Goal: Contribute content: Contribute content

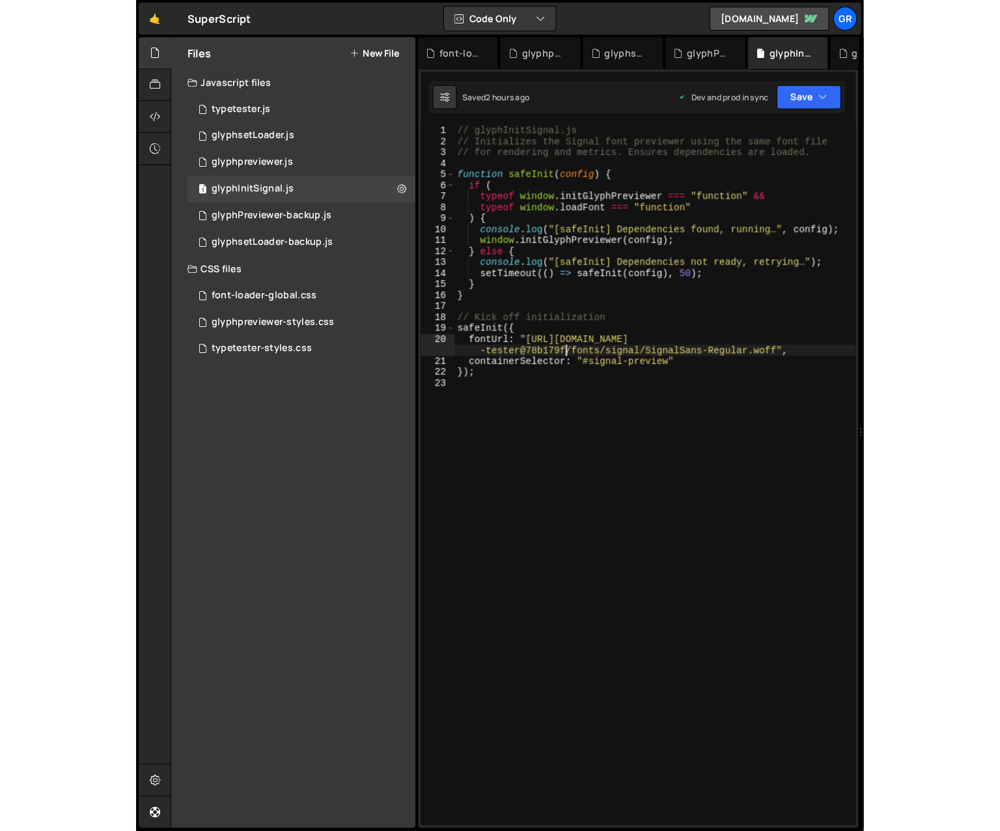
scroll to position [0, 26]
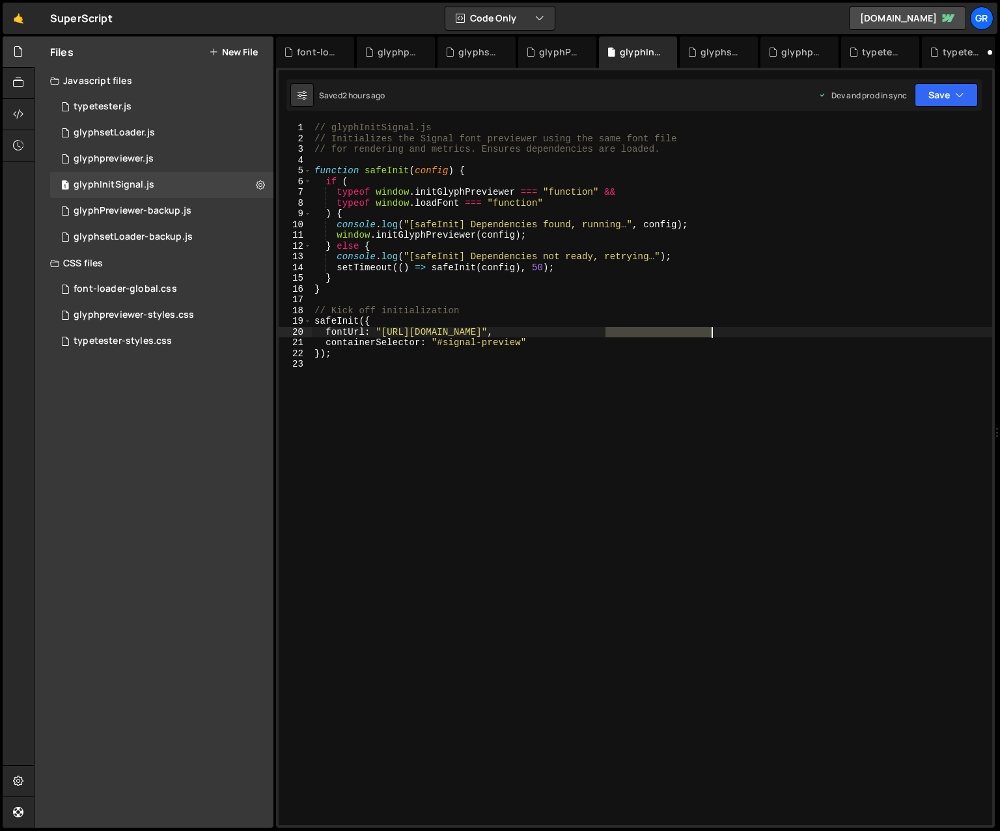
drag, startPoint x: 606, startPoint y: 331, endPoint x: 710, endPoint y: 329, distance: 103.5
click at [710, 329] on div "// glyphInitSignal.js // Initializes the Signal font previewer using the same f…" at bounding box center [652, 484] width 680 height 724
type textarea "fontUrl: "[URL][DOMAIN_NAME]","
click at [158, 134] on div "1 glyphsetLoader.js 0" at bounding box center [161, 133] width 223 height 26
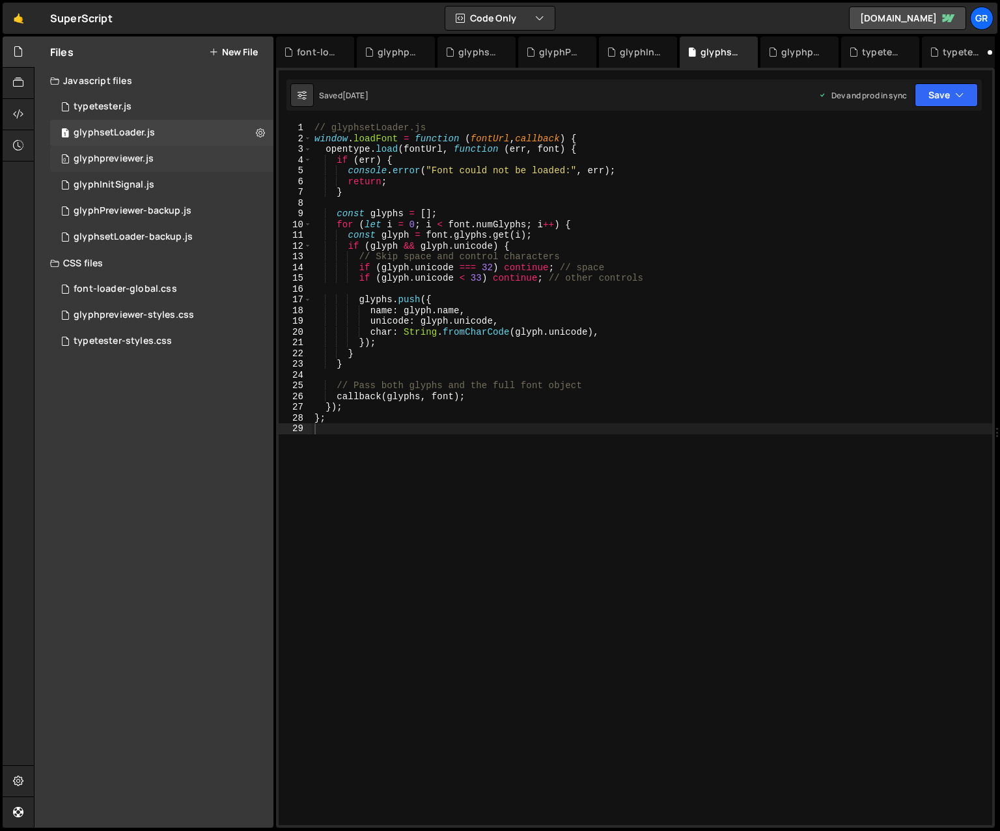
click at [152, 156] on div "0 glyphpreviewer.js 0" at bounding box center [161, 159] width 223 height 26
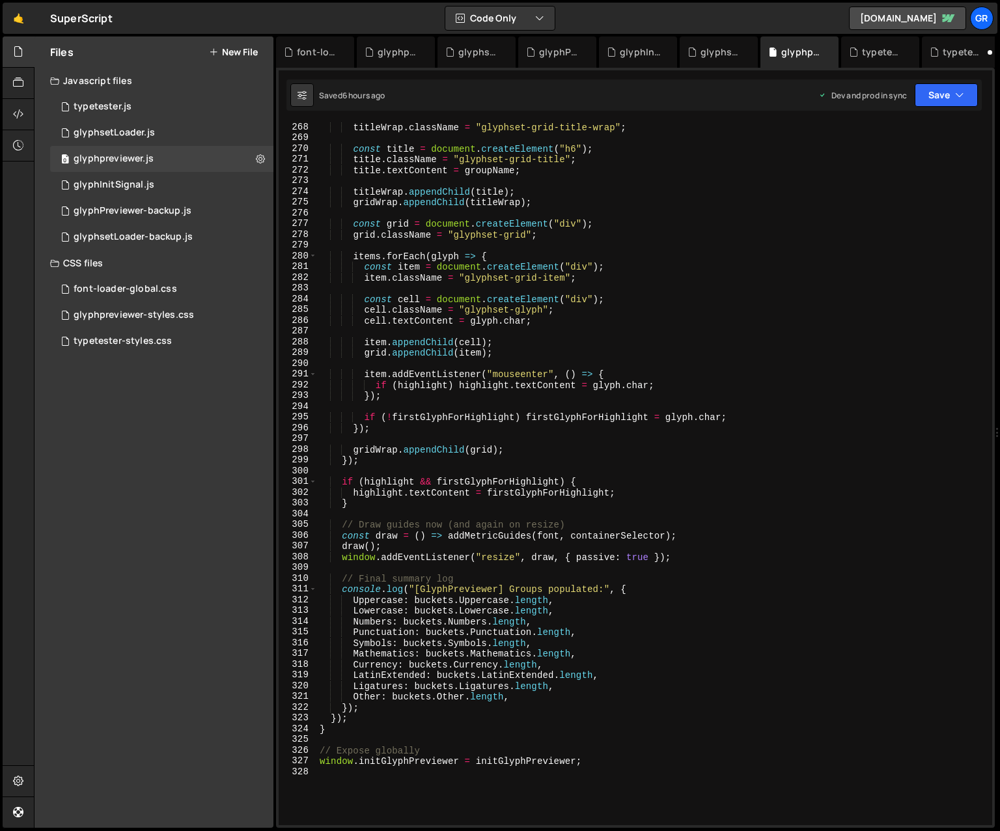
scroll to position [2877, 0]
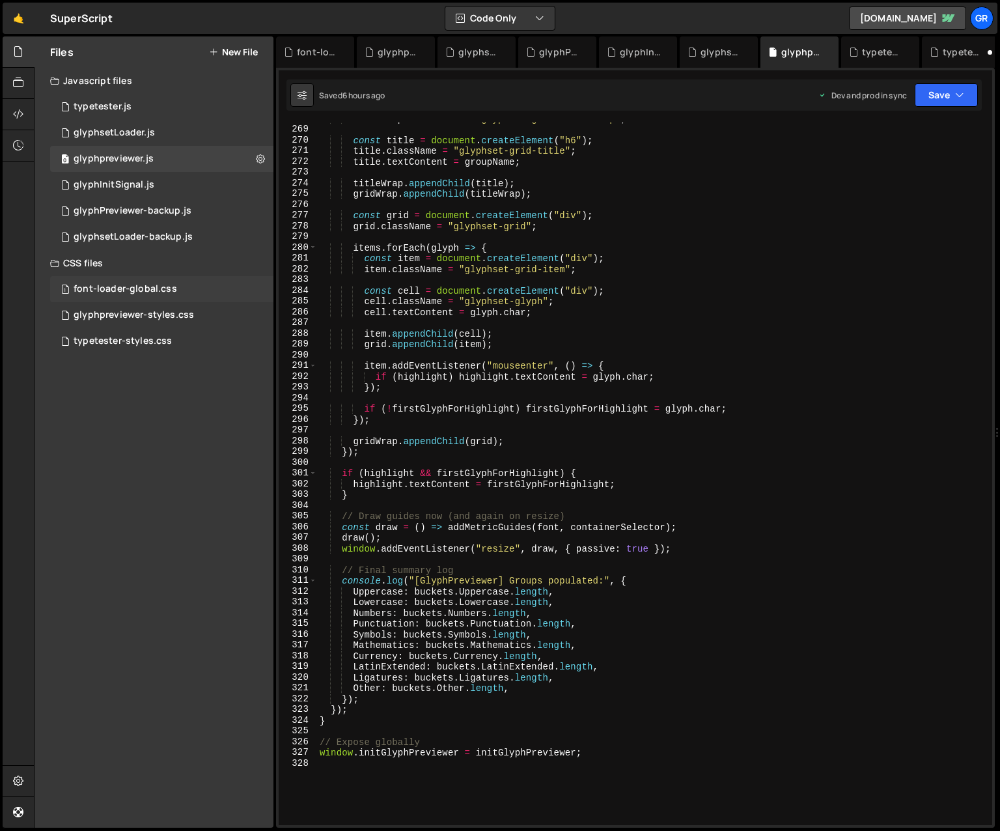
click at [146, 292] on div "font-loader-global.css" at bounding box center [126, 289] width 104 height 12
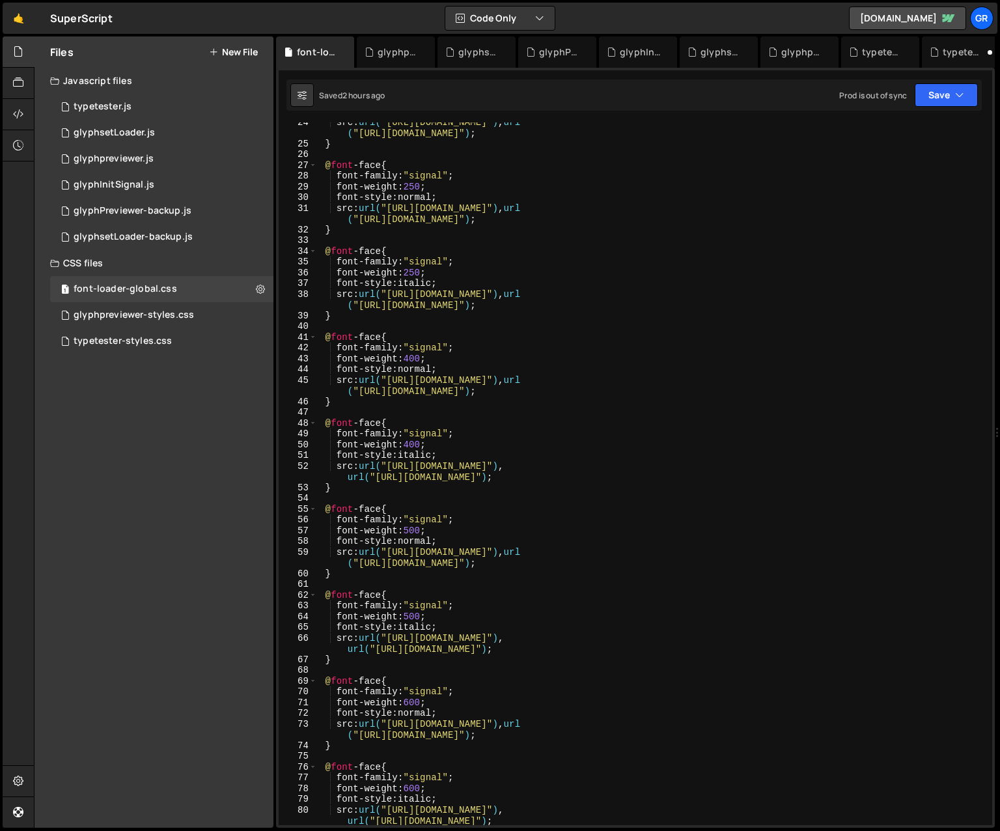
scroll to position [274, 0]
type textarea "src: url("[URL][DOMAIN_NAME]"), url("[URL][DOMAIN_NAME]");"
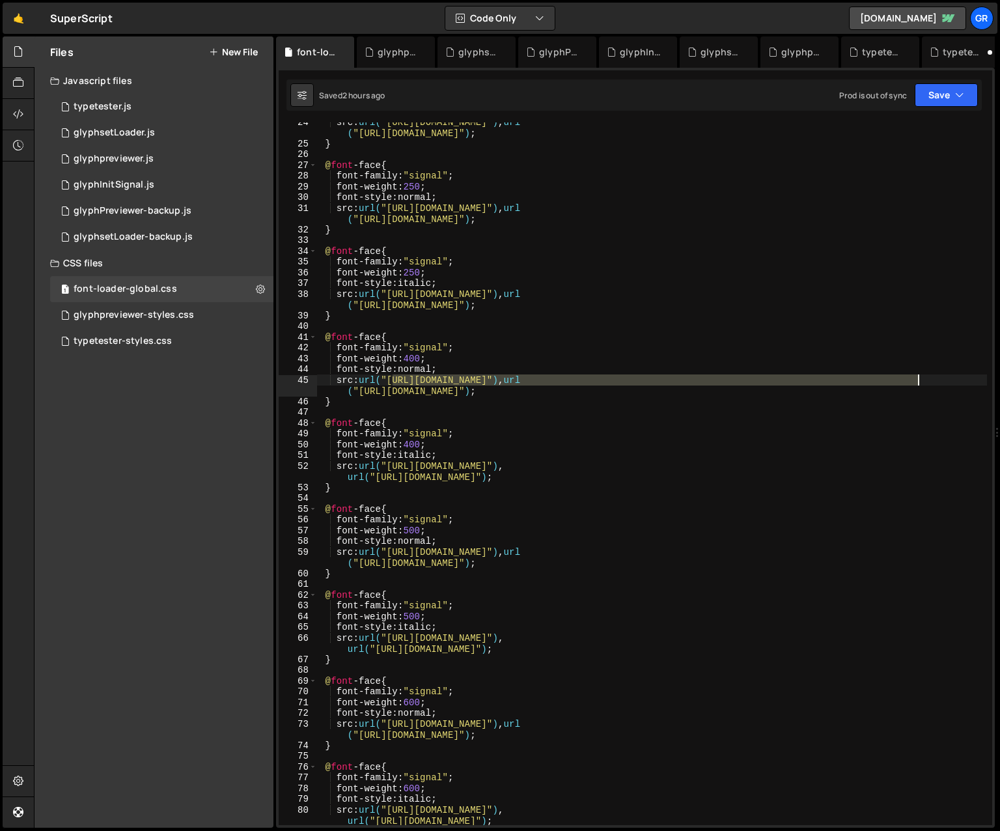
drag, startPoint x: 393, startPoint y: 380, endPoint x: 917, endPoint y: 376, distance: 523.4
click at [712, 376] on div "src : url( "[URL][DOMAIN_NAME]" ) , url ( "[URL][DOMAIN_NAME]" ) ; } @ font -fa…" at bounding box center [652, 484] width 670 height 735
click at [126, 191] on div "1 glyphInitSignal.js 0" at bounding box center [161, 185] width 223 height 26
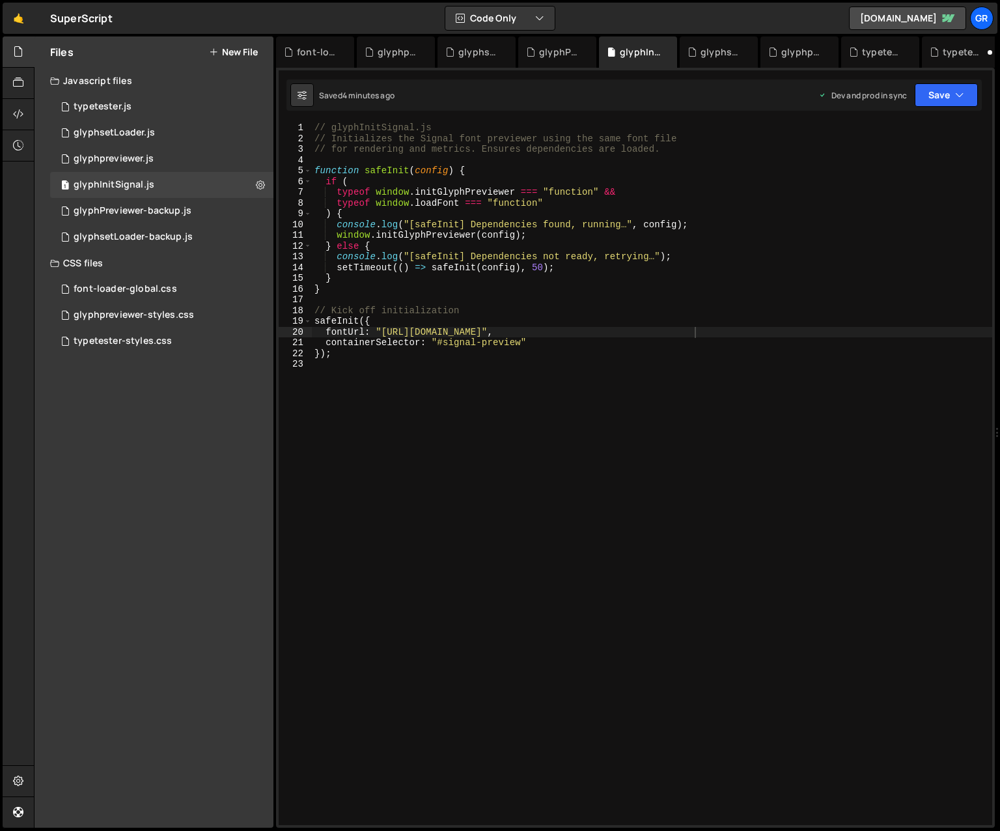
click at [386, 331] on div "// glyphInitSignal.js // Initializes the Signal font previewer using the same f…" at bounding box center [652, 484] width 680 height 724
drag, startPoint x: 382, startPoint y: 331, endPoint x: 901, endPoint y: 328, distance: 518.9
click at [712, 328] on div "// glyphInitSignal.js // Initializes the Signal font previewer using the same f…" at bounding box center [652, 484] width 680 height 724
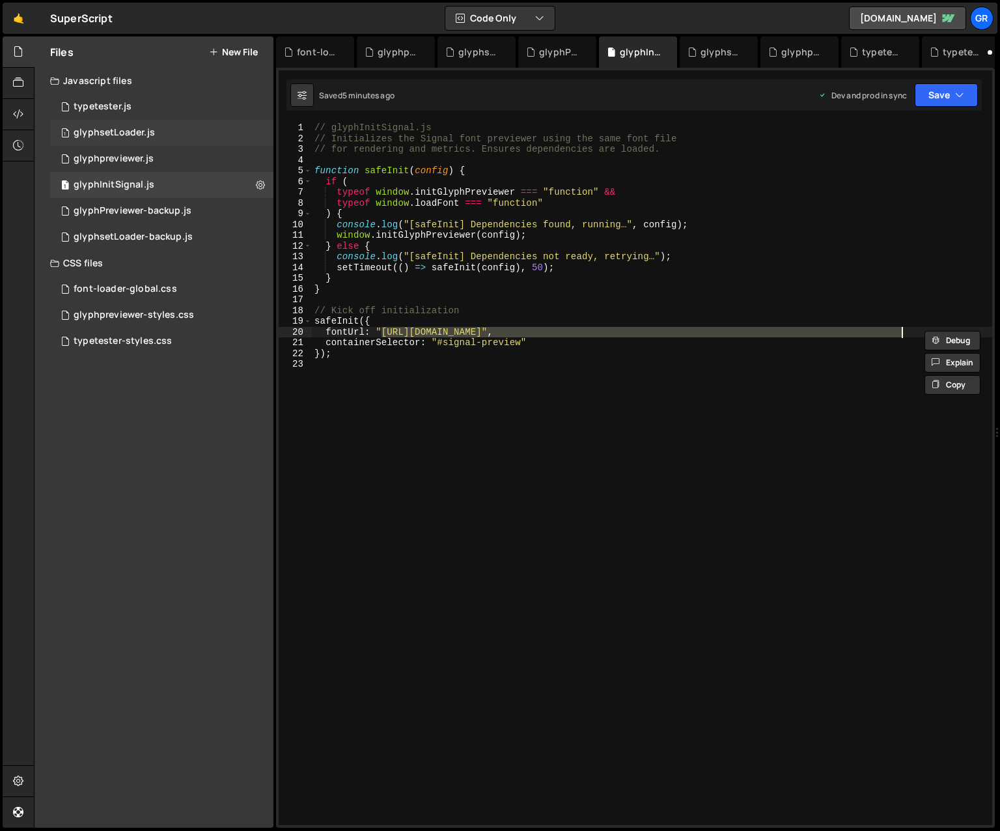
click at [151, 136] on div "glyphsetLoader.js" at bounding box center [114, 133] width 81 height 12
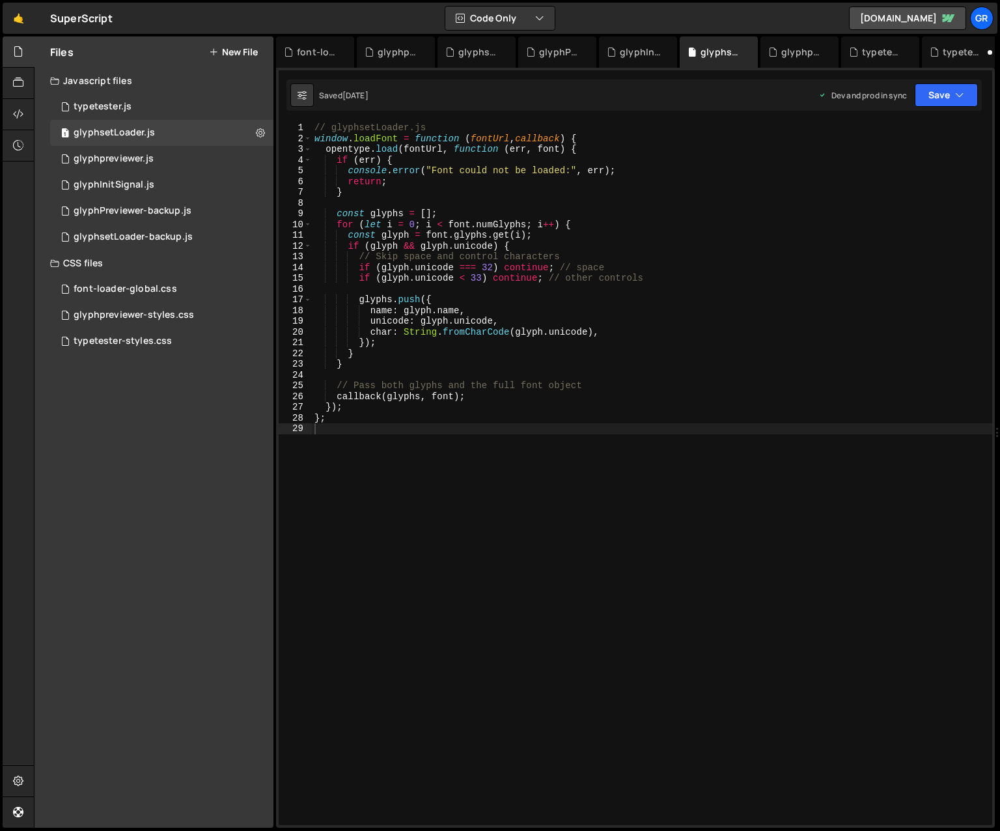
click at [213, 50] on icon at bounding box center [213, 52] width 9 height 10
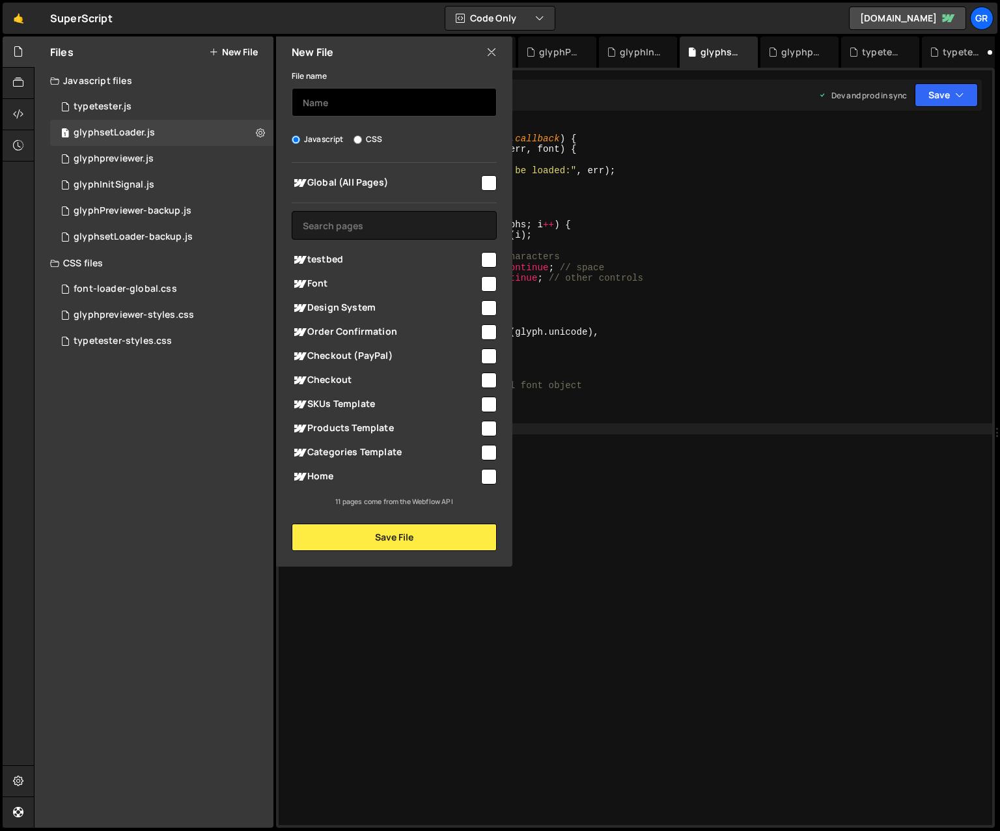
click at [339, 98] on input "text" at bounding box center [394, 102] width 205 height 29
type input "globalFontLoader"
click at [491, 183] on input "checkbox" at bounding box center [489, 183] width 16 height 16
checkbox input "true"
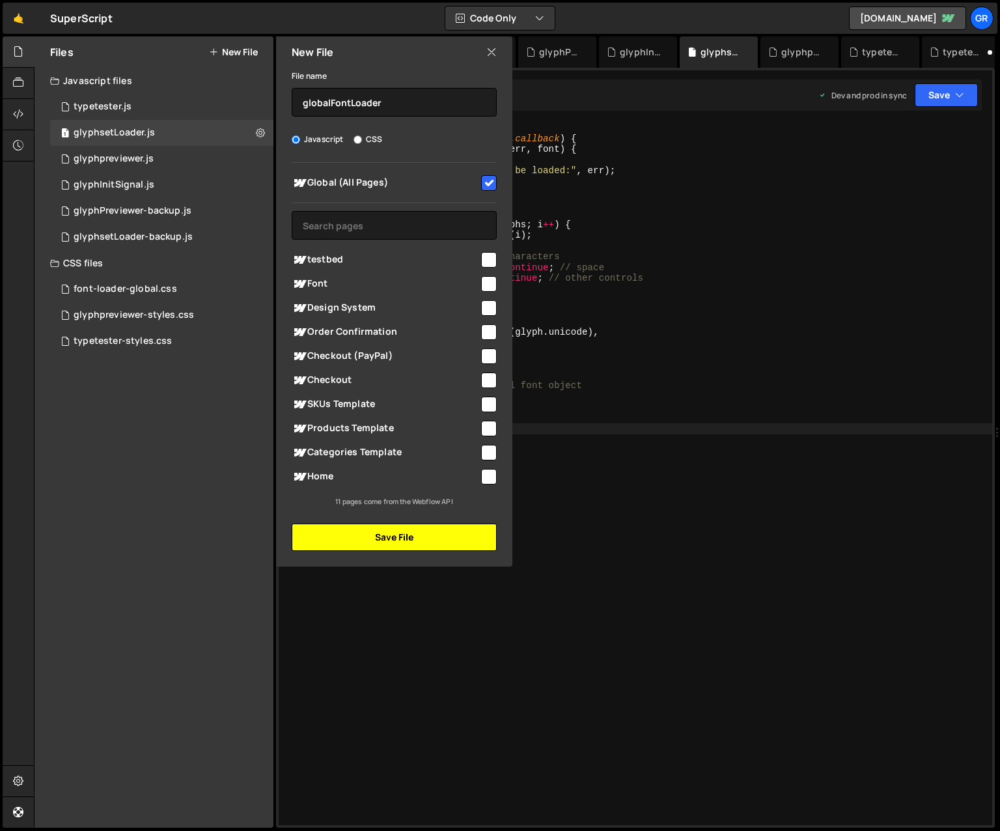
click at [425, 538] on button "Save File" at bounding box center [394, 536] width 205 height 27
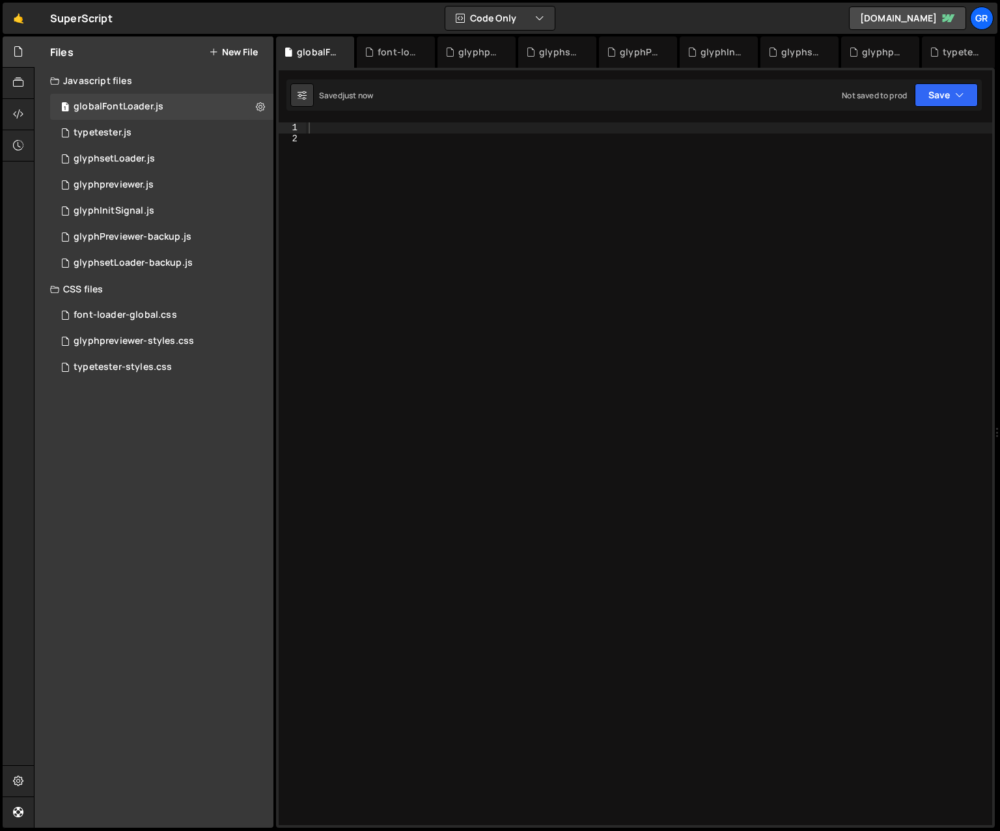
click at [333, 130] on div at bounding box center [649, 484] width 686 height 724
paste textarea "window.fontSources = fontSources;"
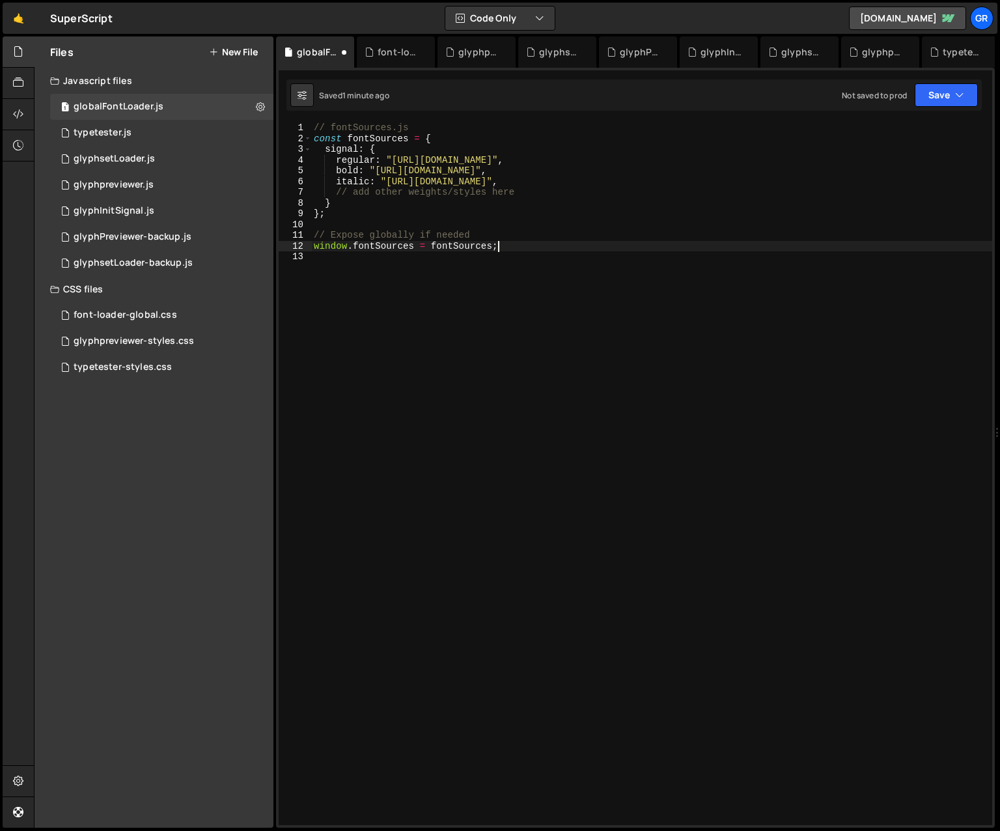
click at [337, 159] on div "// fontSources.js const fontSources = { signal : { regular : "[URL][DOMAIN_NAME…" at bounding box center [651, 484] width 681 height 724
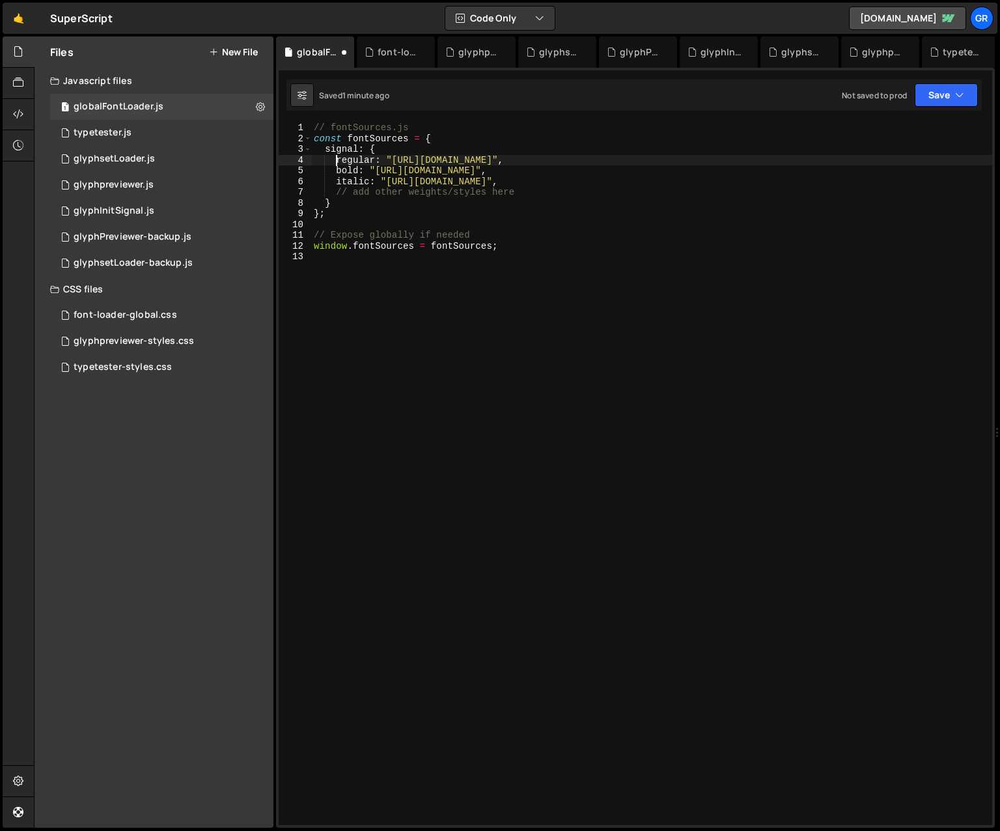
type textarea "regular: "[URL][DOMAIN_NAME]","
type textarea "thin:"
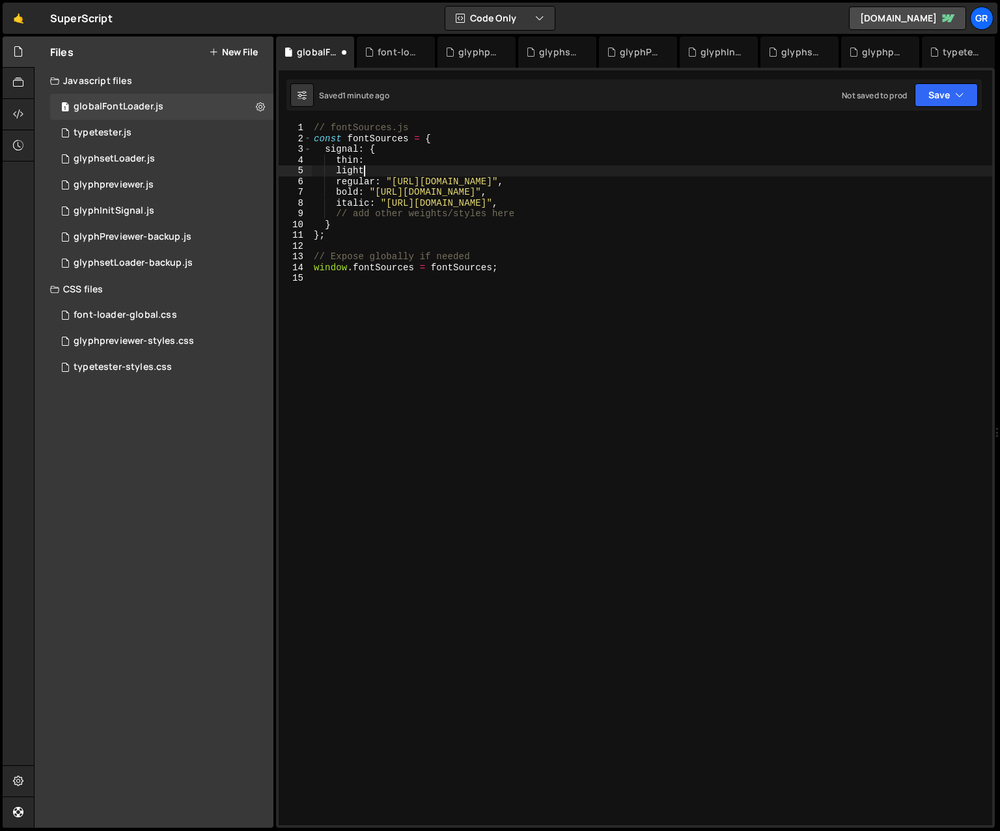
scroll to position [0, 3]
type textarea "light:"
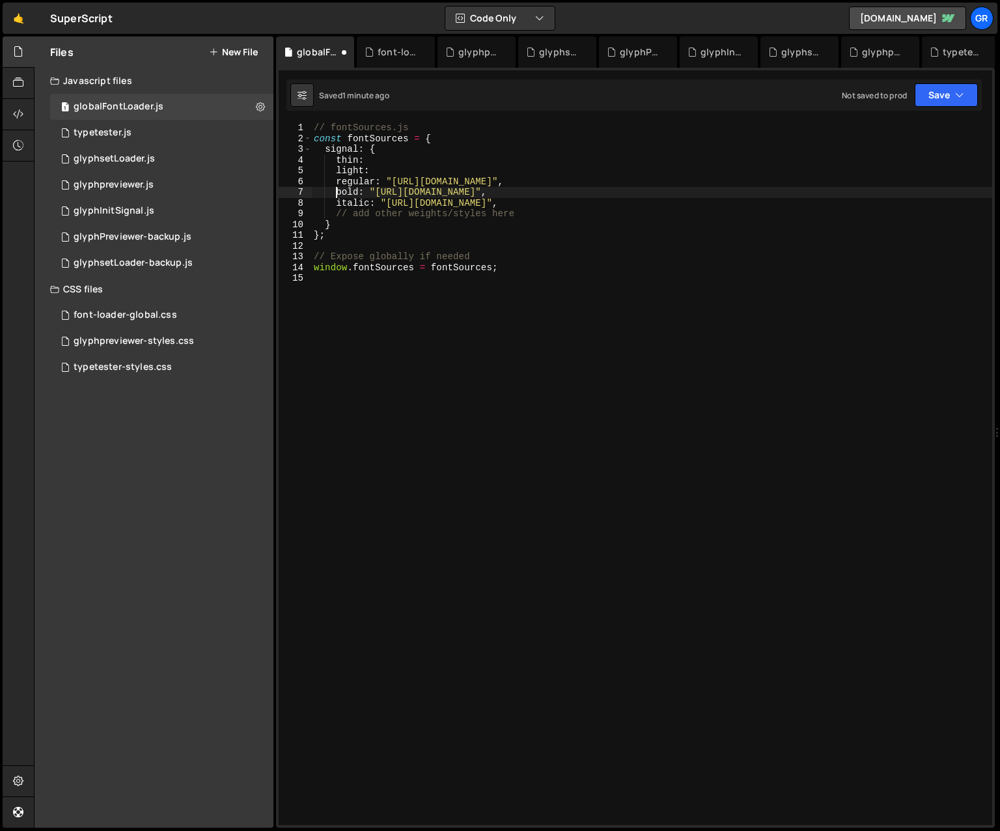
type textarea "bold: "[URL][DOMAIN_NAME]","
type textarea "medium:"
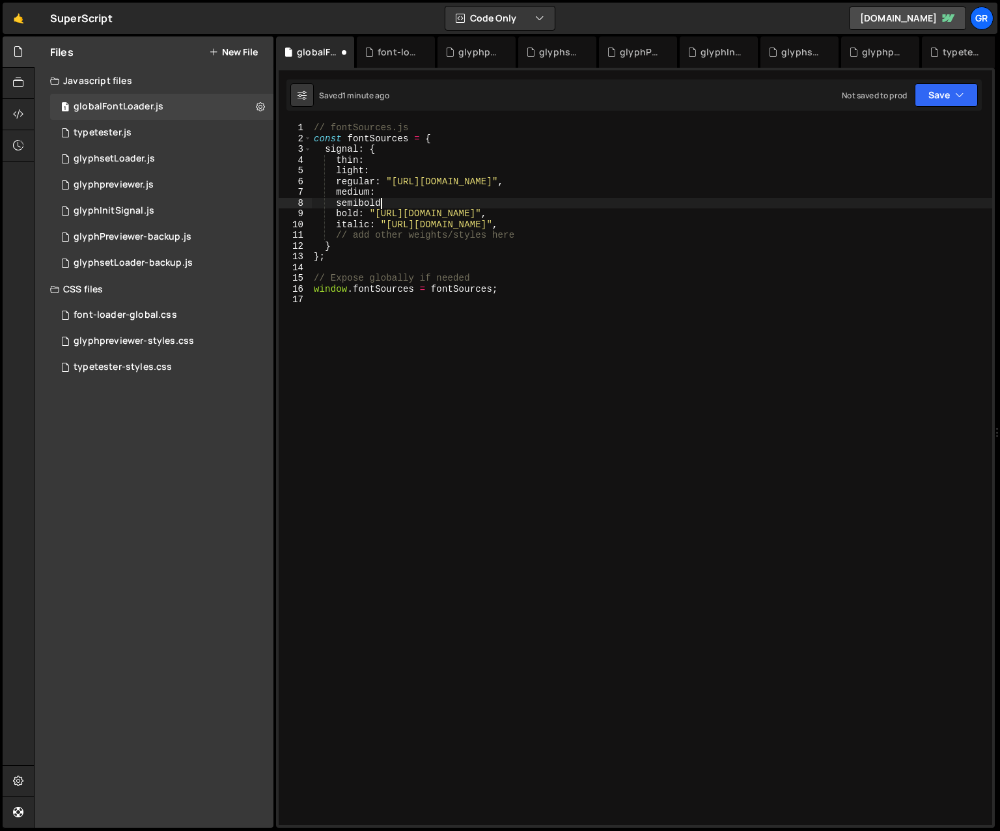
scroll to position [0, 4]
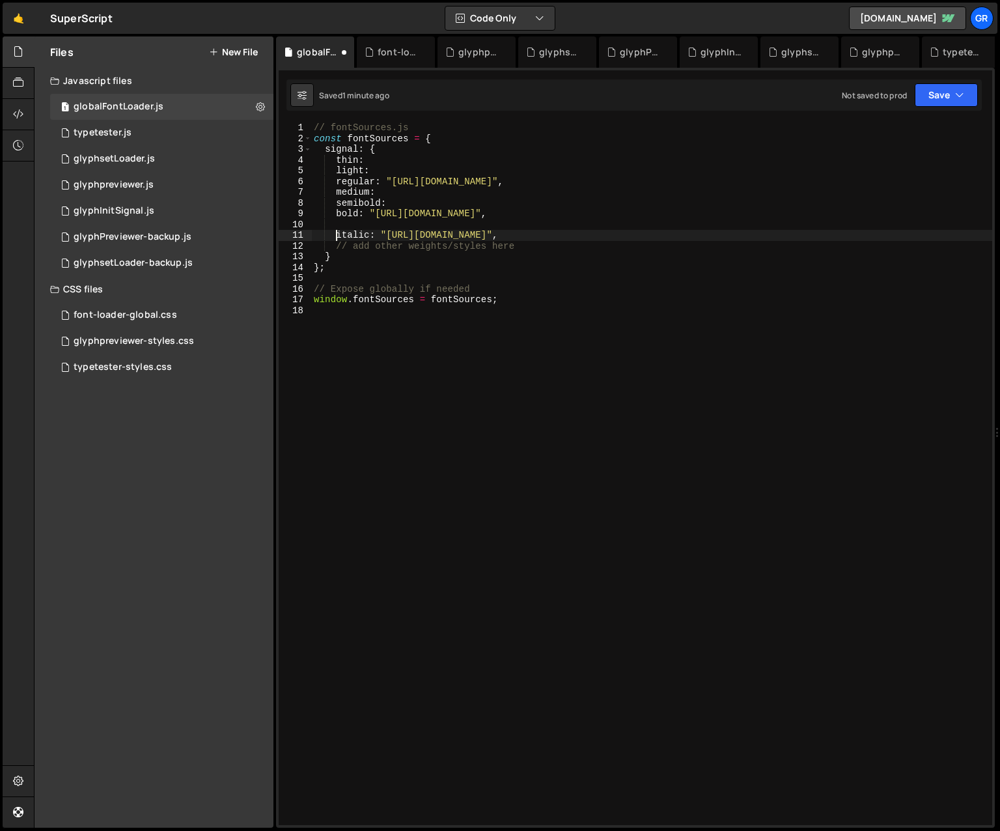
type textarea "italic: "[URL][DOMAIN_NAME]","
click at [336, 160] on div "// fontSources.js const fontSources = { signal : { thin : light : regular : "[U…" at bounding box center [651, 484] width 681 height 724
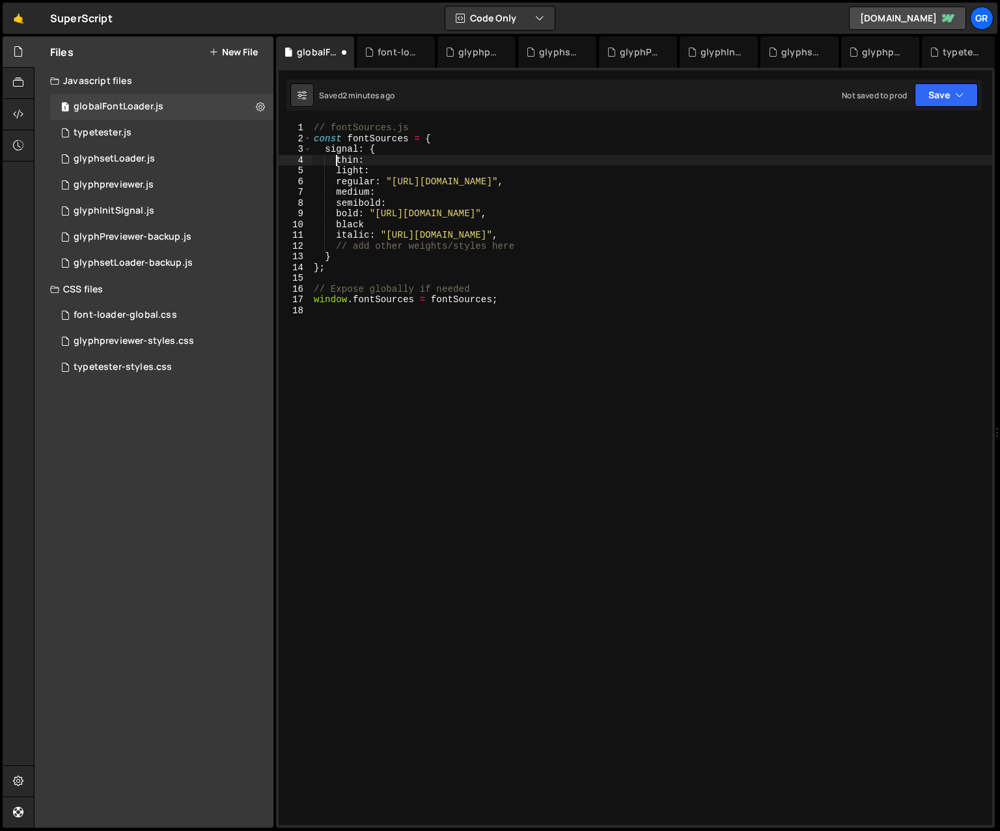
type textarea "thin:"
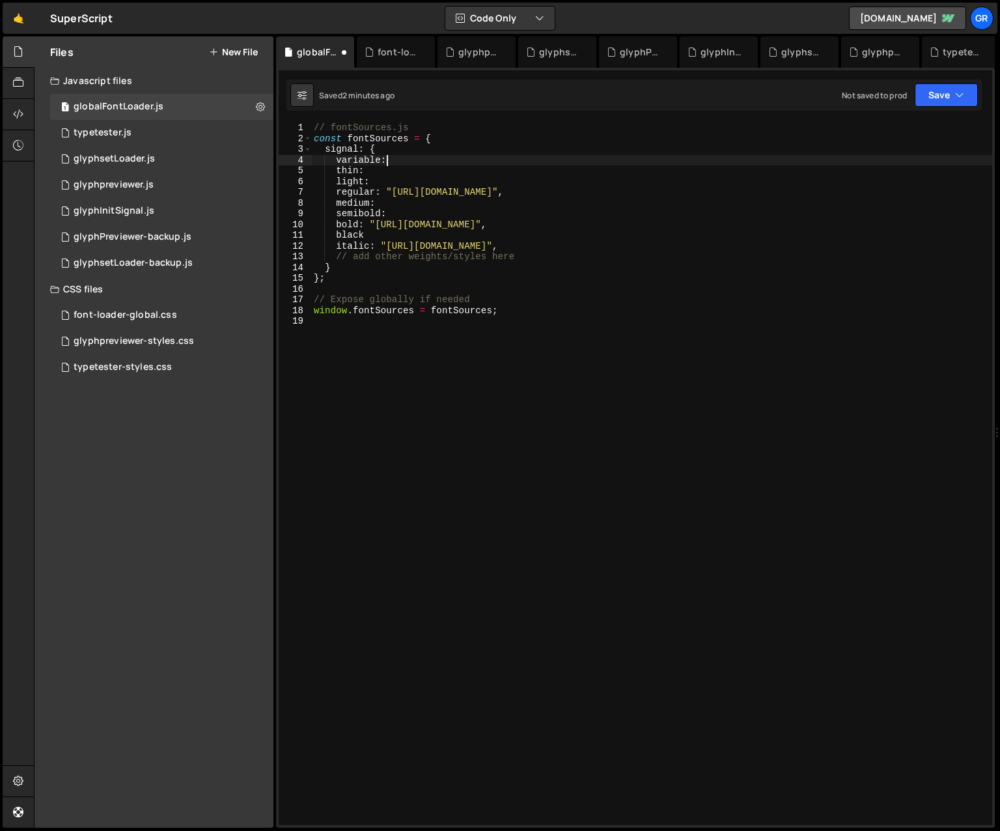
scroll to position [0, 4]
drag, startPoint x: 363, startPoint y: 234, endPoint x: 409, endPoint y: 217, distance: 49.2
click at [364, 234] on div "// fontSources.js const fontSources = { signal : { variable : thin : light : re…" at bounding box center [651, 484] width 681 height 724
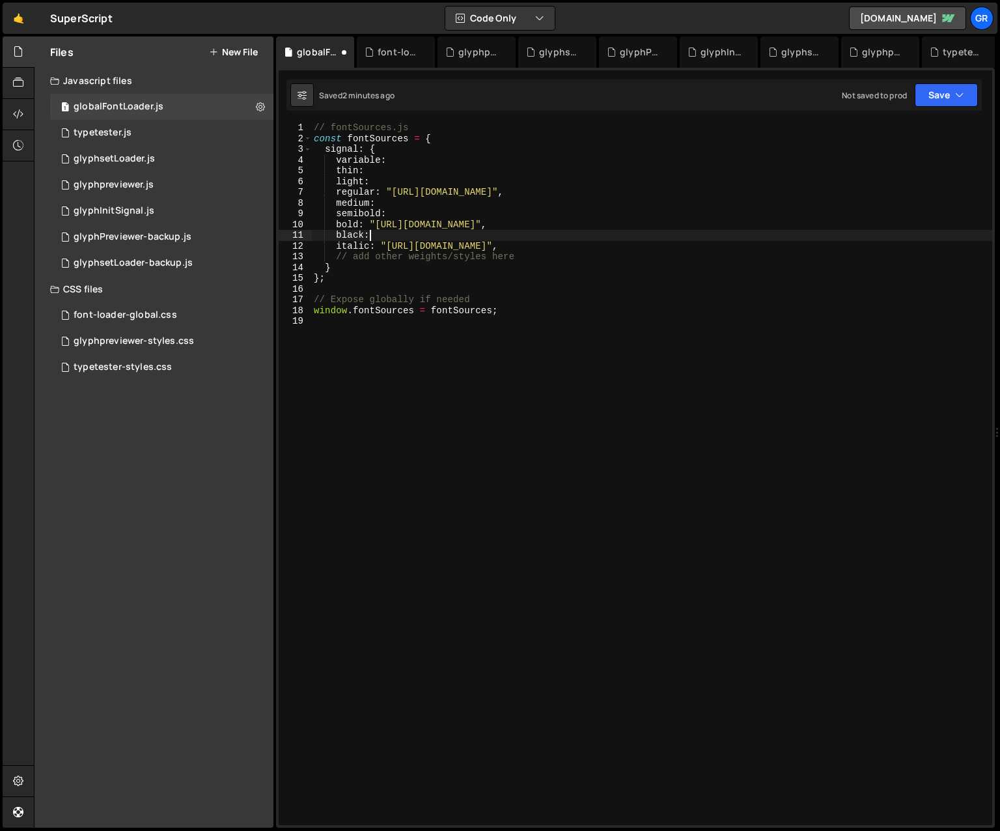
scroll to position [0, 3]
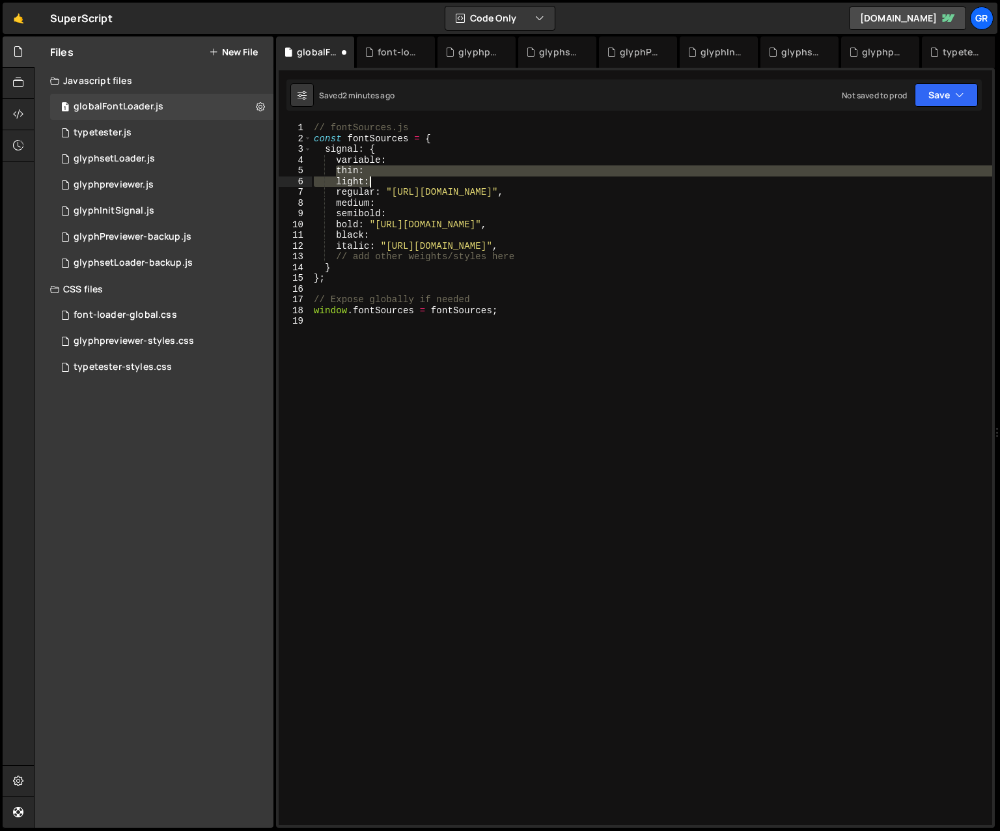
drag, startPoint x: 337, startPoint y: 169, endPoint x: 368, endPoint y: 179, distance: 32.3
click at [368, 179] on div "// fontSources.js const fontSources = { signal : { variable : thin : light : re…" at bounding box center [651, 484] width 681 height 724
click at [372, 234] on div "// fontSources.js const fontSources = { signal : { variable : thin : light : re…" at bounding box center [651, 484] width 681 height 724
type textarea "black:"
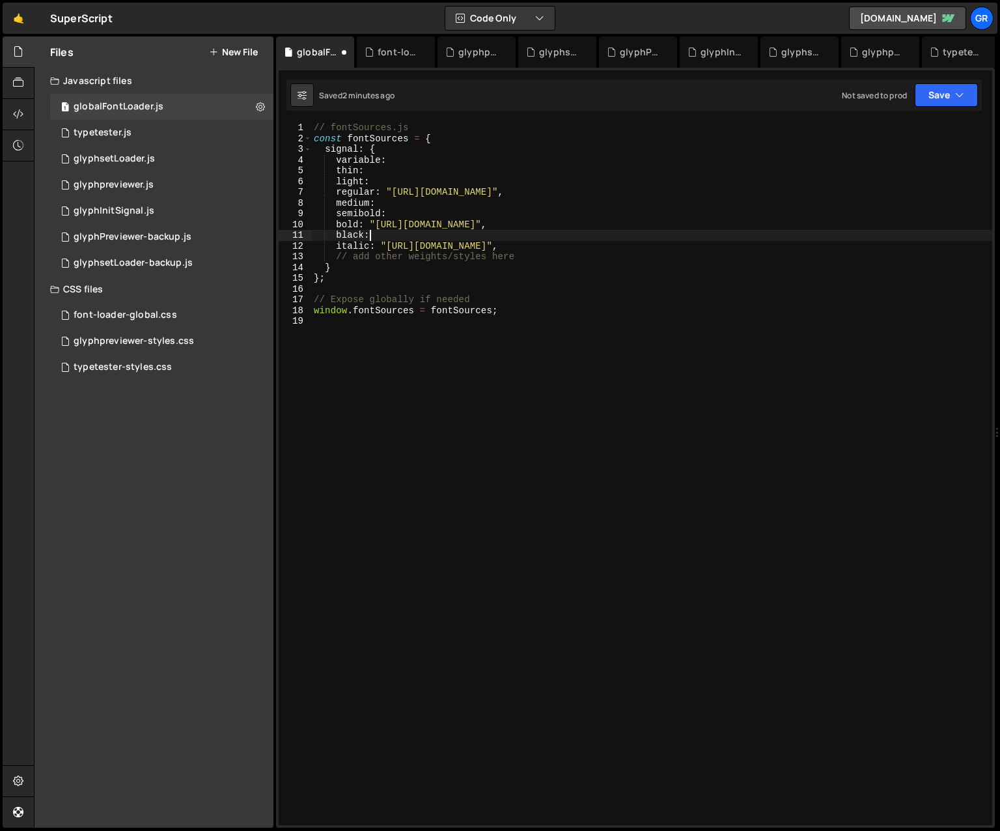
scroll to position [0, 1]
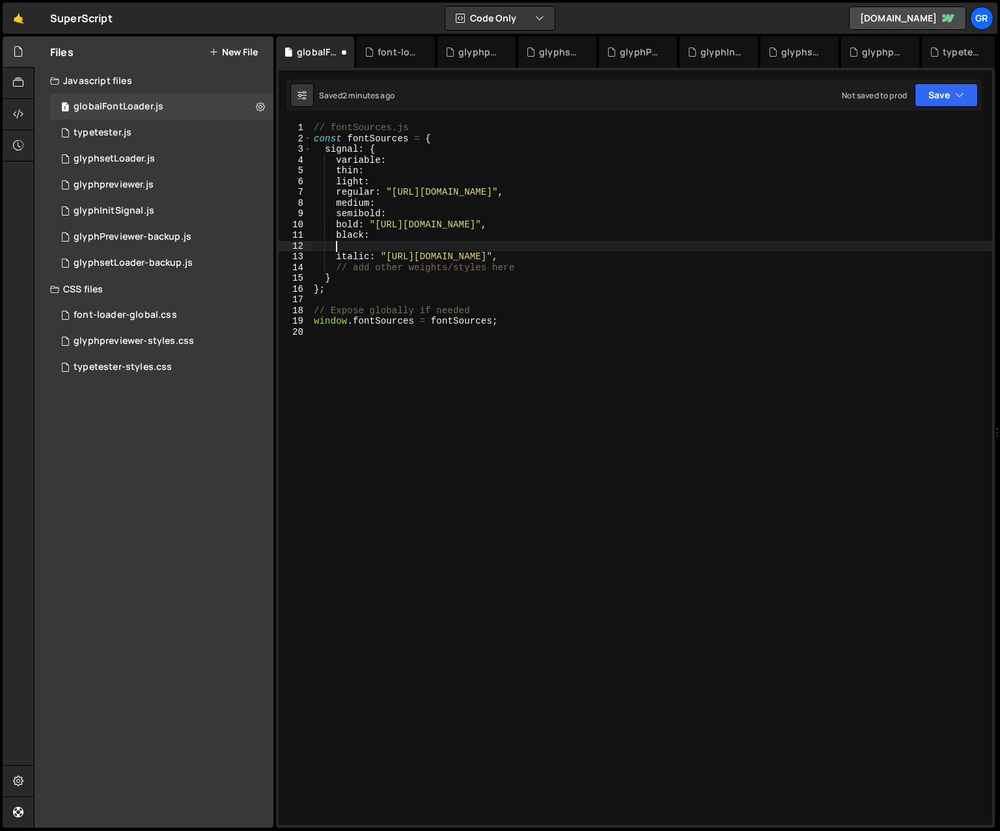
paste textarea "light:"
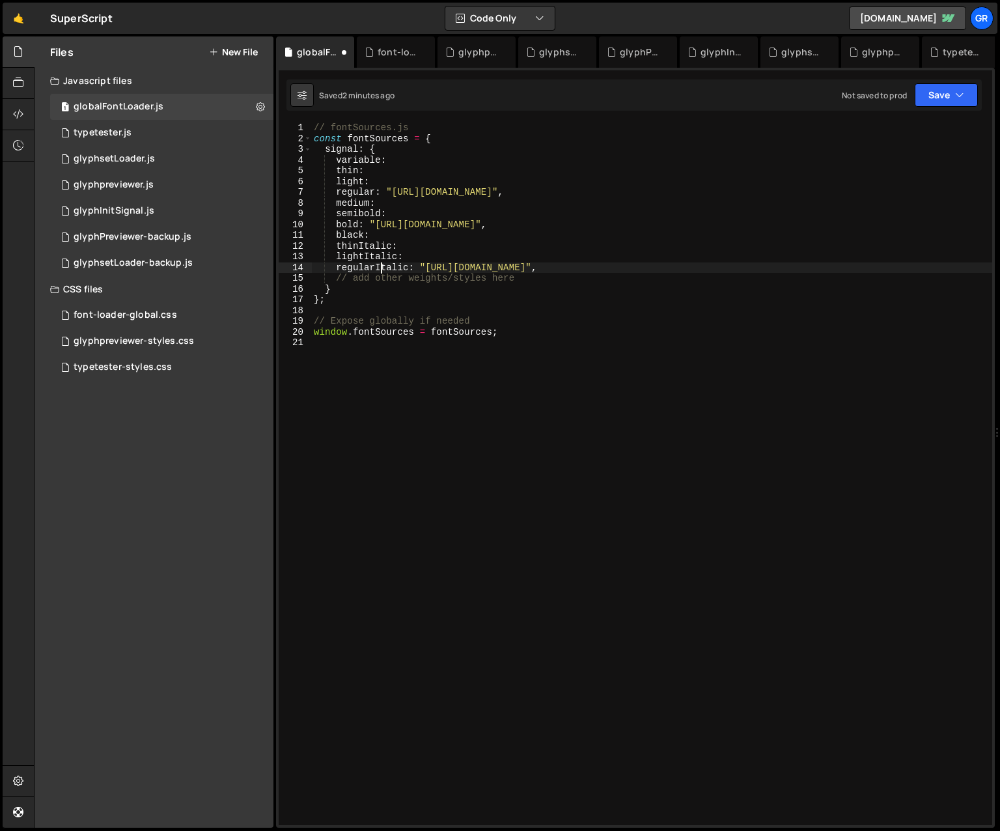
scroll to position [0, 4]
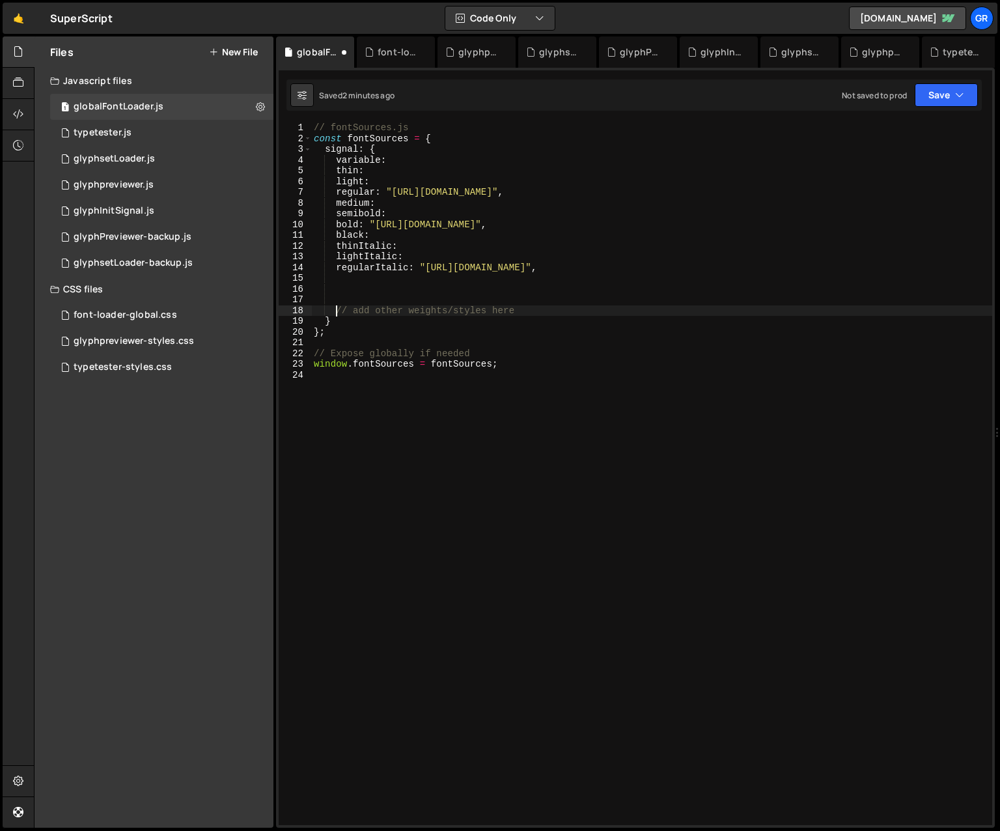
type textarea "// add other weights/styles here"
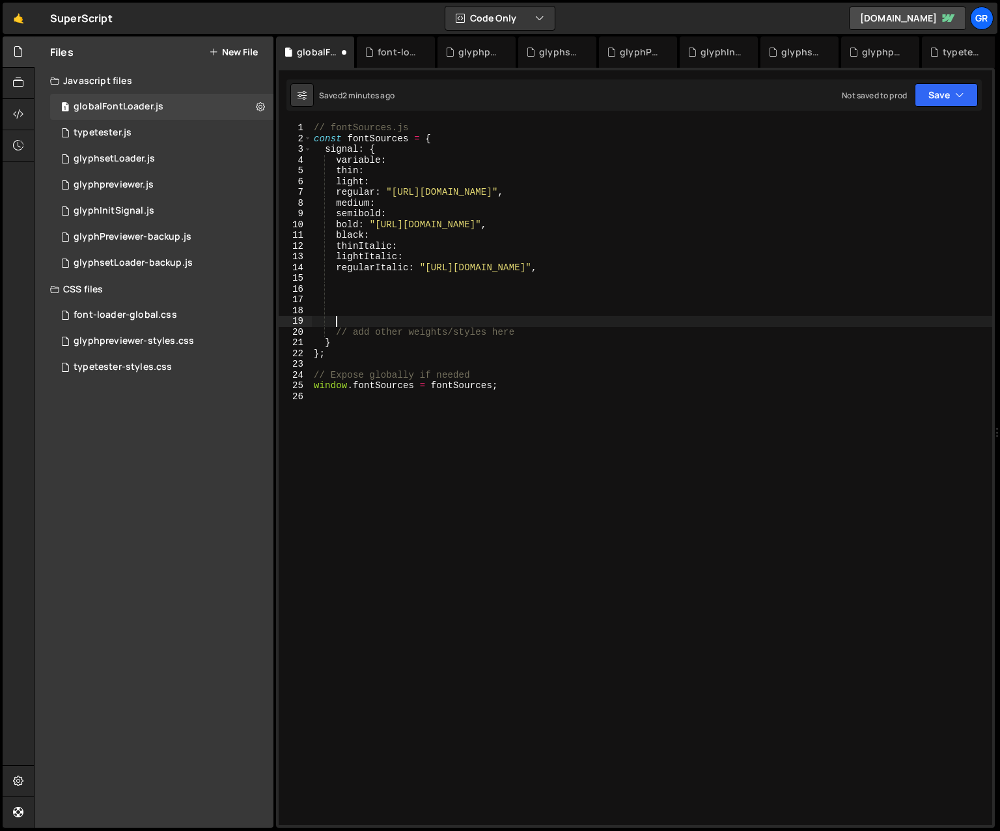
scroll to position [0, 1]
type textarea "mediumItalic:"
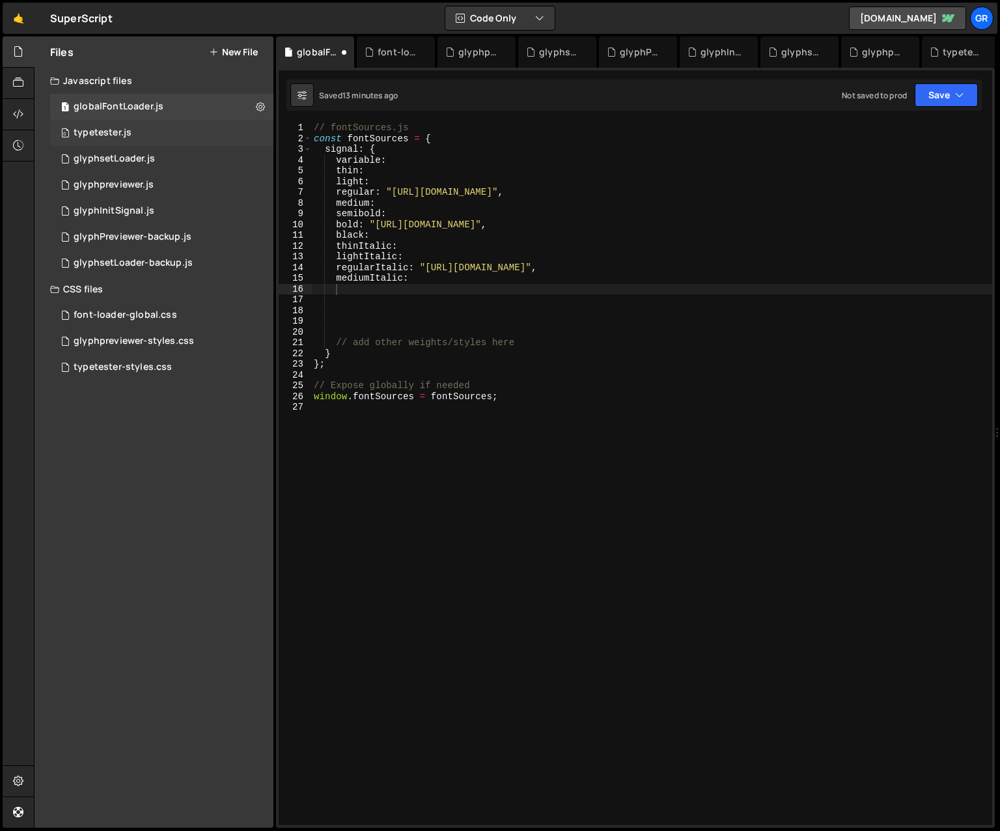
click at [147, 124] on div "0 typetester.js 0" at bounding box center [161, 133] width 223 height 26
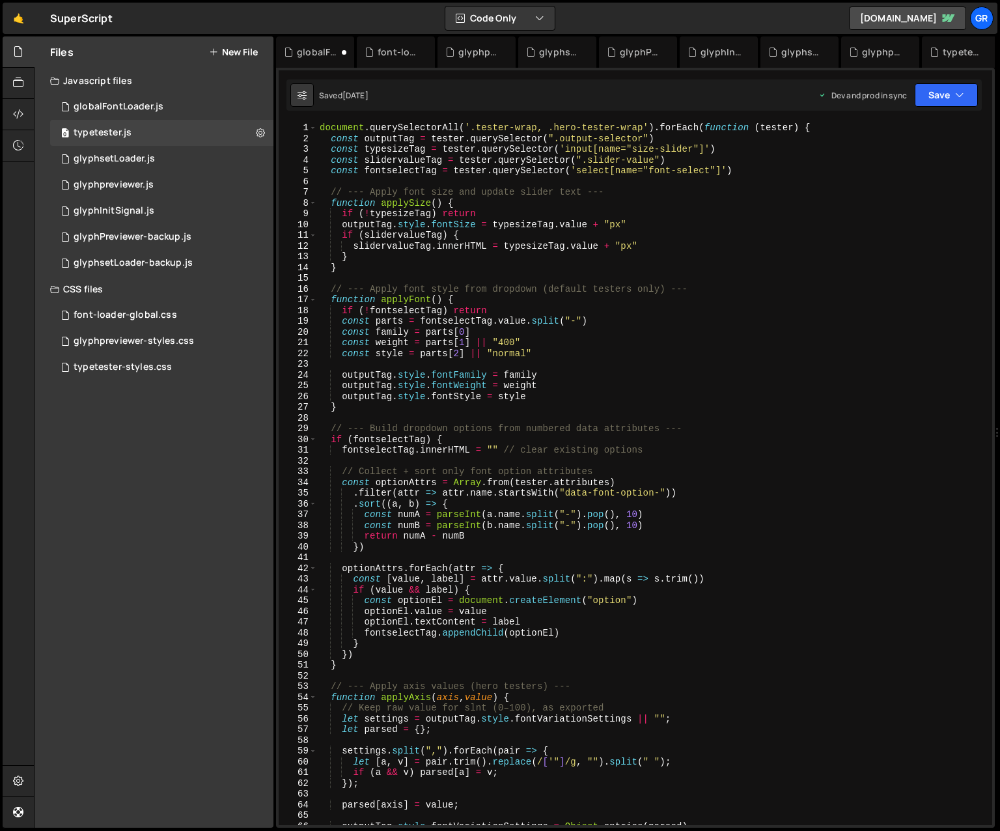
scroll to position [0, 0]
click at [700, 204] on div "document . querySelectorAll ( '.tester-wrap, .hero-tester-wrap' ) . forEach ( f…" at bounding box center [652, 484] width 670 height 724
type textarea "})"
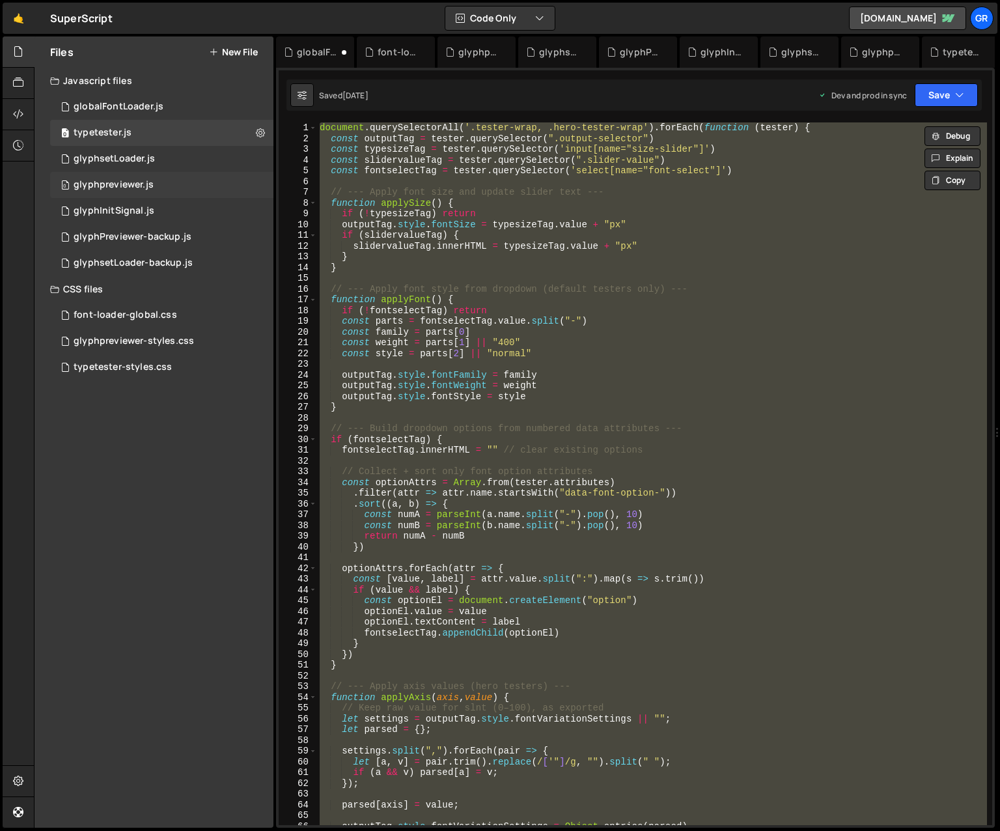
click at [174, 185] on div "0 glyphpreviewer.js 0" at bounding box center [161, 185] width 223 height 26
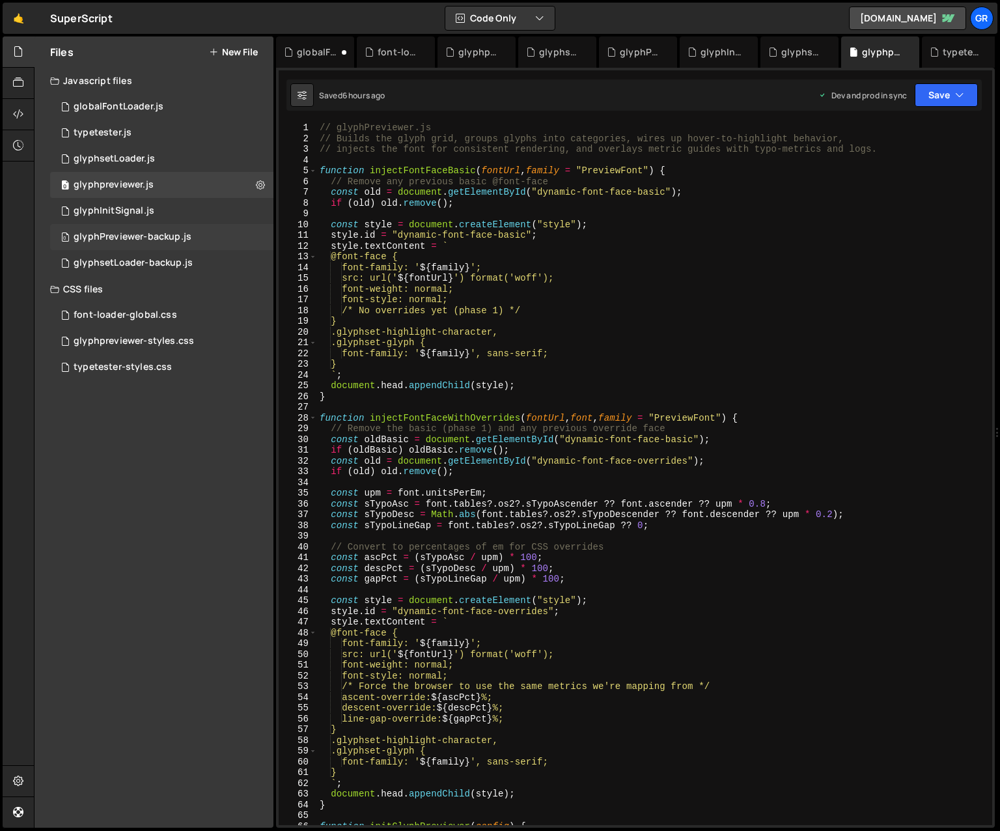
click at [240, 238] on div "0 glyphPreviewer-backup.js 0" at bounding box center [161, 237] width 223 height 26
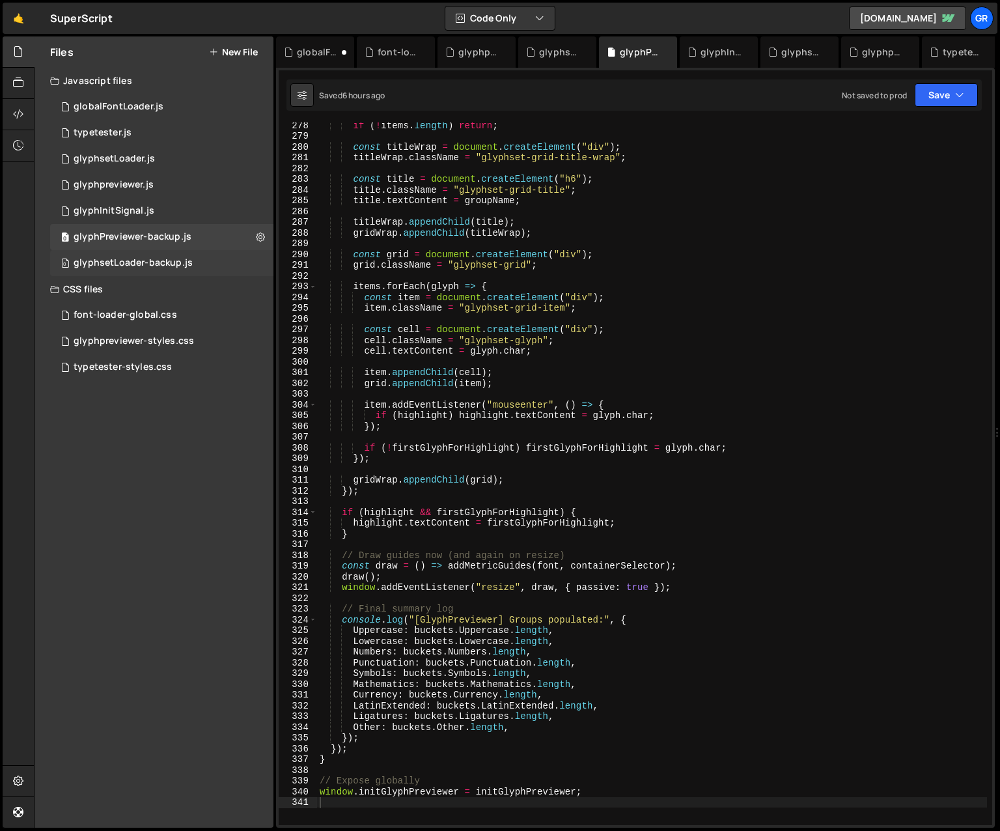
click at [206, 271] on div "0 glyphsetLoader-backup.js 0" at bounding box center [161, 263] width 223 height 26
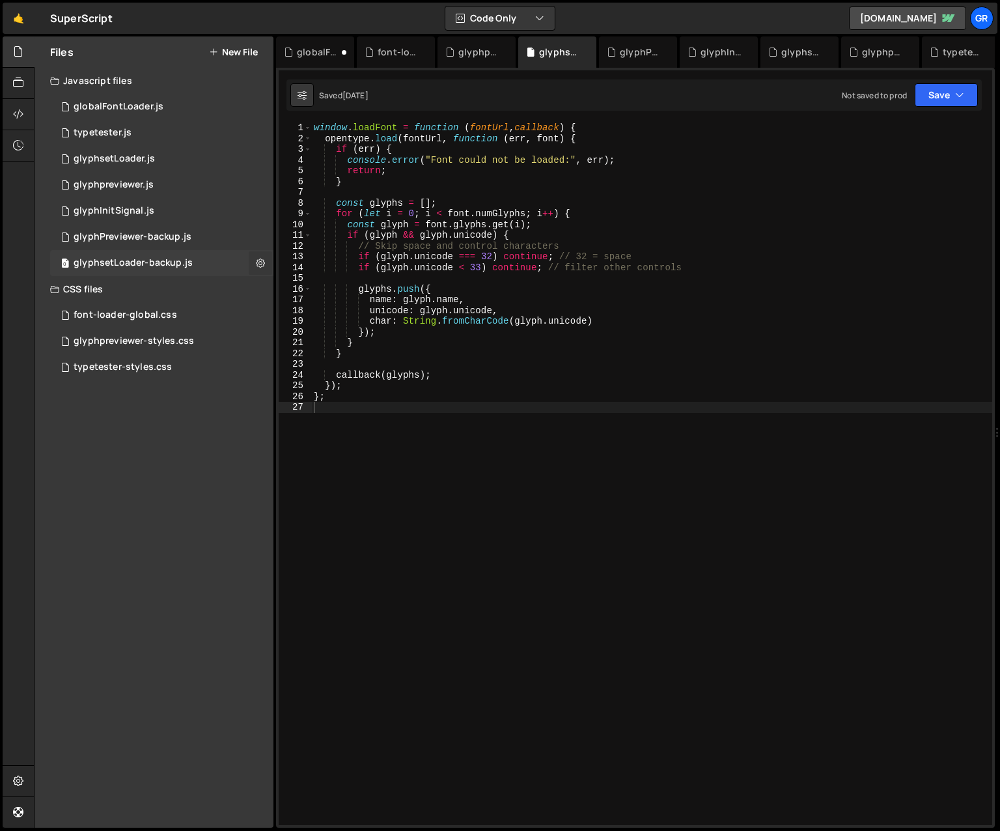
click at [258, 264] on icon at bounding box center [260, 262] width 9 height 12
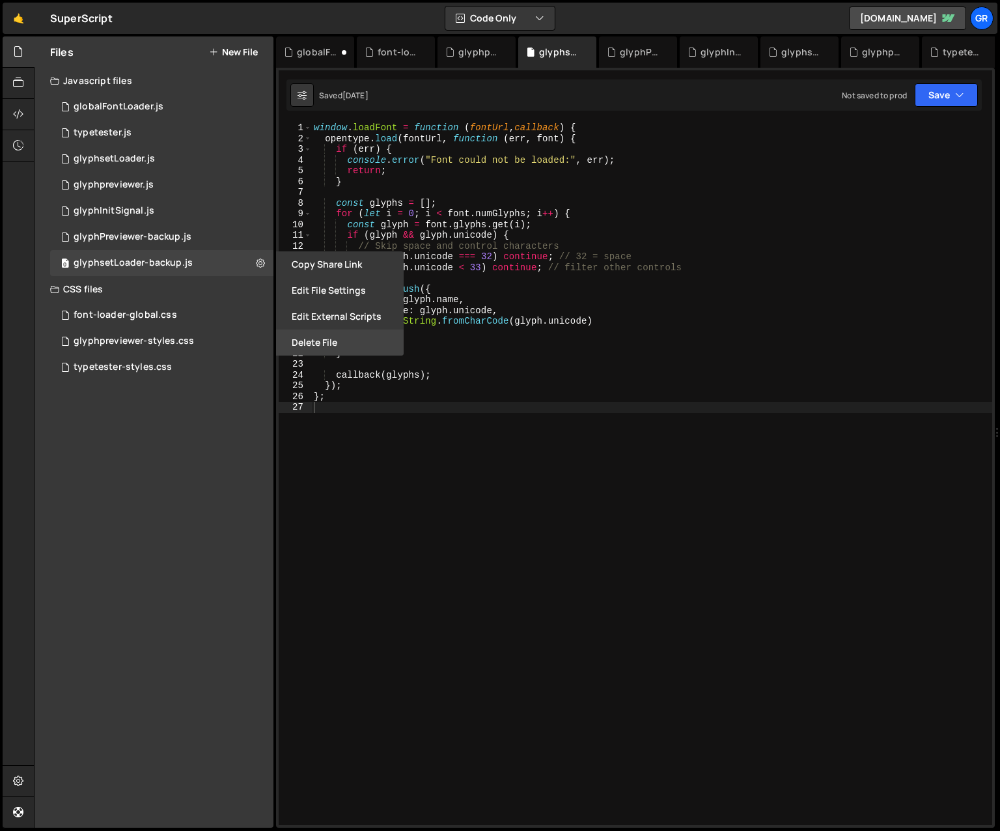
click at [329, 335] on button "Delete File" at bounding box center [340, 342] width 128 height 26
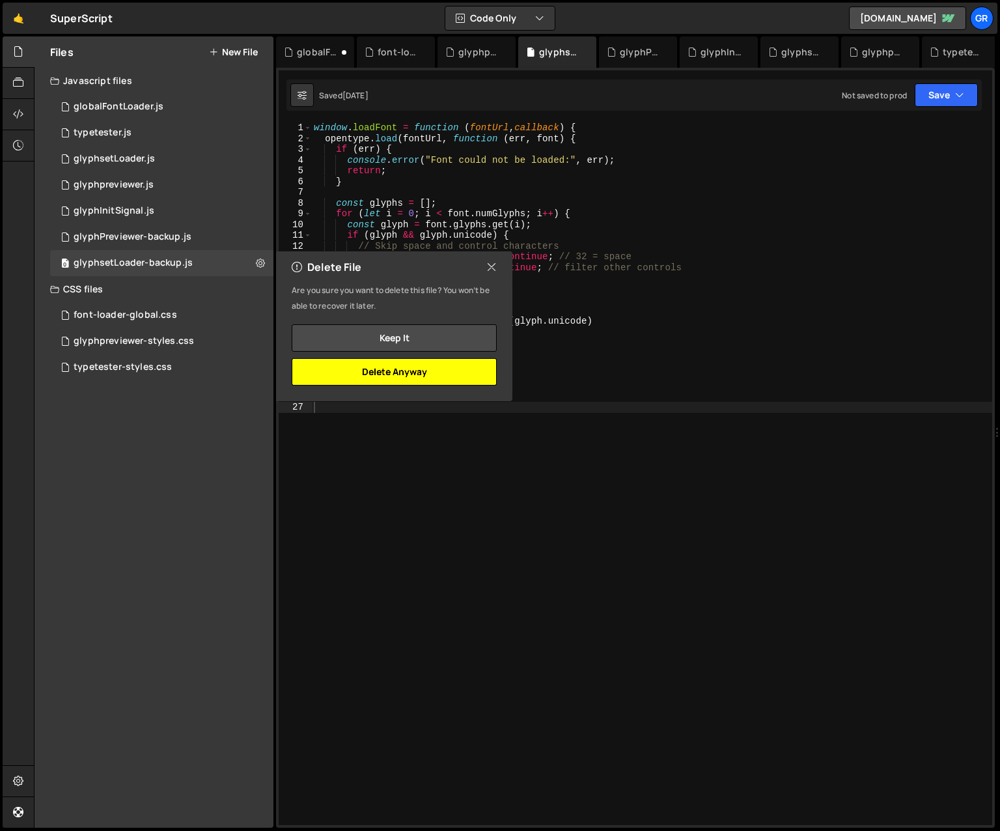
click at [414, 366] on button "Delete Anyway" at bounding box center [394, 371] width 205 height 27
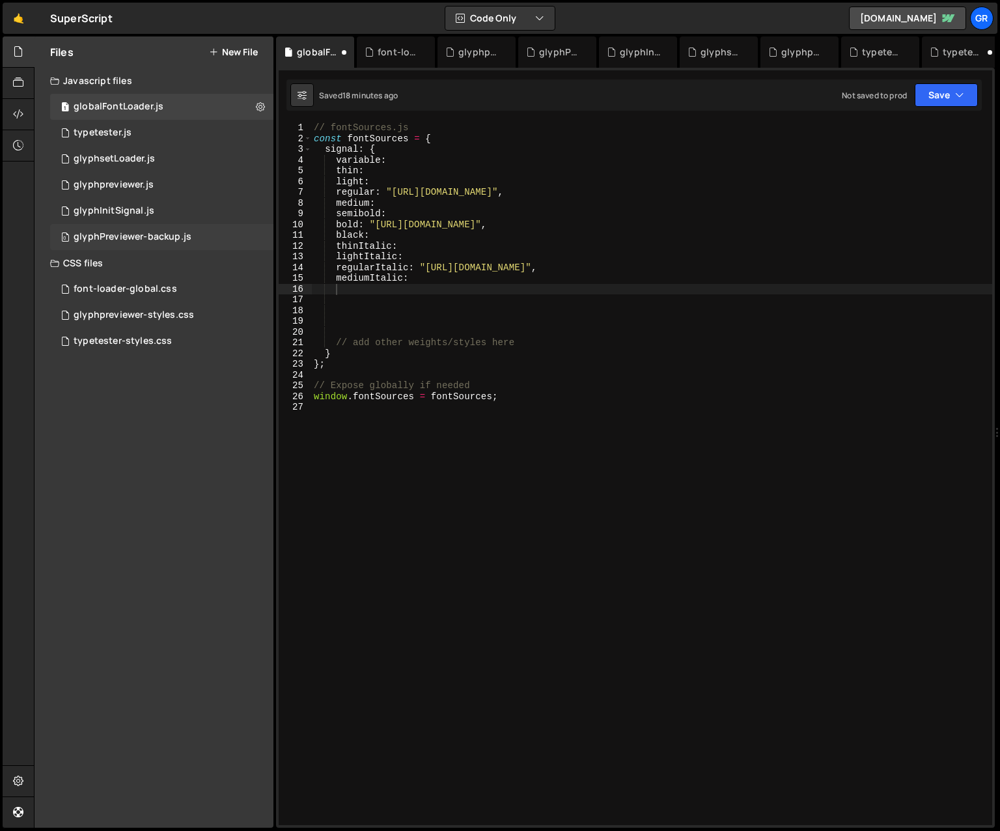
click at [256, 243] on div "0 glyphPreviewer-backup.js 0" at bounding box center [161, 237] width 223 height 26
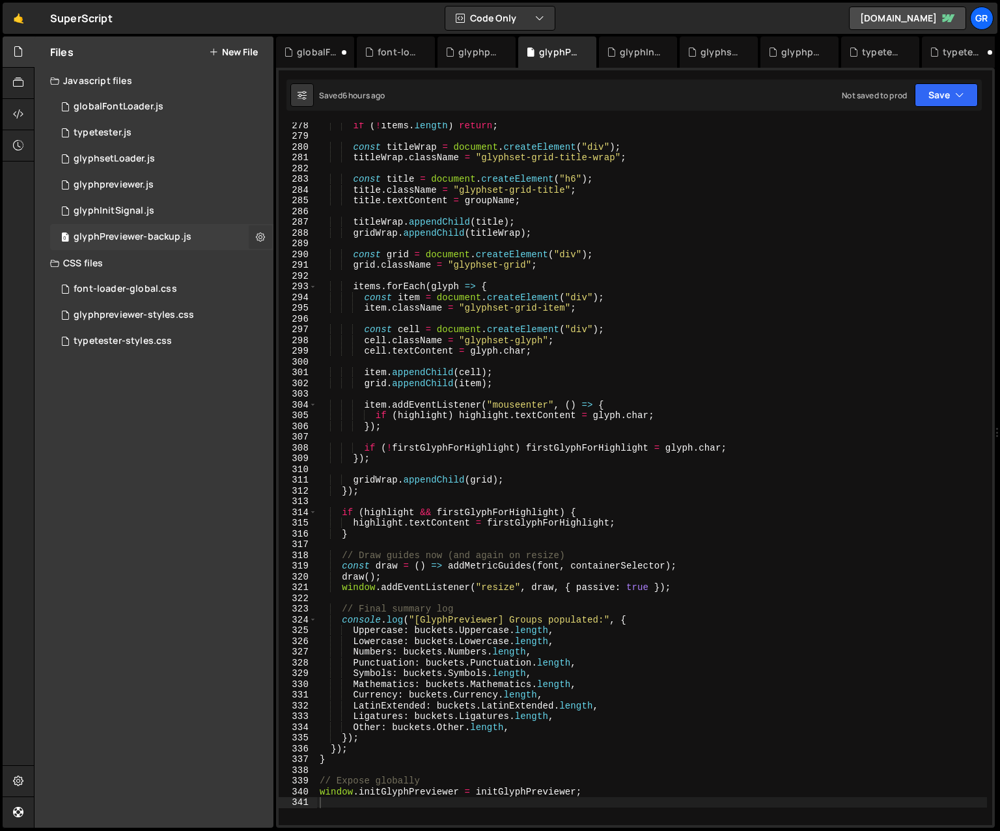
click at [262, 236] on icon at bounding box center [260, 236] width 9 height 12
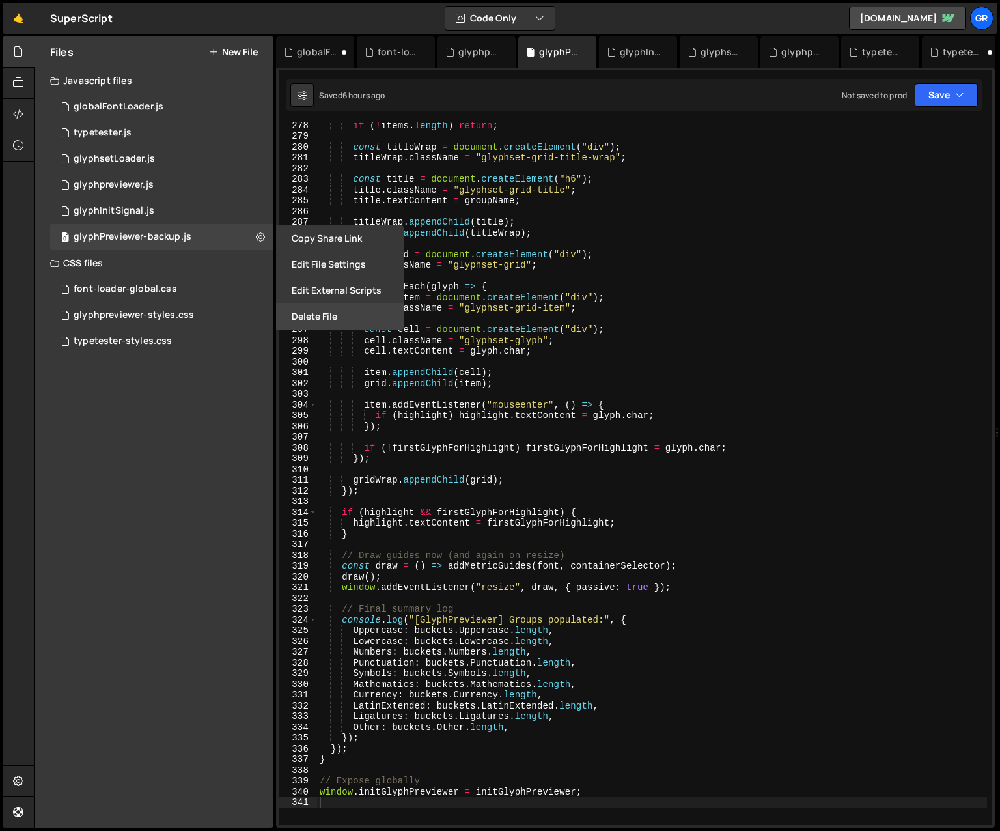
click at [320, 314] on button "Delete File" at bounding box center [340, 316] width 128 height 26
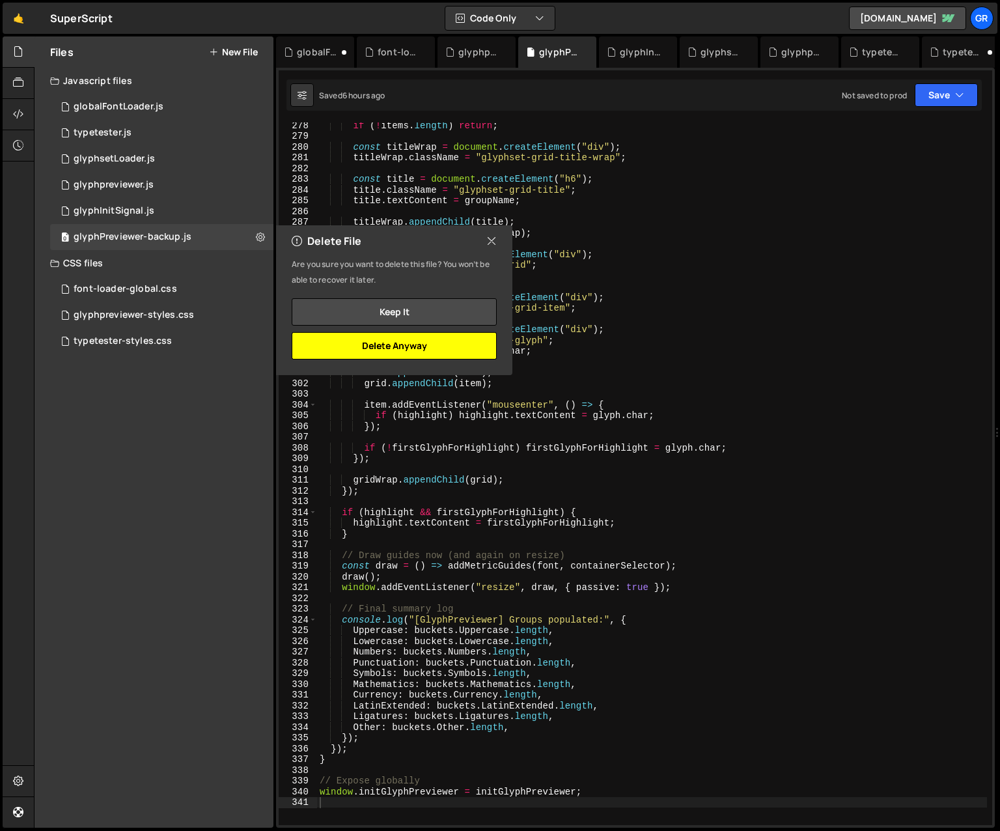
click at [383, 350] on button "Delete Anyway" at bounding box center [394, 345] width 205 height 27
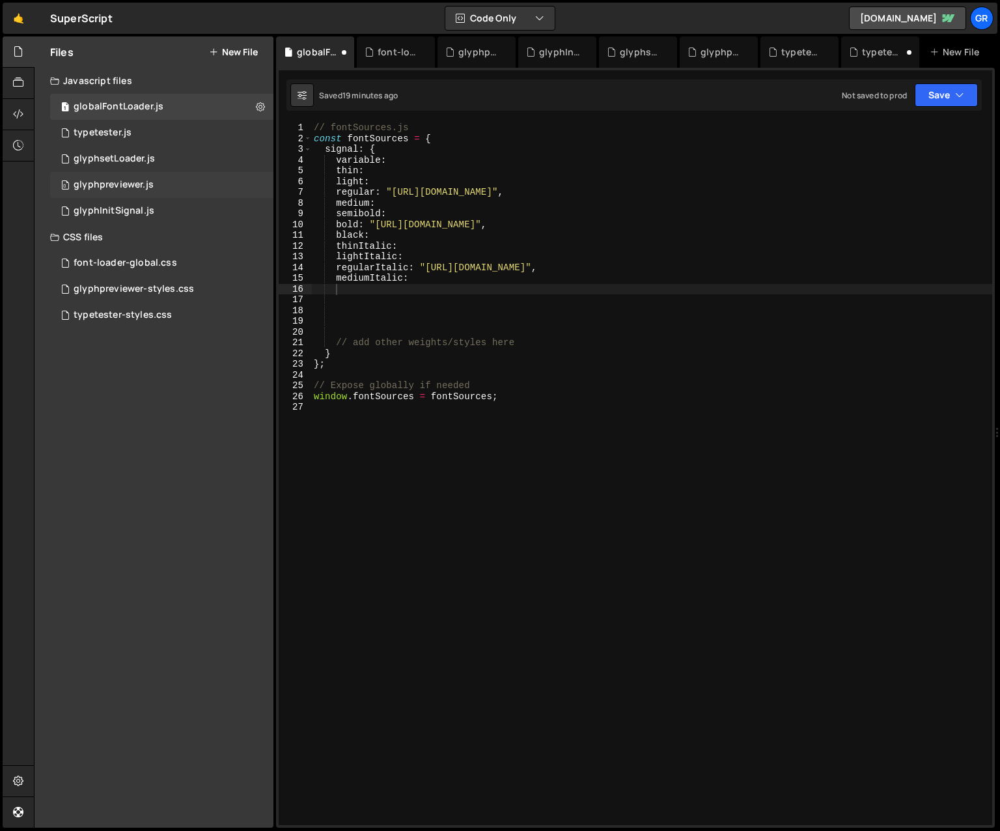
click at [255, 181] on div "0 glyphpreviewer.js 0" at bounding box center [161, 185] width 223 height 26
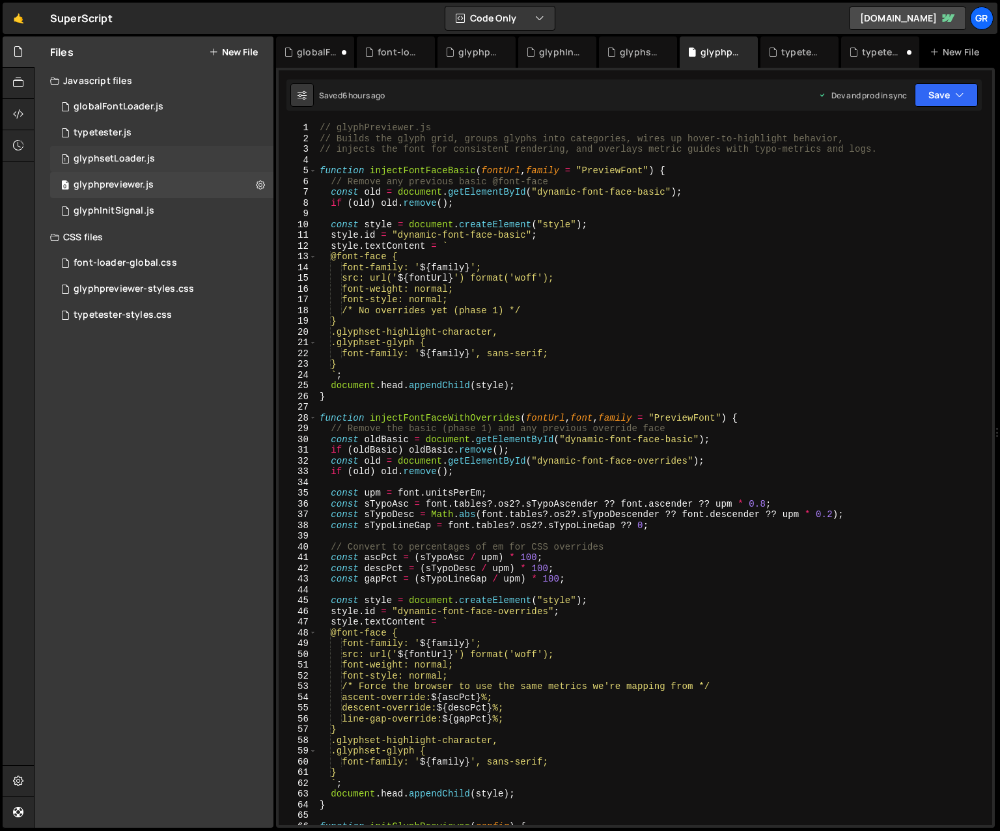
click at [260, 156] on div "1 glyphsetLoader.js 0" at bounding box center [161, 159] width 223 height 26
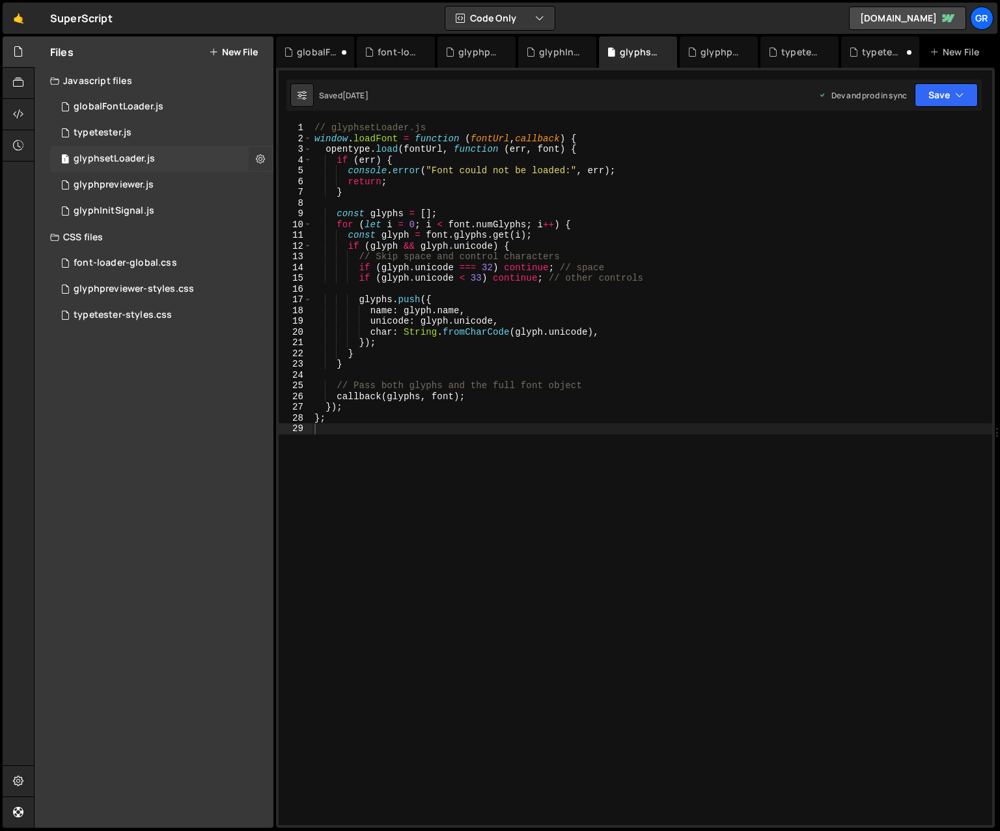
click at [258, 157] on icon at bounding box center [260, 158] width 9 height 12
type input "glyphsetLoader"
radio input "true"
checkbox input "true"
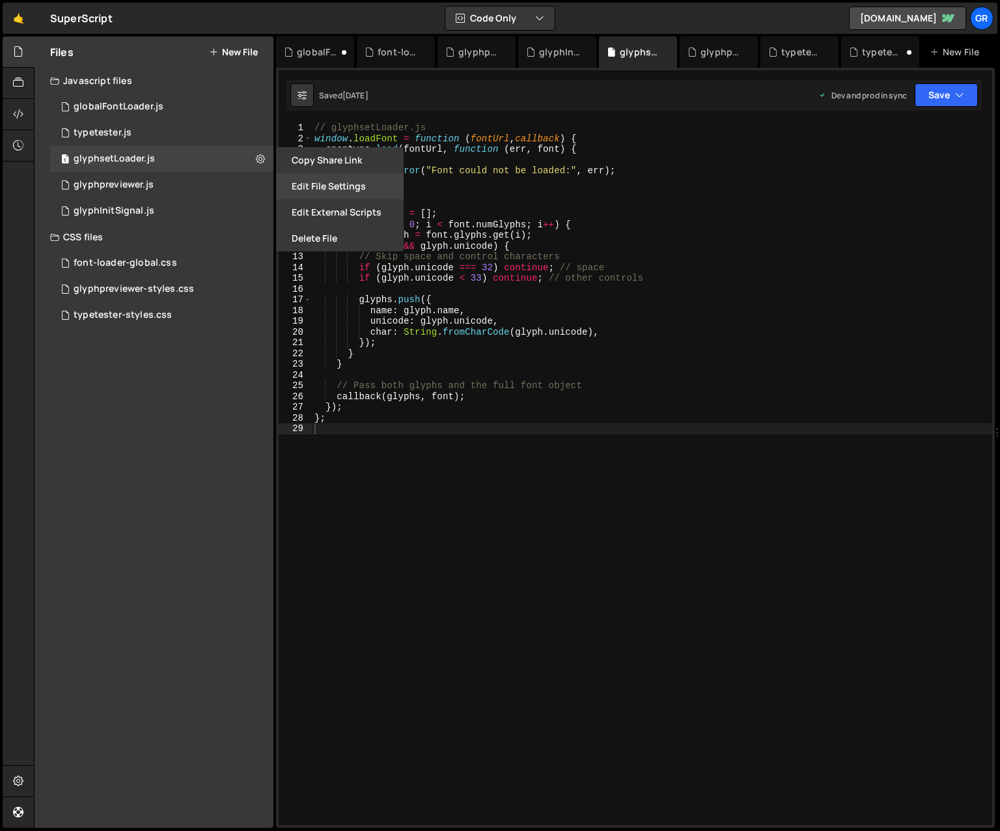
click at [318, 186] on button "Edit File Settings" at bounding box center [340, 186] width 128 height 26
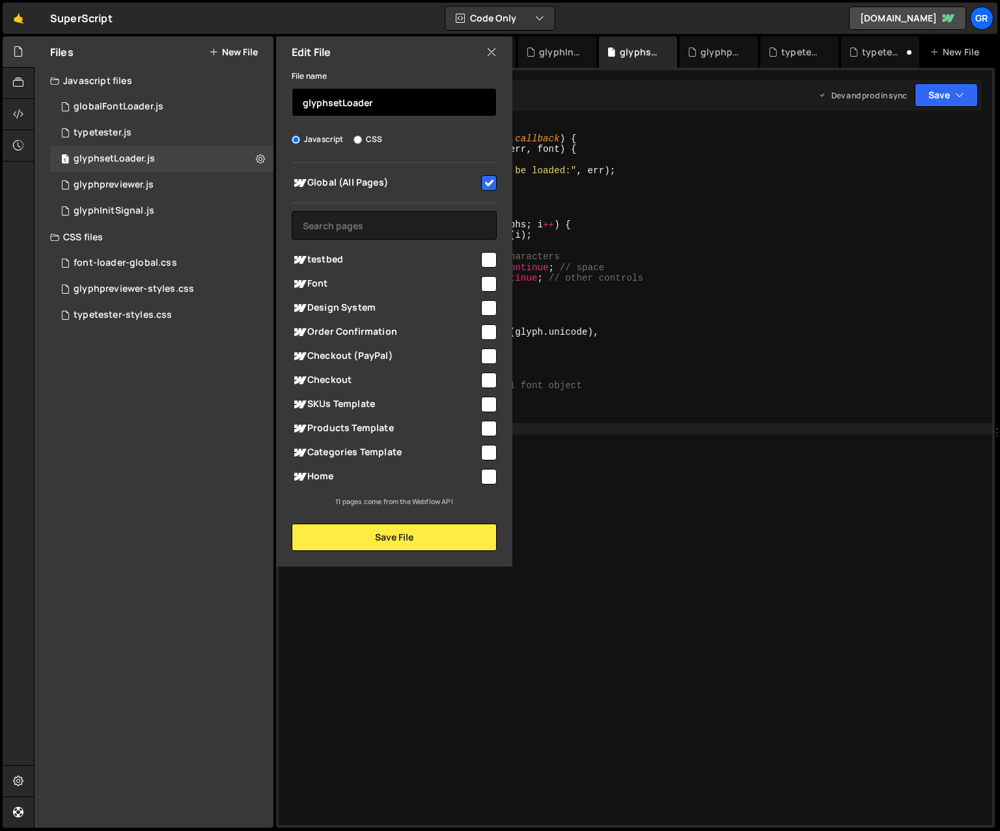
click at [339, 101] on input "glyphsetLoader" at bounding box center [394, 102] width 205 height 29
type input "glyphLoader"
click at [445, 533] on button "Save File" at bounding box center [394, 536] width 205 height 27
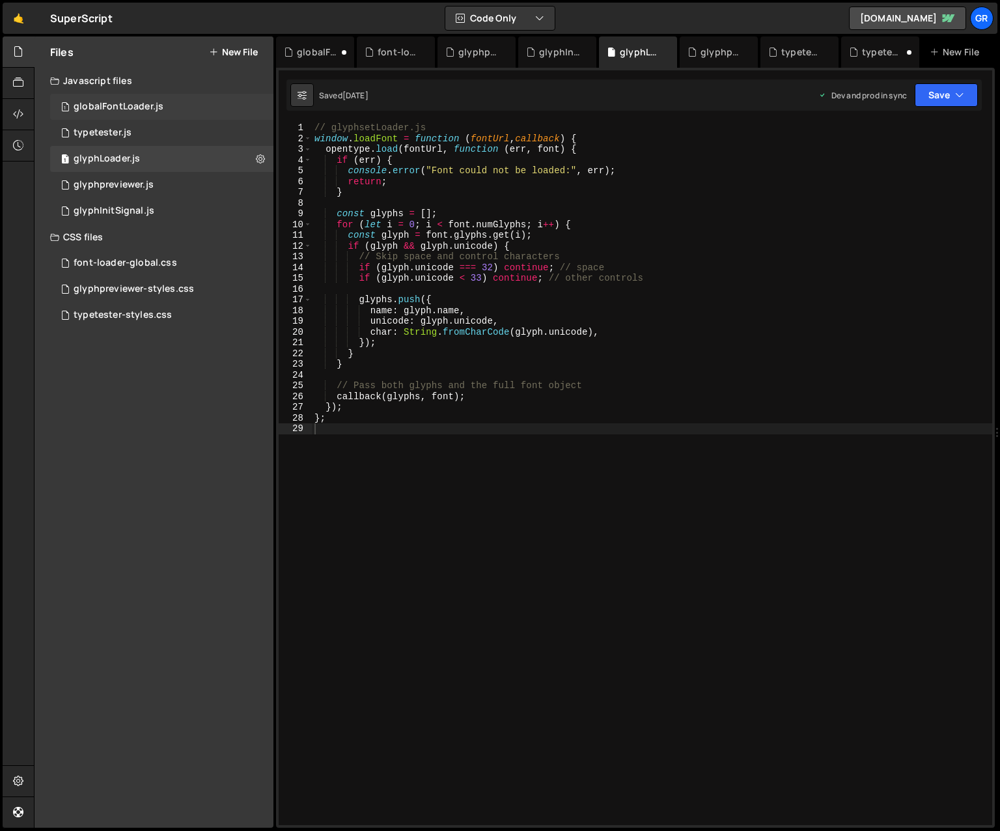
click at [169, 108] on div "1 globalFontLoader.js 0" at bounding box center [161, 107] width 223 height 26
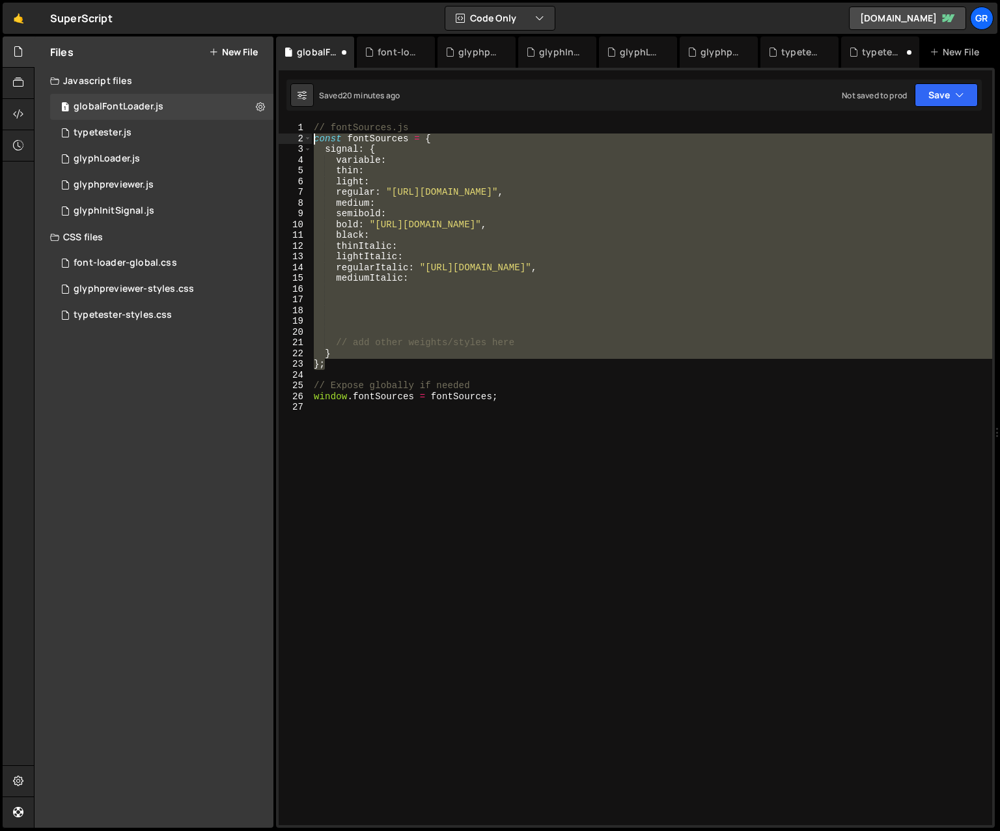
drag, startPoint x: 464, startPoint y: 368, endPoint x: 313, endPoint y: 142, distance: 271.4
click at [313, 142] on div "// fontSources.js const fontSources = { signal : { variable : thin : light : re…" at bounding box center [651, 484] width 681 height 724
paste textarea "}"
type textarea "}"
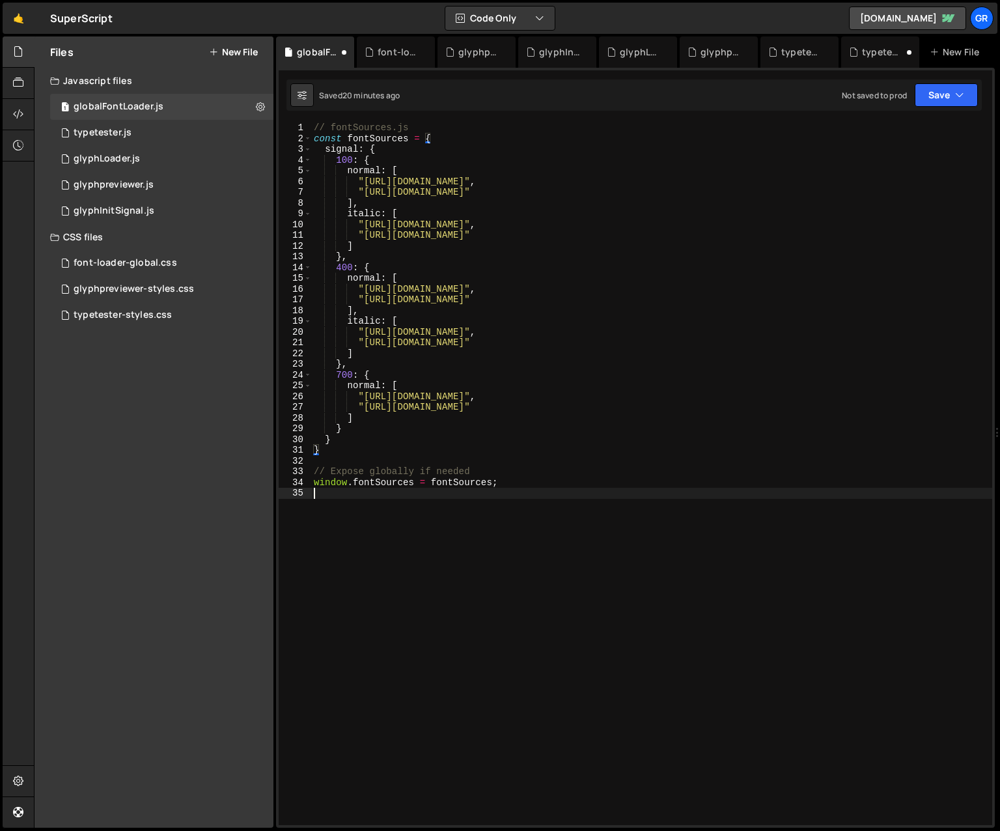
click at [536, 518] on div "// fontSources.js const fontSources = { signal : { 100 : { normal : [ "[URL][DO…" at bounding box center [651, 484] width 681 height 724
click at [166, 139] on div "0 typetester.js 0" at bounding box center [161, 133] width 223 height 26
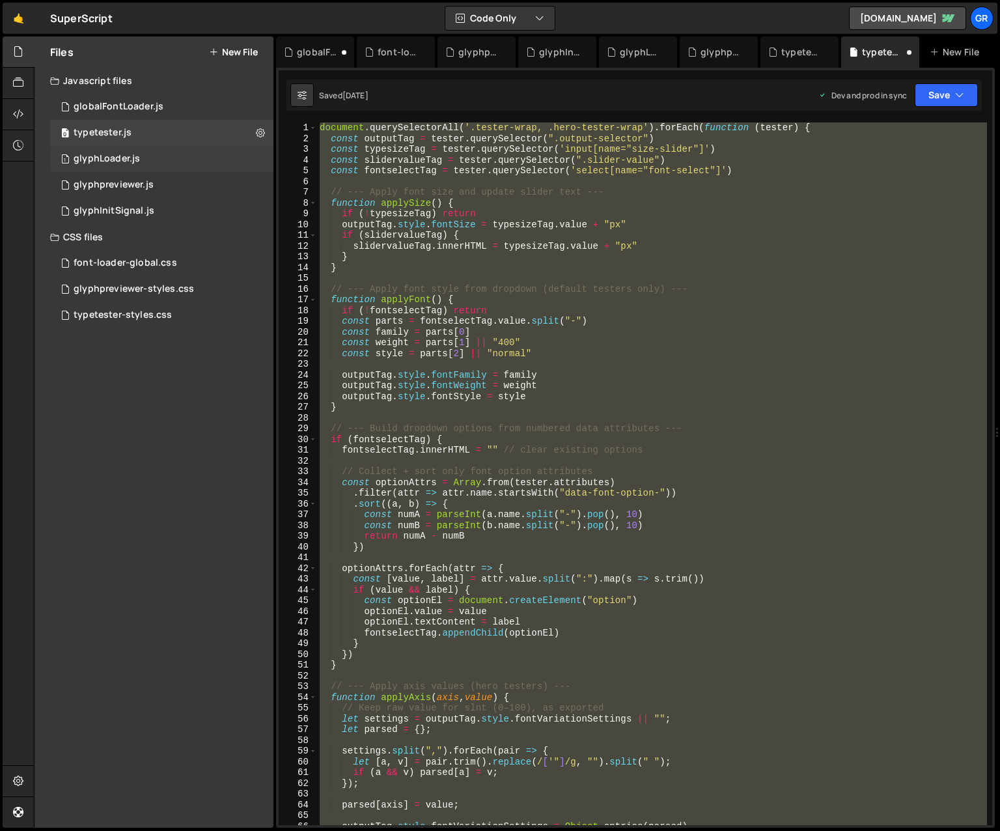
click at [158, 158] on div "1 glyphLoader.js 0" at bounding box center [161, 159] width 223 height 26
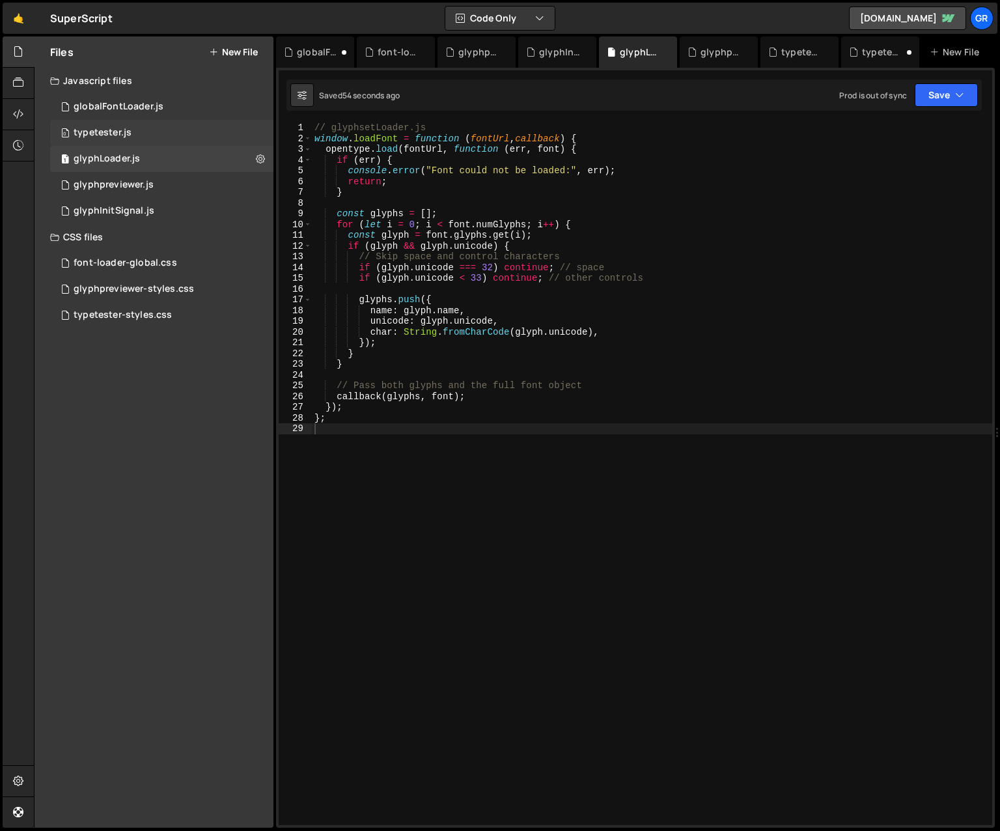
click at [157, 138] on div "0 typetester.js 0" at bounding box center [161, 133] width 223 height 26
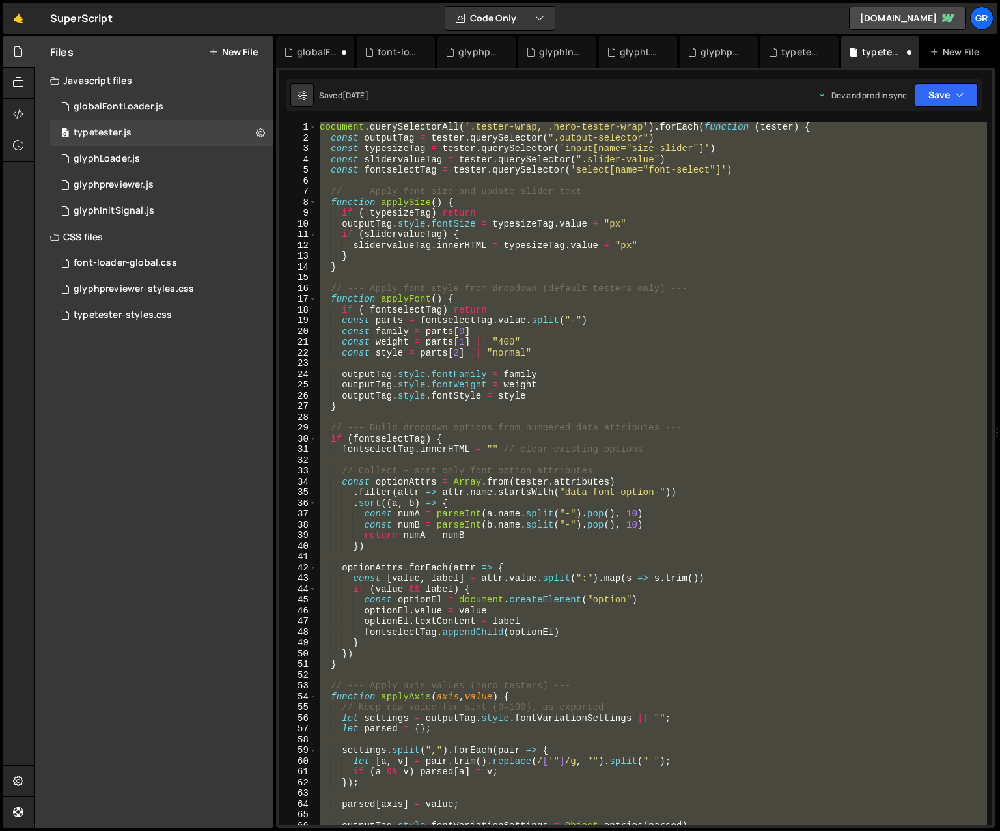
click at [221, 52] on button "New File" at bounding box center [233, 52] width 49 height 10
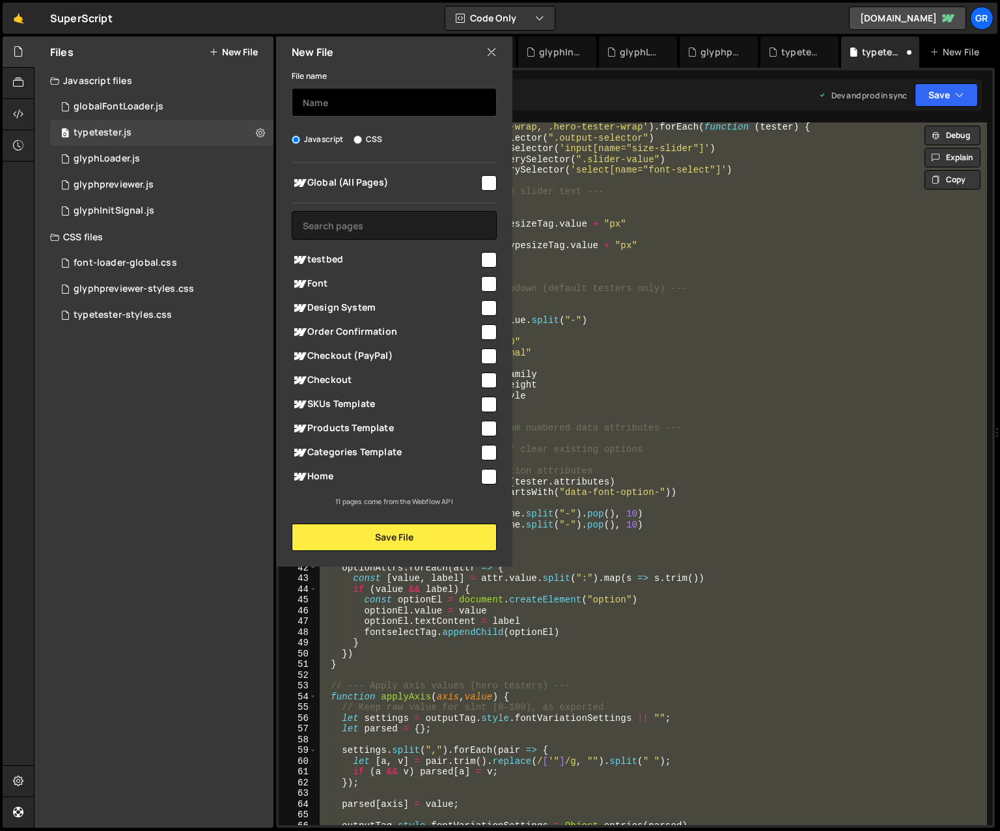
click at [337, 100] on input "text" at bounding box center [394, 102] width 205 height 29
type input "typetester-backup(css versions)"
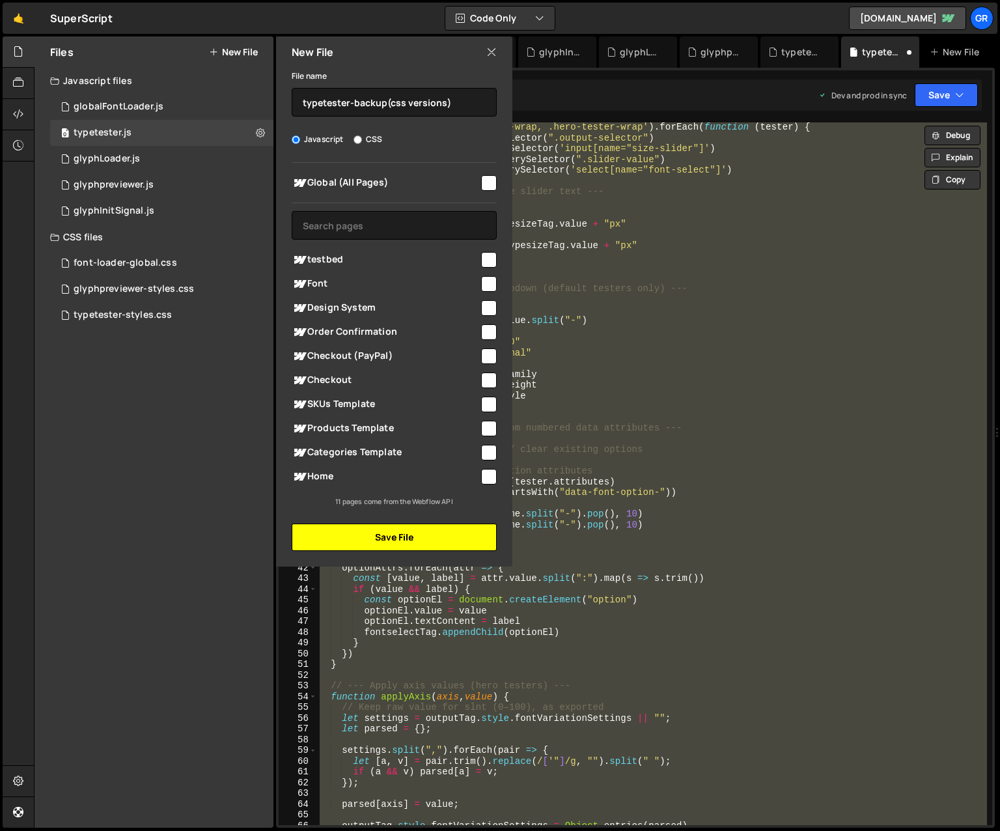
click at [387, 537] on button "Save File" at bounding box center [394, 536] width 205 height 27
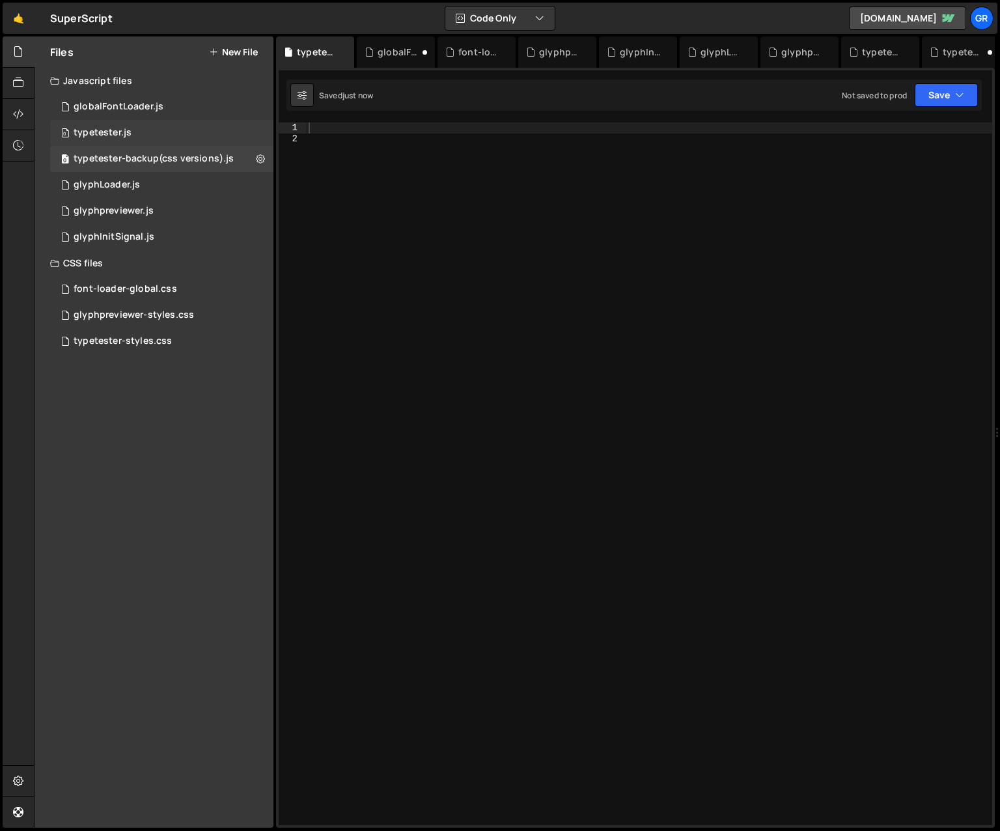
click at [111, 131] on div "typetester.js" at bounding box center [103, 133] width 58 height 12
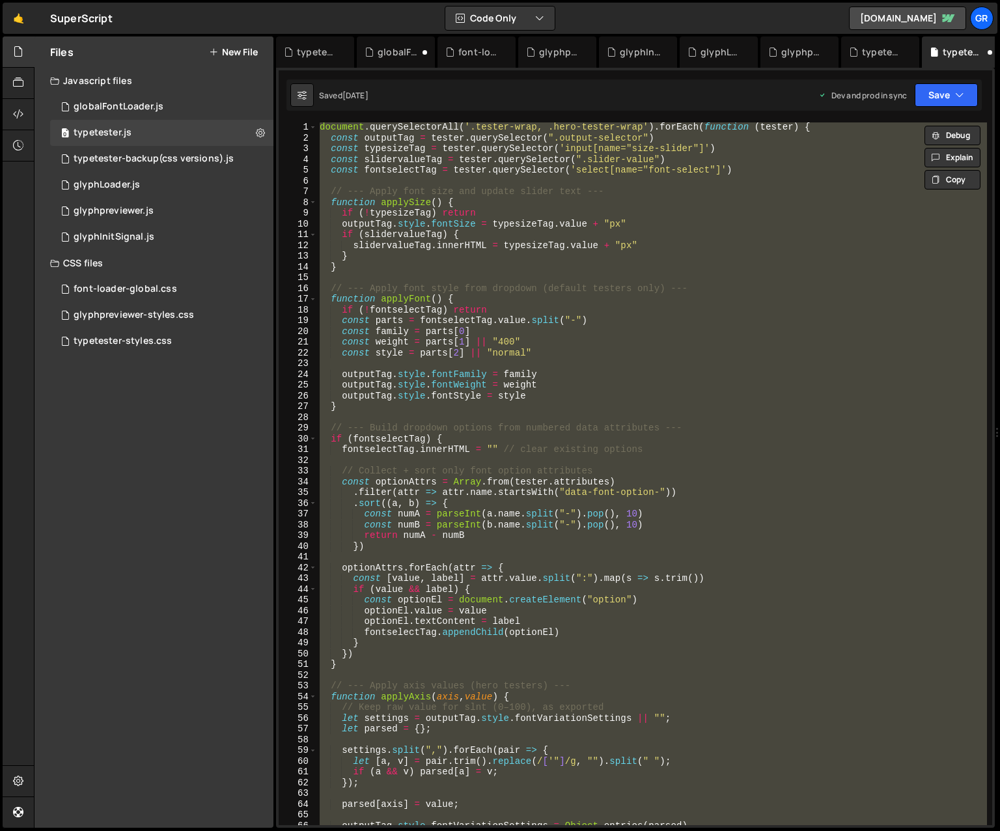
click at [380, 171] on div "document . querySelectorAll ( '.tester-wrap, .hero-tester-wrap' ) . forEach ( f…" at bounding box center [652, 473] width 670 height 702
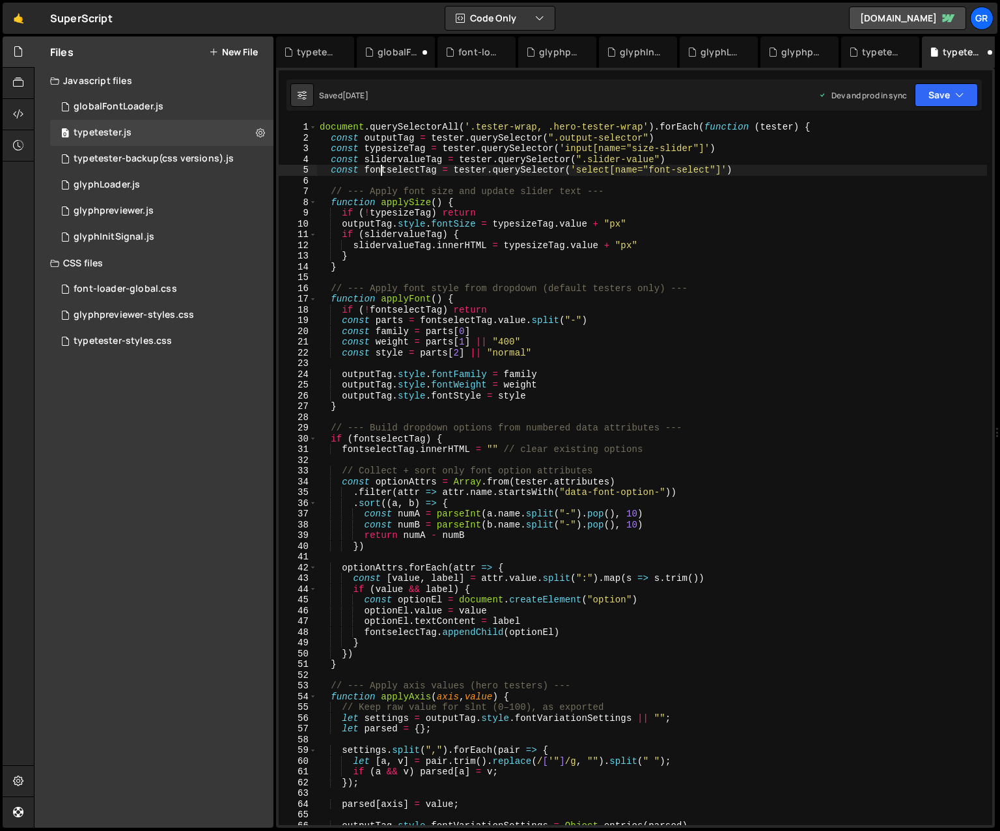
type textarea "})"
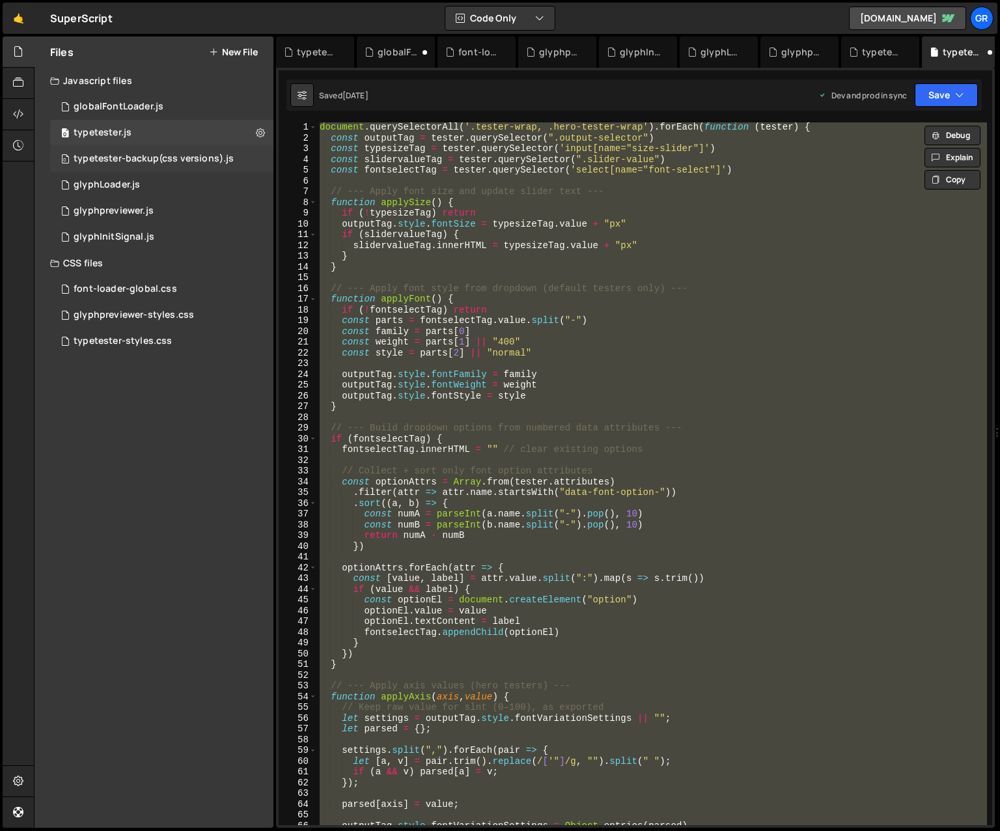
click at [178, 157] on div "typetester-backup(css versions).js" at bounding box center [154, 159] width 160 height 12
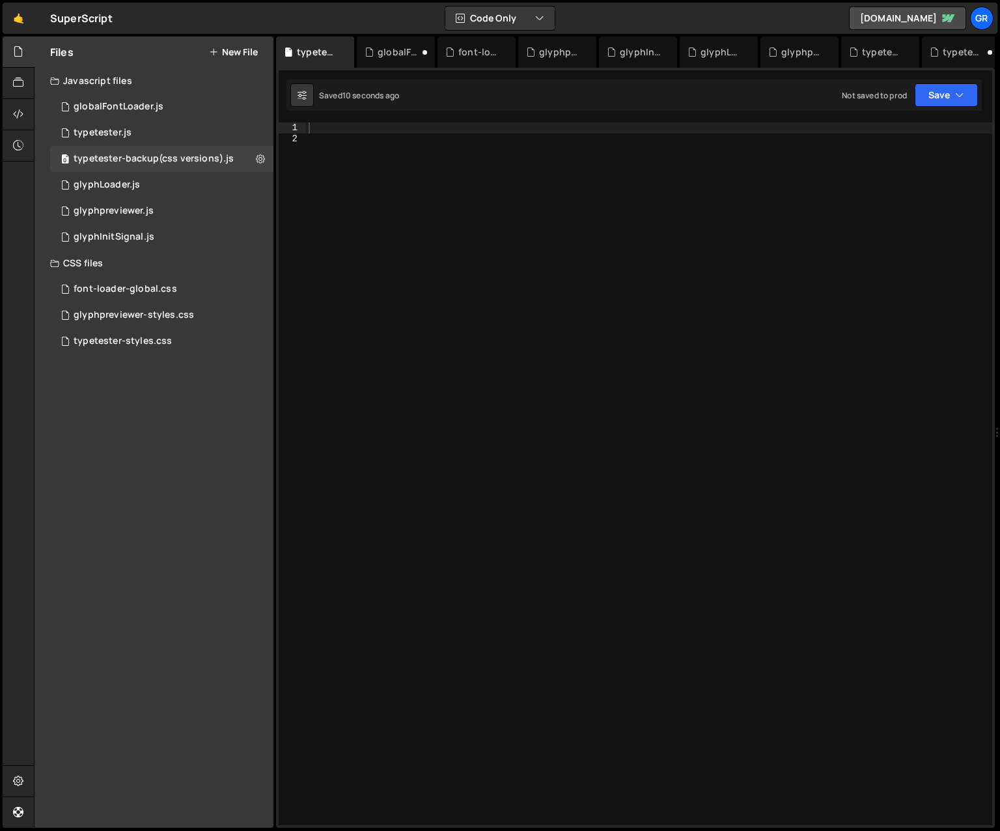
click at [389, 132] on div at bounding box center [649, 484] width 686 height 724
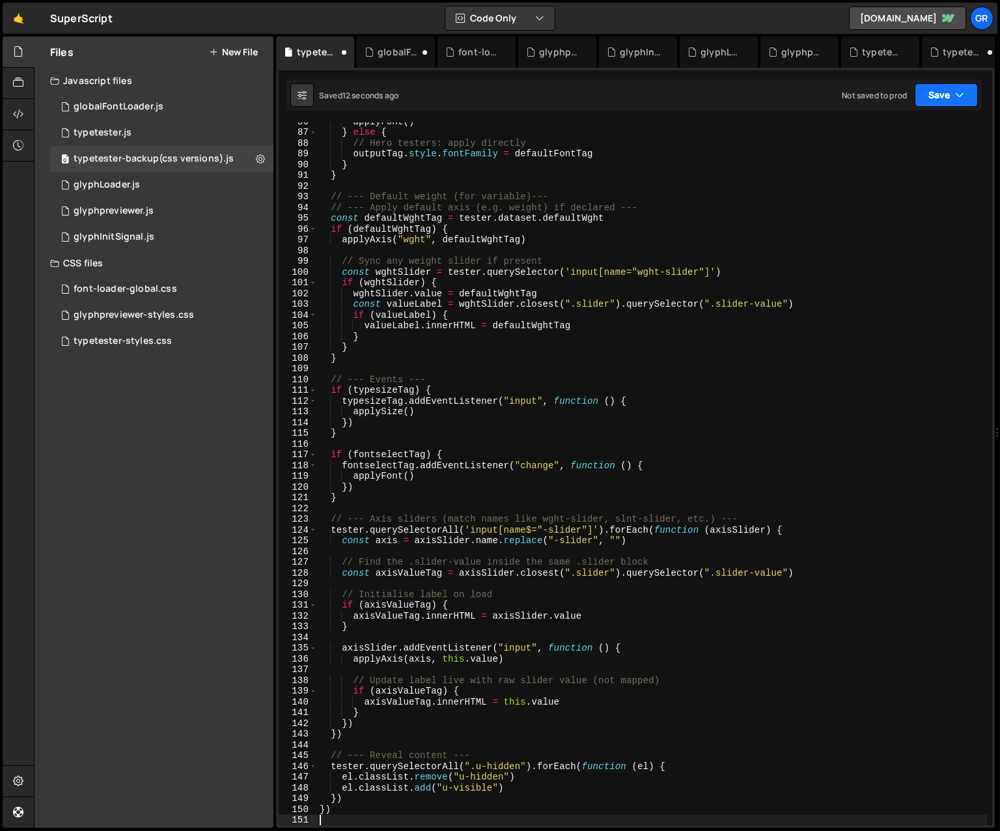
click at [712, 96] on icon "button" at bounding box center [959, 95] width 9 height 13
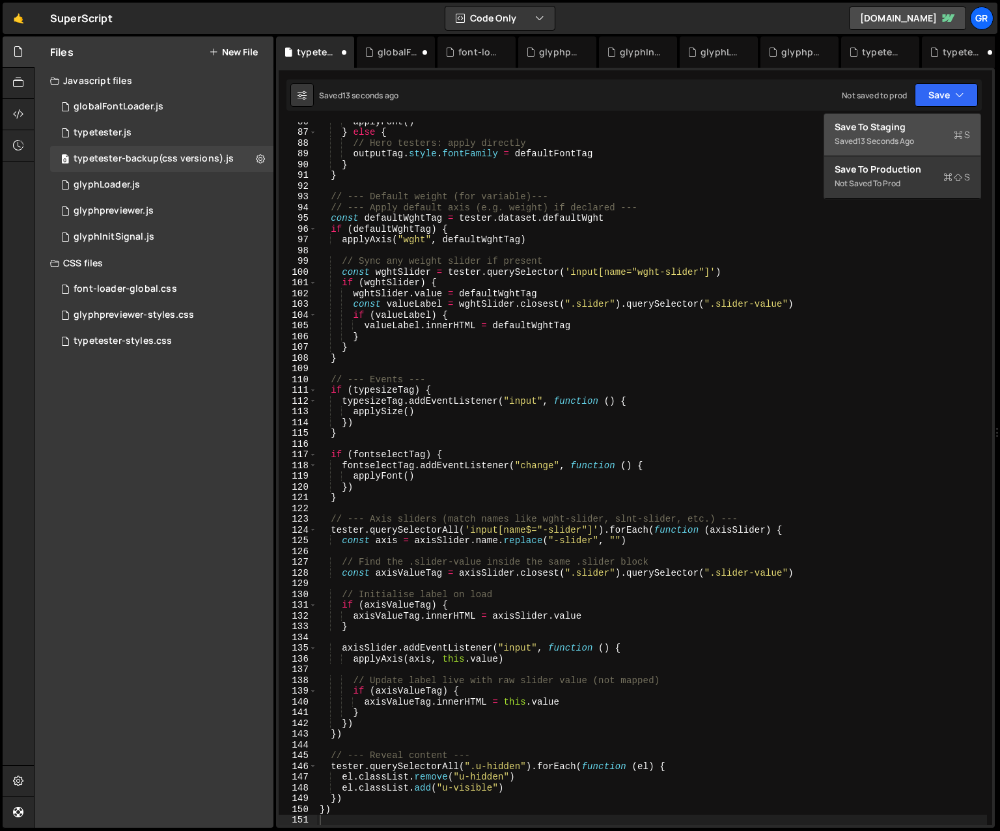
click at [712, 122] on div "Save to Staging S" at bounding box center [902, 126] width 135 height 13
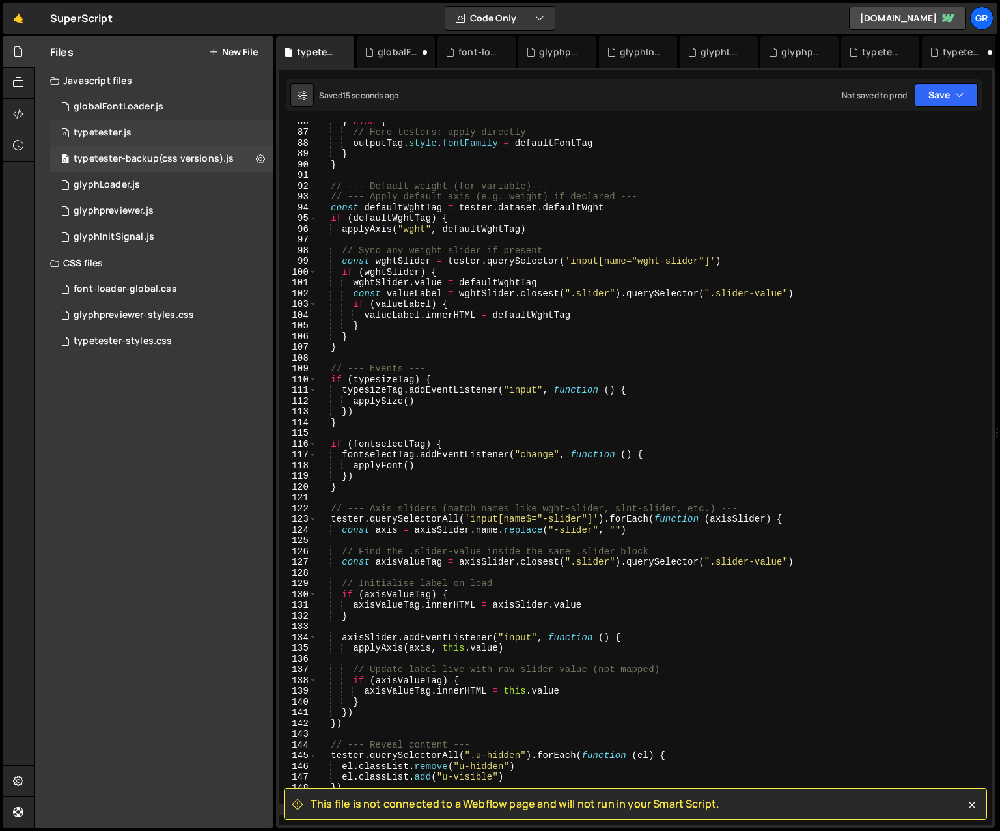
click at [159, 134] on div "0 typetester.js 0" at bounding box center [161, 133] width 223 height 26
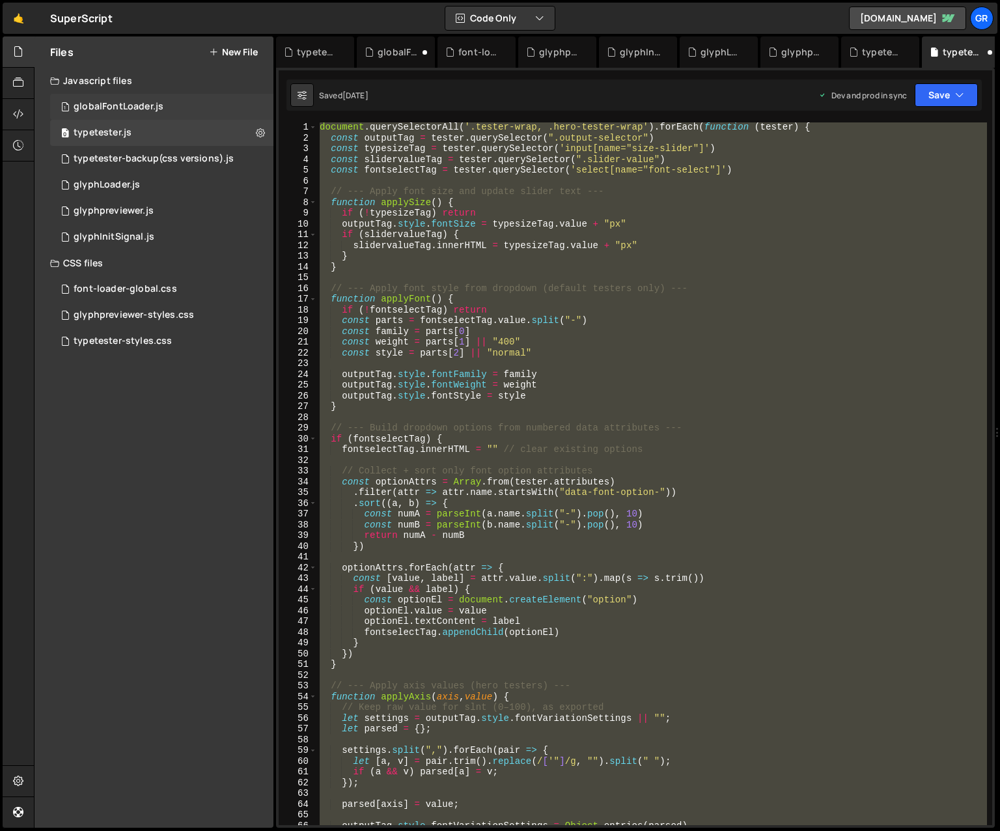
click at [152, 105] on div "globalFontLoader.js" at bounding box center [119, 107] width 90 height 12
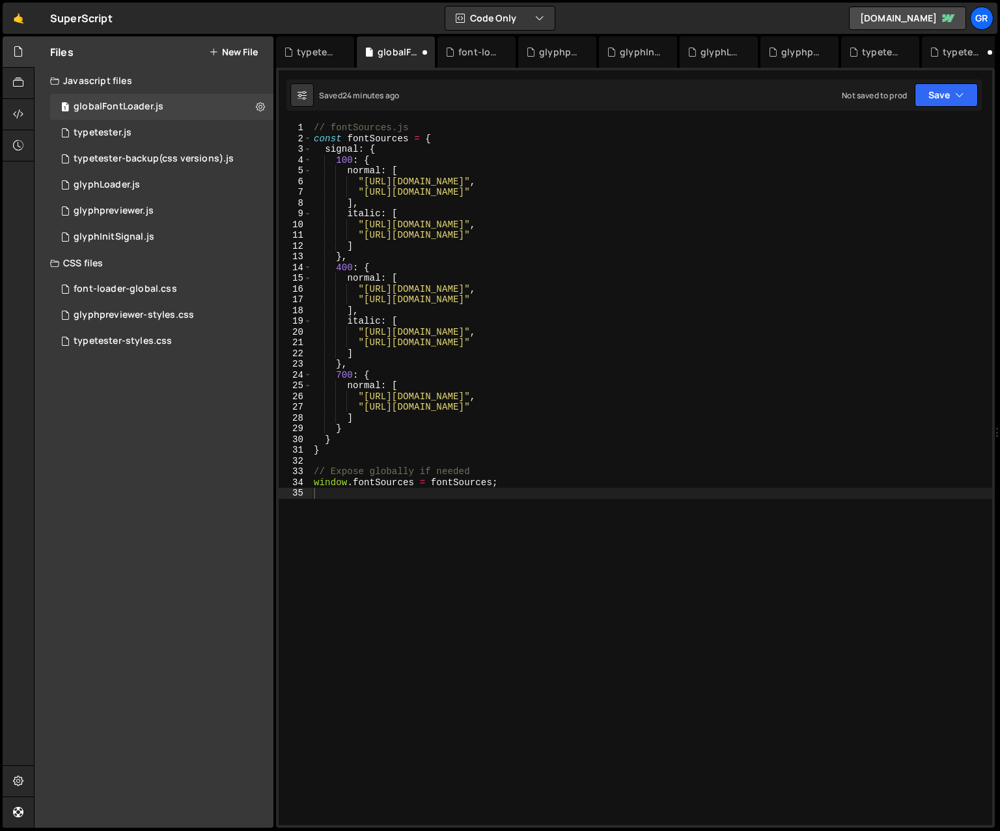
click at [527, 164] on div "// fontSources.js const fontSources = { signal : { 100 : { normal : [ "[URL][DO…" at bounding box center [651, 484] width 681 height 724
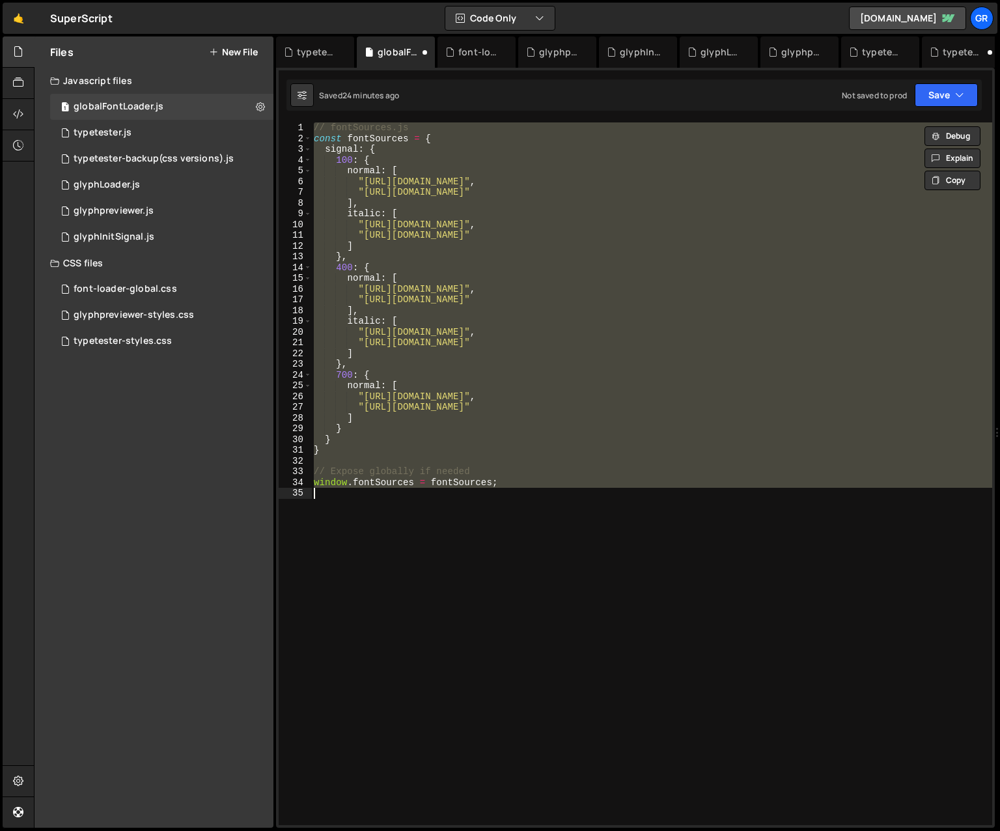
paste textarea "loadFont = loadFont; // expose globally"
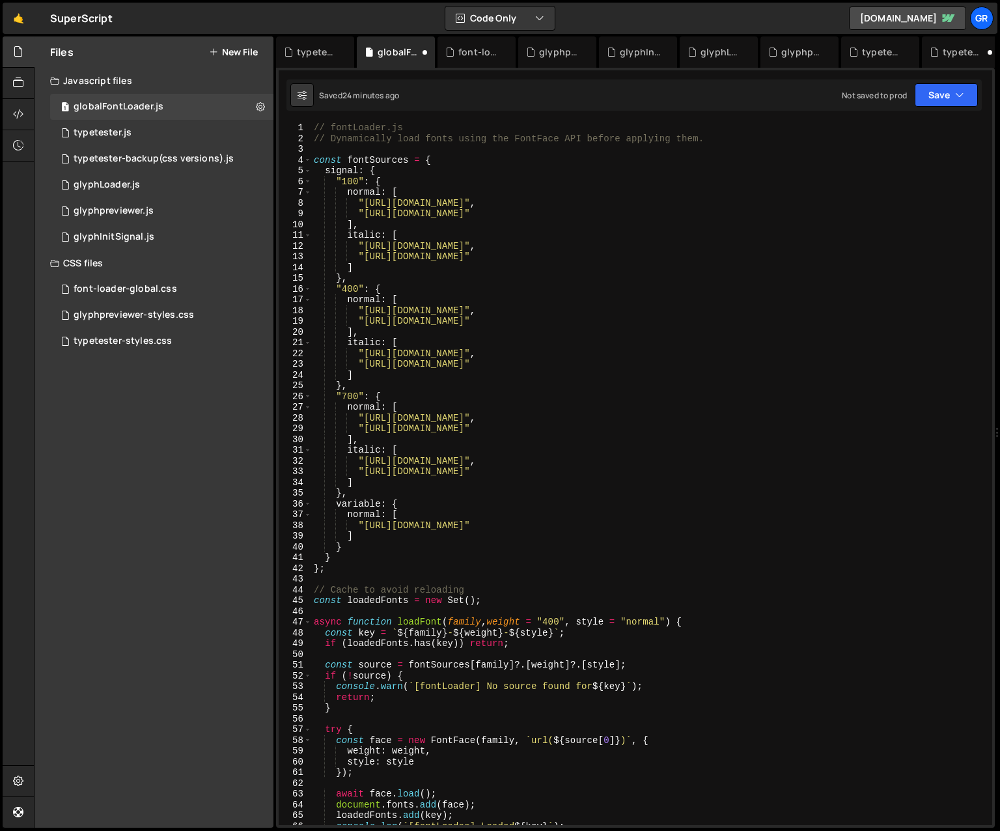
scroll to position [0, 0]
click at [359, 276] on div "// fontLoader.js // Dynamically load fonts using the FontFace API before applyi…" at bounding box center [649, 484] width 676 height 724
type textarea "},"
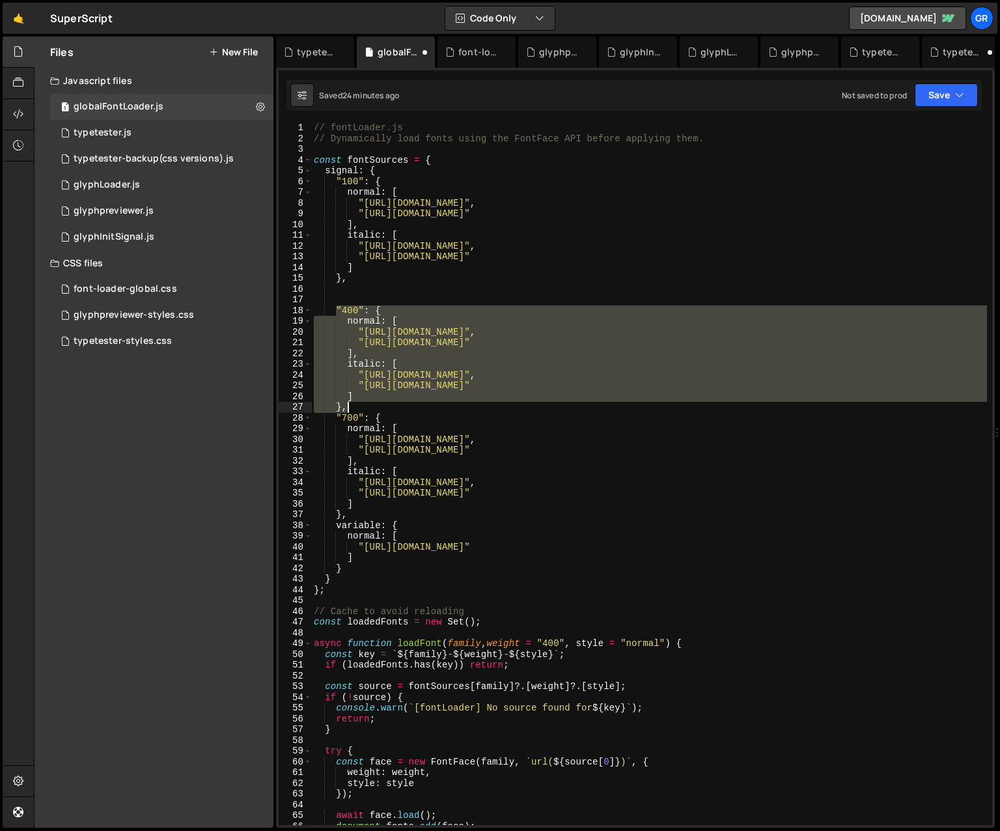
drag, startPoint x: 336, startPoint y: 307, endPoint x: 368, endPoint y: 407, distance: 105.2
click at [368, 407] on div "// fontLoader.js // Dynamically load fonts using the FontFace API before applyi…" at bounding box center [649, 484] width 676 height 724
type textarea "] },"
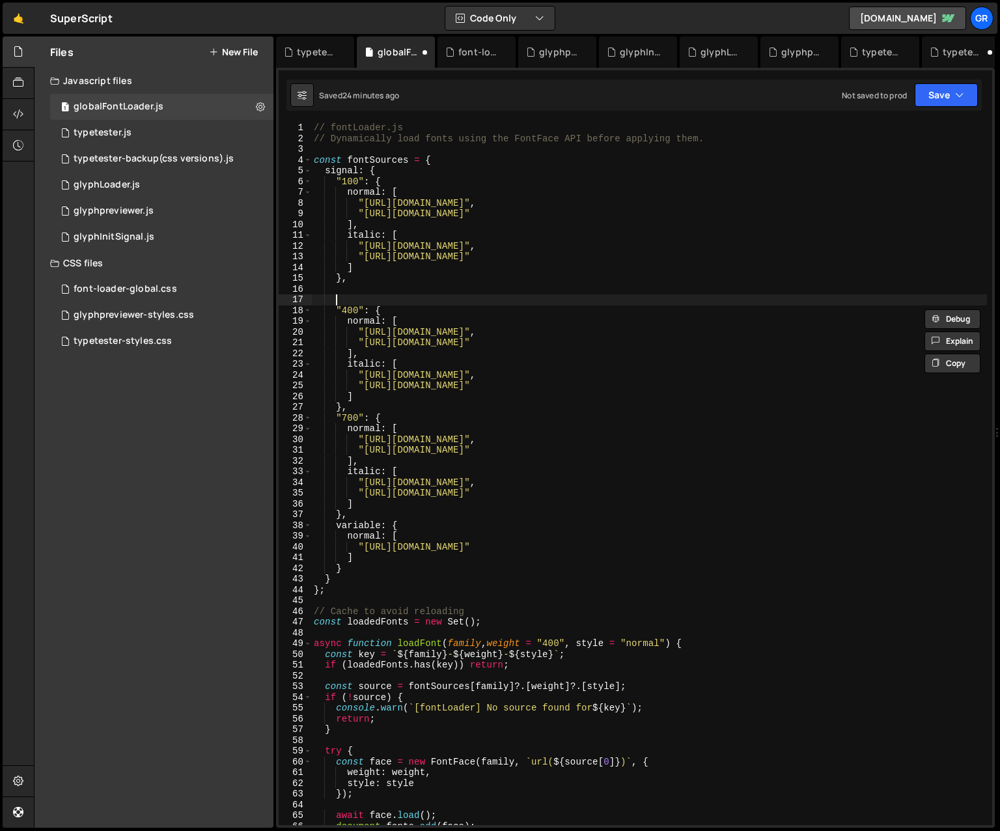
click at [345, 295] on div "// fontLoader.js // Dynamically load fonts using the FontFace API before applyi…" at bounding box center [649, 484] width 676 height 724
click at [345, 289] on div "// fontLoader.js // Dynamically load fonts using the FontFace API before applyi…" at bounding box center [649, 484] width 676 height 724
paste textarea "},"
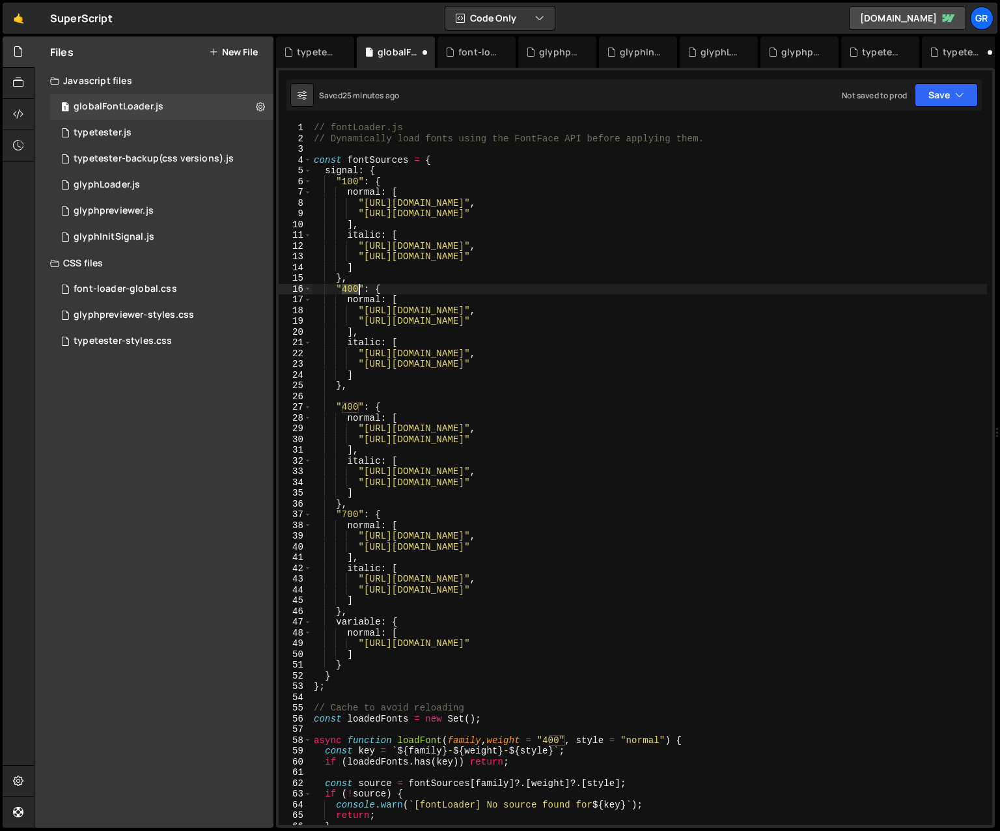
drag, startPoint x: 343, startPoint y: 288, endPoint x: 357, endPoint y: 285, distance: 14.6
click at [356, 287] on div "// fontLoader.js // Dynamically load fonts using the FontFace API before applyi…" at bounding box center [649, 484] width 676 height 724
drag, startPoint x: 817, startPoint y: 309, endPoint x: 863, endPoint y: 283, distance: 53.4
click at [712, 309] on div "// fontLoader.js // Dynamically load fonts using the FontFace API before applyi…" at bounding box center [649, 484] width 676 height 724
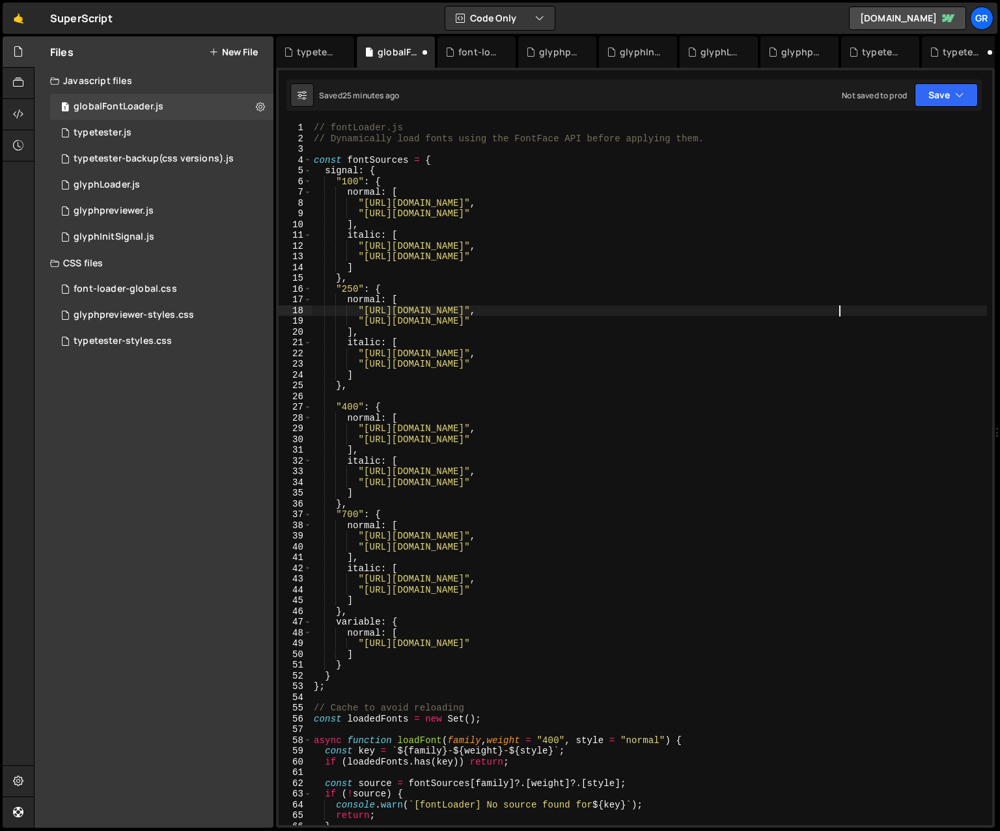
scroll to position [0, 36]
drag, startPoint x: 818, startPoint y: 320, endPoint x: 867, endPoint y: 292, distance: 56.8
click at [712, 318] on div "// fontLoader.js // Dynamically load fonts using the FontFace API before applyi…" at bounding box center [649, 484] width 676 height 724
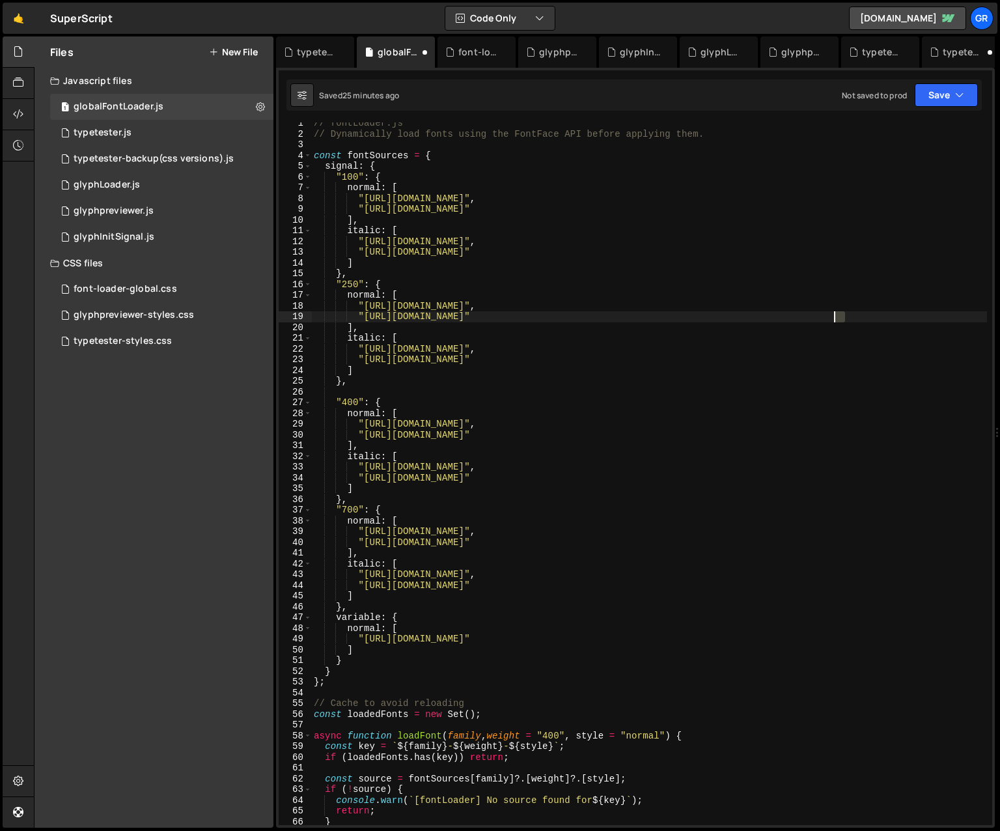
scroll to position [5, 0]
drag, startPoint x: 846, startPoint y: 320, endPoint x: 818, endPoint y: 316, distance: 28.9
click at [712, 316] on div "// fontLoader.js // Dynamically load fonts using the FontFace API before applyi…" at bounding box center [649, 479] width 676 height 724
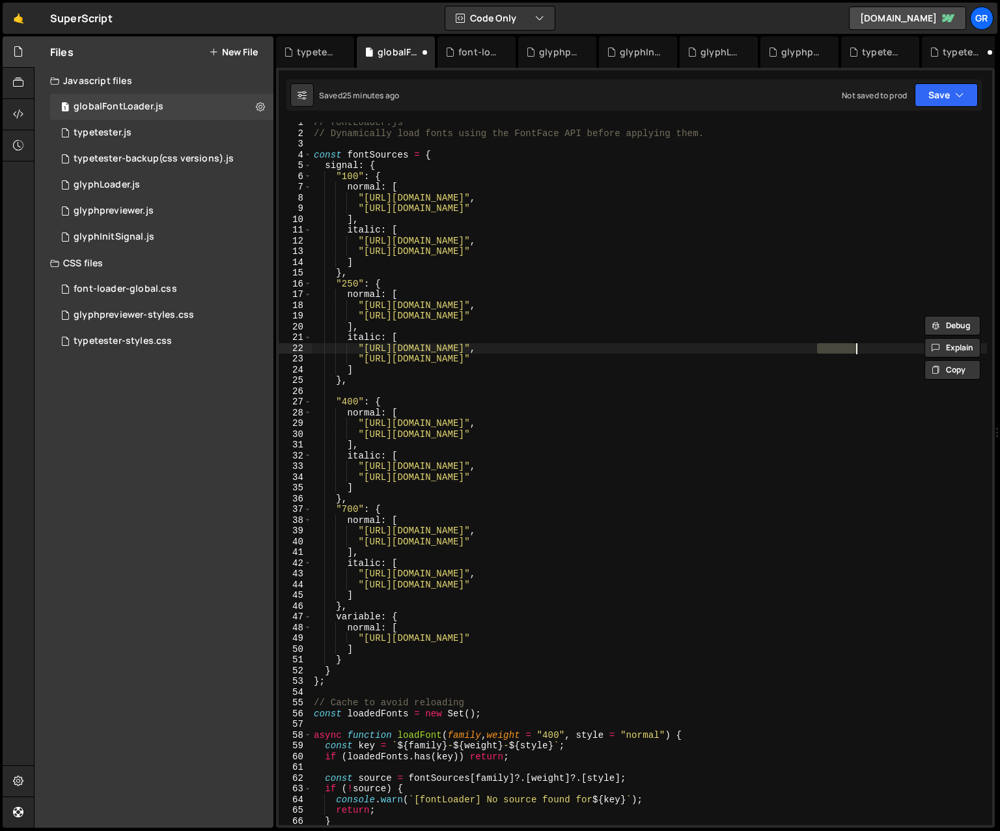
drag, startPoint x: 818, startPoint y: 348, endPoint x: 854, endPoint y: 347, distance: 36.5
click at [712, 347] on div "// fontLoader.js // Dynamically load fonts using the FontFace API before applyi…" at bounding box center [649, 479] width 676 height 724
paste textarea "Light"
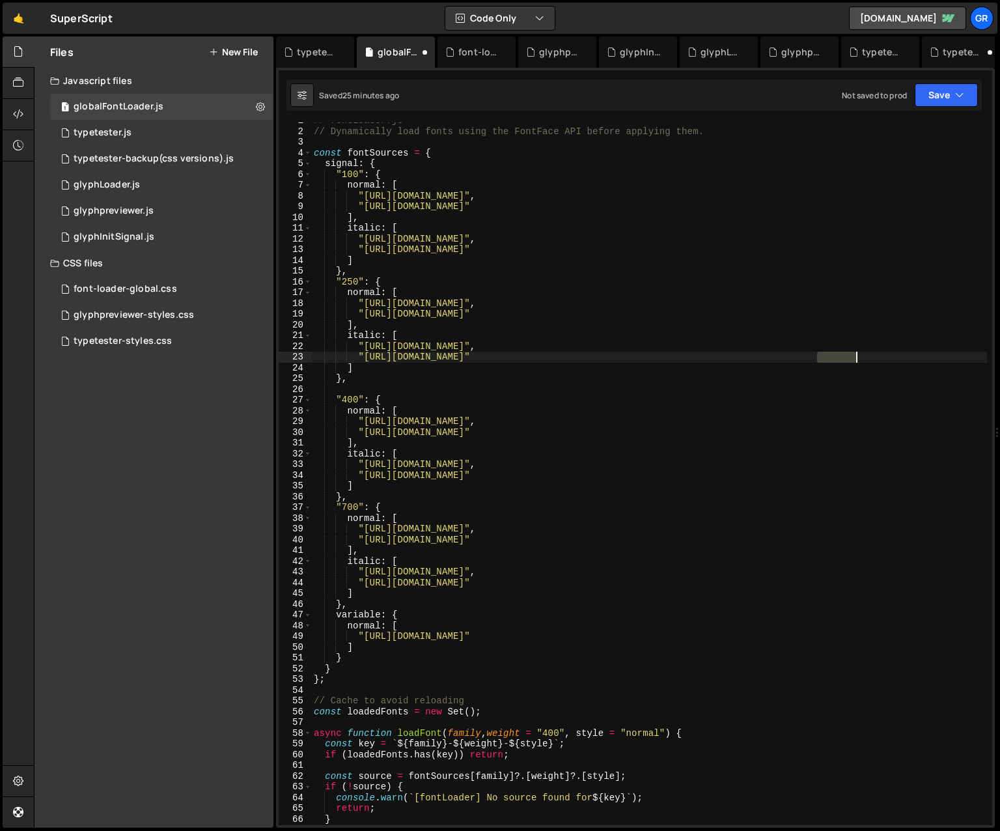
drag, startPoint x: 822, startPoint y: 356, endPoint x: 854, endPoint y: 356, distance: 31.9
click at [712, 356] on div "// fontLoader.js // Dynamically load fonts using the FontFace API before applyi…" at bounding box center [649, 477] width 676 height 724
paste textarea "Light"
click at [353, 402] on div "// fontLoader.js // Dynamically load fonts using the FontFace API before applyi…" at bounding box center [649, 477] width 676 height 724
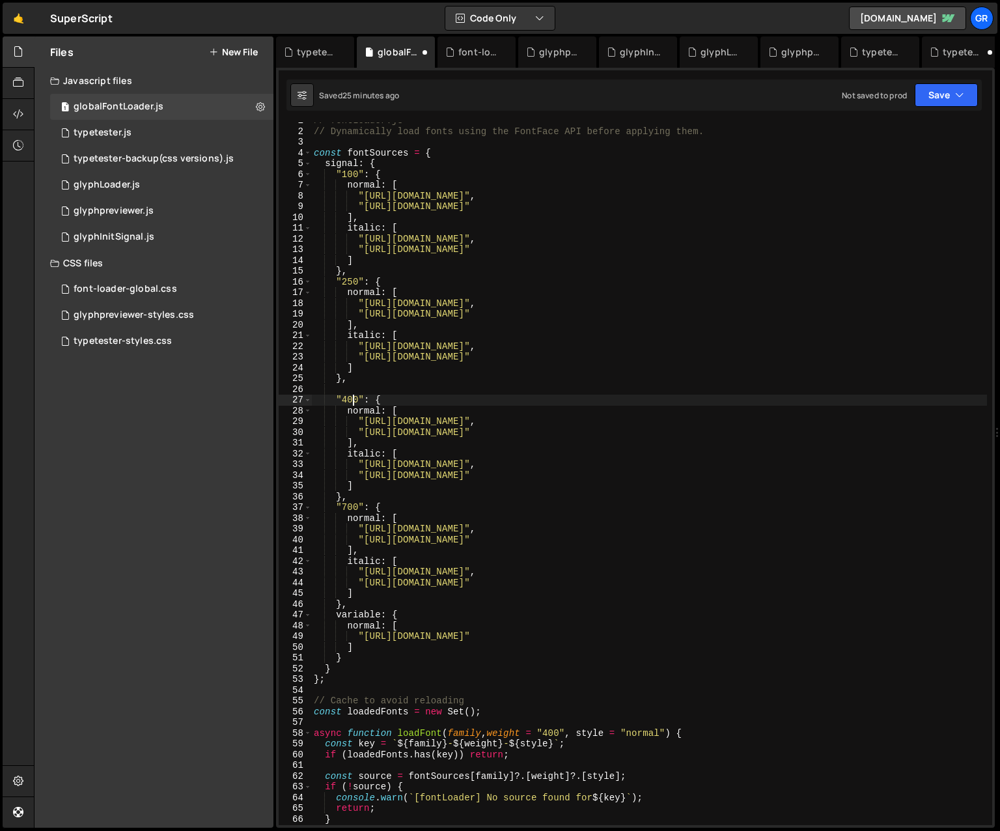
scroll to position [0, 4]
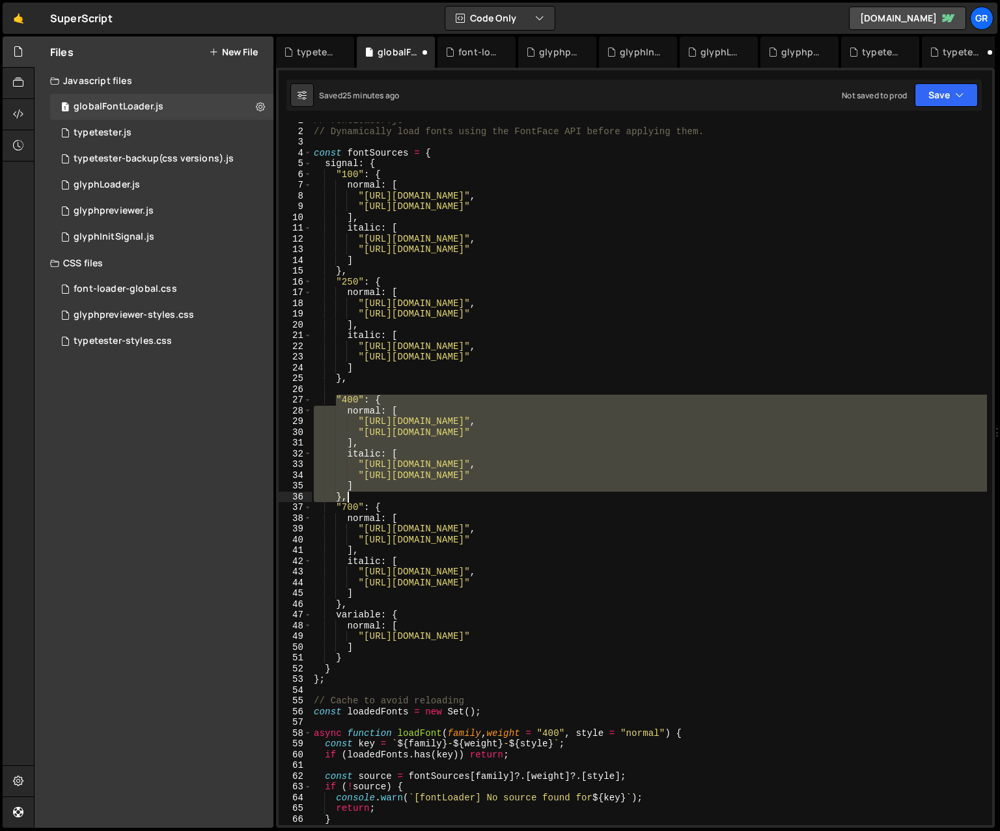
drag, startPoint x: 336, startPoint y: 396, endPoint x: 350, endPoint y: 494, distance: 98.7
click at [350, 494] on div "// fontLoader.js // Dynamically load fonts using the FontFace API before applyi…" at bounding box center [649, 477] width 676 height 724
click at [357, 493] on div "// fontLoader.js // Dynamically load fonts using the FontFace API before applyi…" at bounding box center [649, 473] width 676 height 702
type textarea "},"
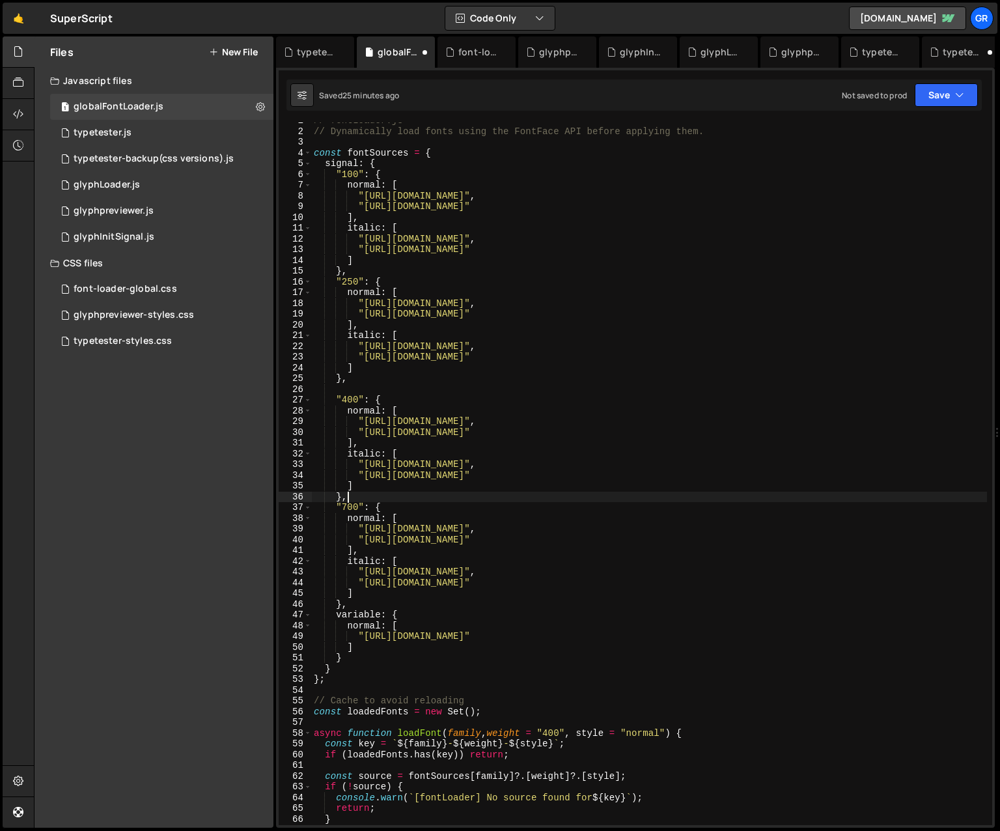
scroll to position [0, 1]
click at [360, 496] on div "// fontLoader.js // Dynamically load fonts using the FontFace API before applyi…" at bounding box center [649, 477] width 676 height 724
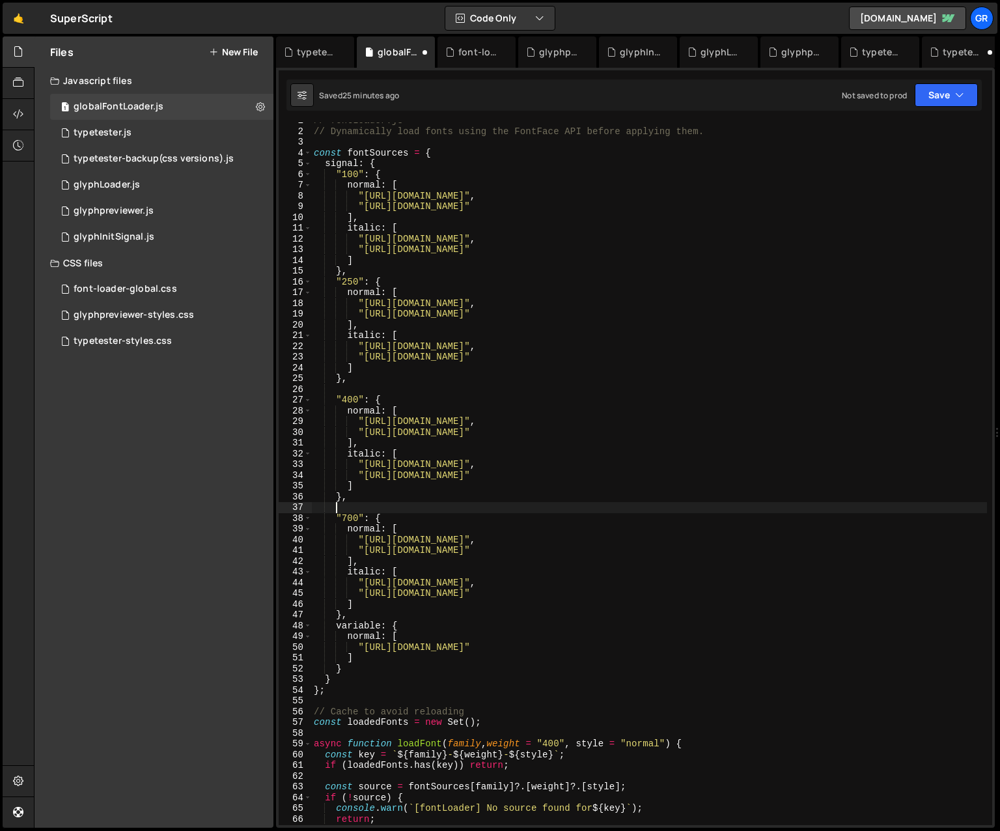
paste textarea "},"
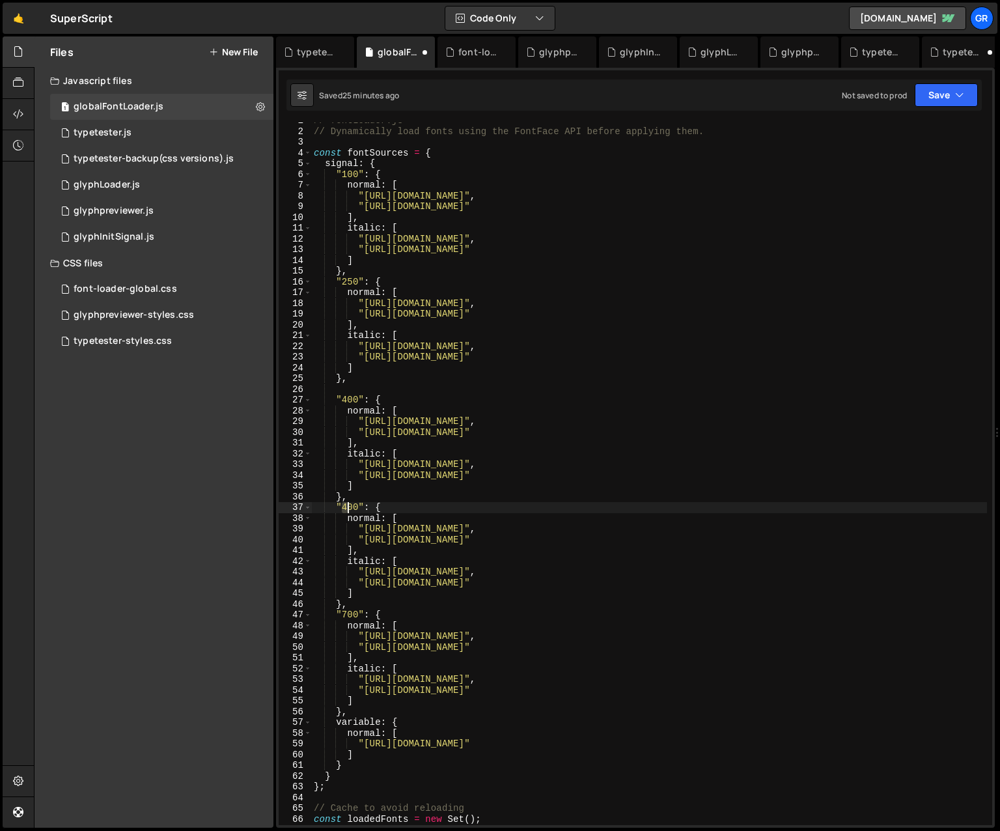
click at [346, 509] on div "// fontLoader.js // Dynamically load fonts using the FontFace API before applyi…" at bounding box center [649, 477] width 676 height 724
click at [657, 520] on div "// fontLoader.js // Dynamically load fonts using the FontFace API before applyi…" at bounding box center [649, 477] width 676 height 724
drag, startPoint x: 816, startPoint y: 527, endPoint x: 853, endPoint y: 527, distance: 37.1
click at [712, 527] on div "// fontLoader.js // Dynamically load fonts using the FontFace API before applyi…" at bounding box center [649, 477] width 676 height 724
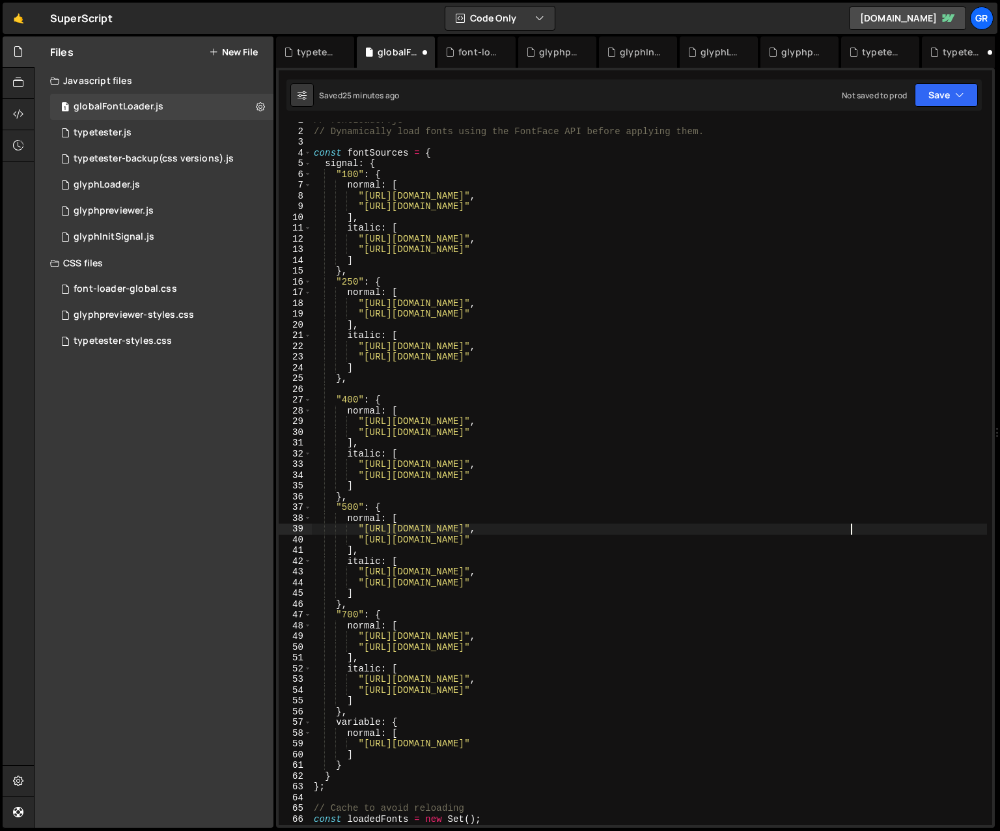
scroll to position [0, 37]
drag, startPoint x: 818, startPoint y: 539, endPoint x: 853, endPoint y: 539, distance: 35.8
click at [712, 539] on div "// fontLoader.js // Dynamically load fonts using the FontFace API before applyi…" at bounding box center [649, 477] width 676 height 724
paste textarea "Medium"
drag, startPoint x: 822, startPoint y: 572, endPoint x: 855, endPoint y: 571, distance: 33.2
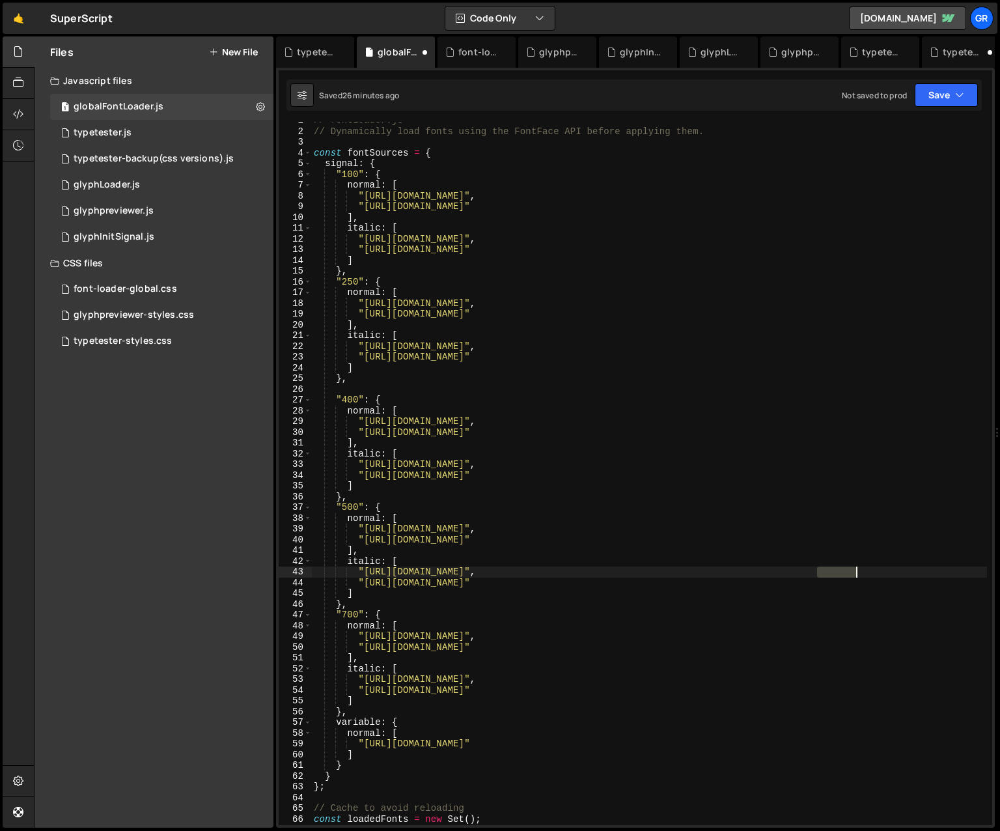
click at [712, 571] on div "// fontLoader.js // Dynamically load fonts using the FontFace API before applyi…" at bounding box center [649, 477] width 676 height 724
paste textarea "Medium"
drag, startPoint x: 818, startPoint y: 581, endPoint x: 853, endPoint y: 580, distance: 35.8
click at [712, 581] on div "// fontLoader.js // Dynamically load fonts using the FontFace API before applyi…" at bounding box center [649, 477] width 676 height 724
paste textarea "Medium"
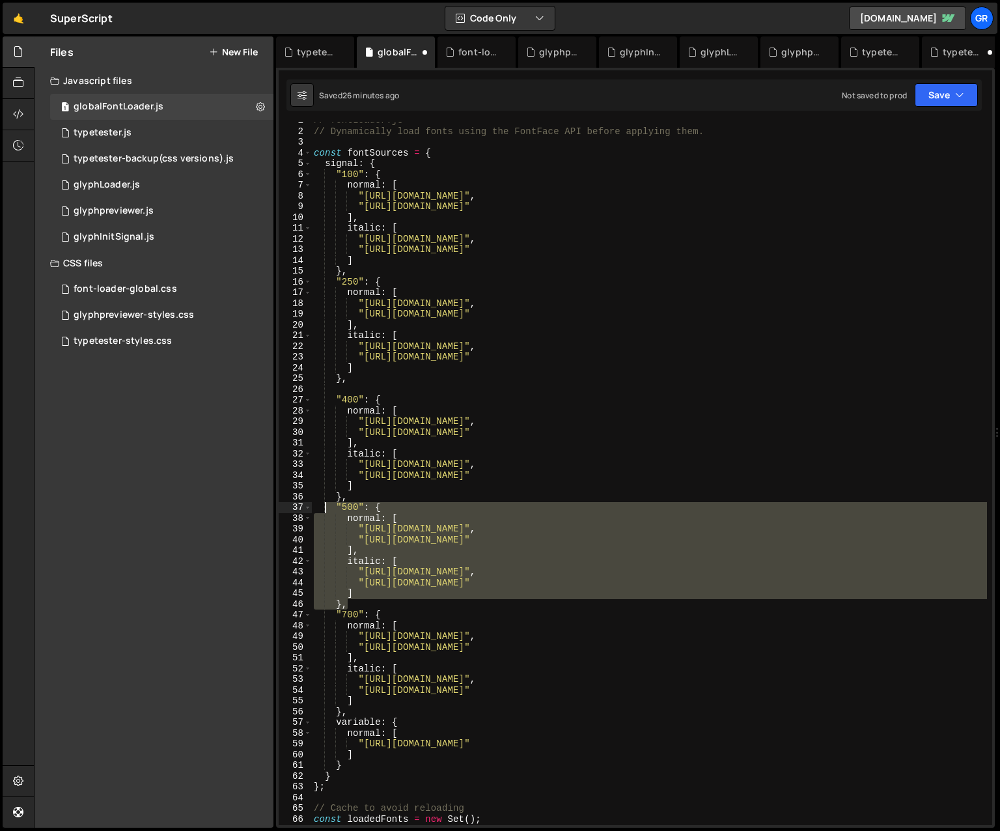
drag, startPoint x: 350, startPoint y: 604, endPoint x: 326, endPoint y: 506, distance: 101.1
click at [326, 506] on div "// fontLoader.js // Dynamically load fonts using the FontFace API before applyi…" at bounding box center [649, 477] width 676 height 724
click at [361, 603] on div "// fontLoader.js // Dynamically load fonts using the FontFace API before applyi…" at bounding box center [649, 473] width 676 height 702
type textarea "},"
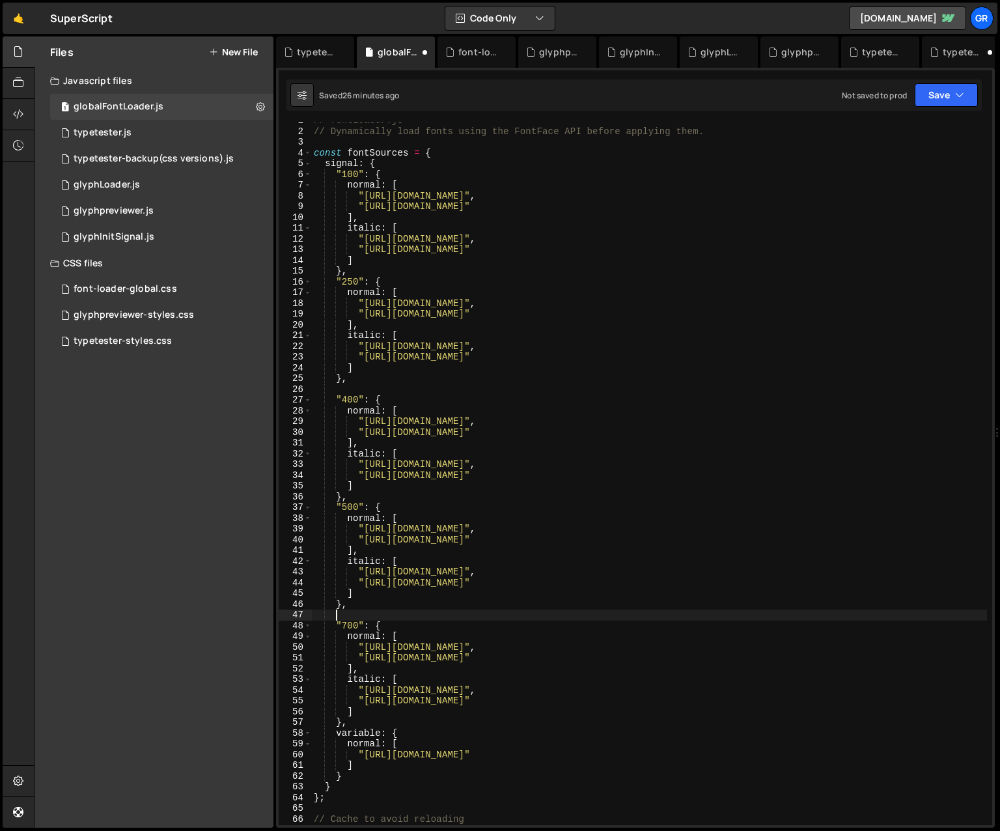
scroll to position [0, 1]
paste textarea "},"
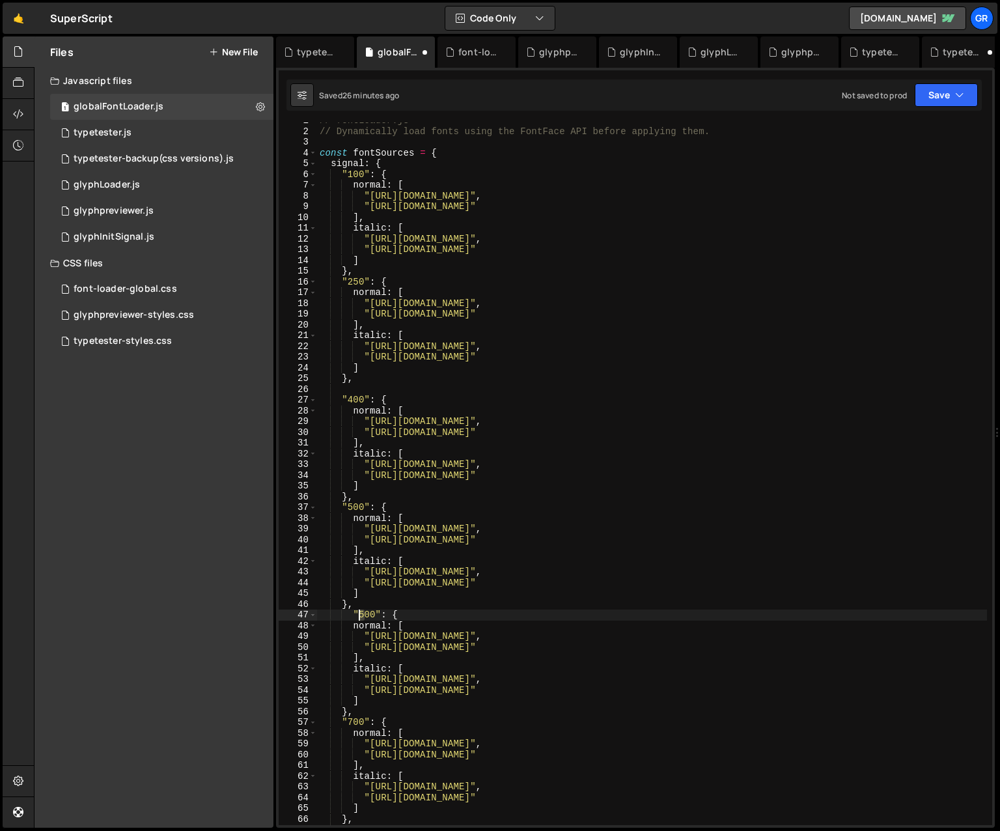
click at [361, 615] on div "// fontLoader.js // Dynamically load fonts using the FontFace API before applyi…" at bounding box center [652, 477] width 670 height 724
click at [665, 631] on div "// fontLoader.js // Dynamically load fonts using the FontFace API before applyi…" at bounding box center [652, 477] width 670 height 724
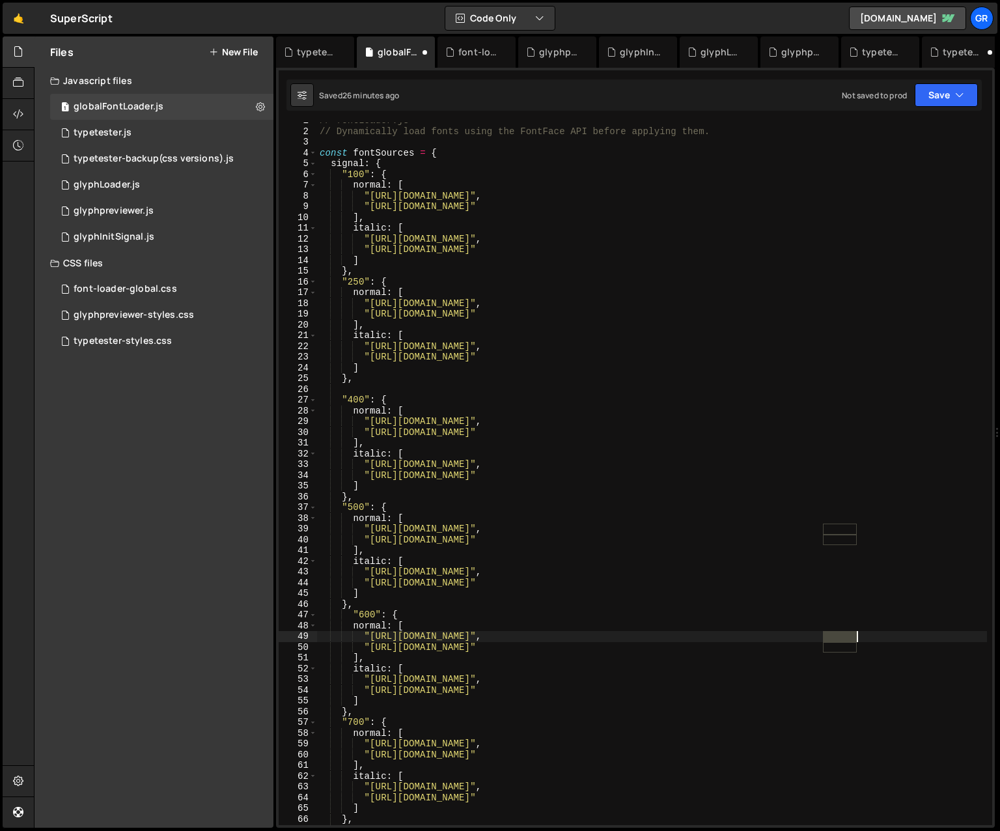
drag, startPoint x: 822, startPoint y: 635, endPoint x: 863, endPoint y: 601, distance: 53.6
click at [712, 632] on div "// fontLoader.js // Dynamically load fonts using the FontFace API before applyi…" at bounding box center [652, 477] width 670 height 724
click at [712, 642] on div "// fontLoader.js // Dynamically load fonts using the FontFace API before applyi…" at bounding box center [652, 477] width 670 height 724
drag, startPoint x: 822, startPoint y: 645, endPoint x: 854, endPoint y: 644, distance: 31.9
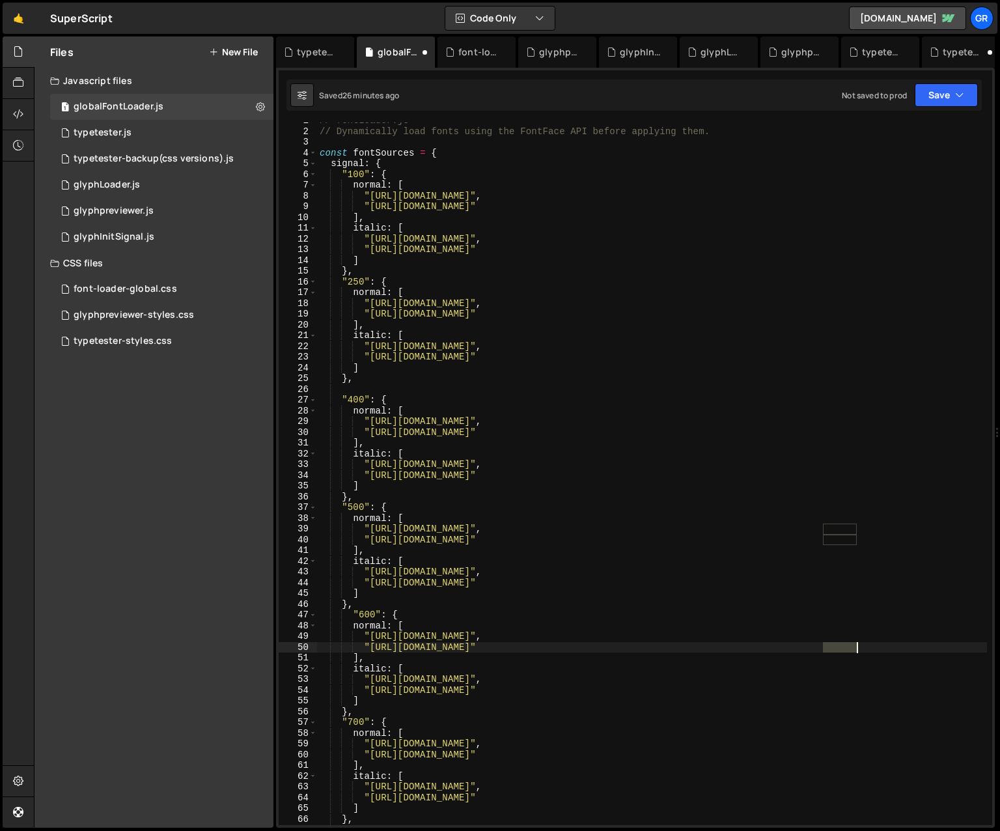
click at [712, 644] on div "// fontLoader.js // Dynamically load fonts using the FontFace API before applyi…" at bounding box center [652, 477] width 670 height 724
paste textarea "SemiBold"
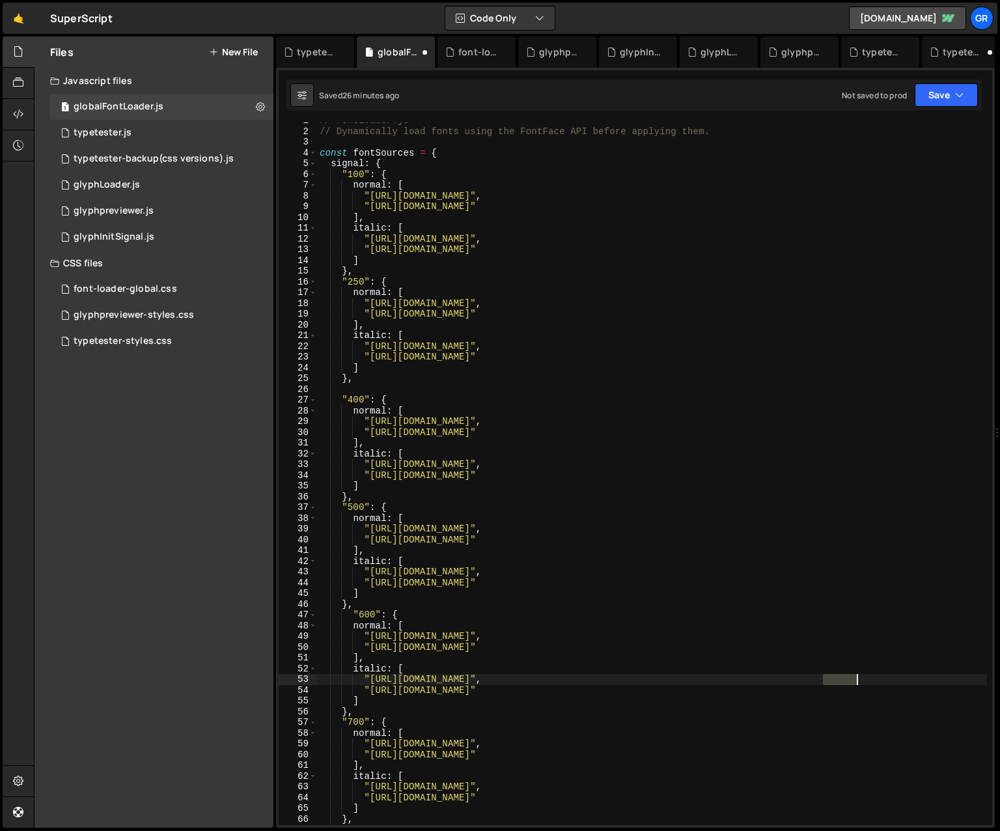
drag, startPoint x: 824, startPoint y: 680, endPoint x: 848, endPoint y: 682, distance: 24.2
click at [712, 679] on div "// fontLoader.js // Dynamically load fonts using the FontFace API before applyi…" at bounding box center [652, 477] width 670 height 724
paste textarea "SemiBold"
drag, startPoint x: 824, startPoint y: 689, endPoint x: 854, endPoint y: 689, distance: 29.9
click at [712, 689] on div "// fontLoader.js // Dynamically load fonts using the FontFace API before applyi…" at bounding box center [652, 477] width 670 height 724
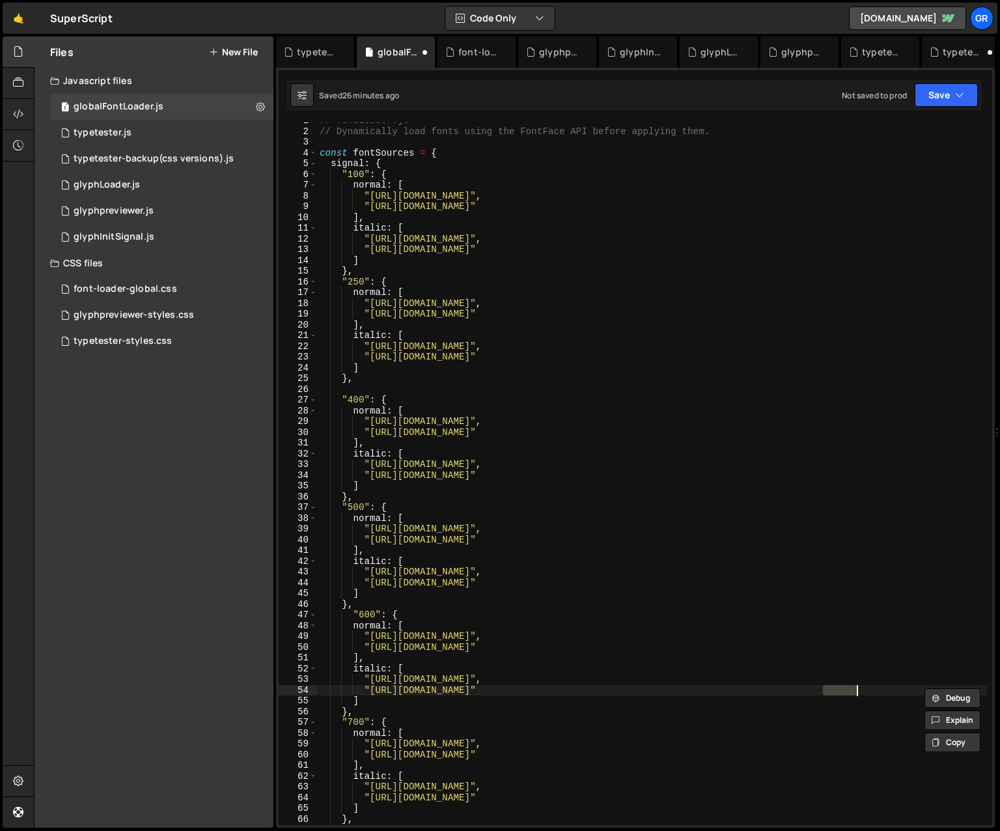
paste textarea "SemiBold"
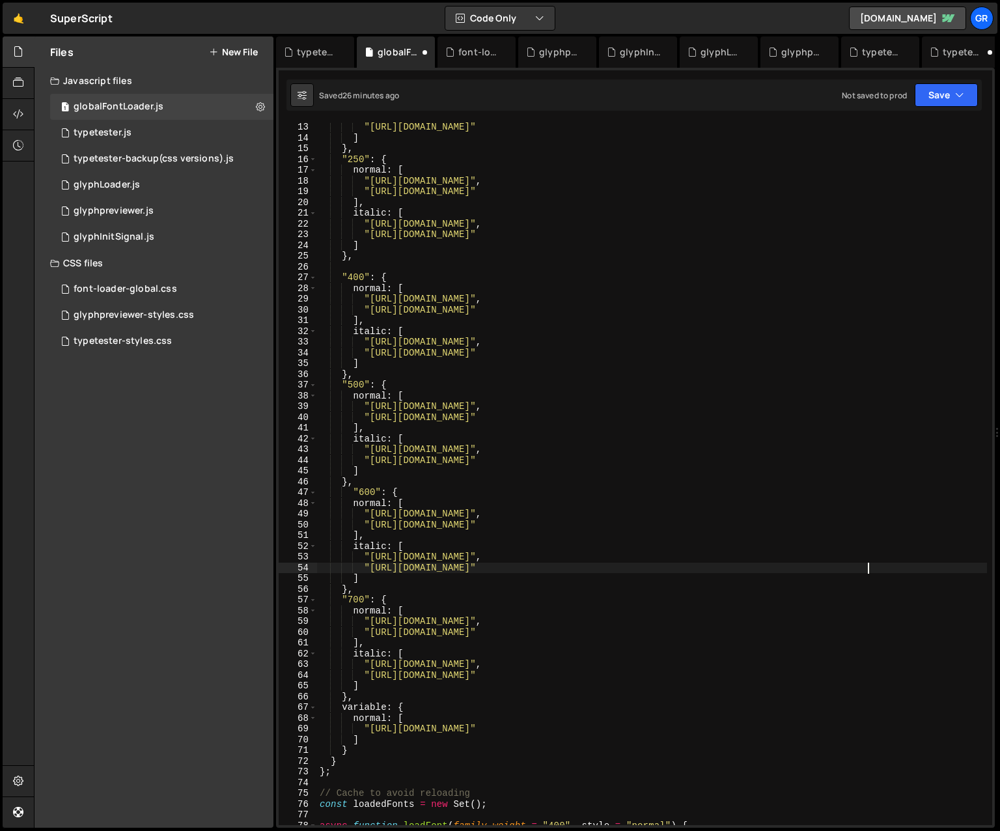
scroll to position [130, 0]
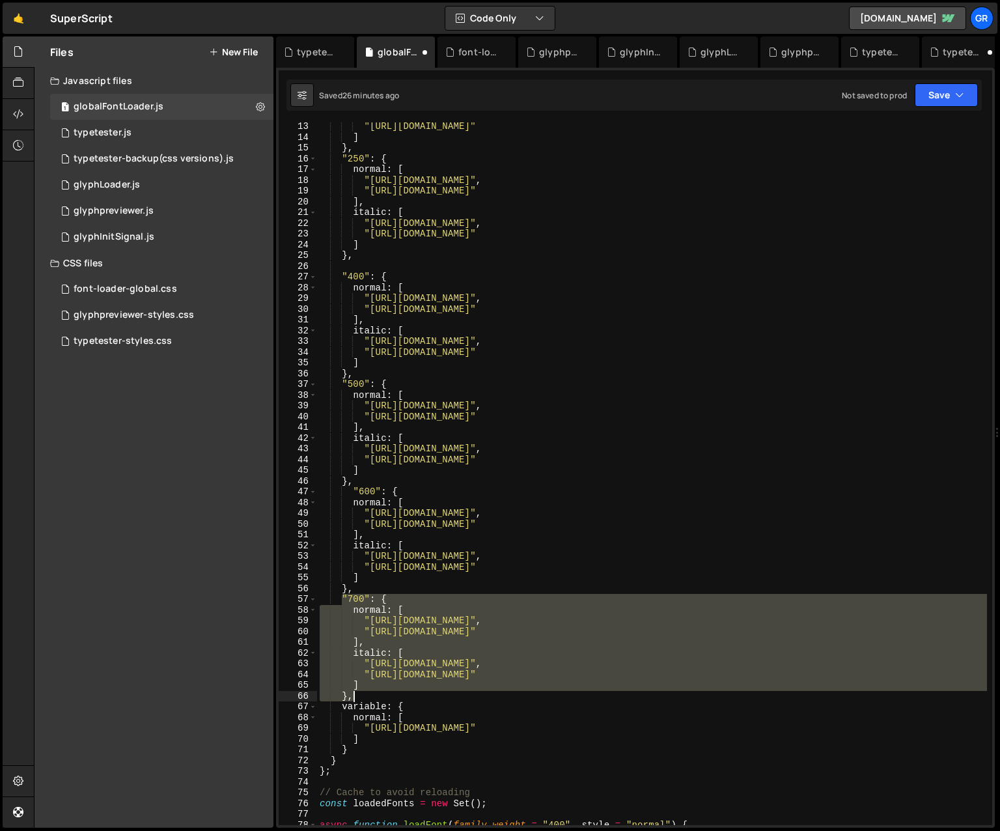
drag, startPoint x: 340, startPoint y: 599, endPoint x: 357, endPoint y: 697, distance: 99.1
click at [357, 697] on div ""[URL][DOMAIN_NAME]" ] } , "250" : { normal : [ "[URL][DOMAIN_NAME]" , "[URL][D…" at bounding box center [652, 483] width 670 height 724
click at [365, 695] on div ""[URL][DOMAIN_NAME]" ] } , "250" : { normal : [ "[URL][DOMAIN_NAME]" , "[URL][D…" at bounding box center [652, 473] width 670 height 702
type textarea "},"
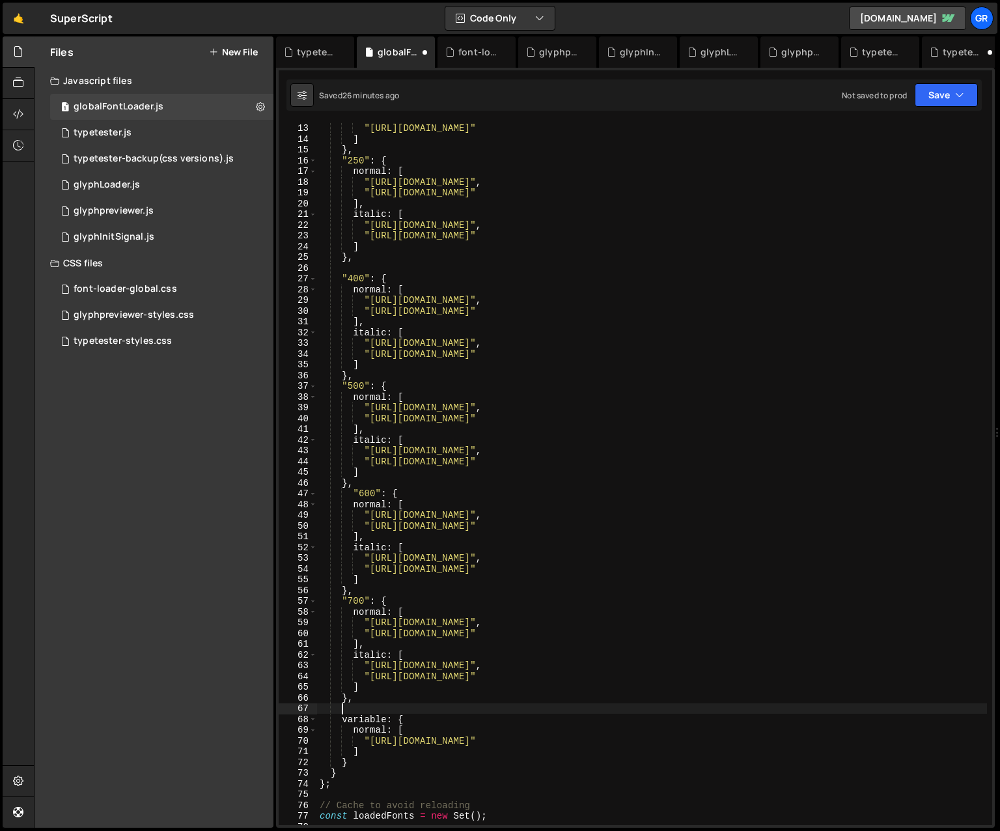
scroll to position [0, 1]
paste textarea "},"
drag, startPoint x: 350, startPoint y: 709, endPoint x: 369, endPoint y: 695, distance: 24.2
click at [352, 708] on div ""[URL][DOMAIN_NAME]" , "[URL][DOMAIN_NAME]" ] } , "250" : { normal : [ "[URL][D…" at bounding box center [652, 474] width 670 height 724
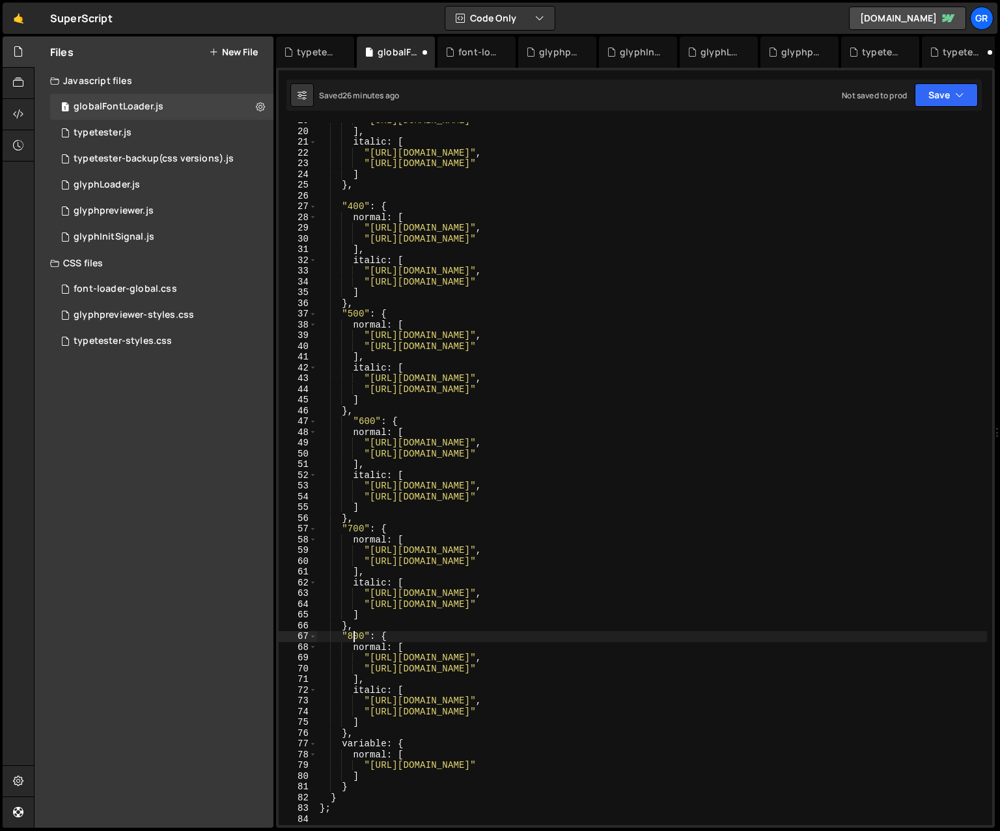
scroll to position [213, 0]
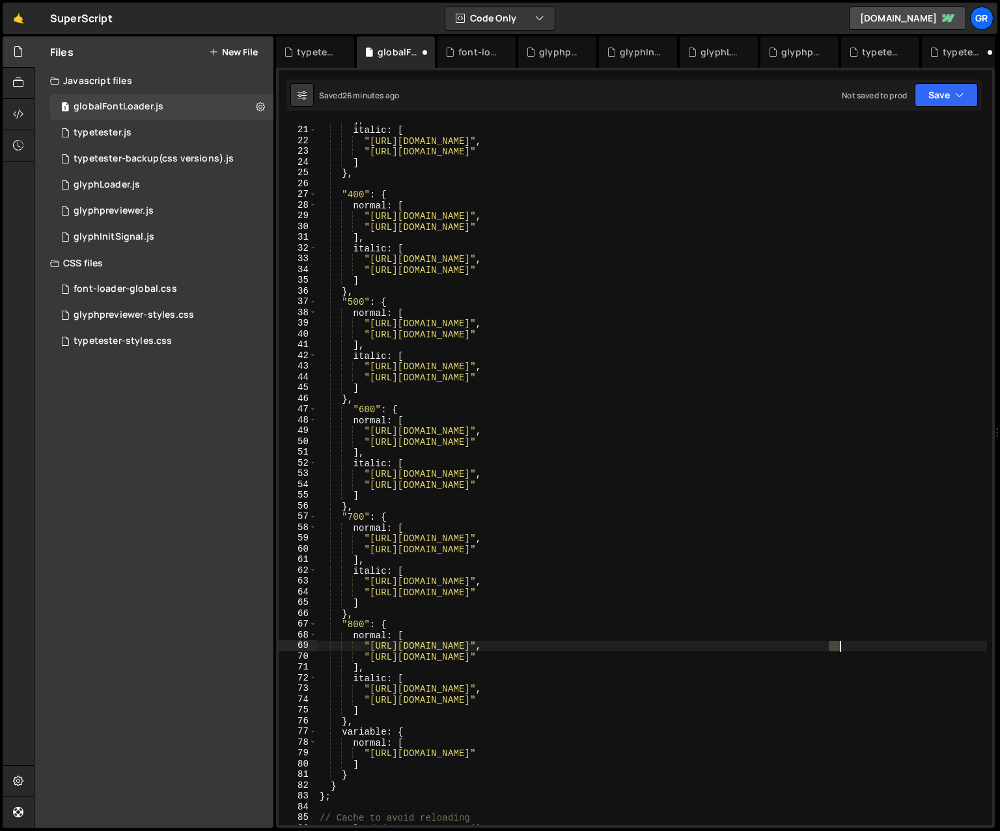
drag, startPoint x: 835, startPoint y: 644, endPoint x: 845, endPoint y: 638, distance: 12.3
click at [712, 644] on div "] , italic : [ "[URL][DOMAIN_NAME]" , "[URL][DOMAIN_NAME]" ] } , "400" : { norm…" at bounding box center [652, 476] width 670 height 724
click at [712, 657] on div "] , italic : [ "[URL][DOMAIN_NAME]" , "[URL][DOMAIN_NAME]" ] } , "400" : { norm…" at bounding box center [652, 474] width 670 height 724
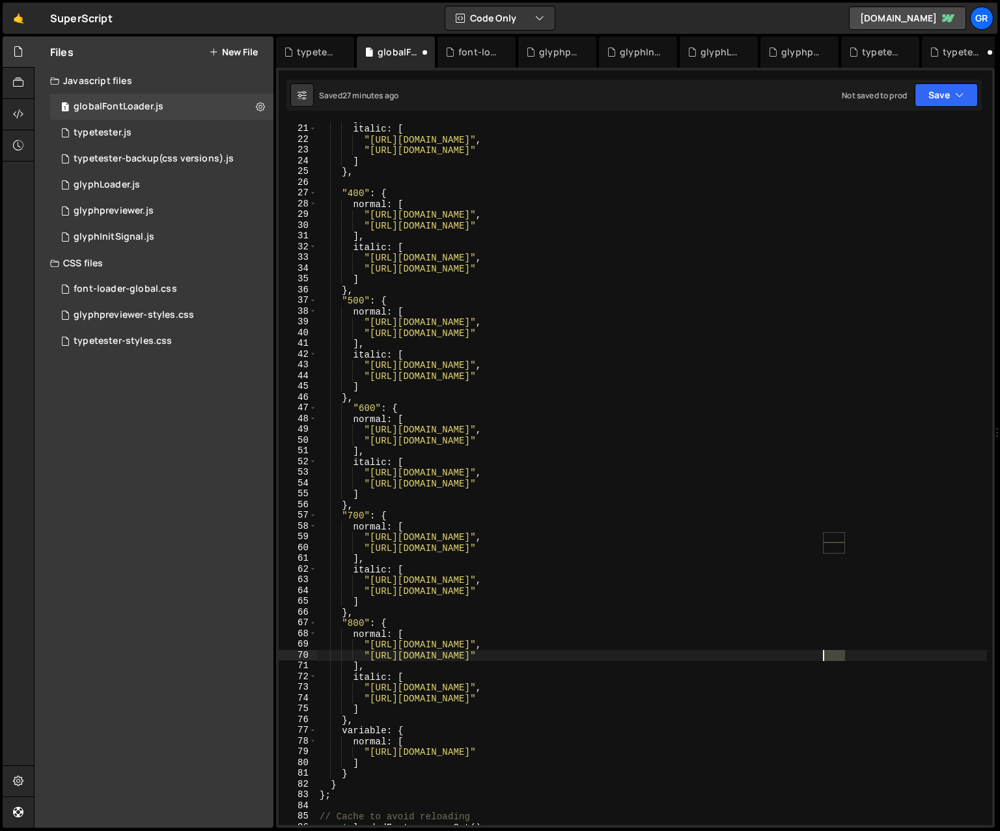
drag, startPoint x: 843, startPoint y: 654, endPoint x: 825, endPoint y: 654, distance: 17.6
click at [712, 654] on div "] , italic : [ "[URL][DOMAIN_NAME]" , "[URL][DOMAIN_NAME]" ] } , "400" : { norm…" at bounding box center [652, 475] width 670 height 724
paste textarea "lack"
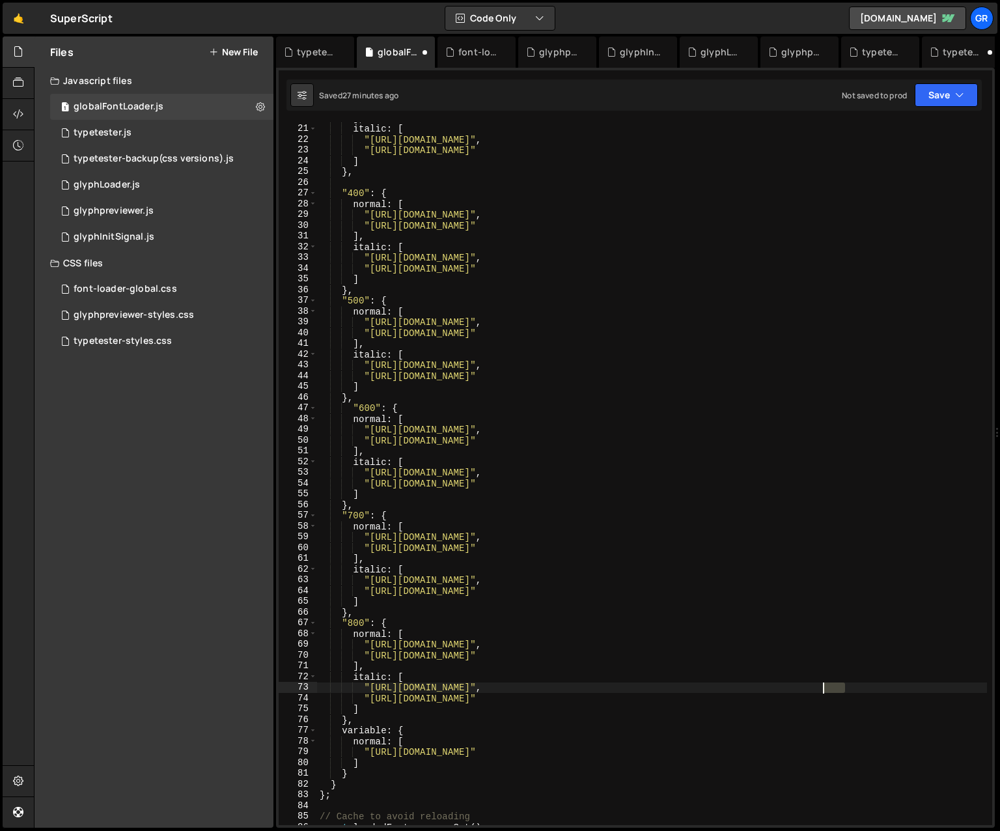
drag, startPoint x: 845, startPoint y: 689, endPoint x: 825, endPoint y: 689, distance: 20.2
click at [712, 689] on div "] , italic : [ "[URL][DOMAIN_NAME]" , "[URL][DOMAIN_NAME]" ] } , "400" : { norm…" at bounding box center [652, 475] width 670 height 724
paste textarea "lack"
drag, startPoint x: 846, startPoint y: 697, endPoint x: 824, endPoint y: 698, distance: 21.5
click at [712, 698] on div "] , italic : [ "[URL][DOMAIN_NAME]" , "[URL][DOMAIN_NAME]" ] } , "400" : { norm…" at bounding box center [652, 475] width 670 height 724
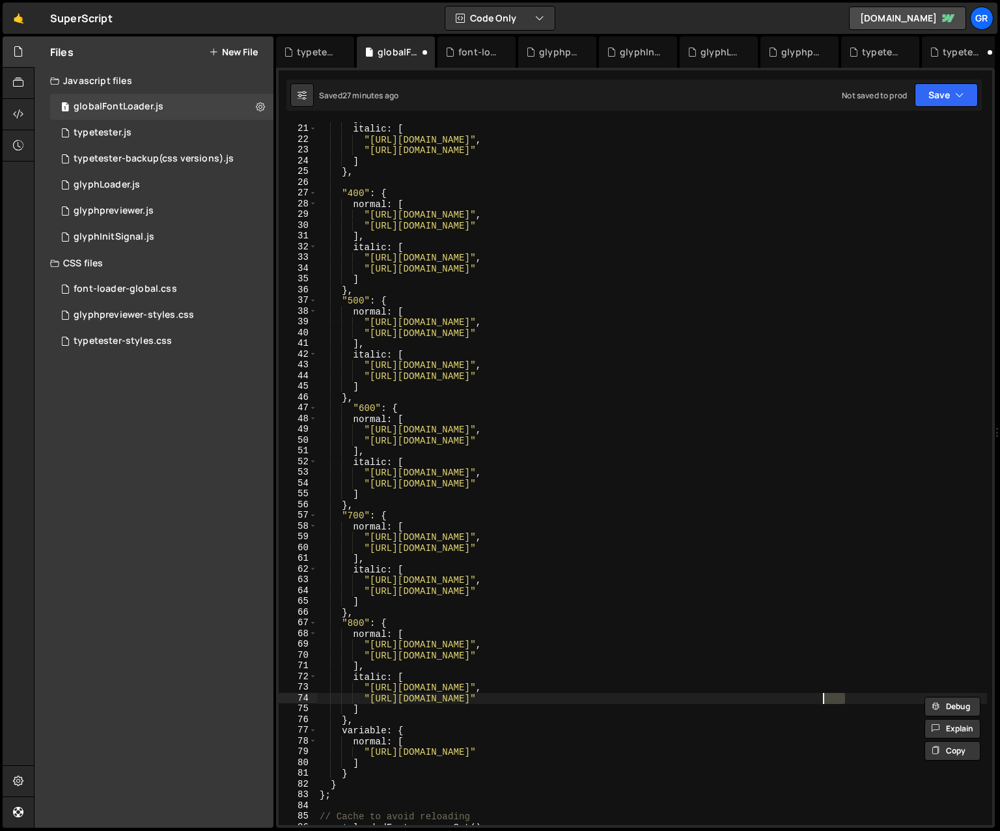
paste textarea "lack"
click at [518, 727] on div "] , italic : [ "[URL][DOMAIN_NAME]" , "[URL][DOMAIN_NAME]" ] } , "400" : { norm…" at bounding box center [652, 475] width 670 height 724
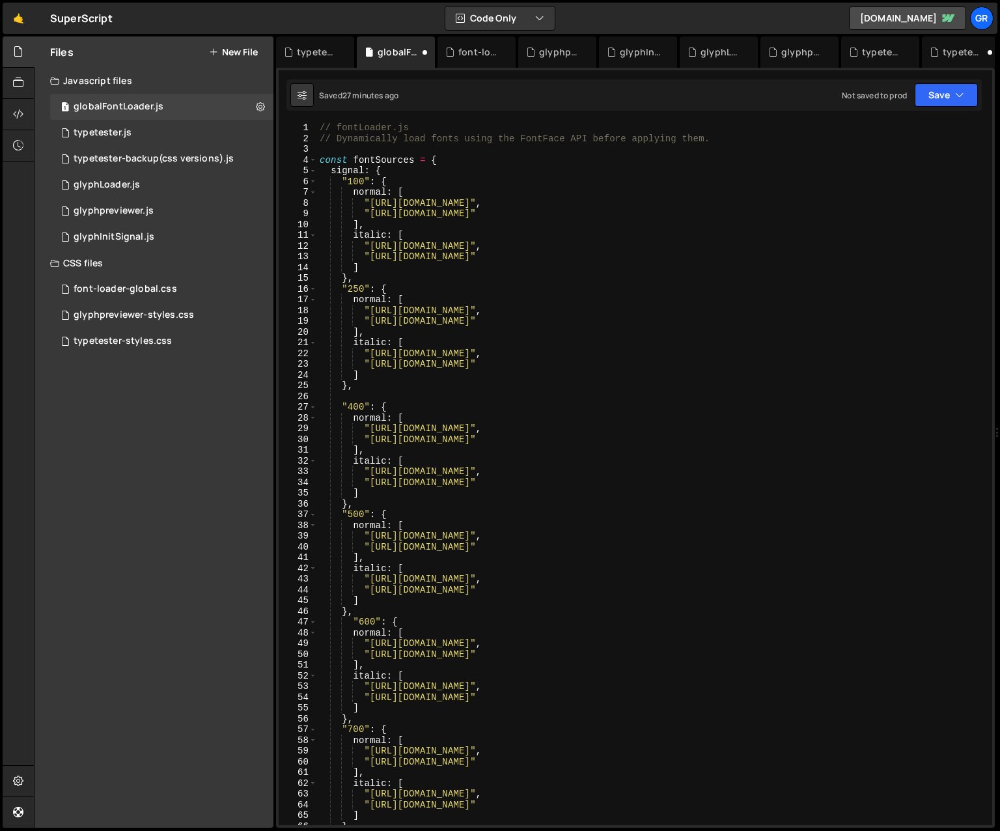
scroll to position [465, 0]
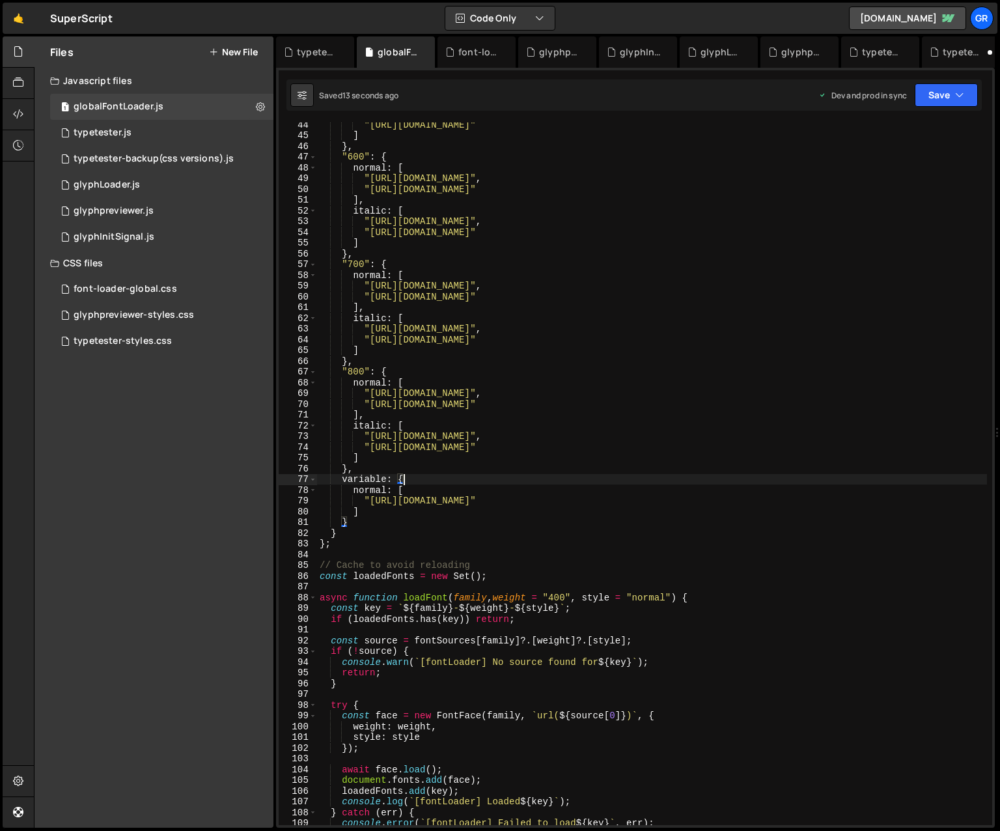
type textarea "variable: {"
click at [126, 133] on div "typetester.js" at bounding box center [103, 133] width 58 height 12
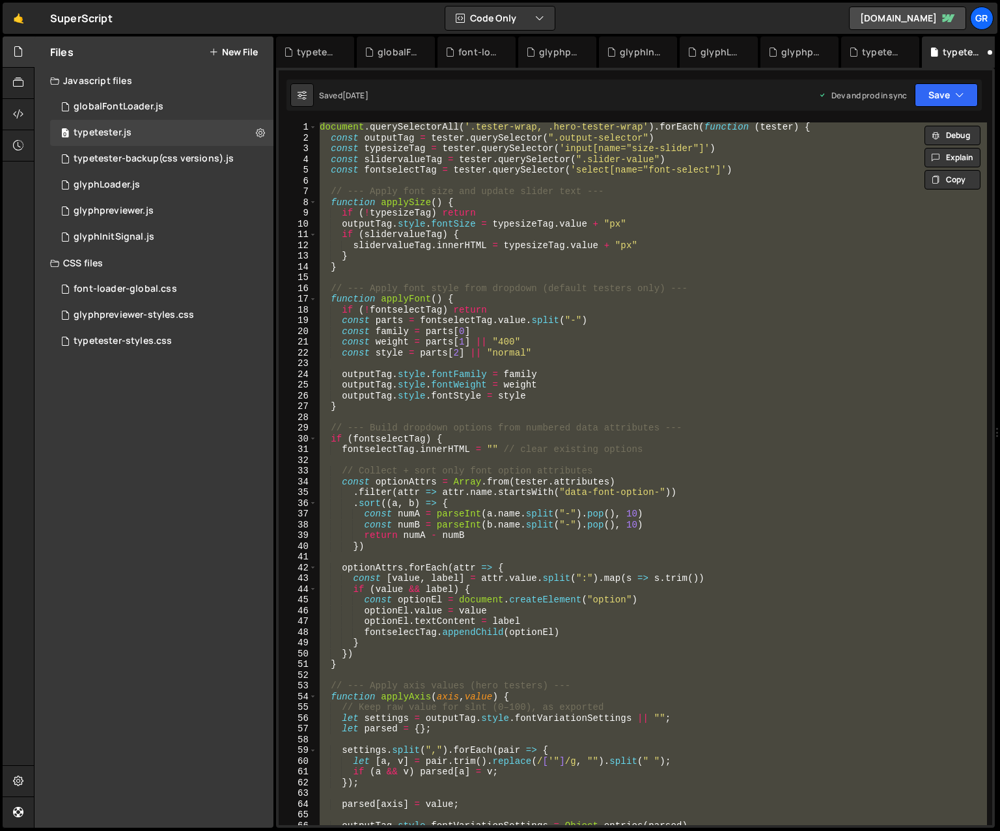
click at [671, 206] on div "document . querySelectorAll ( '.tester-wrap, .hero-tester-wrap' ) . forEach ( f…" at bounding box center [652, 473] width 670 height 702
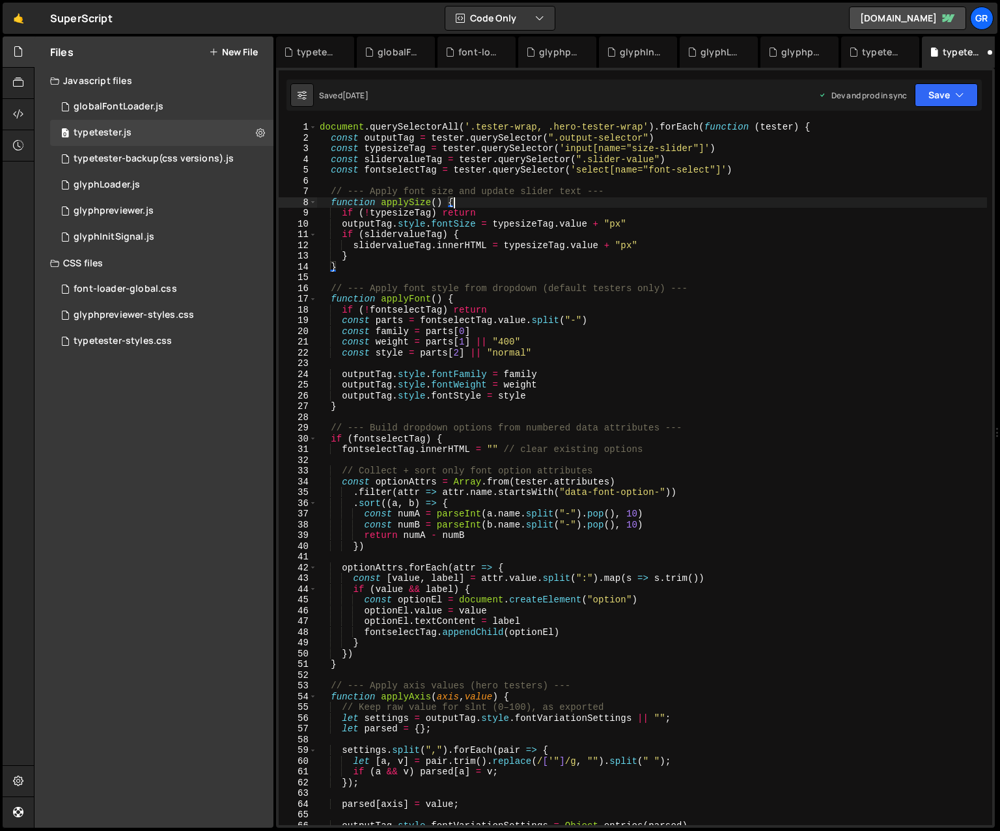
click at [672, 223] on div "document . querySelectorAll ( '.tester-wrap, .hero-tester-wrap' ) . forEach ( f…" at bounding box center [652, 484] width 670 height 724
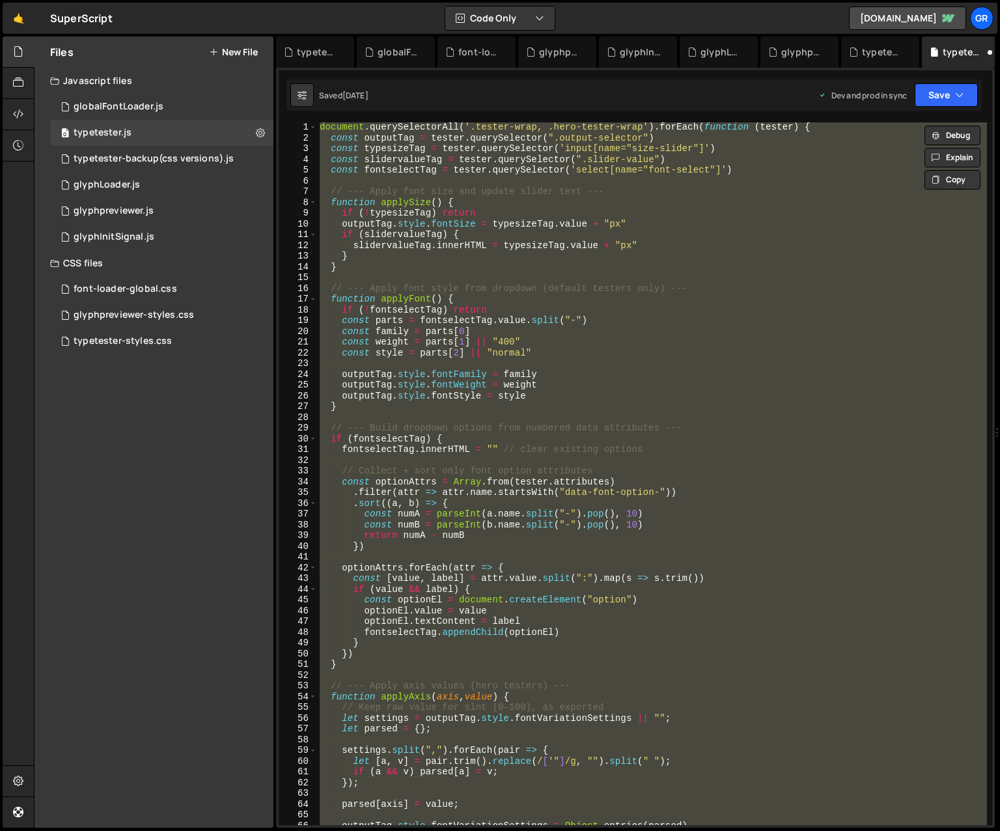
paste textarea ";"
type textarea "});"
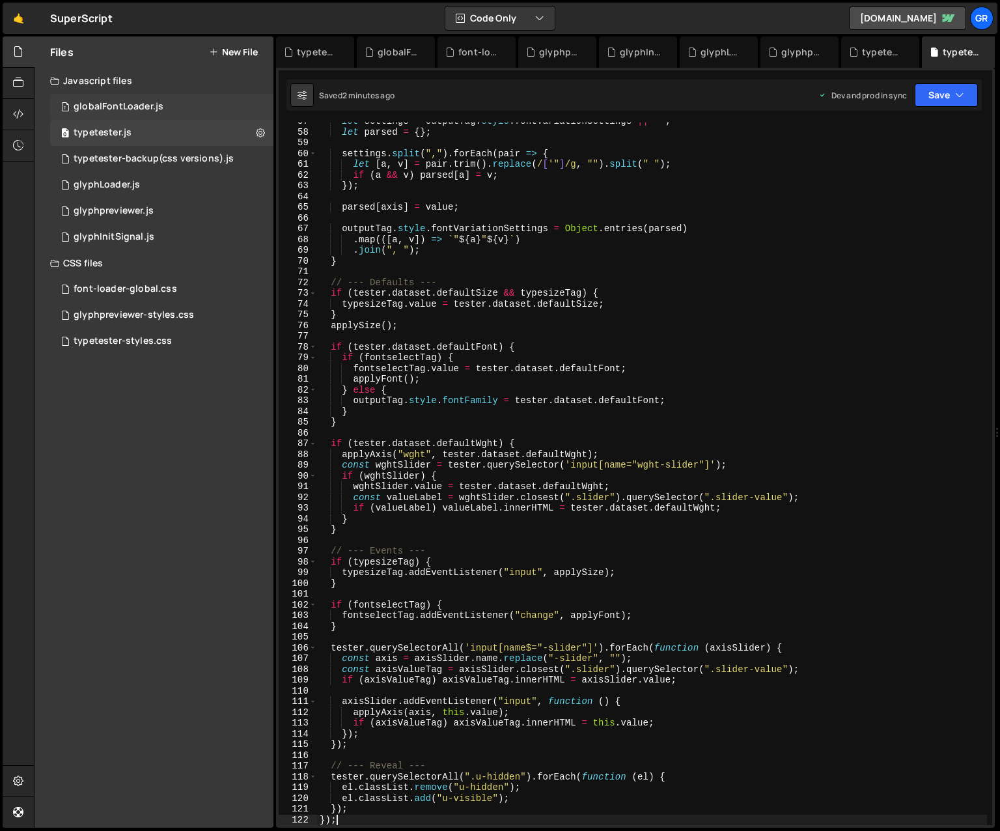
click at [125, 107] on div "globalFontLoader.js" at bounding box center [119, 107] width 90 height 12
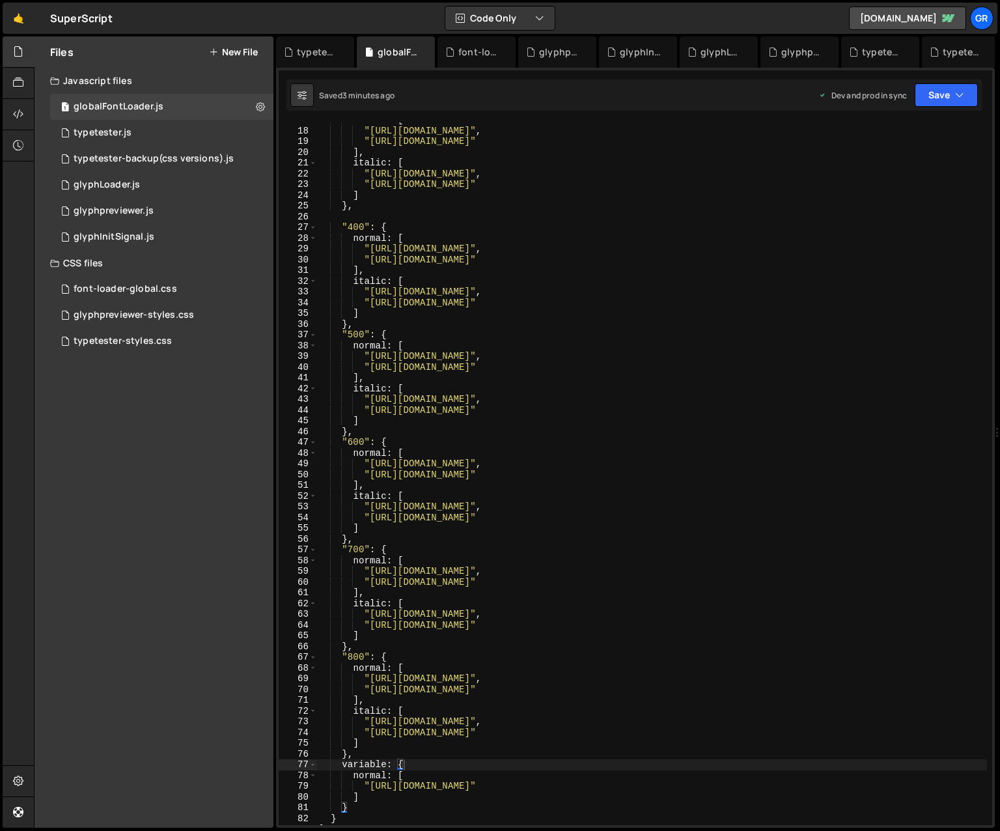
scroll to position [180, 0]
click at [337, 217] on div "normal : [ "[URL][DOMAIN_NAME]" , "[URL][DOMAIN_NAME]" ] , italic : [ "[URL][DO…" at bounding box center [652, 477] width 670 height 724
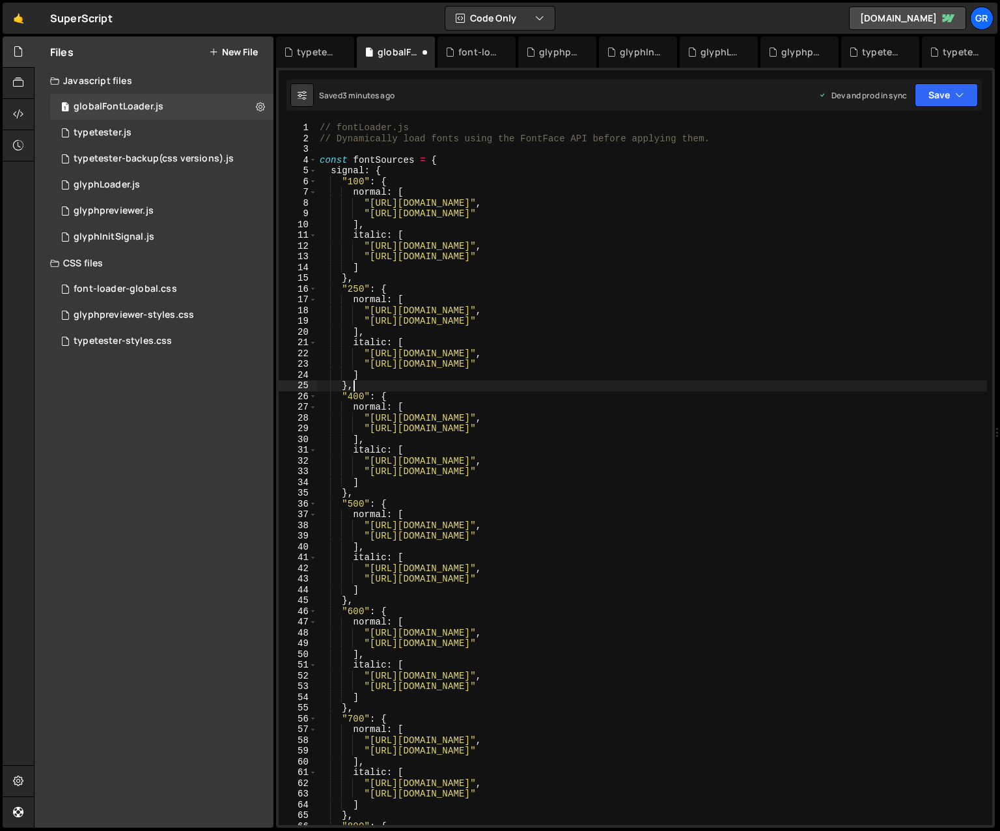
scroll to position [0, 0]
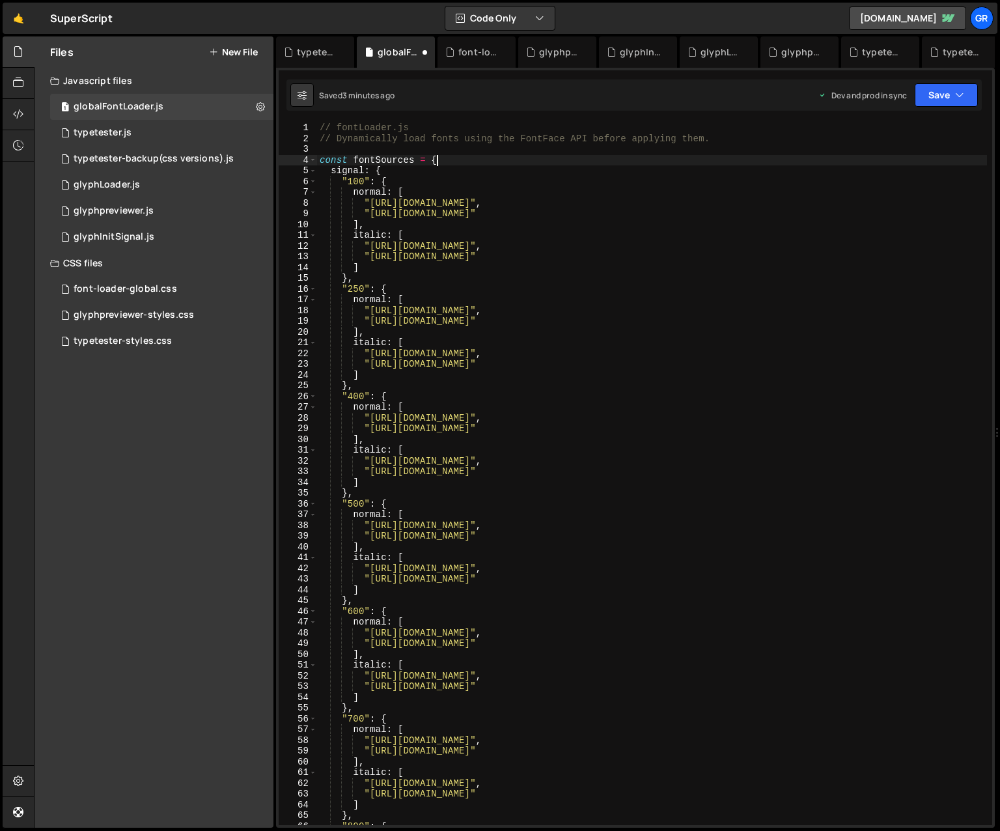
click at [450, 159] on div "// fontLoader.js // Dynamically load fonts using the FontFace API before applyi…" at bounding box center [652, 484] width 670 height 724
type textarea "const fontSources = {"
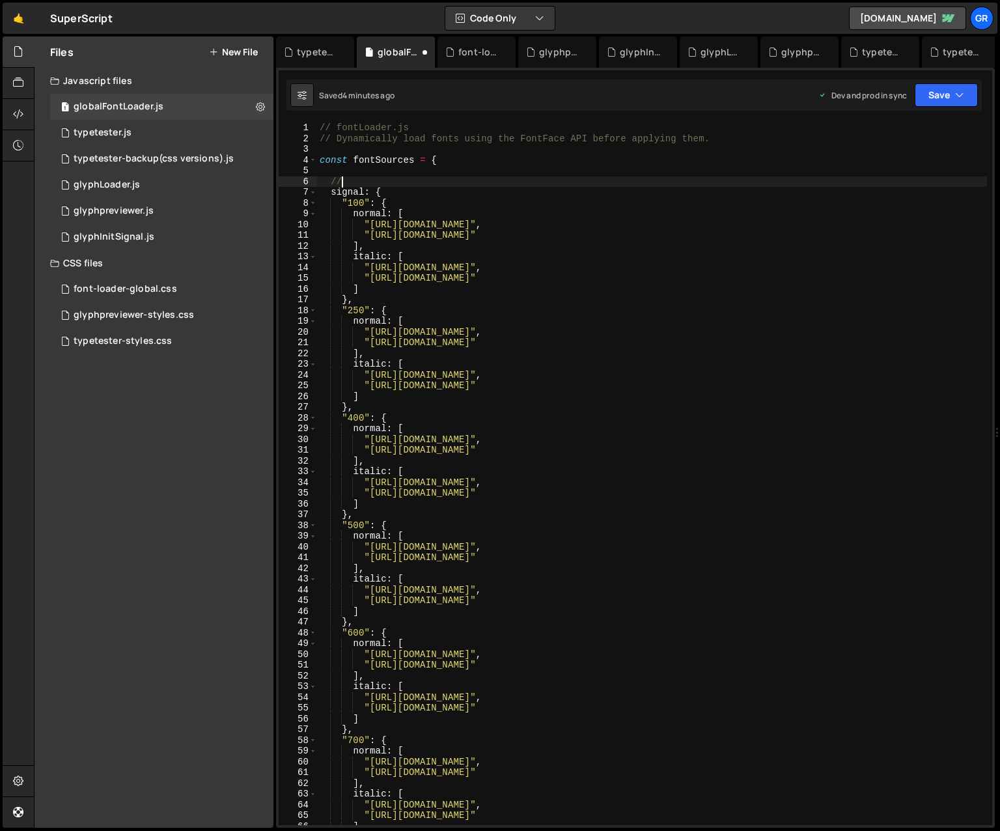
scroll to position [0, 1]
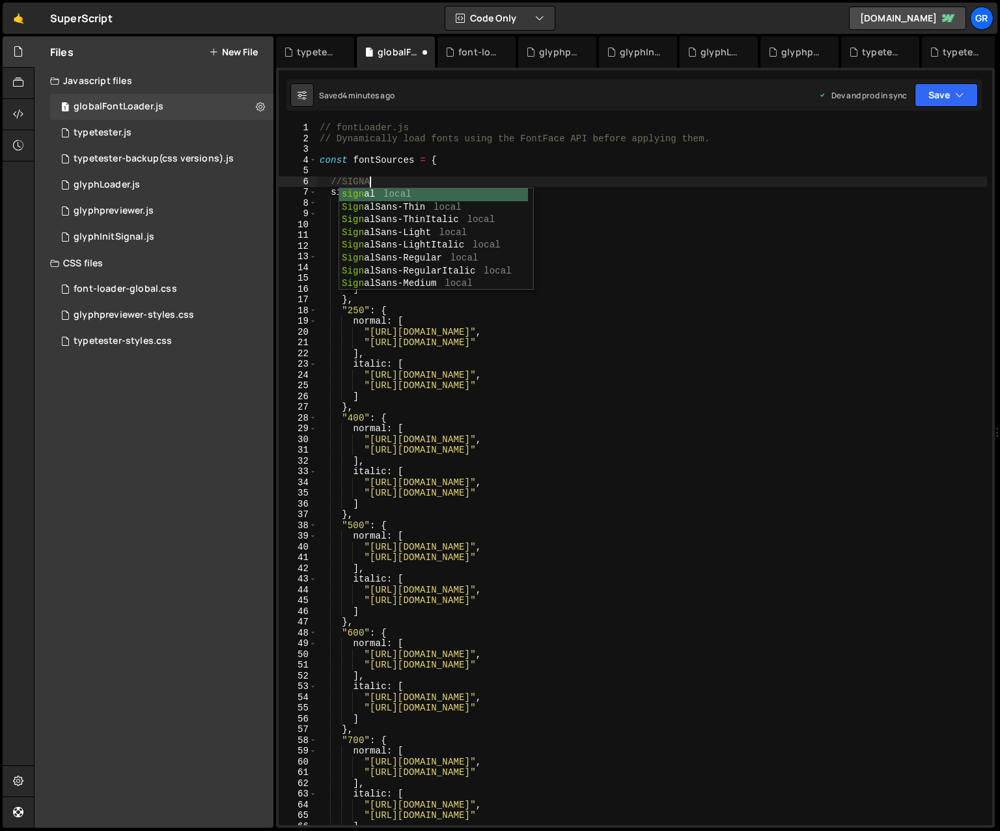
type textarea "//SIGNAL"
click at [444, 175] on div "// fontLoader.js // Dynamically load fonts using the FontFace API before applyi…" at bounding box center [652, 484] width 670 height 724
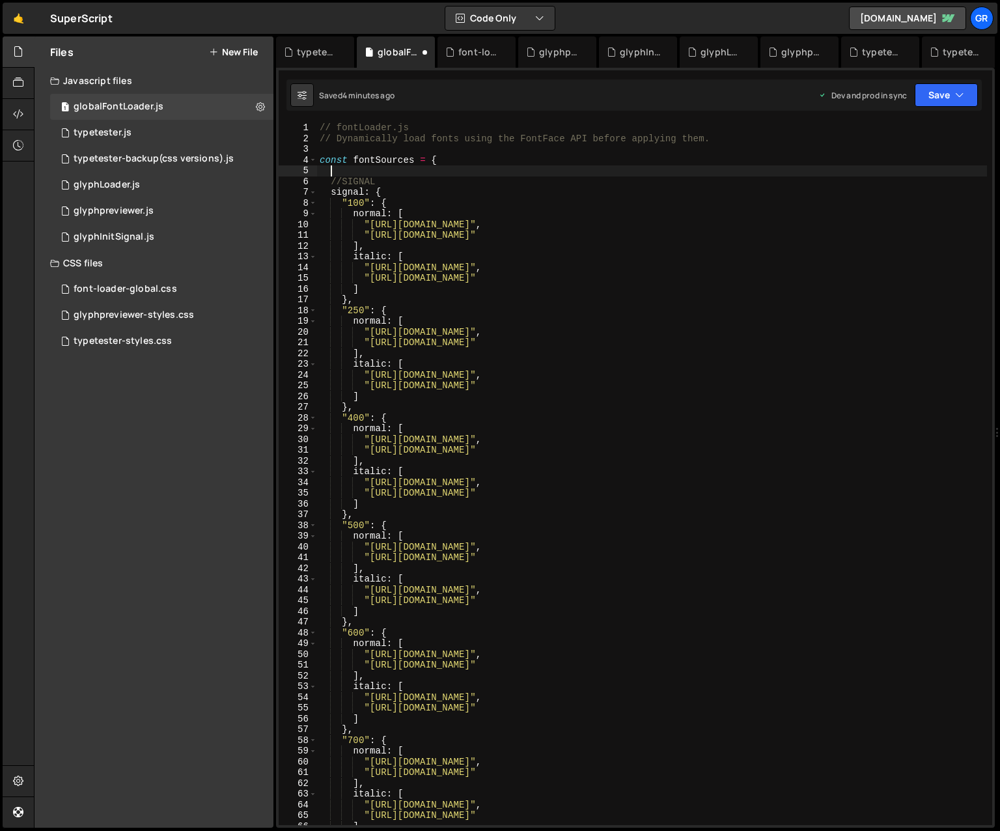
scroll to position [0, 0]
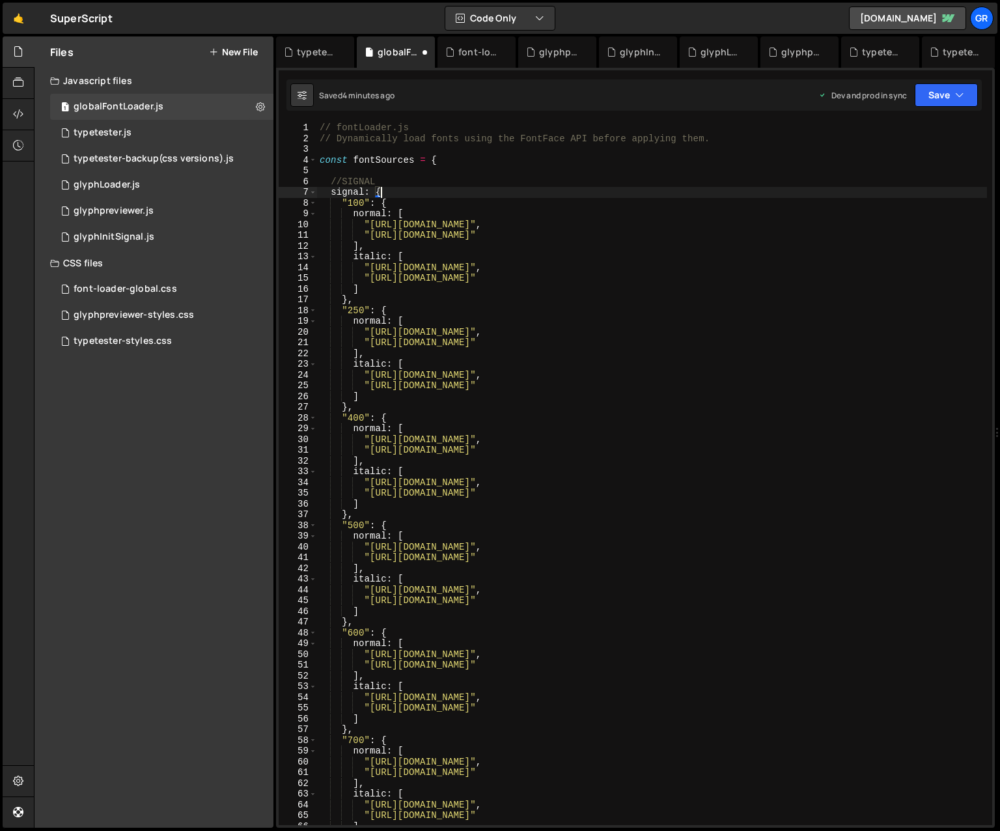
click at [390, 187] on div "// fontLoader.js // Dynamically load fonts using the FontFace API before applyi…" at bounding box center [652, 484] width 670 height 724
click at [395, 182] on div "// fontLoader.js // Dynamically load fonts using the FontFace API before applyi…" at bounding box center [652, 484] width 670 height 724
drag, startPoint x: 393, startPoint y: 181, endPoint x: 333, endPoint y: 180, distance: 59.9
click at [327, 181] on div "// fontLoader.js // Dynamically load fonts using the FontFace API before applyi…" at bounding box center [652, 484] width 670 height 724
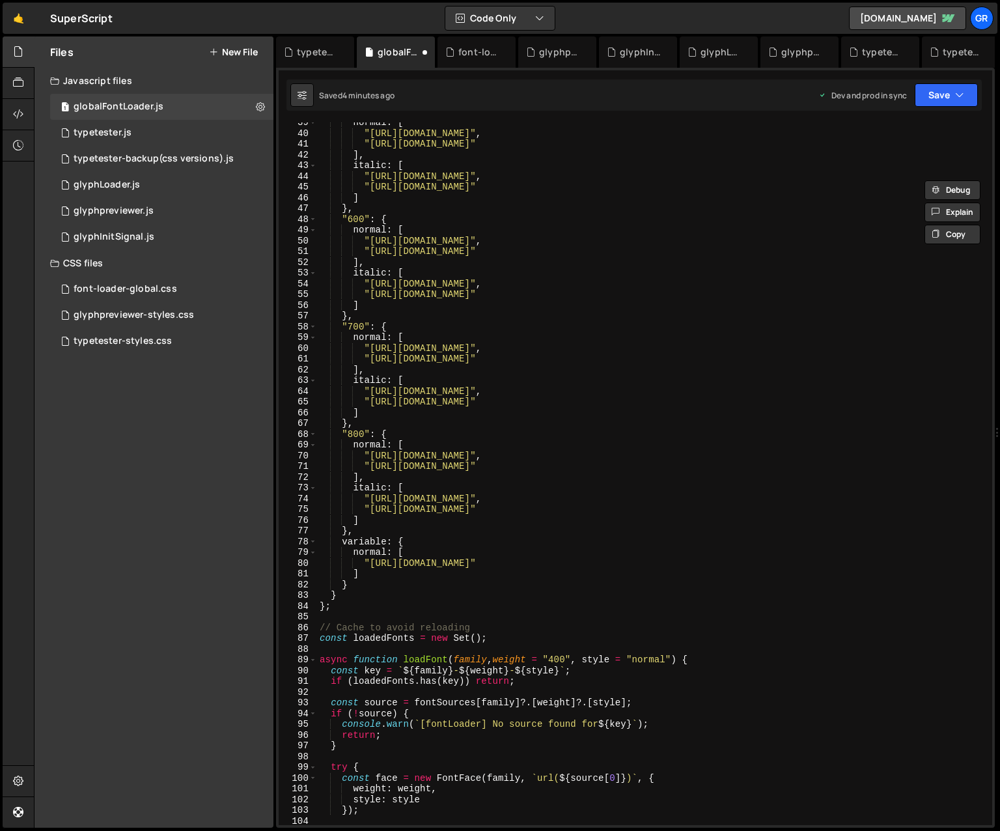
scroll to position [413, 0]
click at [339, 596] on div "normal : [ "[URL][DOMAIN_NAME]" , "[URL][DOMAIN_NAME]" ] , italic : [ "[URL][DO…" at bounding box center [652, 479] width 670 height 724
type textarea "}"
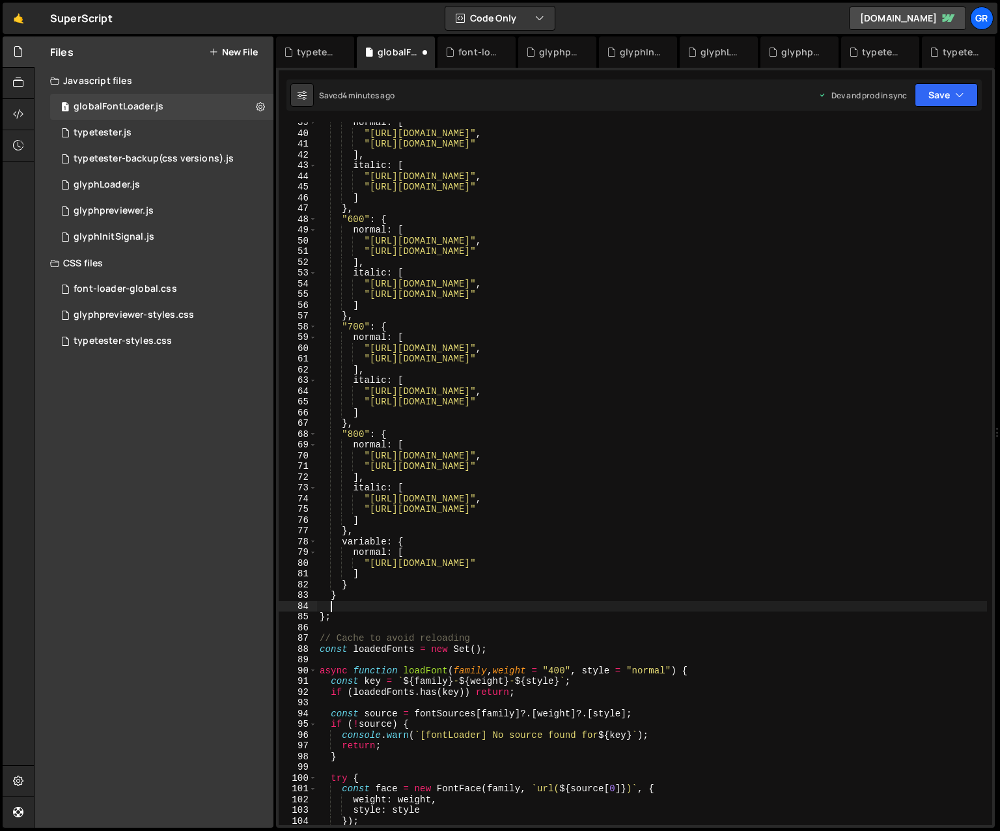
paste textarea "//SIGNAL"
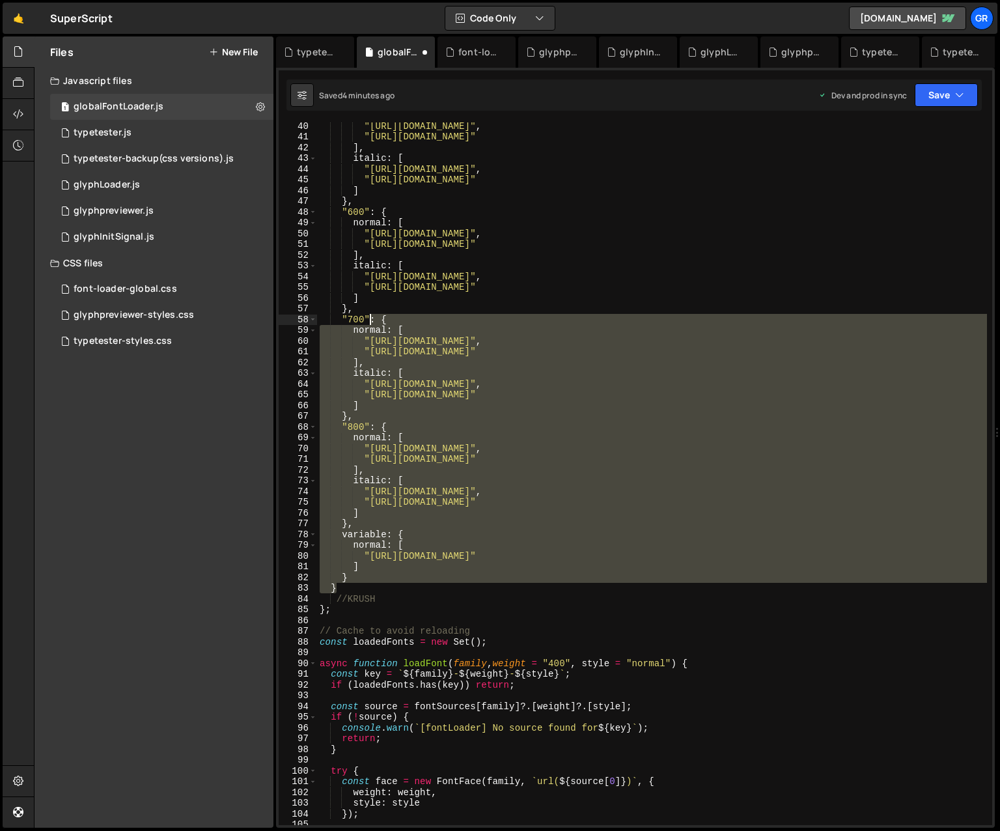
drag, startPoint x: 346, startPoint y: 596, endPoint x: 378, endPoint y: 272, distance: 325.1
click at [378, 272] on div ""[URL][DOMAIN_NAME]" , "[URL][DOMAIN_NAME]" ] , italic : [ "[URL][DOMAIN_NAME]"…" at bounding box center [652, 482] width 670 height 724
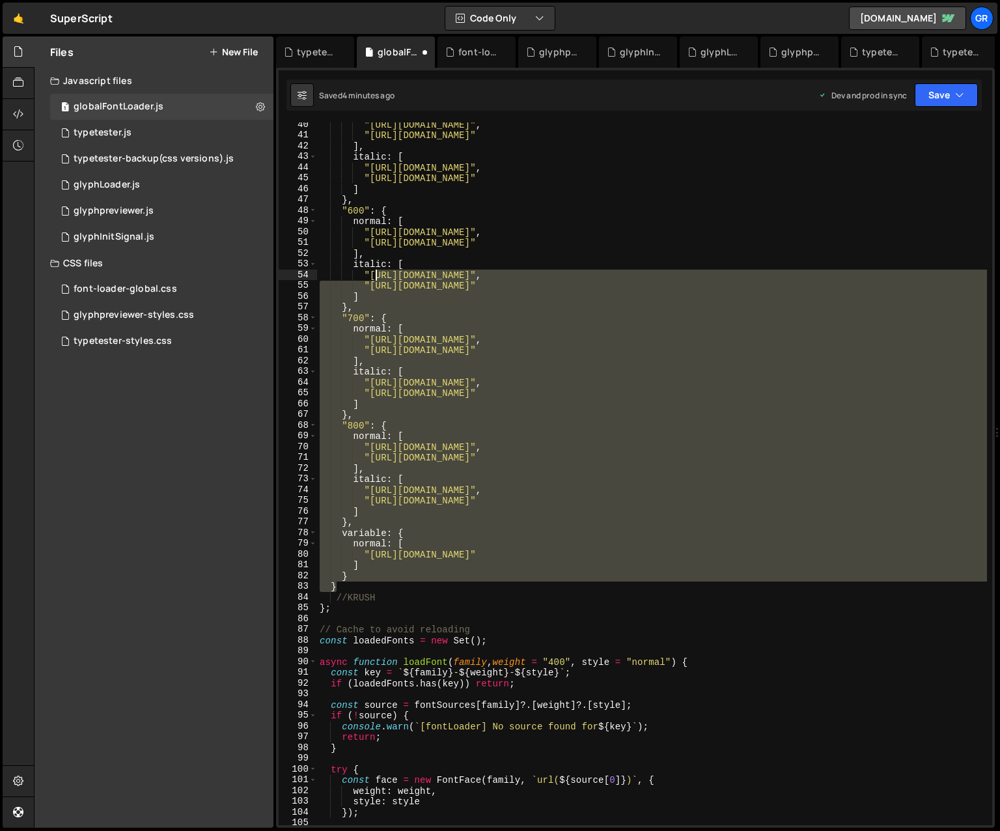
scroll to position [424, 0]
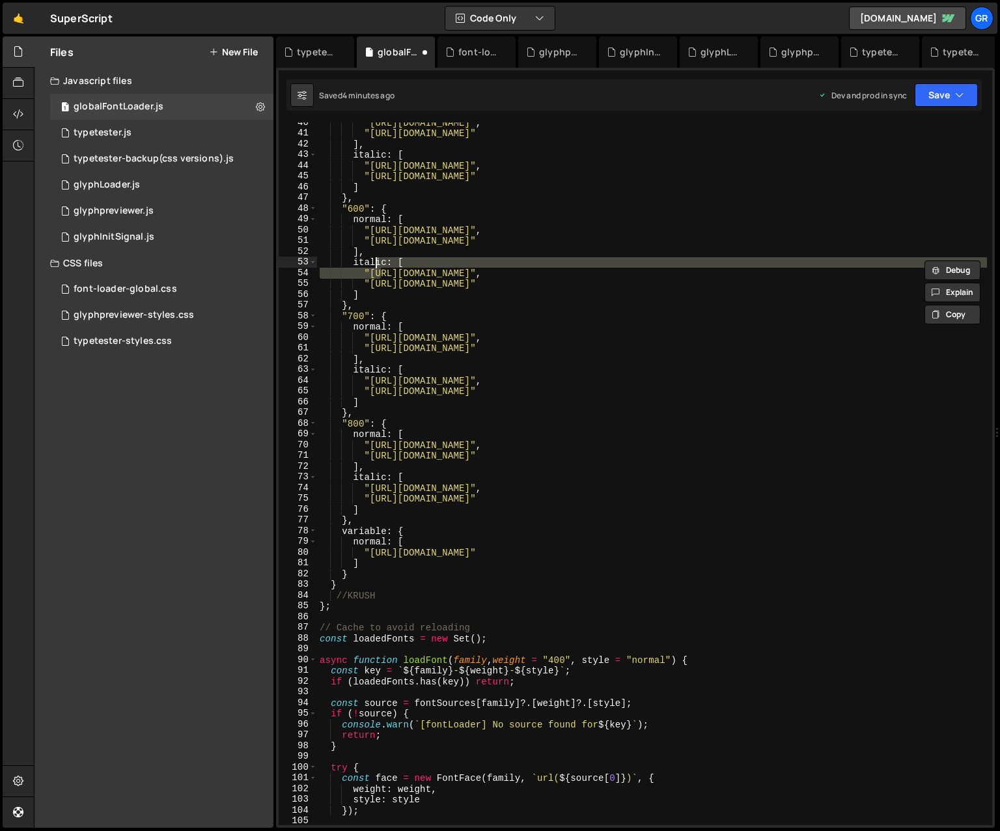
drag, startPoint x: 378, startPoint y: 259, endPoint x: 378, endPoint y: 300, distance: 41.0
click at [378, 258] on div ""[URL][DOMAIN_NAME]" , "[URL][DOMAIN_NAME]" ] , italic : [ "[URL][DOMAIN_NAME]"…" at bounding box center [652, 479] width 670 height 724
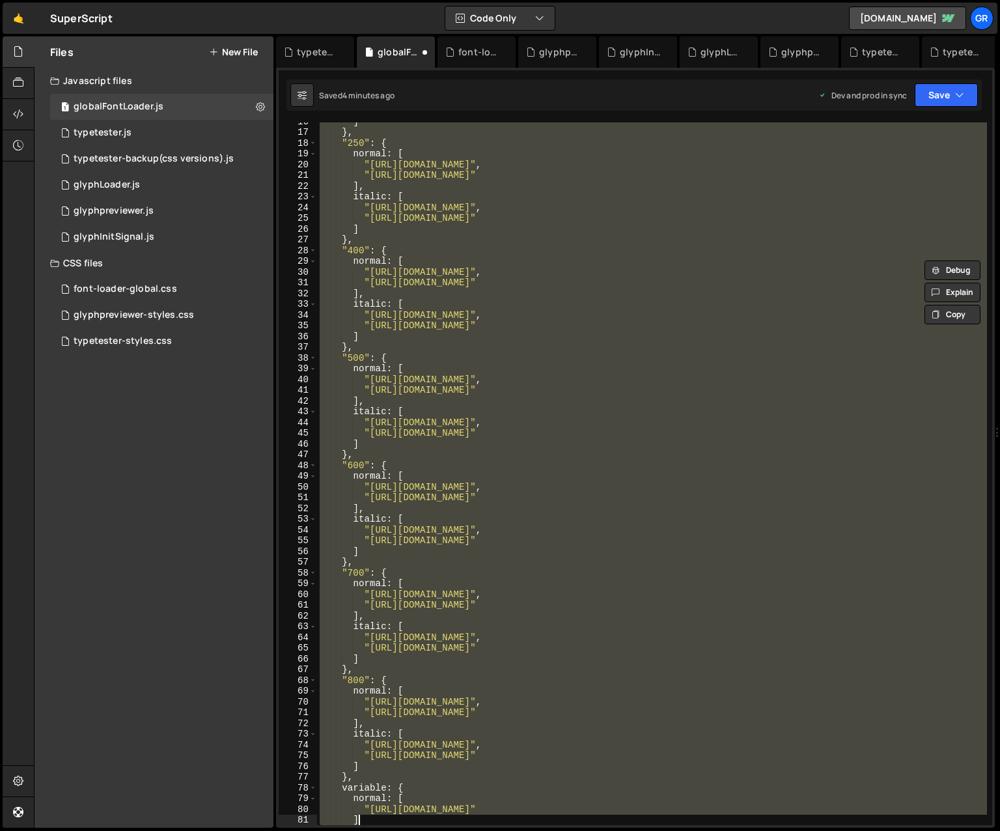
scroll to position [275, 0]
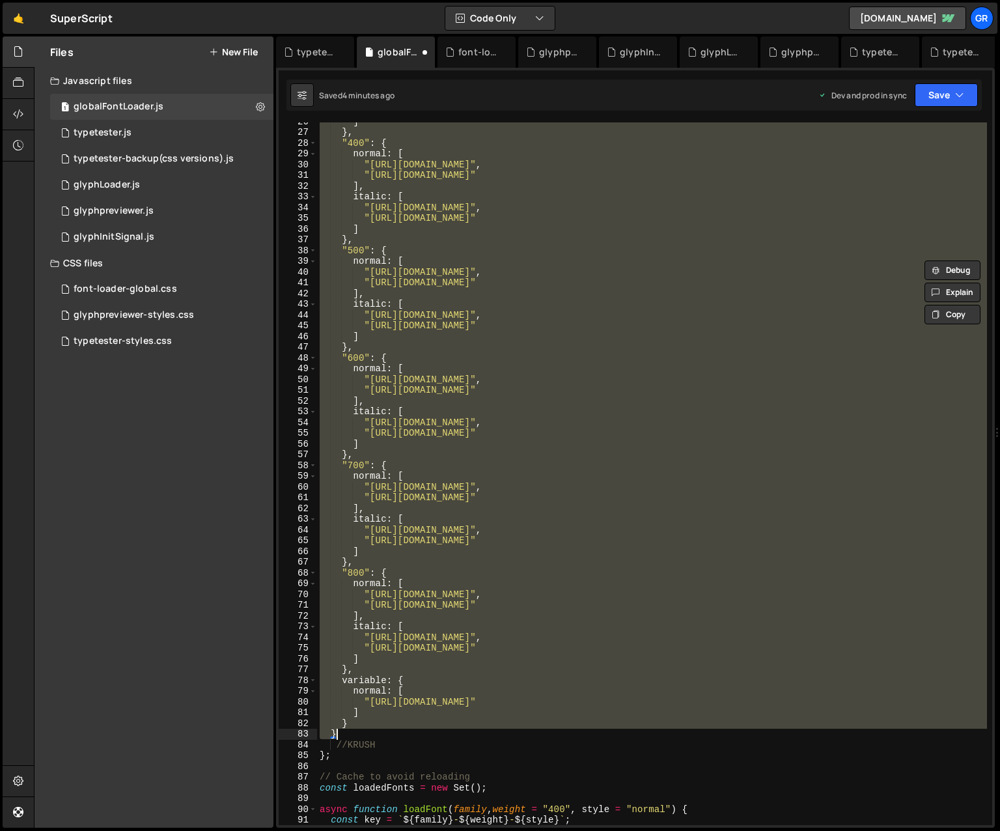
drag, startPoint x: 331, startPoint y: 190, endPoint x: 412, endPoint y: 731, distance: 547.1
click at [412, 731] on div "] } , "400" : { normal : [ "[URL][DOMAIN_NAME]" , "[URL][DOMAIN_NAME]" ] , ital…" at bounding box center [652, 478] width 670 height 724
click at [397, 741] on div "] } , "400" : { normal : [ "[URL][DOMAIN_NAME]" , "[URL][DOMAIN_NAME]" ] , ital…" at bounding box center [652, 478] width 670 height 724
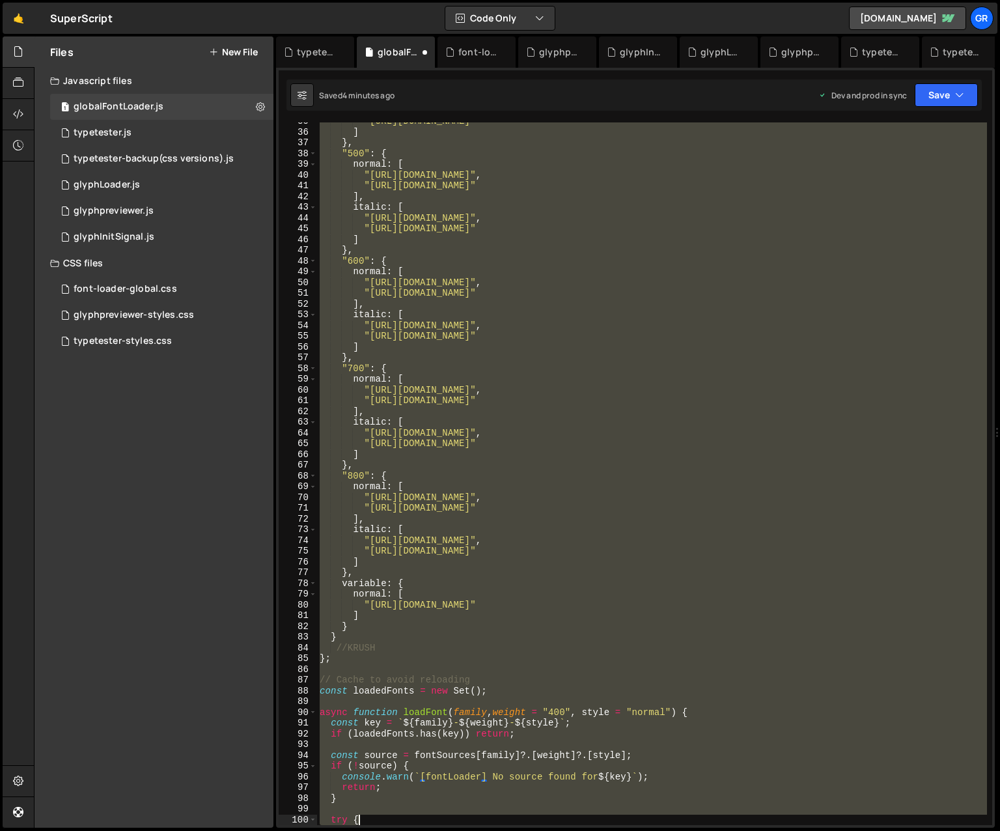
scroll to position [544, 0]
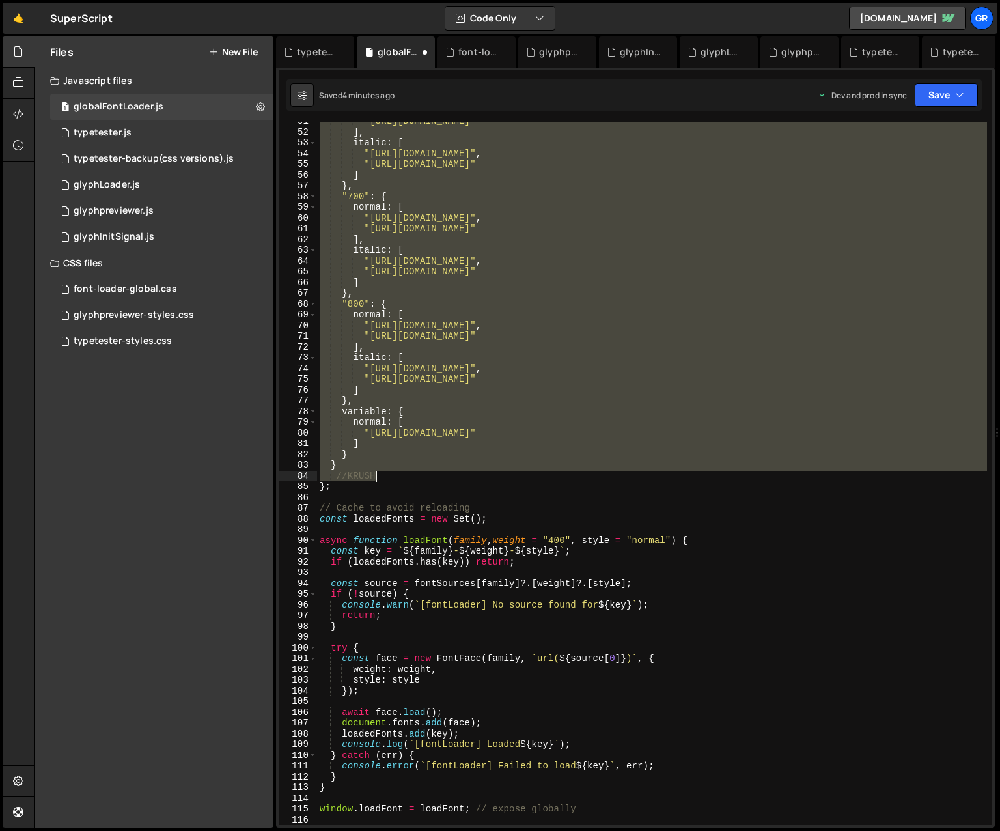
drag, startPoint x: 329, startPoint y: 180, endPoint x: 399, endPoint y: 474, distance: 301.8
click at [399, 474] on div ""[URL][DOMAIN_NAME]" ] , italic : [ "[URL][DOMAIN_NAME]" , "[URL][DOMAIN_NAME]"…" at bounding box center [652, 478] width 670 height 724
click at [389, 475] on div ""[URL][DOMAIN_NAME]" ] , italic : [ "[URL][DOMAIN_NAME]" , "[URL][DOMAIN_NAME]"…" at bounding box center [652, 473] width 670 height 702
type textarea "//KRUSH"
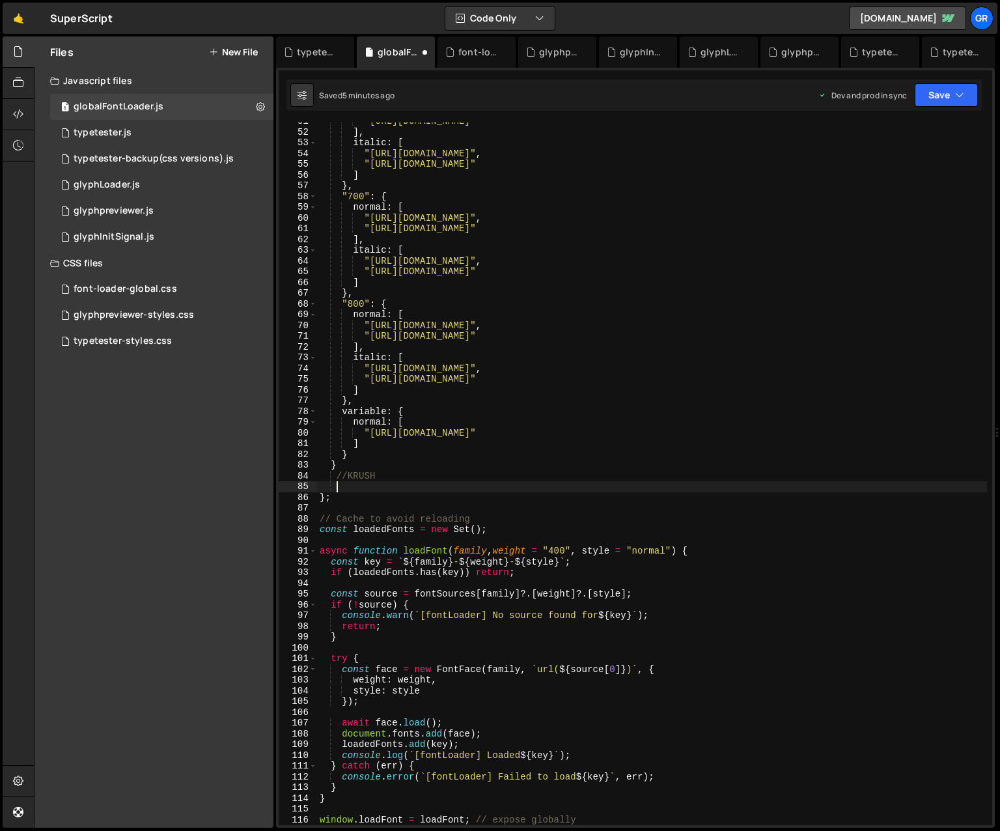
scroll to position [0, 0]
paste textarea "//KRUSH"
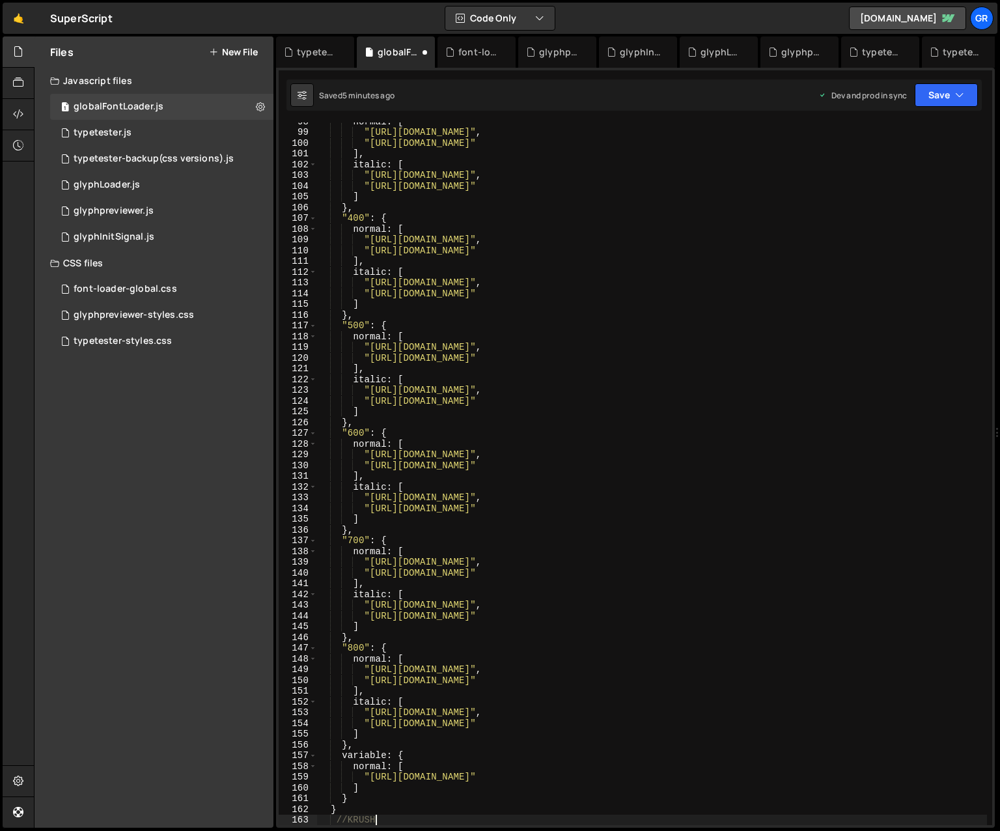
scroll to position [1172, 0]
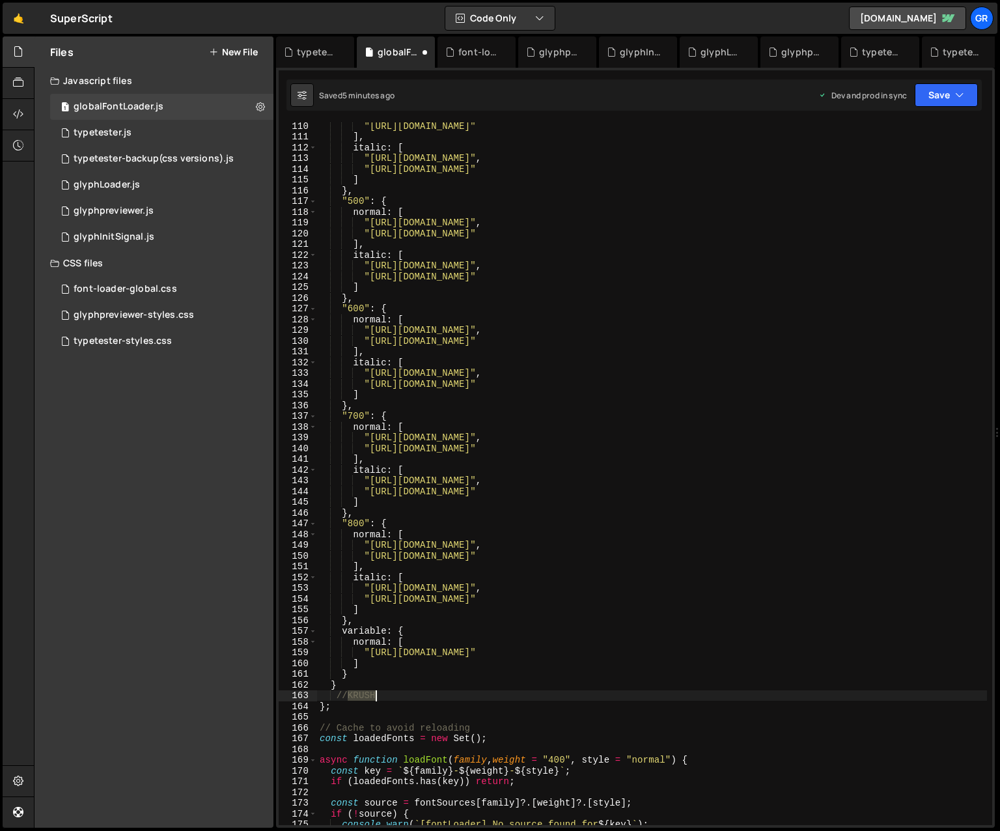
drag, startPoint x: 347, startPoint y: 694, endPoint x: 378, endPoint y: 687, distance: 31.9
click at [374, 693] on div ""[URL][DOMAIN_NAME]" ] , italic : [ "[URL][DOMAIN_NAME]" , "[URL][DOMAIN_NAME]"…" at bounding box center [652, 482] width 670 height 724
click at [552, 679] on div ""[URL][DOMAIN_NAME]" ] , italic : [ "[URL][DOMAIN_NAME]" , "[URL][DOMAIN_NAME]"…" at bounding box center [652, 482] width 670 height 724
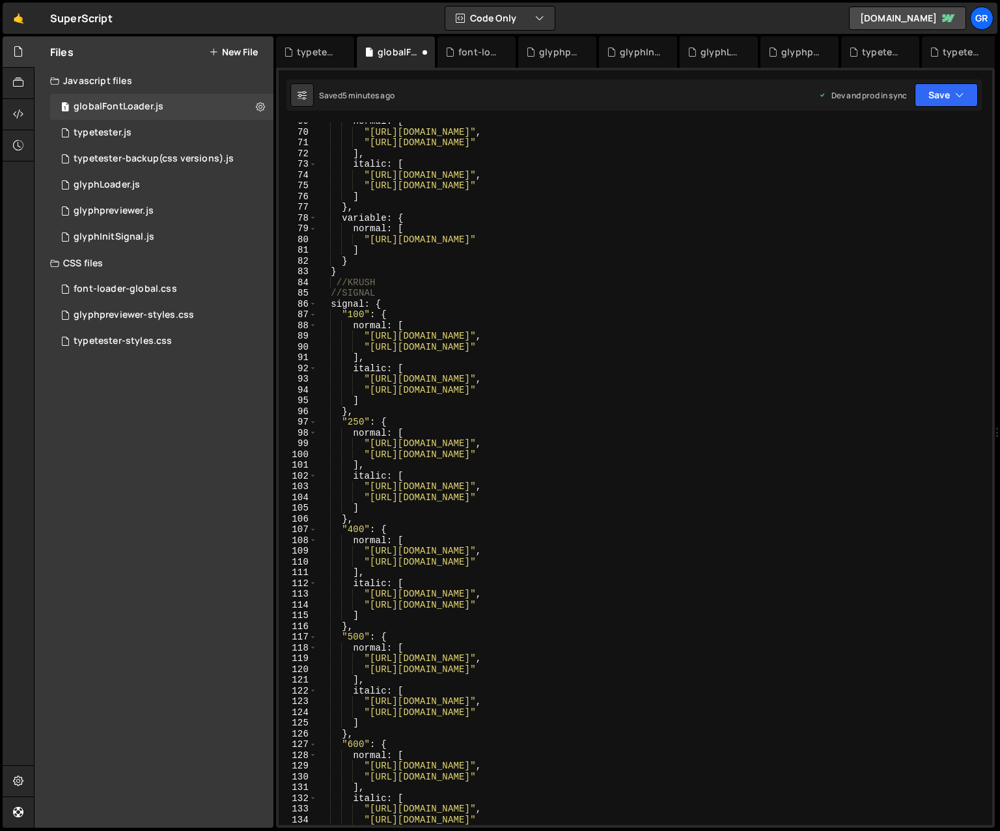
scroll to position [702, 0]
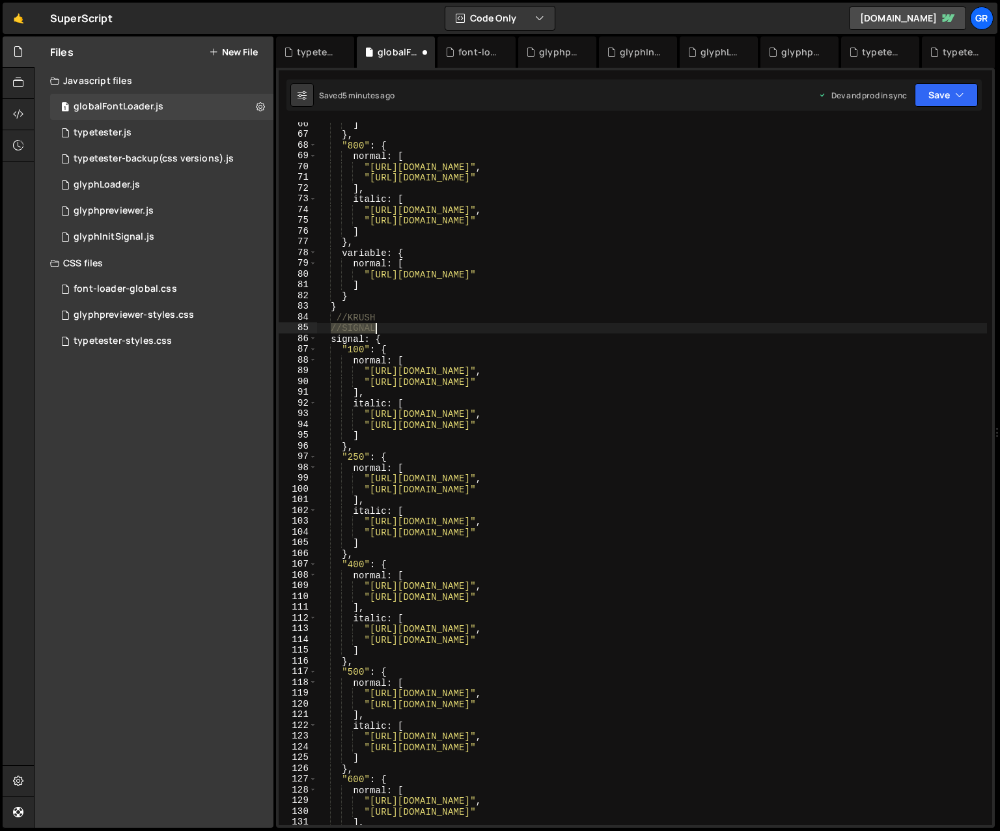
drag, startPoint x: 332, startPoint y: 326, endPoint x: 374, endPoint y: 327, distance: 41.7
click at [374, 327] on div "] } , "800" : { normal : [ "[URL][DOMAIN_NAME]" , "[URL][DOMAIN_NAME]" ] , ital…" at bounding box center [652, 480] width 670 height 724
type textarea "//SIGNAL"
drag, startPoint x: 364, startPoint y: 338, endPoint x: 332, endPoint y: 339, distance: 31.9
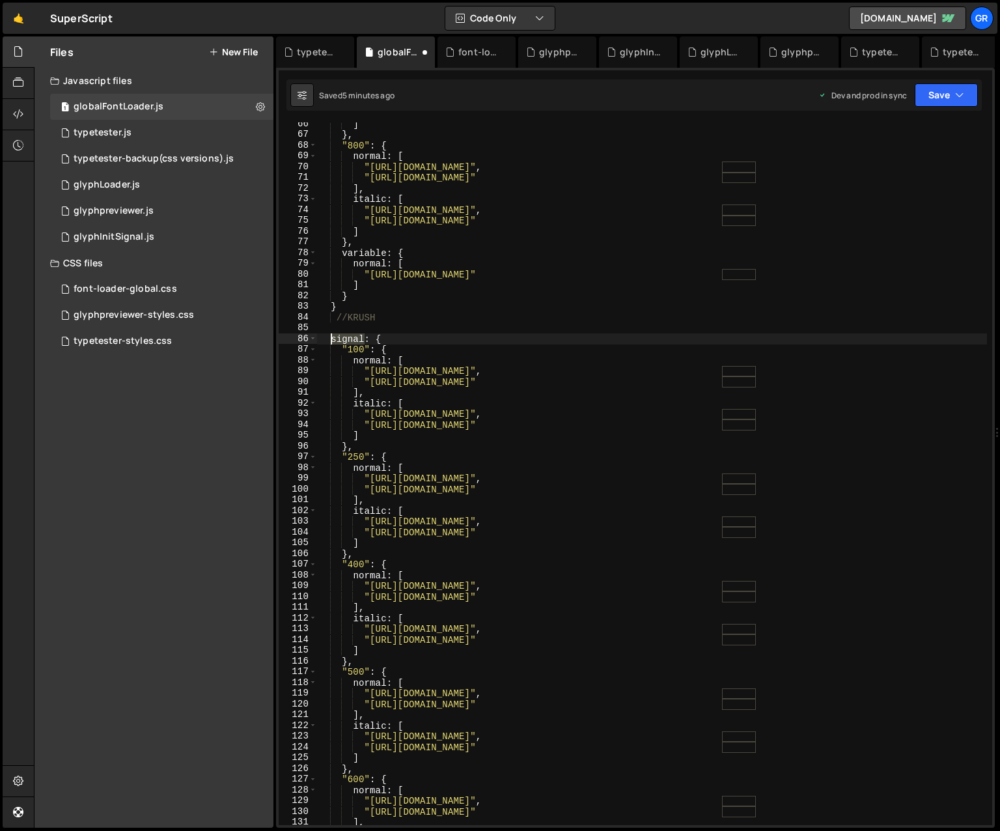
click at [332, 339] on div "] } , "800" : { normal : [ "[URL][DOMAIN_NAME]" , "[URL][DOMAIN_NAME]" ] , ital…" at bounding box center [652, 480] width 670 height 724
type textarea "krush: {"
click at [456, 324] on div "] } , "800" : { normal : [ "[URL][DOMAIN_NAME]" , "[URL][DOMAIN_NAME]" ] , ital…" at bounding box center [652, 480] width 670 height 724
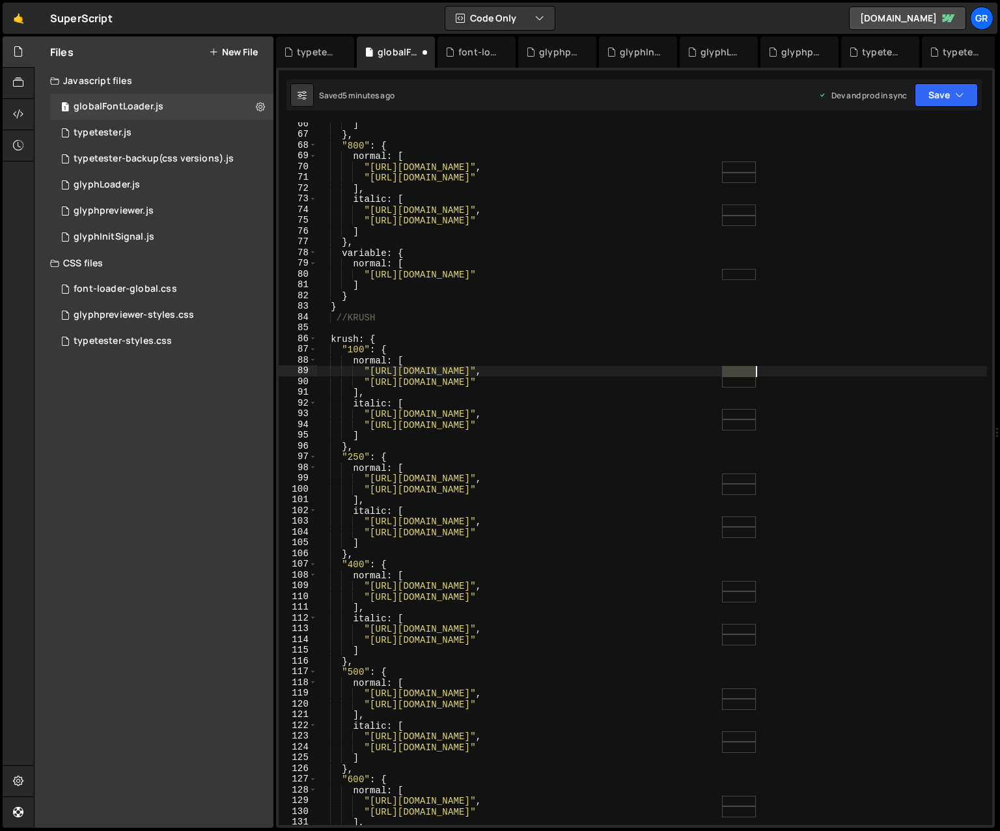
drag, startPoint x: 723, startPoint y: 372, endPoint x: 761, endPoint y: 348, distance: 44.8
click at [712, 370] on div "] } , "800" : { normal : [ "[URL][DOMAIN_NAME]" , "[URL][DOMAIN_NAME]" ] , ital…" at bounding box center [652, 480] width 670 height 724
drag, startPoint x: 768, startPoint y: 370, endPoint x: 760, endPoint y: 370, distance: 7.8
click at [712, 370] on div "] } , "800" : { normal : [ "[URL][DOMAIN_NAME]" , "[URL][DOMAIN_NAME]" ] , ital…" at bounding box center [652, 480] width 670 height 724
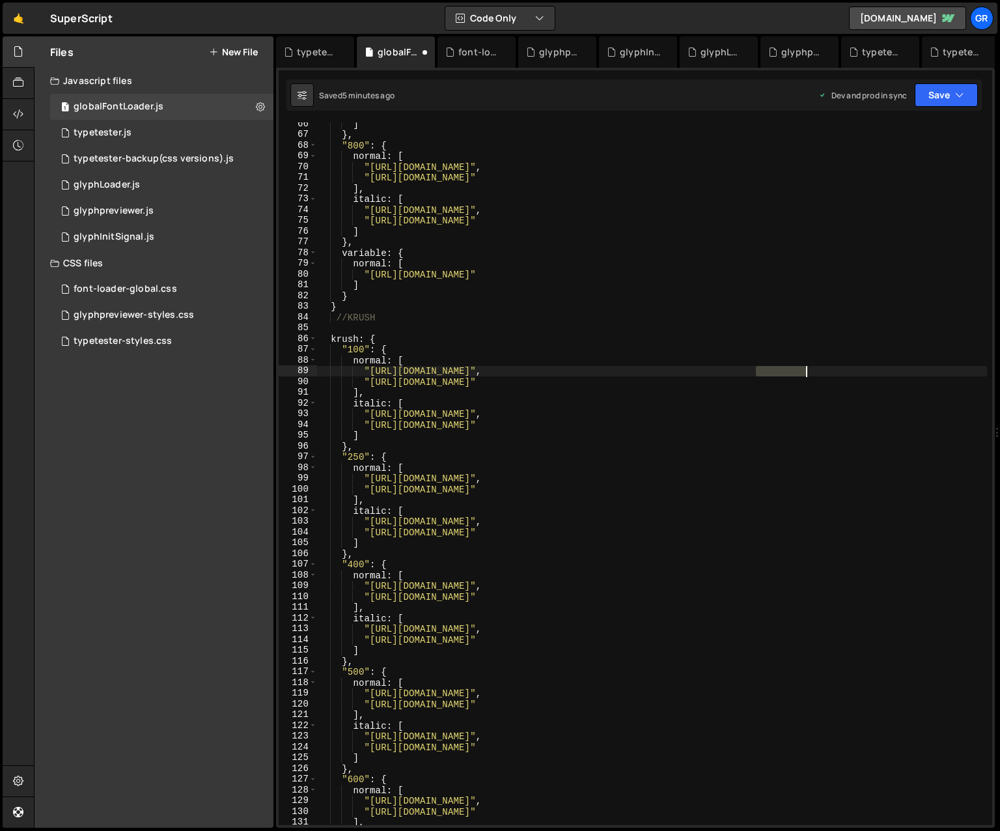
drag, startPoint x: 756, startPoint y: 370, endPoint x: 809, endPoint y: 371, distance: 52.7
click at [712, 371] on div "] } , "800" : { normal : [ "[URL][DOMAIN_NAME]" , "[URL][DOMAIN_NAME]" ] , ital…" at bounding box center [652, 480] width 670 height 724
paste textarea "krush"
drag, startPoint x: 763, startPoint y: 381, endPoint x: 816, endPoint y: 381, distance: 52.7
click at [712, 381] on div "] } , "800" : { normal : [ "[URL][DOMAIN_NAME]" , "[URL][DOMAIN_NAME]" ] , ital…" at bounding box center [652, 480] width 670 height 724
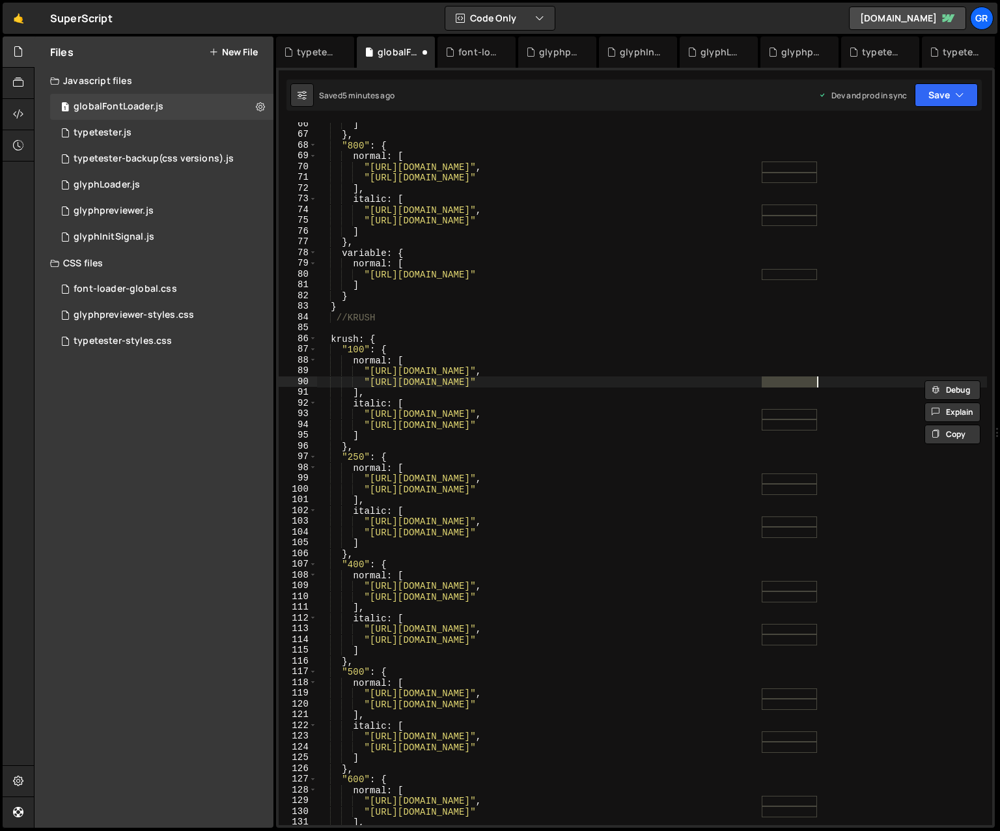
paste textarea "krush"
drag, startPoint x: 722, startPoint y: 381, endPoint x: 755, endPoint y: 381, distance: 32.6
click at [712, 381] on div "] } , "800" : { normal : [ "[URL][DOMAIN_NAME]" , "[URL][DOMAIN_NAME]" ] , ital…" at bounding box center [652, 480] width 670 height 724
paste textarea "krush"
drag, startPoint x: 724, startPoint y: 413, endPoint x: 754, endPoint y: 413, distance: 29.9
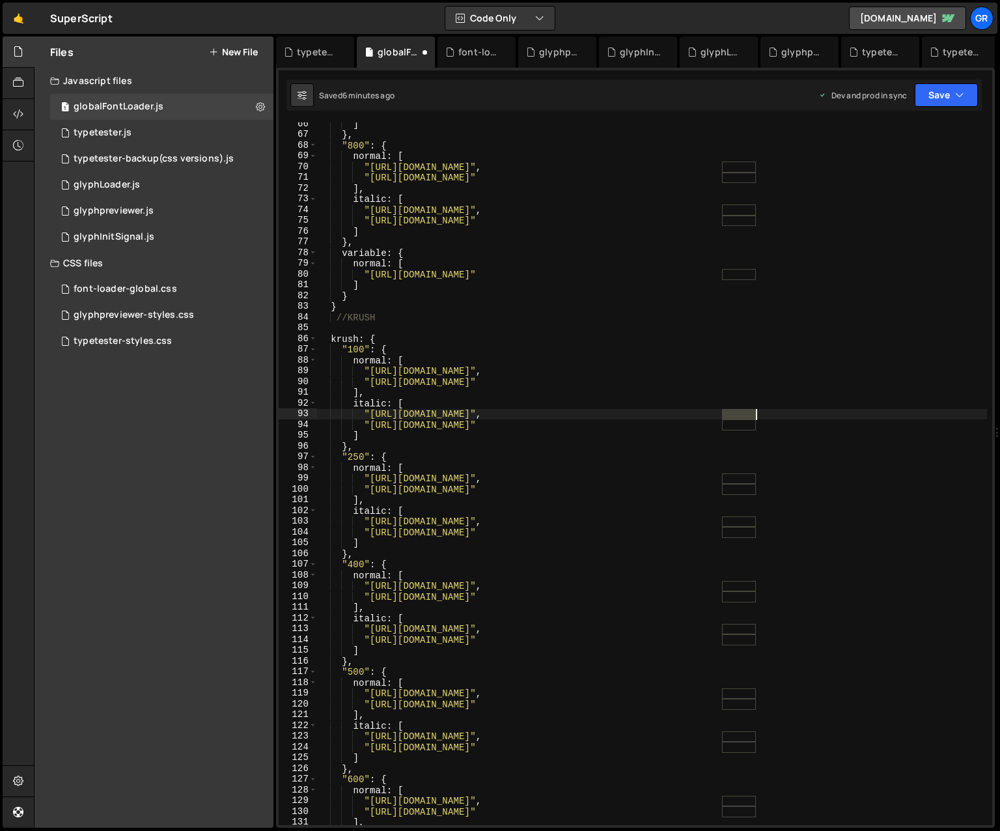
click at [712, 413] on div "] } , "800" : { normal : [ "[URL][DOMAIN_NAME]" , "[URL][DOMAIN_NAME]" ] , ital…" at bounding box center [652, 480] width 670 height 724
paste textarea "krush"
drag, startPoint x: 723, startPoint y: 426, endPoint x: 757, endPoint y: 423, distance: 34.0
click at [712, 424] on div "] } , "800" : { normal : [ "[URL][DOMAIN_NAME]" , "[URL][DOMAIN_NAME]" ] , ital…" at bounding box center [652, 480] width 670 height 724
paste textarea "krush"
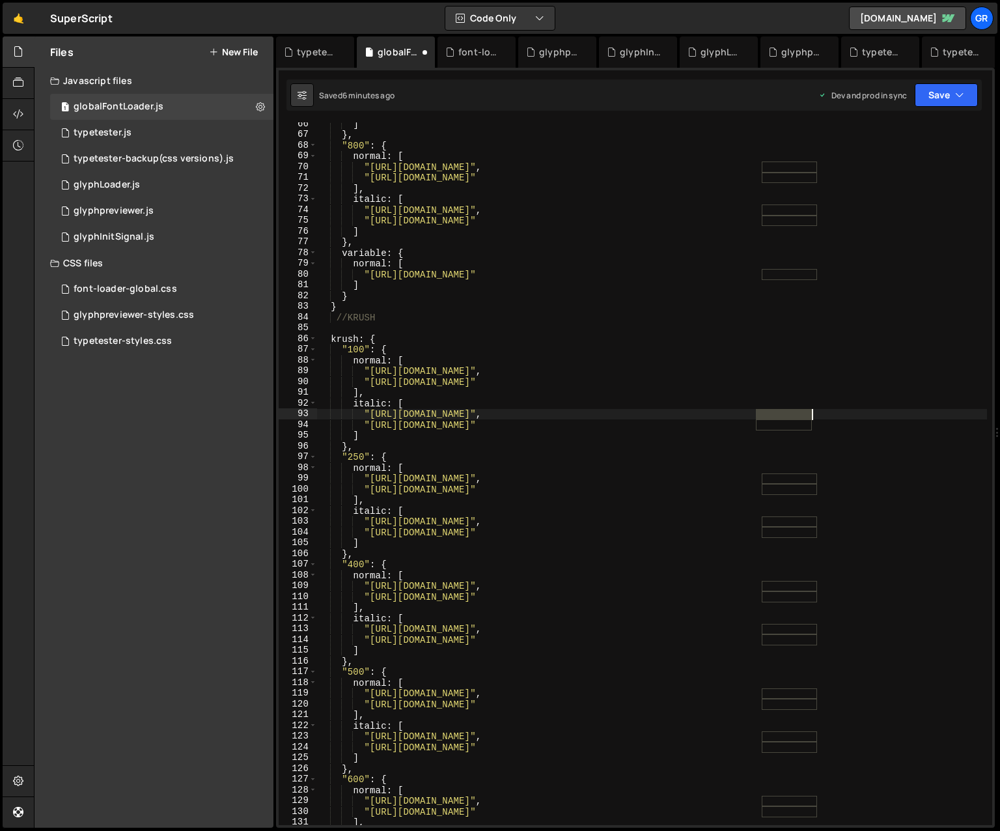
drag, startPoint x: 756, startPoint y: 413, endPoint x: 811, endPoint y: 413, distance: 54.7
click at [712, 413] on div "] } , "800" : { normal : [ "[URL][DOMAIN_NAME]" , "[URL][DOMAIN_NAME]" ] , ital…" at bounding box center [652, 480] width 670 height 724
paste textarea "krush"
drag, startPoint x: 757, startPoint y: 425, endPoint x: 810, endPoint y: 425, distance: 52.7
click at [712, 425] on div "] } , "800" : { normal : [ "[URL][DOMAIN_NAME]" , "[URL][DOMAIN_NAME]" ] , ital…" at bounding box center [652, 480] width 670 height 724
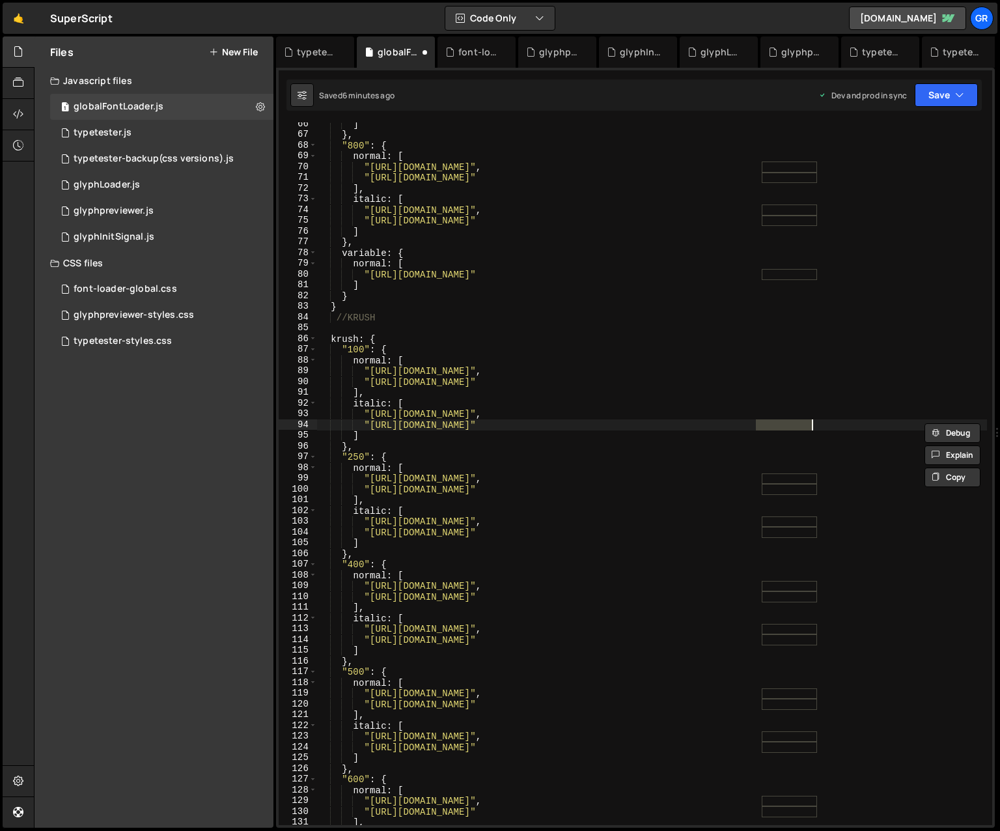
paste textarea "krush"
drag, startPoint x: 762, startPoint y: 478, endPoint x: 820, endPoint y: 478, distance: 57.9
click at [712, 478] on div "] } , "800" : { normal : [ "[URL][DOMAIN_NAME]" , "[URL][DOMAIN_NAME]" ] , ital…" at bounding box center [652, 480] width 670 height 724
paste textarea "krush"
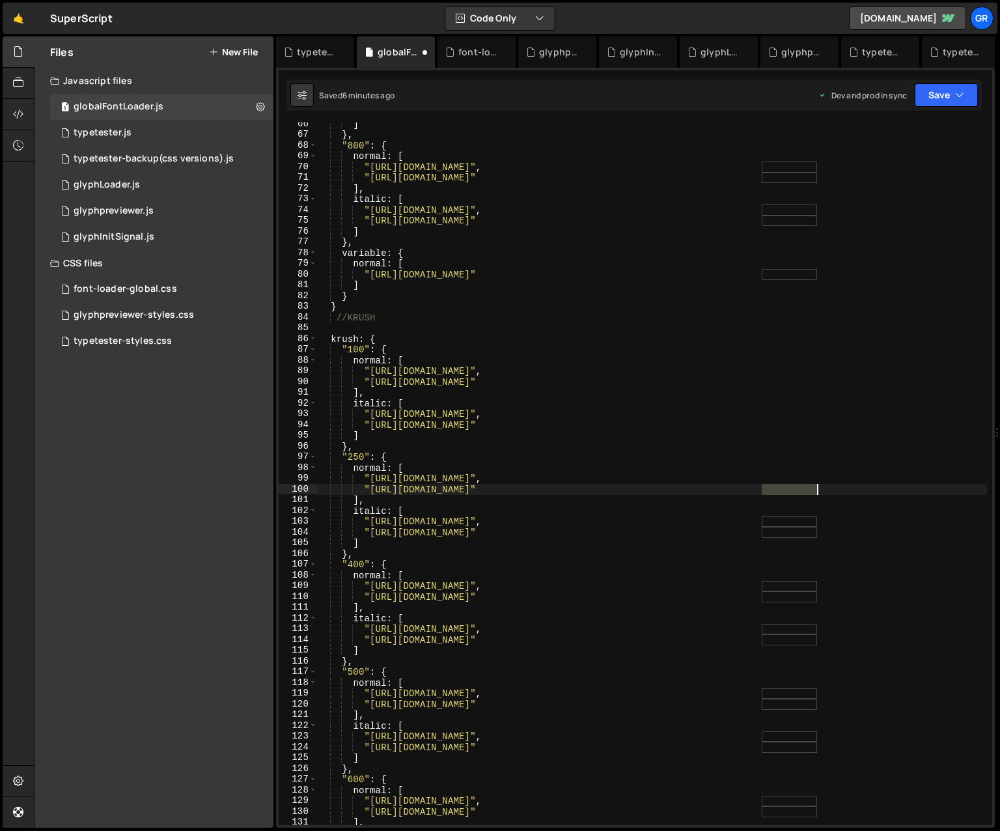
drag, startPoint x: 762, startPoint y: 490, endPoint x: 816, endPoint y: 490, distance: 53.4
click at [712, 490] on div "] } , "800" : { normal : [ "[URL][DOMAIN_NAME]" , "[URL][DOMAIN_NAME]" ] , ital…" at bounding box center [652, 480] width 670 height 724
paste textarea "krush"
drag, startPoint x: 723, startPoint y: 478, endPoint x: 755, endPoint y: 479, distance: 31.9
click at [712, 479] on div "] } , "800" : { normal : [ "[URL][DOMAIN_NAME]" , "[URL][DOMAIN_NAME]" ] , ital…" at bounding box center [652, 480] width 670 height 724
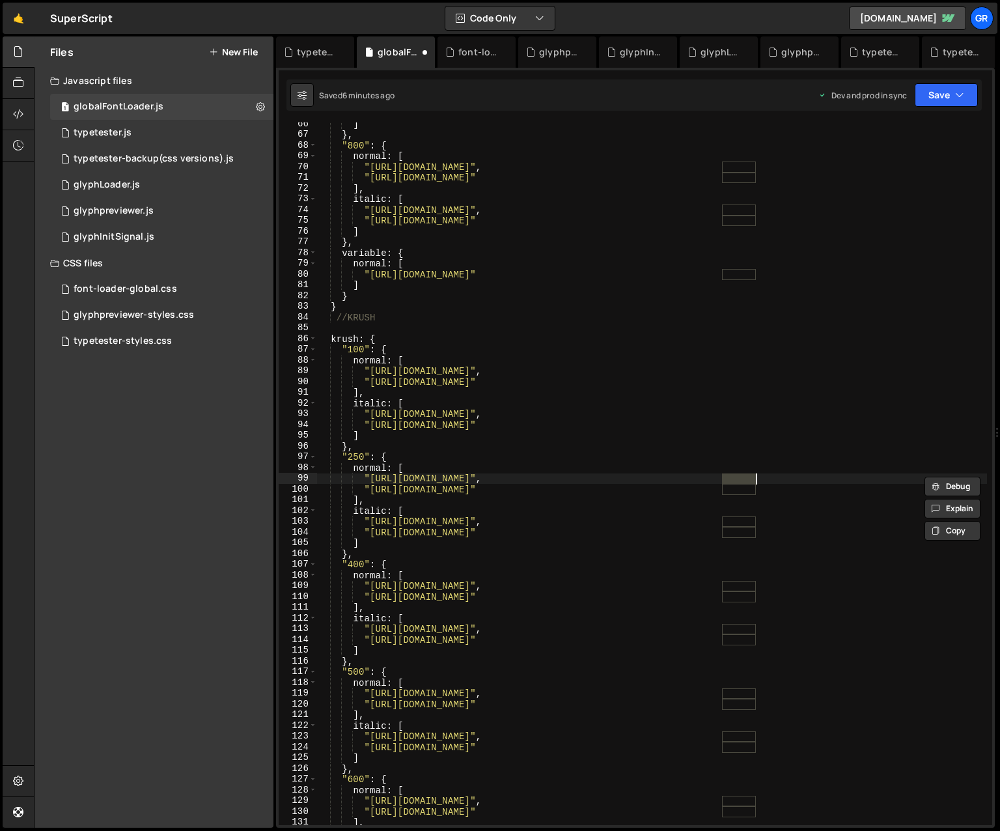
paste textarea "krush"
drag, startPoint x: 723, startPoint y: 490, endPoint x: 754, endPoint y: 490, distance: 31.3
click at [712, 490] on div "] } , "800" : { normal : [ "[URL][DOMAIN_NAME]" , "[URL][DOMAIN_NAME]" ] , ital…" at bounding box center [652, 480] width 670 height 724
paste textarea "krush"
drag, startPoint x: 723, startPoint y: 520, endPoint x: 755, endPoint y: 521, distance: 31.9
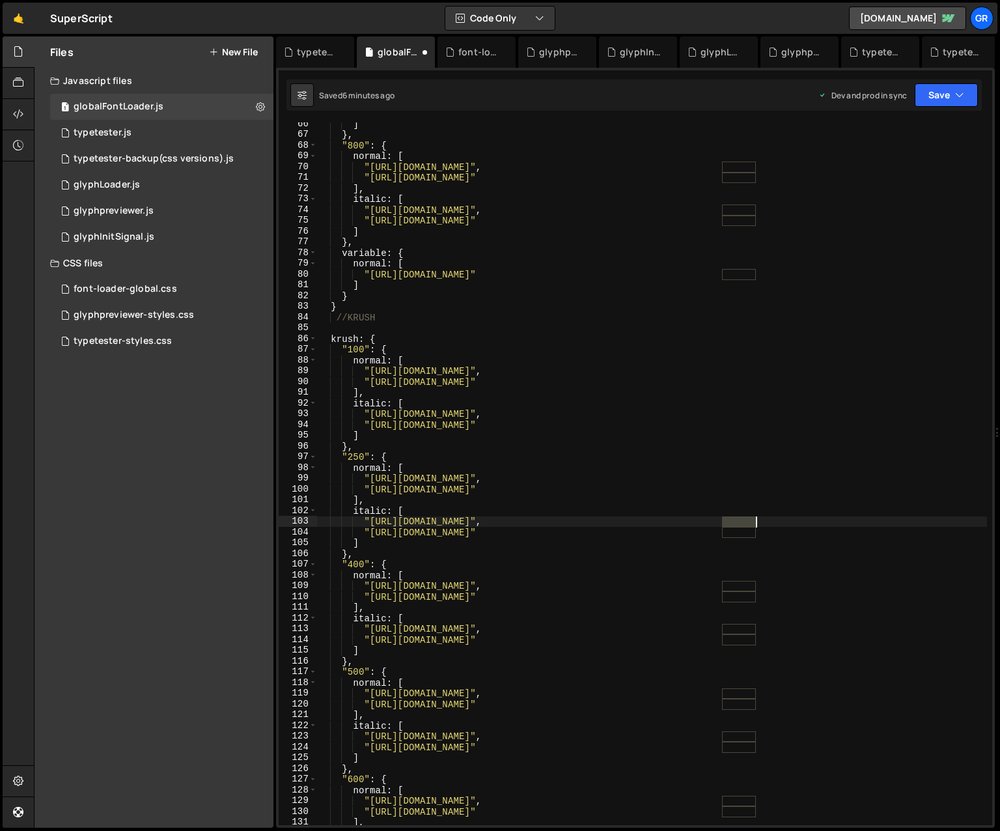
click at [712, 521] on div "] } , "800" : { normal : [ "[URL][DOMAIN_NAME]" , "[URL][DOMAIN_NAME]" ] , ital…" at bounding box center [652, 480] width 670 height 724
paste textarea "krush"
drag, startPoint x: 723, startPoint y: 532, endPoint x: 755, endPoint y: 533, distance: 31.9
click at [712, 533] on div "] } , "800" : { normal : [ "[URL][DOMAIN_NAME]" , "[URL][DOMAIN_NAME]" ] , ital…" at bounding box center [652, 480] width 670 height 724
paste textarea "krush"
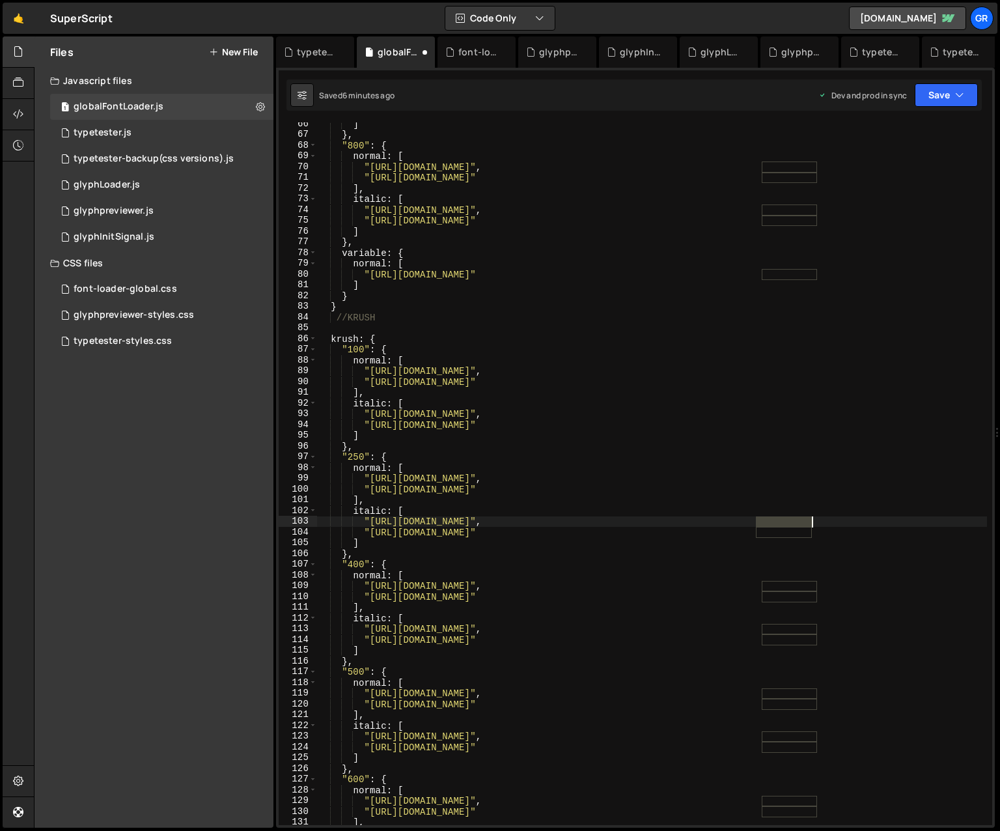
drag, startPoint x: 756, startPoint y: 521, endPoint x: 809, endPoint y: 521, distance: 52.7
click at [712, 521] on div "] } , "800" : { normal : [ "[URL][DOMAIN_NAME]" , "[URL][DOMAIN_NAME]" ] , ital…" at bounding box center [652, 480] width 670 height 724
paste textarea "krush"
drag, startPoint x: 756, startPoint y: 532, endPoint x: 811, endPoint y: 533, distance: 54.7
click at [712, 533] on div "] } , "800" : { normal : [ "[URL][DOMAIN_NAME]" , "[URL][DOMAIN_NAME]" ] , ital…" at bounding box center [652, 480] width 670 height 724
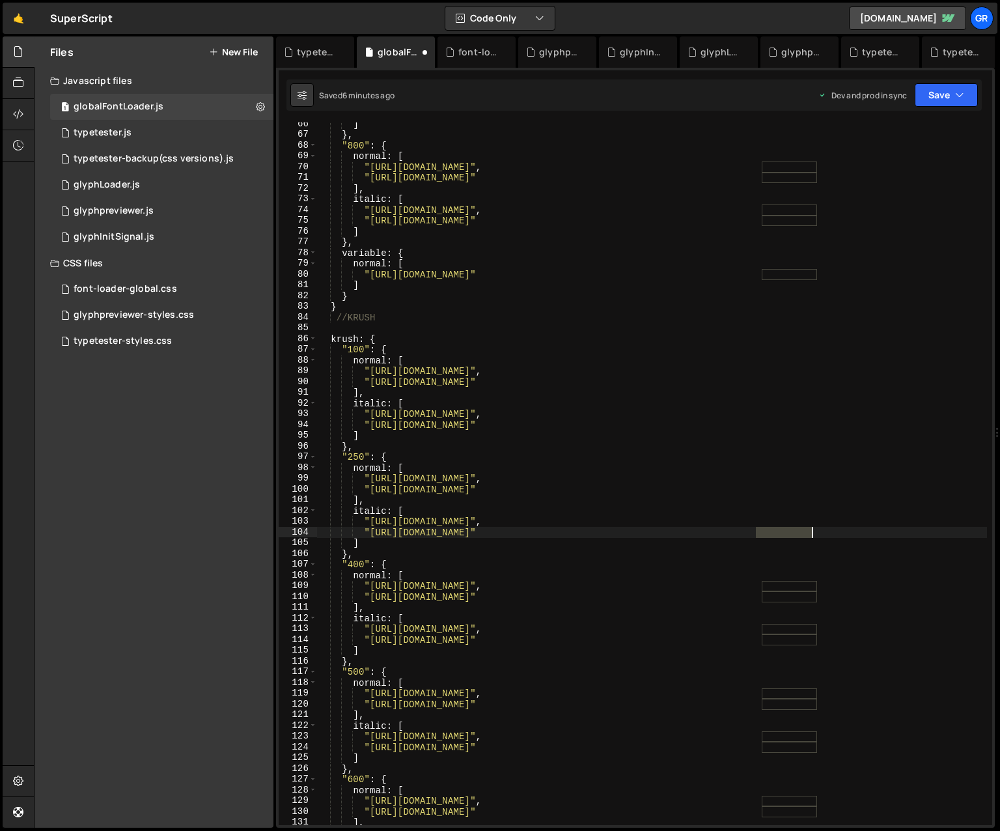
paste textarea "krush"
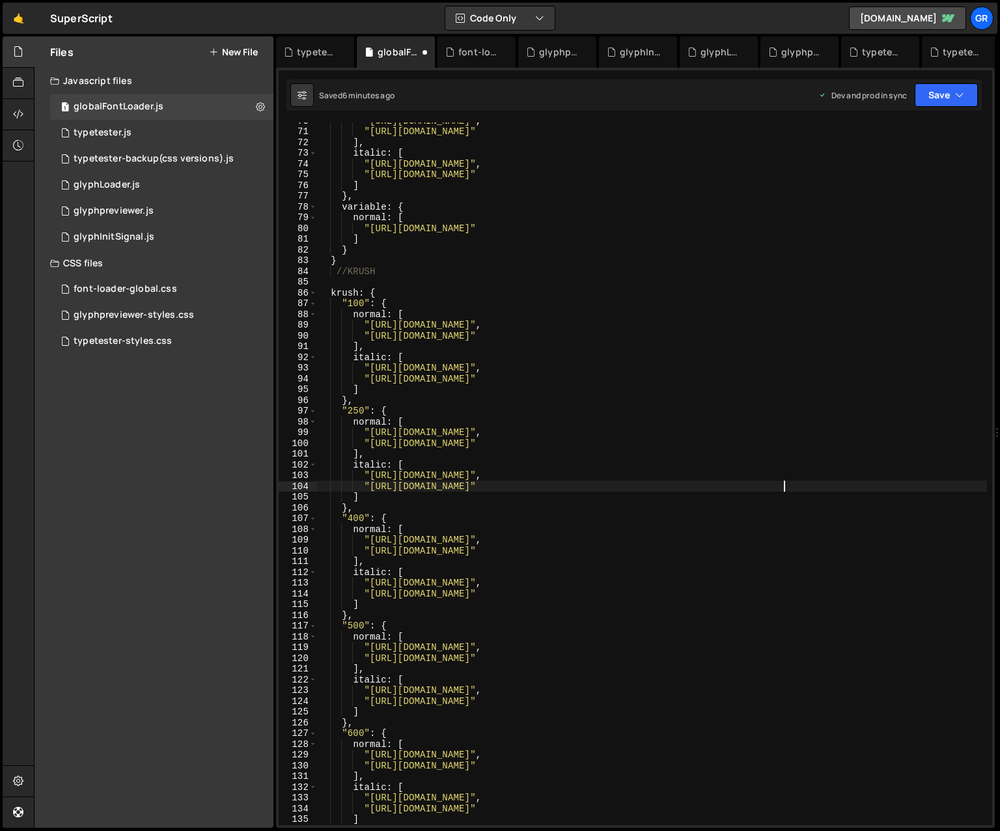
scroll to position [765, 0]
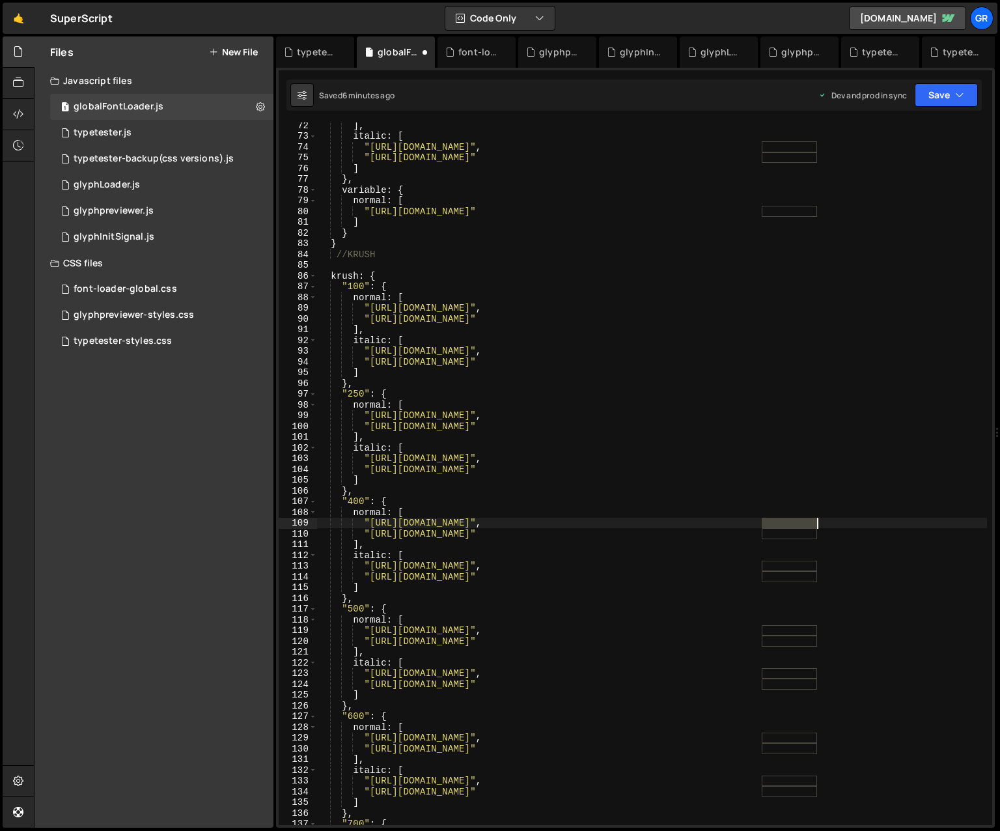
drag, startPoint x: 775, startPoint y: 525, endPoint x: 815, endPoint y: 523, distance: 40.4
click at [712, 523] on div "] , italic : [ "[URL][DOMAIN_NAME]" , "[URL][DOMAIN_NAME]" ] } , variable : { n…" at bounding box center [652, 482] width 670 height 724
paste textarea "krush"
drag, startPoint x: 761, startPoint y: 533, endPoint x: 816, endPoint y: 534, distance: 54.7
click at [712, 534] on div "] , italic : [ "[URL][DOMAIN_NAME]" , "[URL][DOMAIN_NAME]" ] } , variable : { n…" at bounding box center [652, 482] width 670 height 724
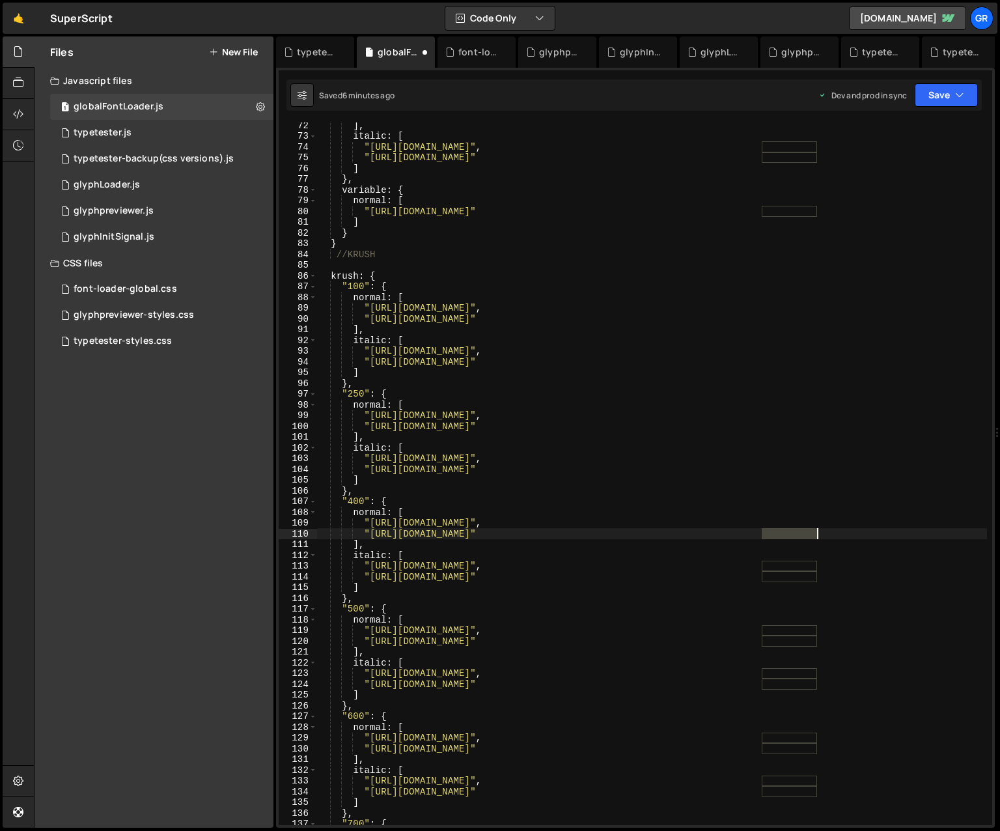
paste textarea "krush"
drag, startPoint x: 723, startPoint y: 523, endPoint x: 754, endPoint y: 523, distance: 31.2
click at [712, 523] on div "] , italic : [ "[URL][DOMAIN_NAME]" , "[URL][DOMAIN_NAME]" ] } , variable : { n…" at bounding box center [652, 482] width 670 height 724
paste textarea "krush"
drag, startPoint x: 724, startPoint y: 533, endPoint x: 754, endPoint y: 533, distance: 29.9
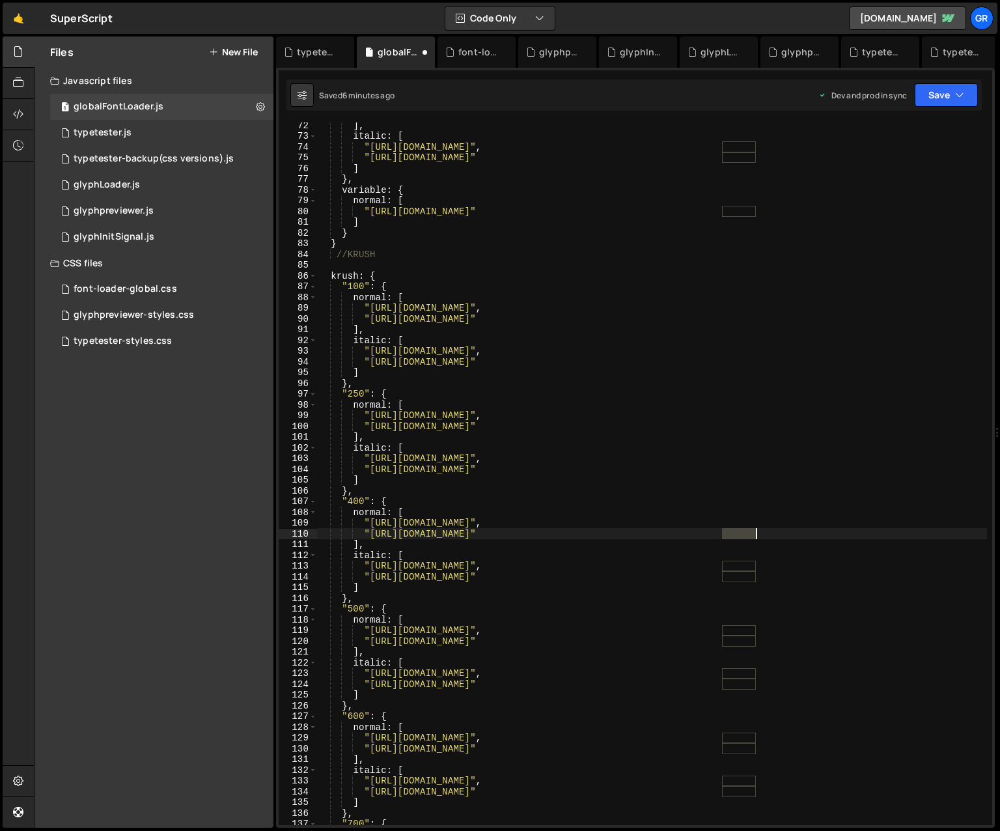
click at [712, 533] on div "] , italic : [ "[URL][DOMAIN_NAME]" , "[URL][DOMAIN_NAME]" ] } , variable : { n…" at bounding box center [652, 482] width 670 height 724
paste textarea "krush"
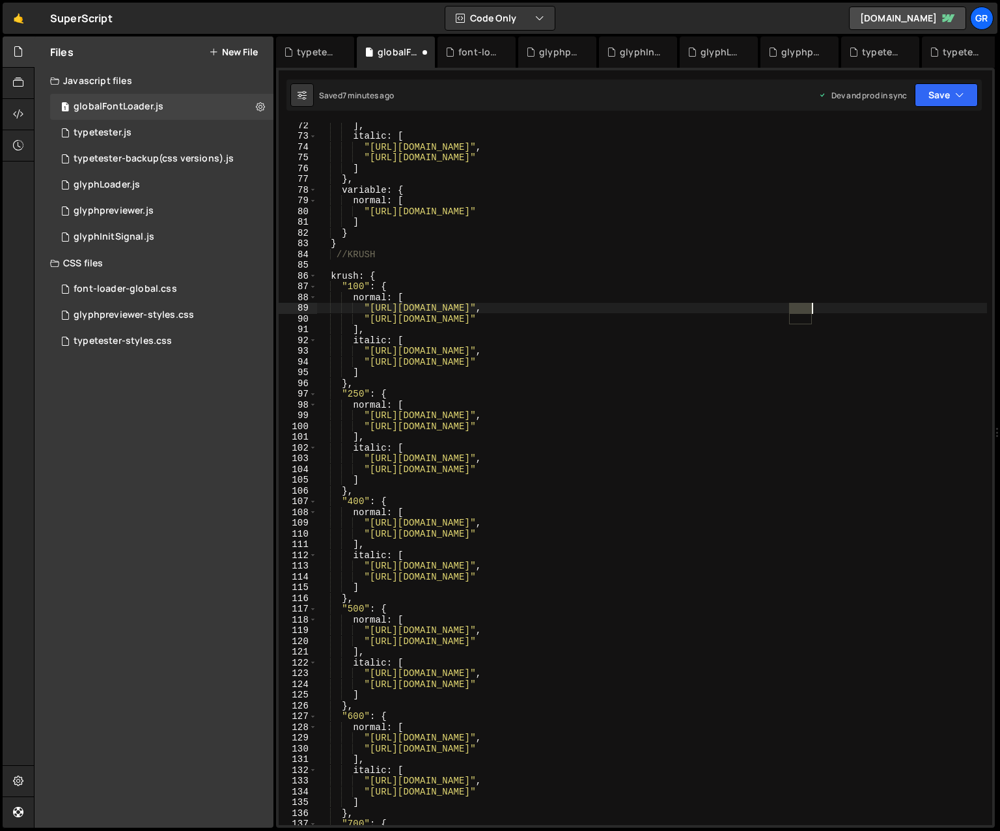
drag, startPoint x: 789, startPoint y: 305, endPoint x: 810, endPoint y: 303, distance: 21.0
click at [712, 303] on div "] , italic : [ "[URL][DOMAIN_NAME]" , "[URL][DOMAIN_NAME]" ] } , variable : { n…" at bounding box center [652, 482] width 670 height 724
drag, startPoint x: 790, startPoint y: 317, endPoint x: 812, endPoint y: 308, distance: 24.5
click at [712, 315] on div "] , italic : [ "[URL][DOMAIN_NAME]" , "[URL][DOMAIN_NAME]" ] } , variable : { n…" at bounding box center [652, 482] width 670 height 724
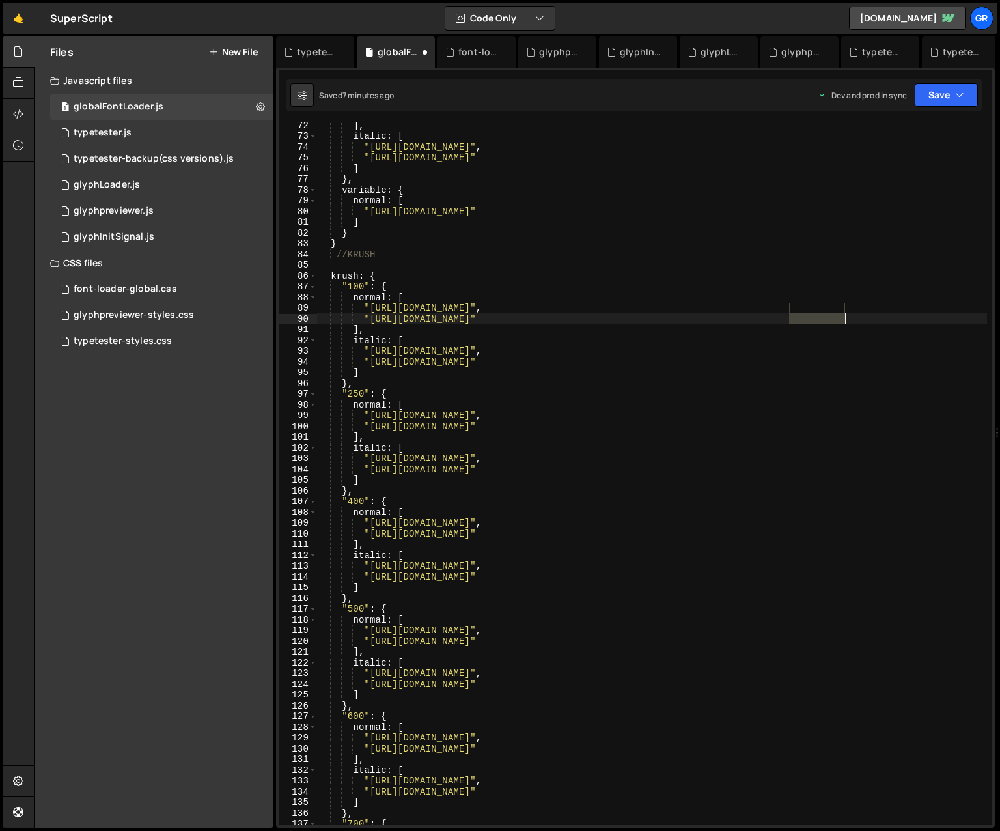
drag, startPoint x: 790, startPoint y: 318, endPoint x: 845, endPoint y: 316, distance: 55.4
click at [712, 316] on div "] , italic : [ "[URL][DOMAIN_NAME]" , "[URL][DOMAIN_NAME]" ] } , variable : { n…" at bounding box center [652, 482] width 670 height 724
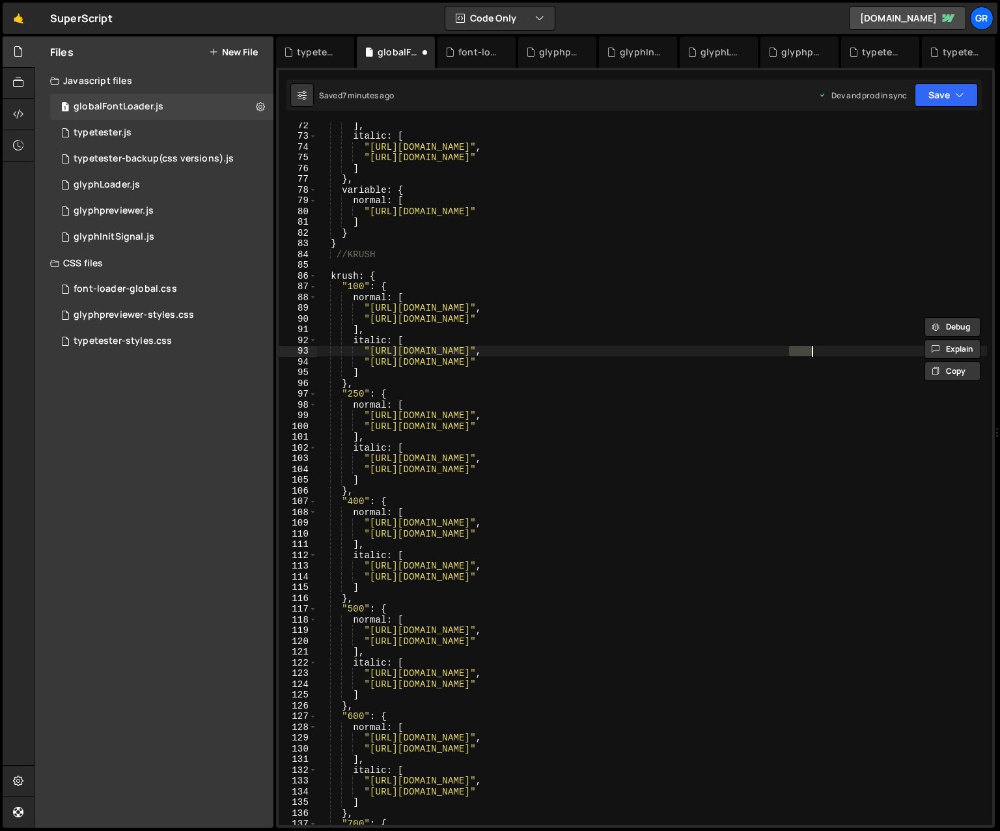
drag, startPoint x: 792, startPoint y: 349, endPoint x: 814, endPoint y: 349, distance: 22.1
click at [712, 349] on div "] , italic : [ "[URL][DOMAIN_NAME]" , "[URL][DOMAIN_NAME]" ] } , variable : { n…" at bounding box center [652, 482] width 670 height 724
paste textarea "ExtraLight"
drag, startPoint x: 789, startPoint y: 361, endPoint x: 810, endPoint y: 360, distance: 20.8
click at [712, 360] on div "] , italic : [ "[URL][DOMAIN_NAME]" , "[URL][DOMAIN_NAME]" ] } , variable : { n…" at bounding box center [652, 482] width 670 height 724
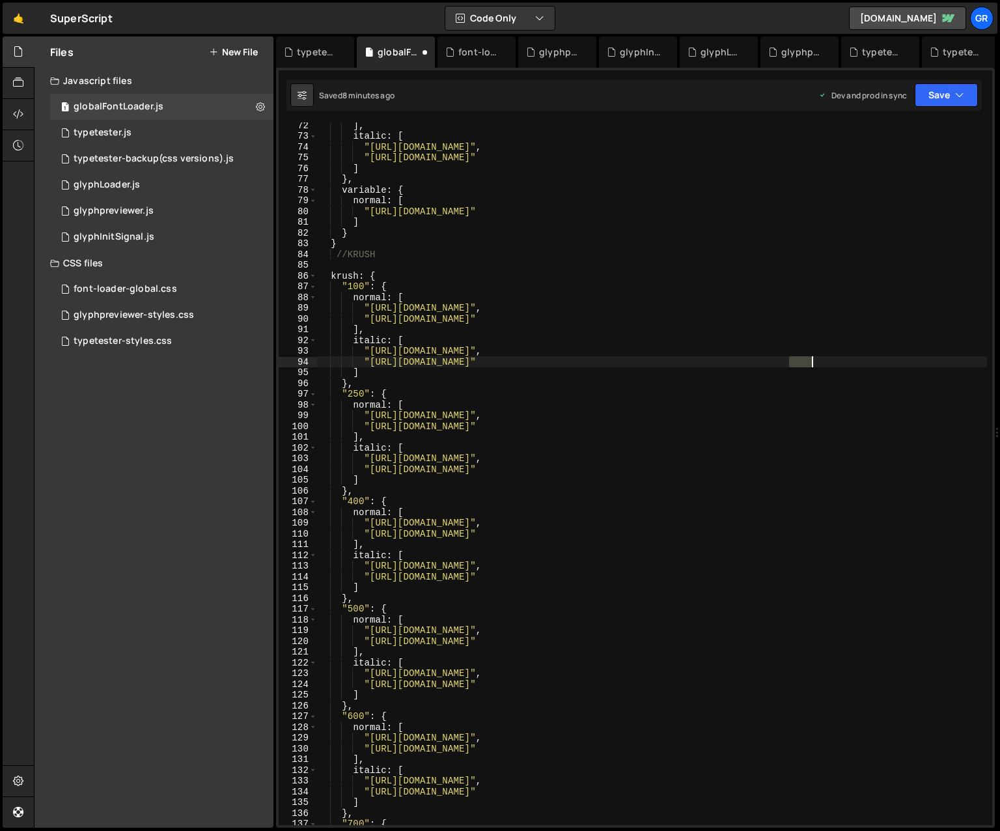
paste textarea "ExtraLight"
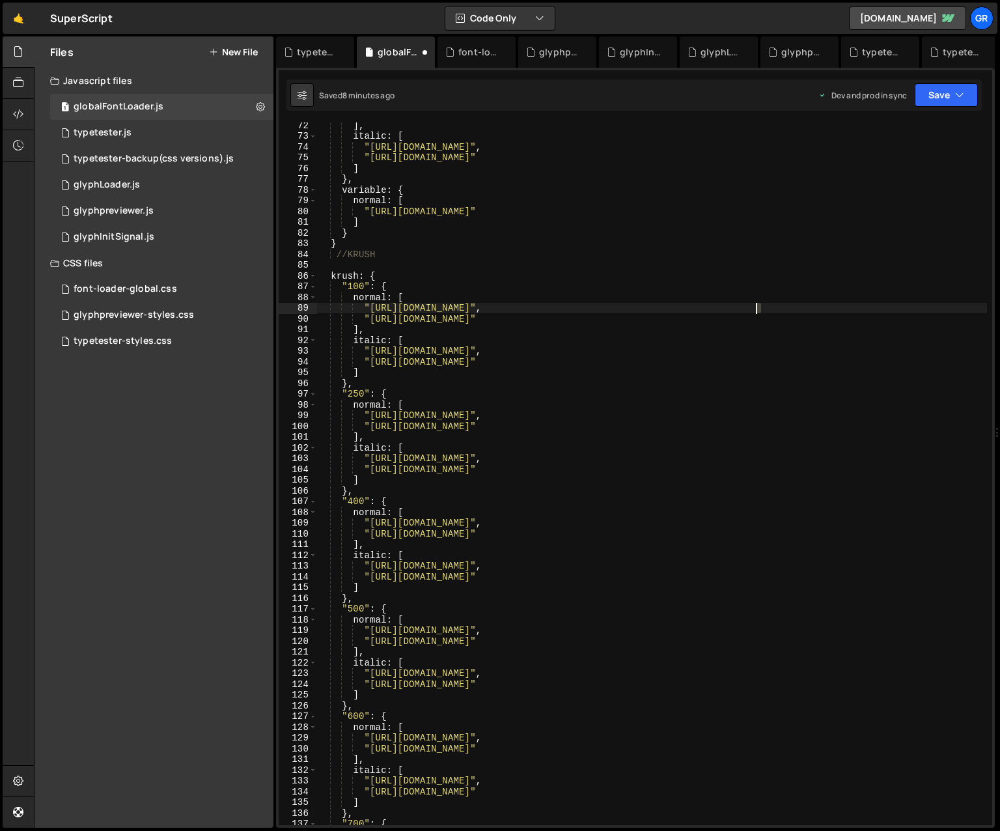
click at [712, 308] on div "] , italic : [ "[URL][DOMAIN_NAME]" , "[URL][DOMAIN_NAME]" ] } , variable : { n…" at bounding box center [652, 482] width 670 height 724
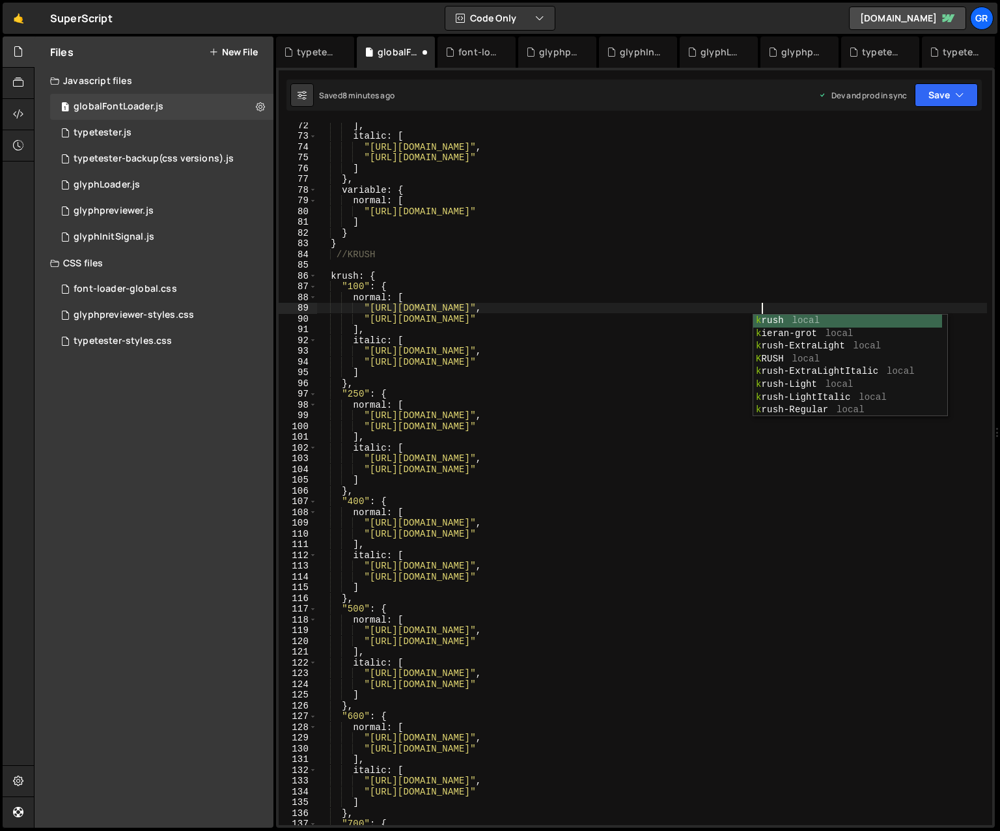
click at [712, 292] on div "] , italic : [ "[URL][DOMAIN_NAME]" , "[URL][DOMAIN_NAME]" ] } , variable : { n…" at bounding box center [652, 482] width 670 height 724
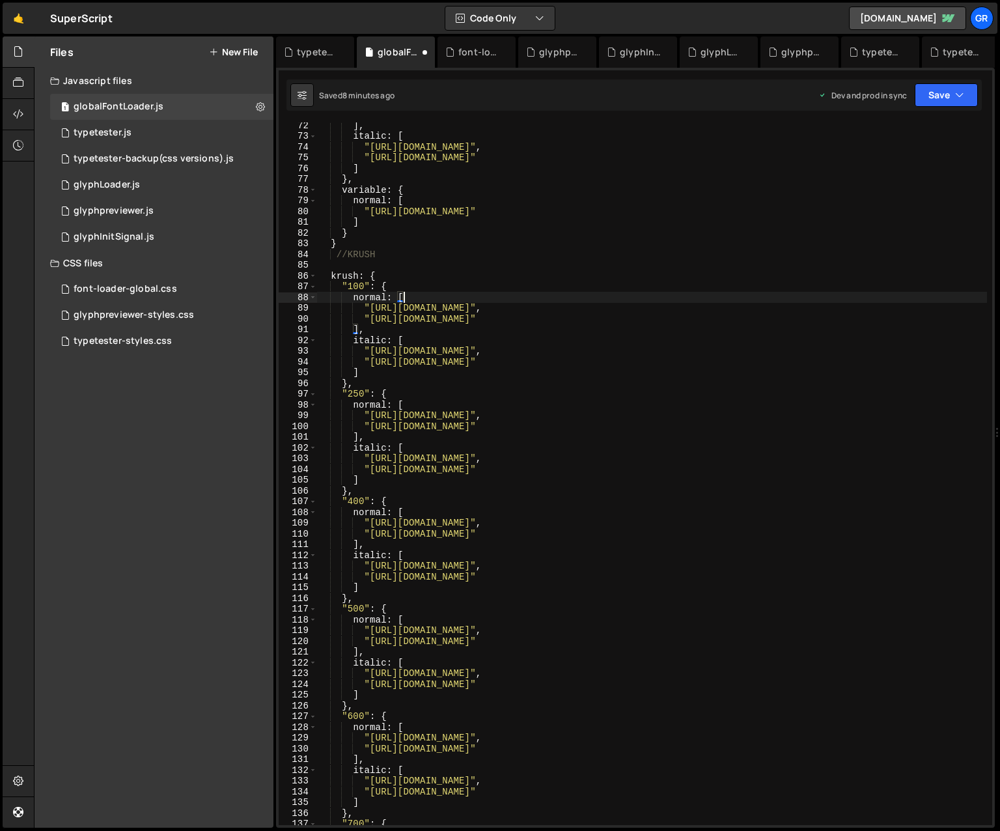
scroll to position [0, 5]
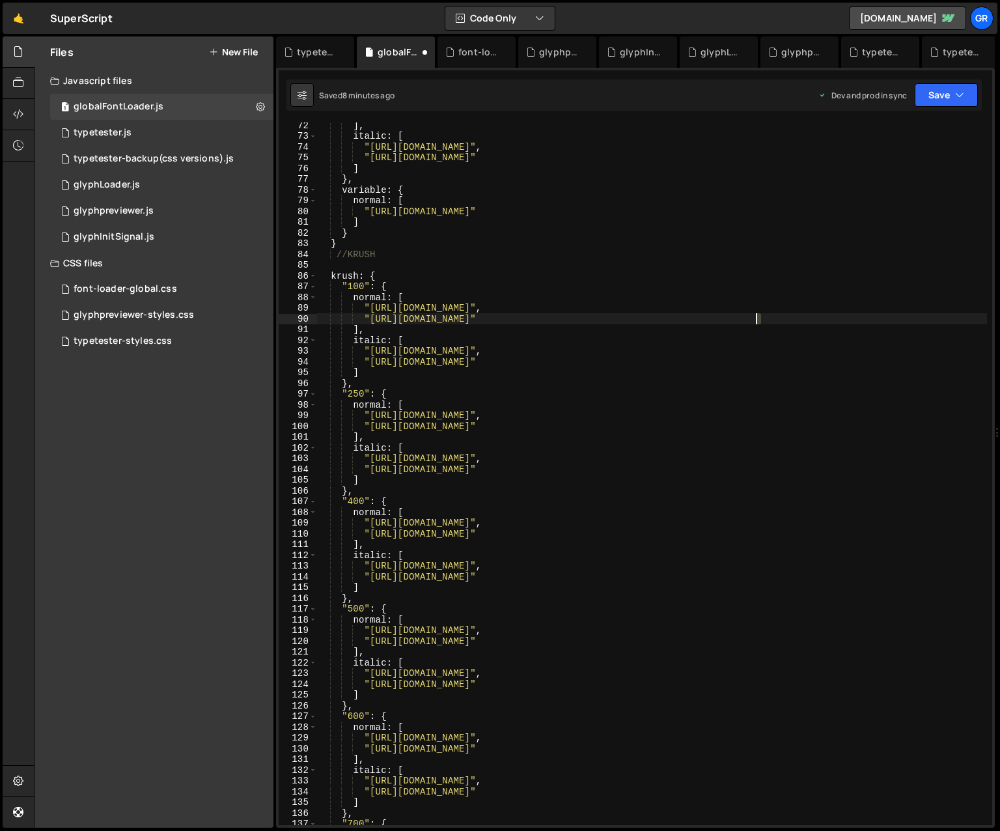
click at [712, 317] on div "] , italic : [ "[URL][DOMAIN_NAME]" , "[URL][DOMAIN_NAME]" ] } , variable : { n…" at bounding box center [652, 482] width 670 height 724
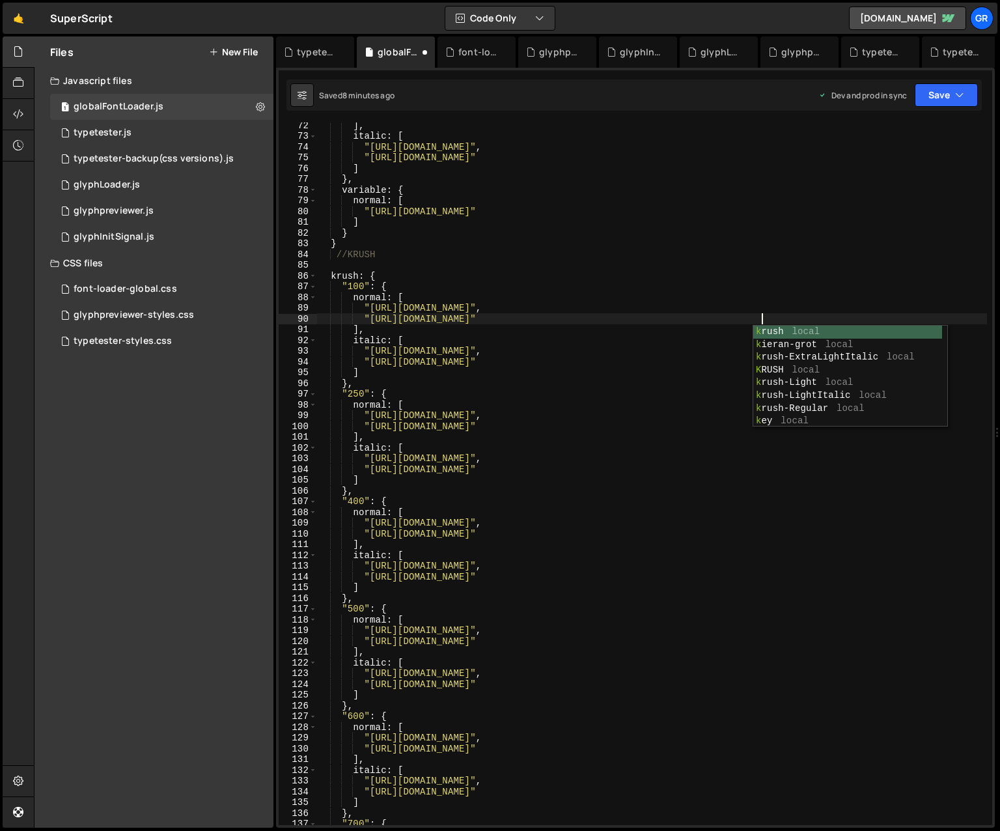
click at [712, 331] on div "] , italic : [ "[URL][DOMAIN_NAME]" , "[URL][DOMAIN_NAME]" ] } , variable : { n…" at bounding box center [652, 482] width 670 height 724
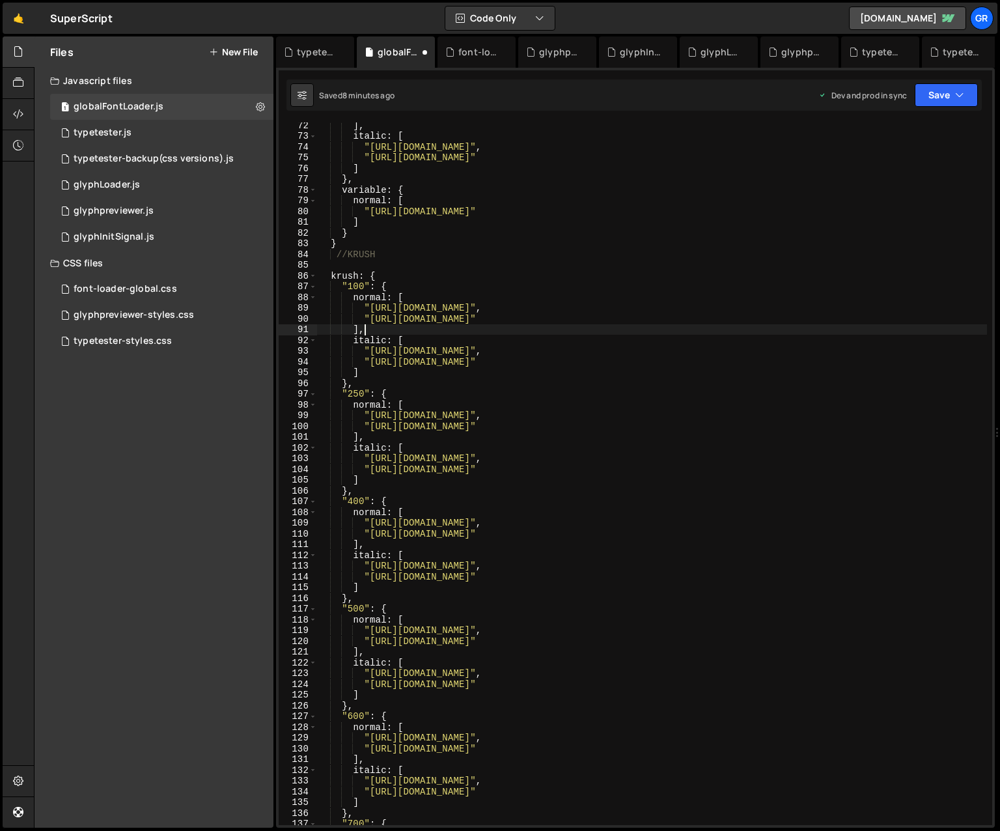
scroll to position [0, 3]
click at [712, 349] on div "] , italic : [ "[URL][DOMAIN_NAME]" , "[URL][DOMAIN_NAME]" ] } , variable : { n…" at bounding box center [652, 482] width 670 height 724
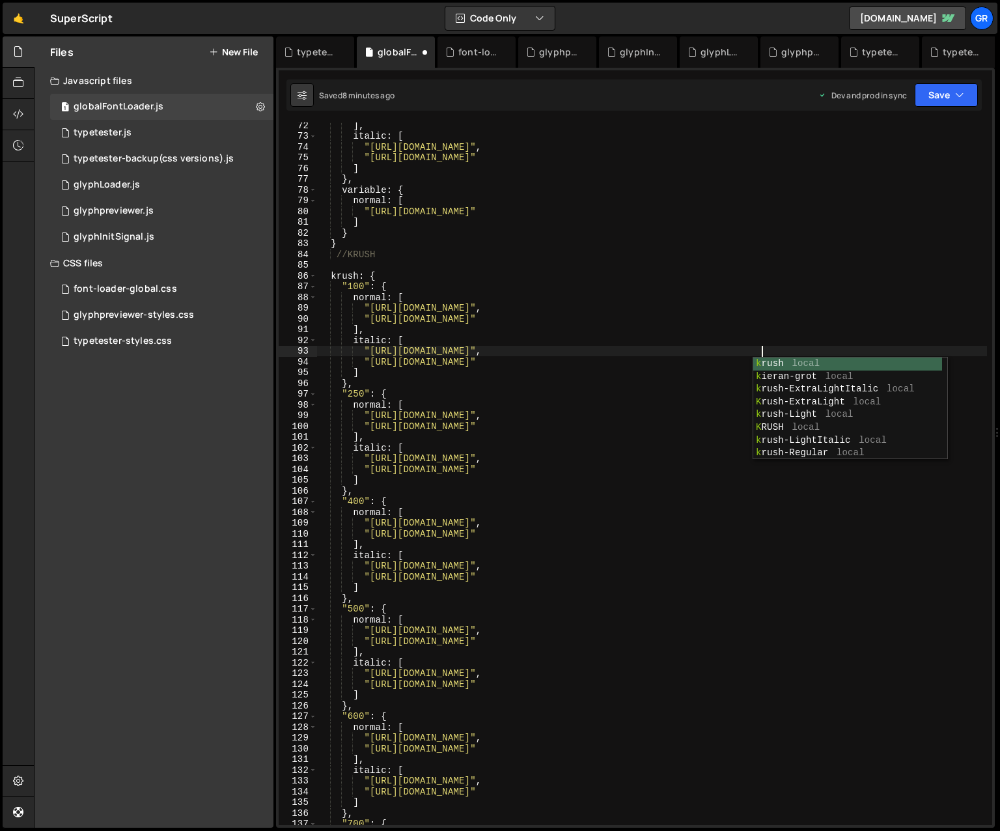
scroll to position [0, 31]
click at [712, 375] on div "] , italic : [ "[URL][DOMAIN_NAME]" , "[URL][DOMAIN_NAME]" ] } , variable : { n…" at bounding box center [652, 482] width 670 height 724
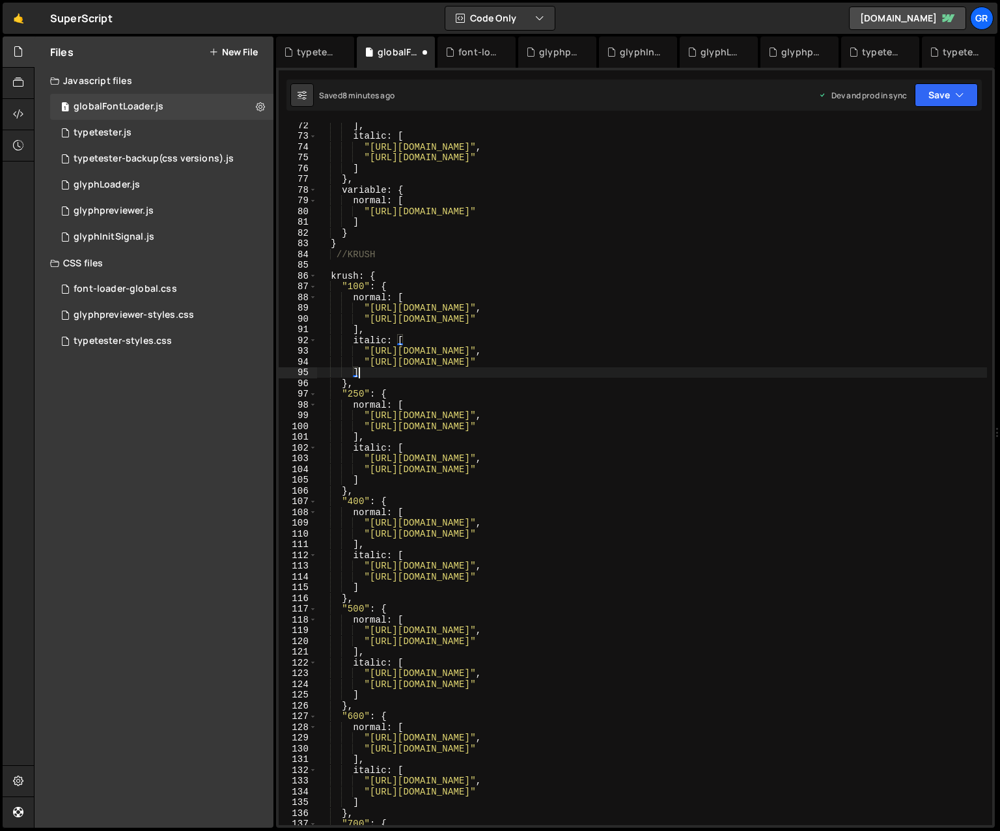
scroll to position [0, 2]
click at [712, 360] on div "] , italic : [ "[URL][DOMAIN_NAME]" , "[URL][DOMAIN_NAME]" ] } , variable : { n…" at bounding box center [652, 482] width 670 height 724
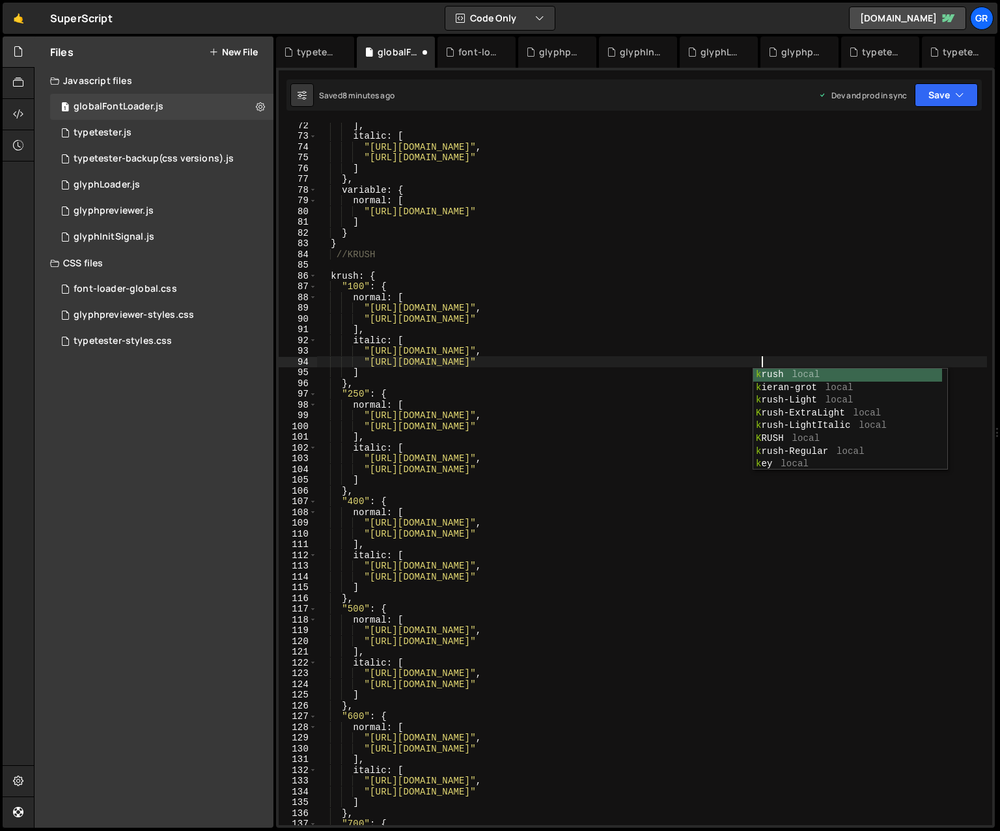
click at [712, 378] on div "] , italic : [ "[URL][DOMAIN_NAME]" , "[URL][DOMAIN_NAME]" ] } , variable : { n…" at bounding box center [652, 482] width 670 height 724
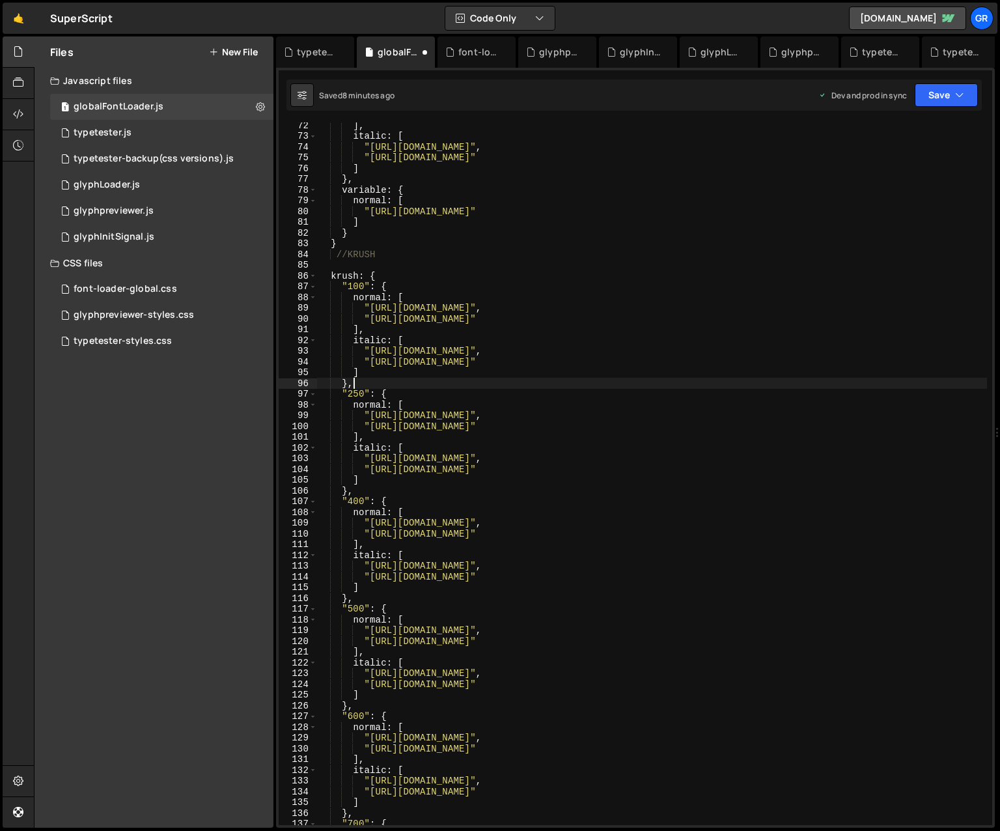
scroll to position [0, 1]
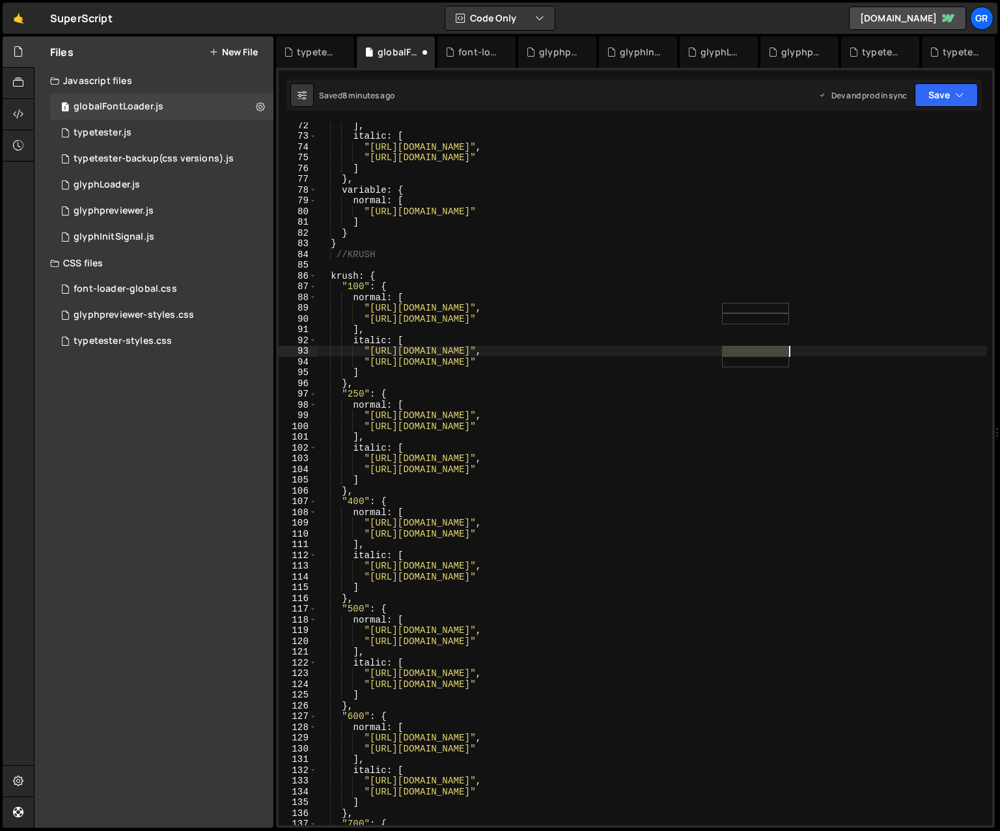
drag, startPoint x: 722, startPoint y: 349, endPoint x: 789, endPoint y: 348, distance: 67.1
click at [712, 348] on div "] , italic : [ "[URL][DOMAIN_NAME]" , "[URL][DOMAIN_NAME]" ] } , variable : { n…" at bounding box center [652, 482] width 670 height 724
drag, startPoint x: 722, startPoint y: 415, endPoint x: 788, endPoint y: 413, distance: 66.4
click at [712, 413] on div "] , italic : [ "[URL][DOMAIN_NAME]" , "[URL][DOMAIN_NAME]" ] } , variable : { n…" at bounding box center [652, 482] width 670 height 724
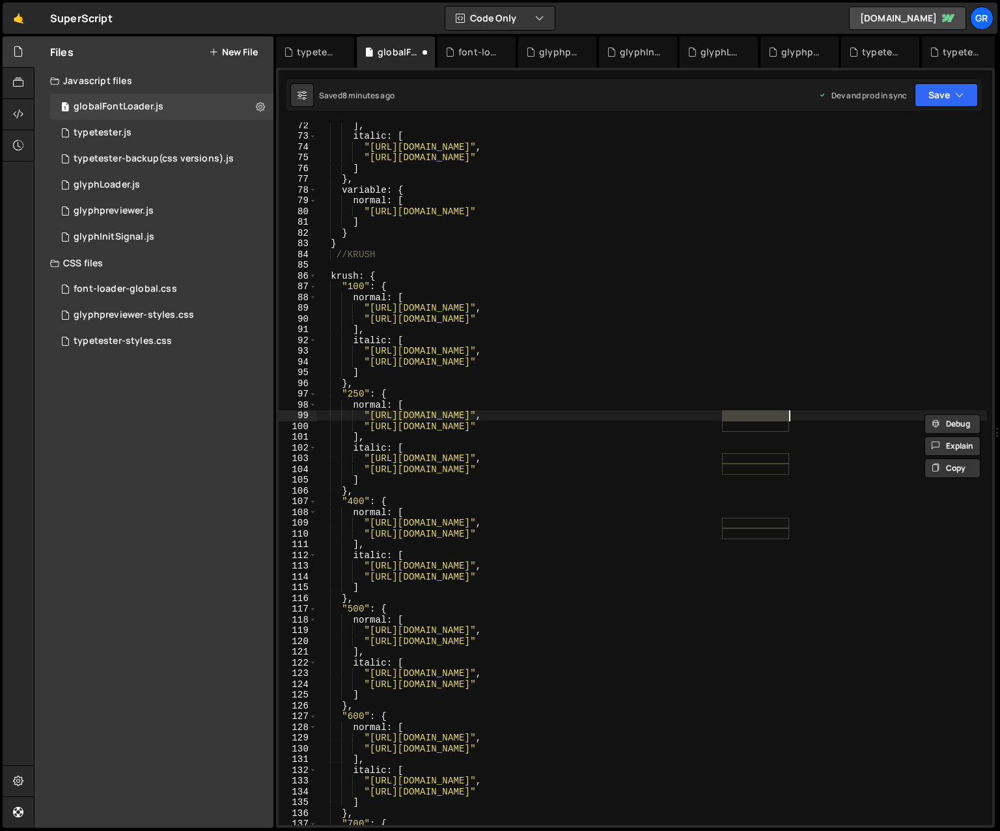
paste textarea "K"
drag, startPoint x: 723, startPoint y: 426, endPoint x: 788, endPoint y: 423, distance: 65.2
click at [712, 423] on div "] , italic : [ "[URL][DOMAIN_NAME]" , "[URL][DOMAIN_NAME]" ] } , variable : { n…" at bounding box center [652, 482] width 670 height 724
paste textarea "K"
drag, startPoint x: 723, startPoint y: 457, endPoint x: 788, endPoint y: 456, distance: 65.1
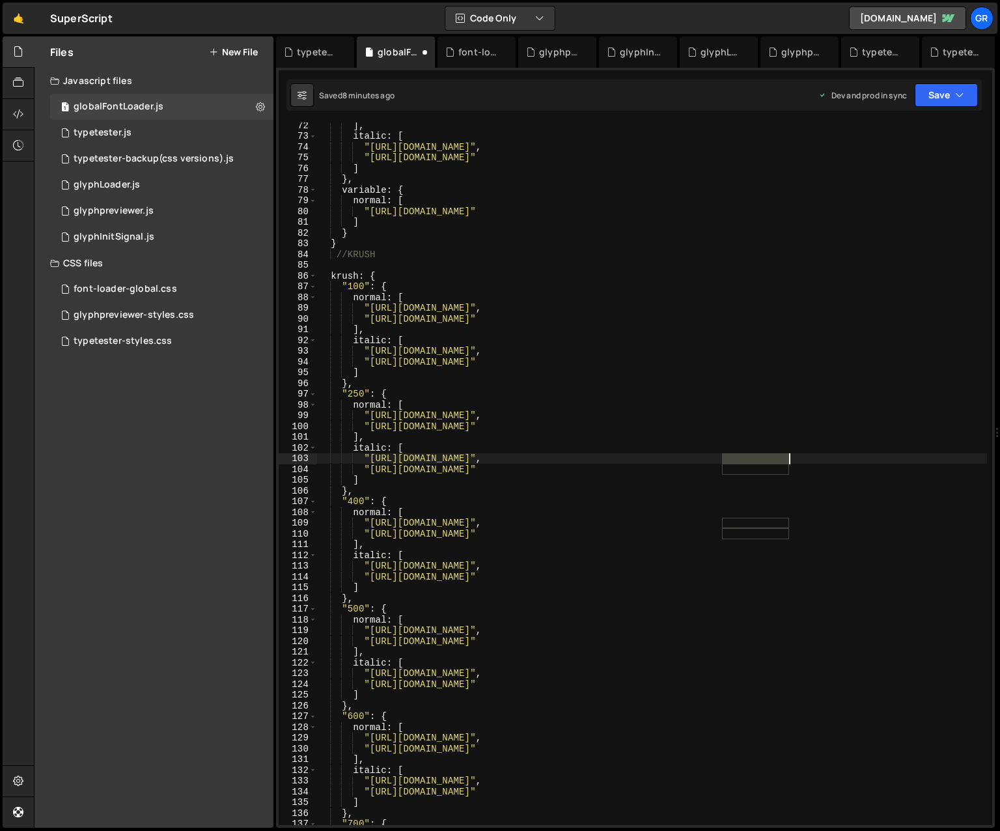
click at [712, 456] on div "] , italic : [ "[URL][DOMAIN_NAME]" , "[URL][DOMAIN_NAME]" ] } , variable : { n…" at bounding box center [652, 482] width 670 height 724
paste textarea "K"
drag, startPoint x: 721, startPoint y: 468, endPoint x: 786, endPoint y: 468, distance: 65.8
click at [712, 468] on div "] , italic : [ "[URL][DOMAIN_NAME]" , "[URL][DOMAIN_NAME]" ] } , variable : { n…" at bounding box center [652, 482] width 670 height 724
paste textarea "K"
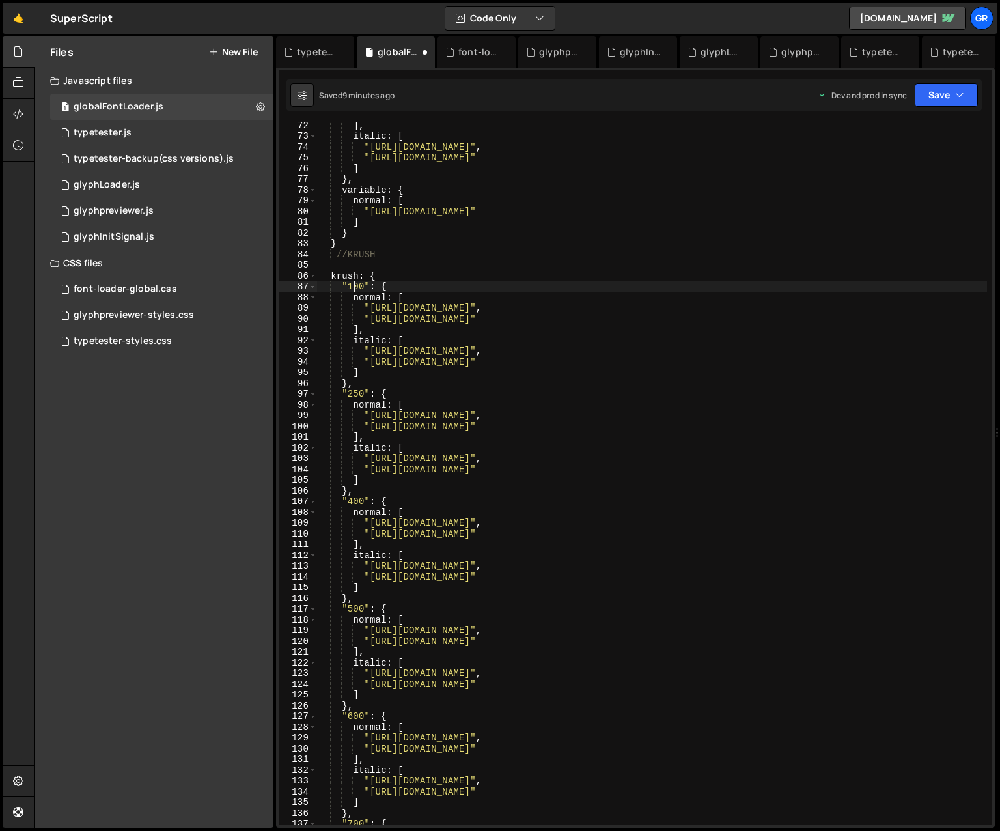
click at [353, 286] on div "] , italic : [ "[URL][DOMAIN_NAME]" , "[URL][DOMAIN_NAME]" ] } , variable : { n…" at bounding box center [652, 482] width 670 height 724
click at [322, 327] on div "] , italic : [ "[URL][DOMAIN_NAME]" , "[URL][DOMAIN_NAME]" ] } , variable : { n…" at bounding box center [652, 482] width 670 height 724
drag, startPoint x: 355, startPoint y: 393, endPoint x: 378, endPoint y: 378, distance: 26.9
click at [355, 393] on div "] , italic : [ "[URL][DOMAIN_NAME]" , "[URL][DOMAIN_NAME]" ] } , variable : { n…" at bounding box center [652, 482] width 670 height 724
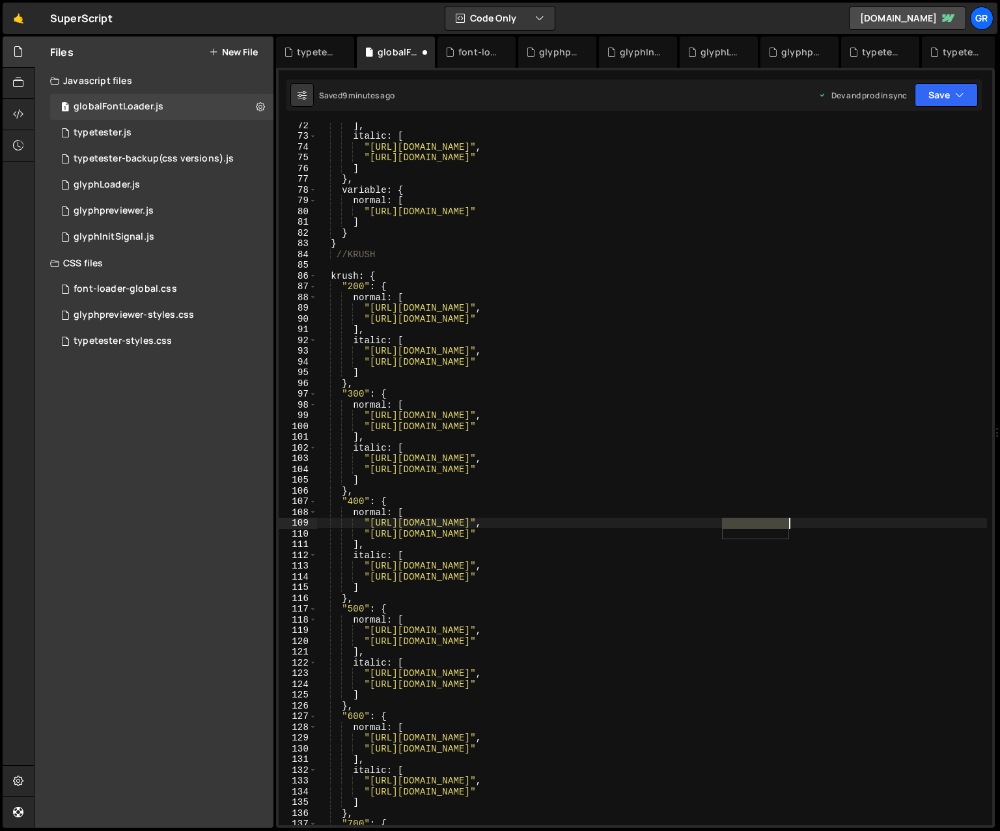
drag, startPoint x: 724, startPoint y: 522, endPoint x: 787, endPoint y: 522, distance: 63.1
click at [712, 522] on div "] , italic : [ "[URL][DOMAIN_NAME]" , "[URL][DOMAIN_NAME]" ] } , variable : { n…" at bounding box center [652, 482] width 670 height 724
paste textarea "K"
drag, startPoint x: 722, startPoint y: 533, endPoint x: 784, endPoint y: 533, distance: 62.5
click at [712, 532] on div "] , italic : [ "[URL][DOMAIN_NAME]" , "[URL][DOMAIN_NAME]" ] } , variable : { n…" at bounding box center [652, 482] width 670 height 724
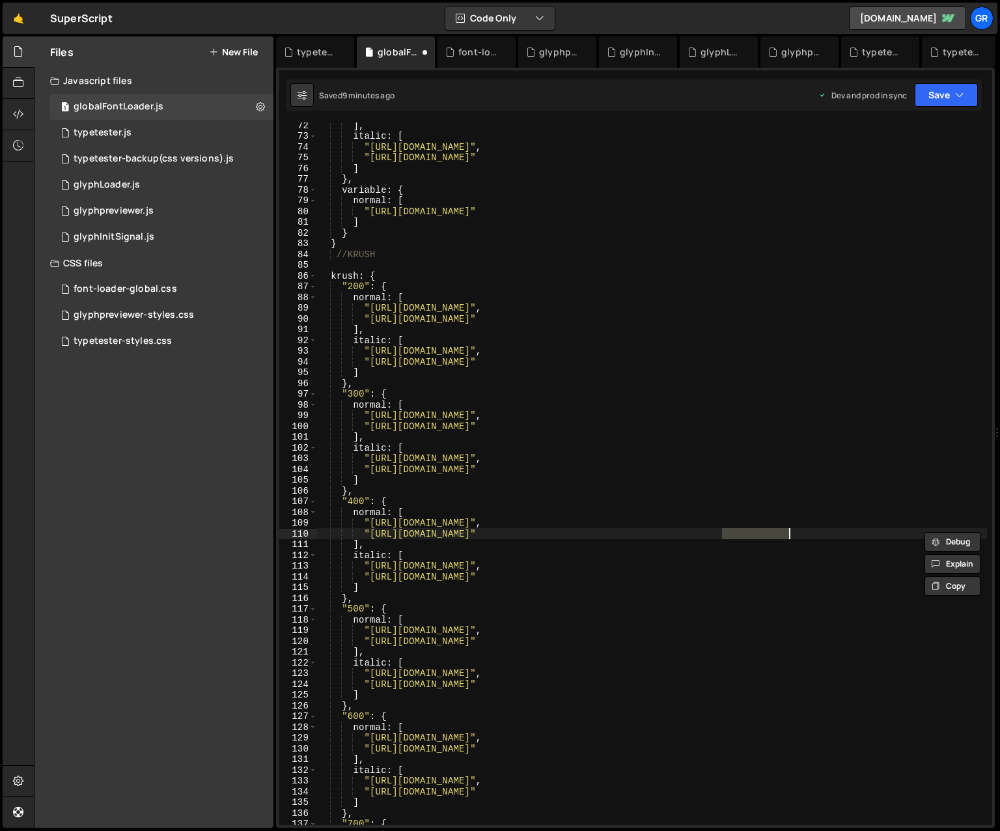
paste textarea "K"
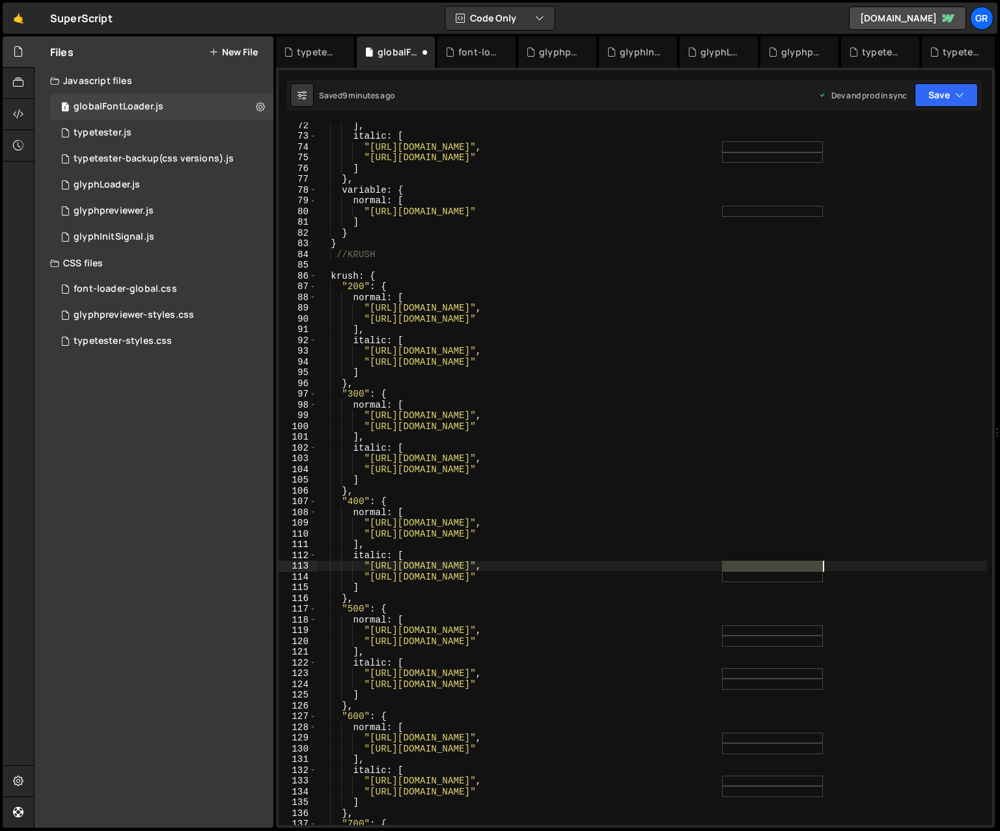
drag, startPoint x: 723, startPoint y: 563, endPoint x: 822, endPoint y: 563, distance: 99.6
click at [712, 563] on div "] , italic : [ "[URL][DOMAIN_NAME]" , "[URL][DOMAIN_NAME]" ] } , variable : { n…" at bounding box center [652, 482] width 670 height 724
paste textarea "krush/Krush"
drag, startPoint x: 723, startPoint y: 577, endPoint x: 821, endPoint y: 576, distance: 98.3
click at [712, 576] on div "] , italic : [ "[URL][DOMAIN_NAME]" , "[URL][DOMAIN_NAME]" ] } , variable : { n…" at bounding box center [652, 482] width 670 height 724
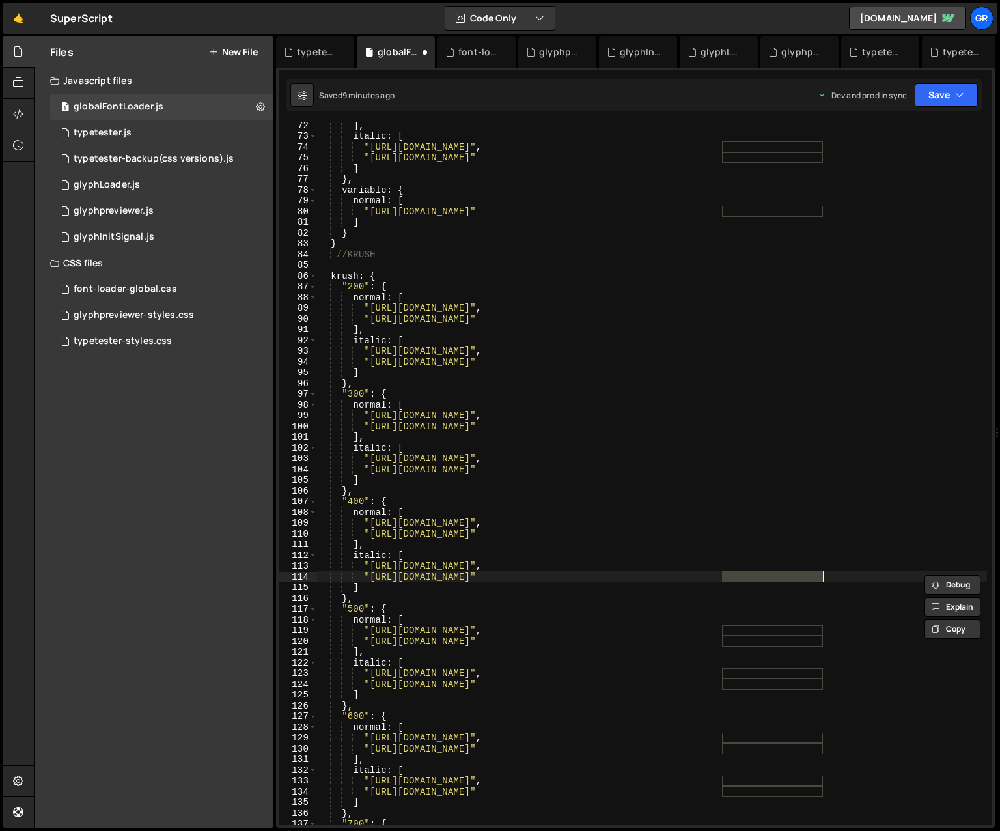
paste textarea "krush/Krush"
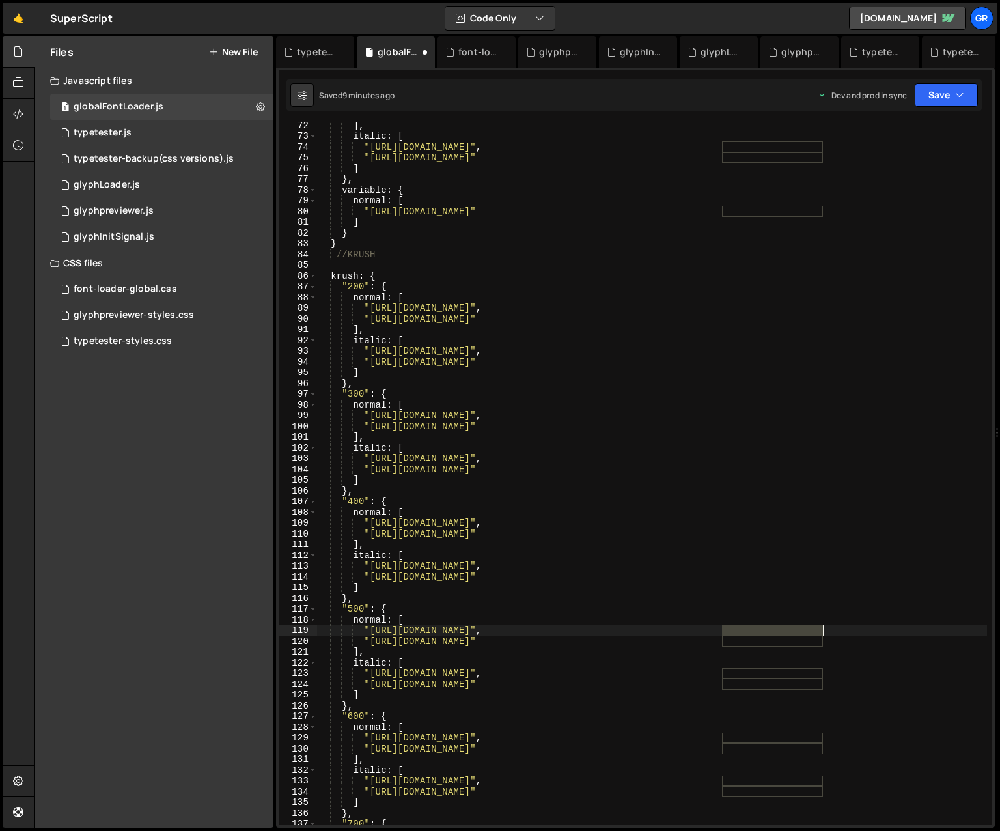
drag, startPoint x: 721, startPoint y: 630, endPoint x: 820, endPoint y: 628, distance: 99.6
click at [712, 628] on div "] , italic : [ "[URL][DOMAIN_NAME]" , "[URL][DOMAIN_NAME]" ] } , variable : { n…" at bounding box center [652, 482] width 670 height 724
paste textarea "krush/Krush"
drag, startPoint x: 721, startPoint y: 640, endPoint x: 822, endPoint y: 639, distance: 101.6
click at [712, 639] on div "] , italic : [ "[URL][DOMAIN_NAME]" , "[URL][DOMAIN_NAME]" ] } , variable : { n…" at bounding box center [652, 482] width 670 height 724
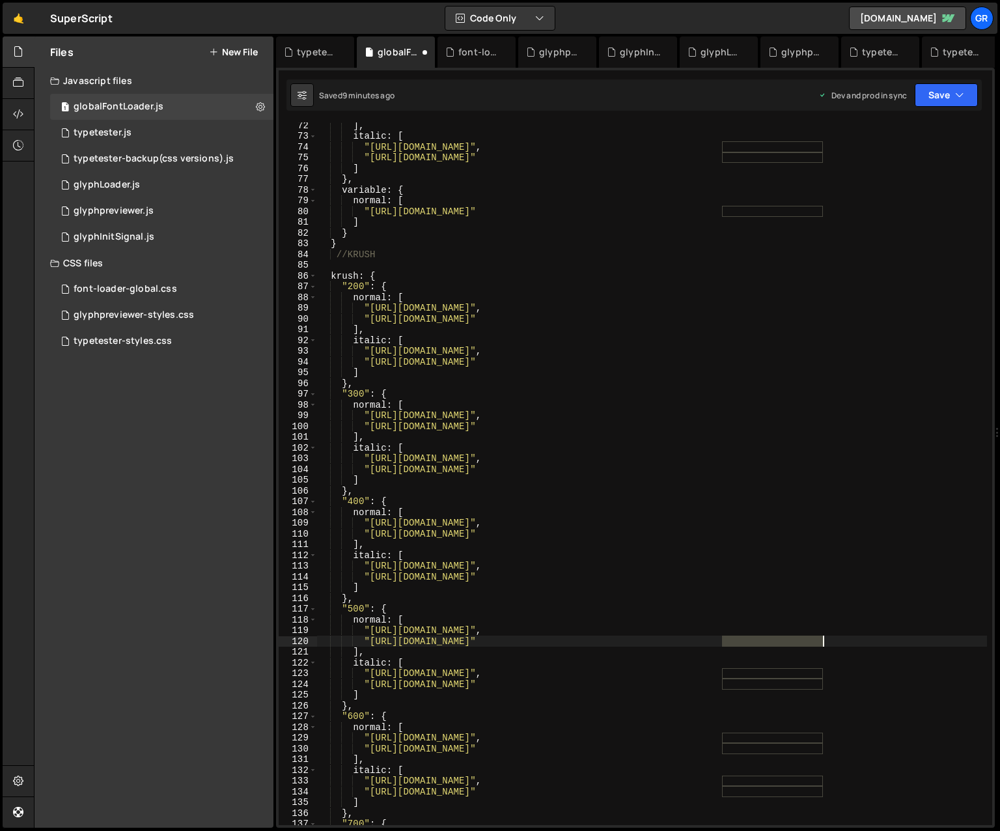
paste textarea "krush/Krush"
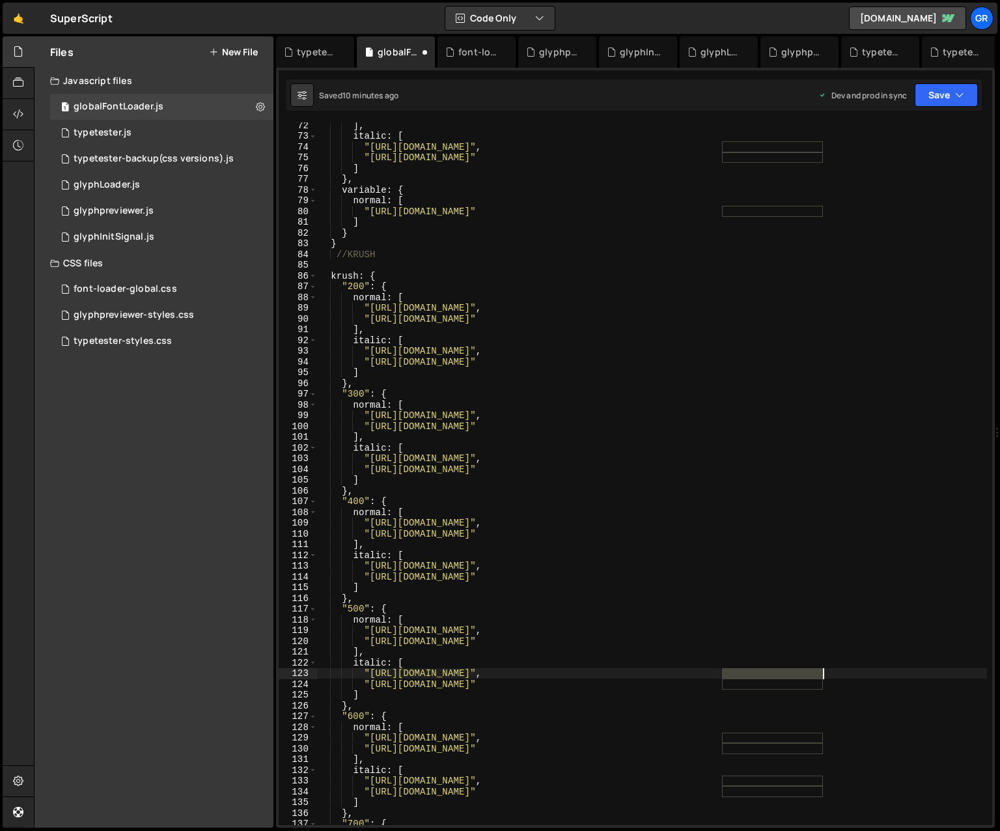
drag, startPoint x: 723, startPoint y: 672, endPoint x: 822, endPoint y: 672, distance: 98.3
click at [712, 672] on div "] , italic : [ "[URL][DOMAIN_NAME]" , "[URL][DOMAIN_NAME]" ] } , variable : { n…" at bounding box center [652, 482] width 670 height 724
paste textarea "krush/Krush"
drag, startPoint x: 724, startPoint y: 684, endPoint x: 820, endPoint y: 682, distance: 96.4
click at [712, 682] on div "] , italic : [ "[URL][DOMAIN_NAME]" , "[URL][DOMAIN_NAME]" ] } , variable : { n…" at bounding box center [652, 482] width 670 height 724
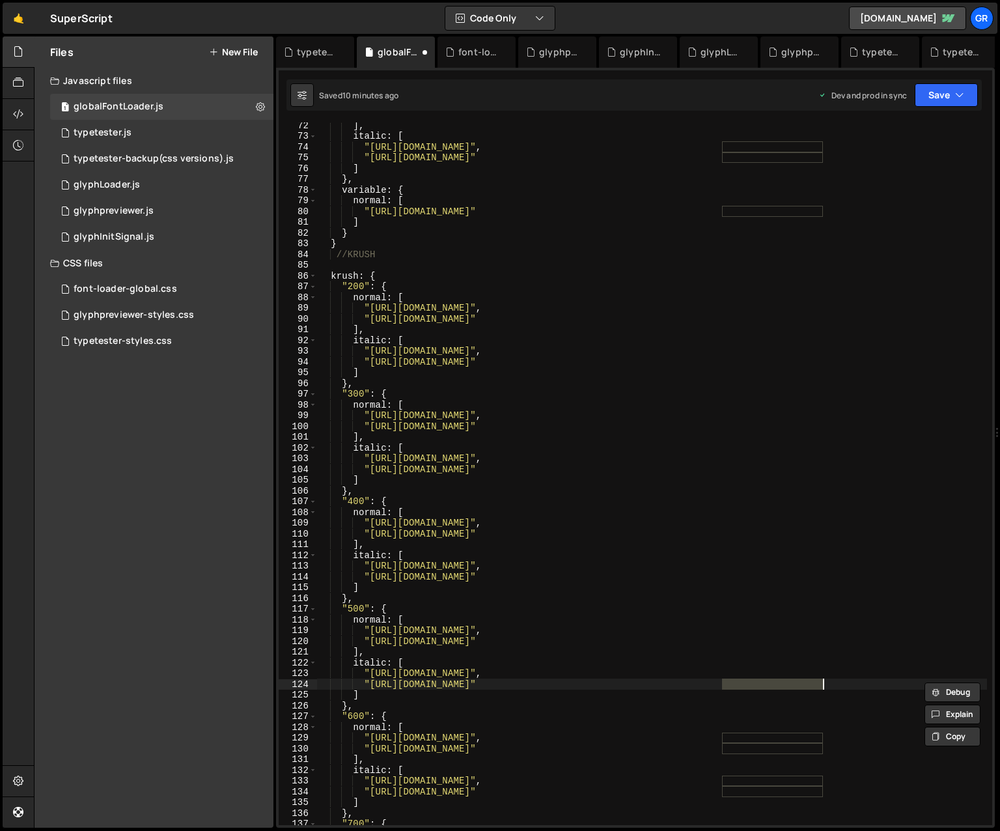
paste textarea "krush/Krush"
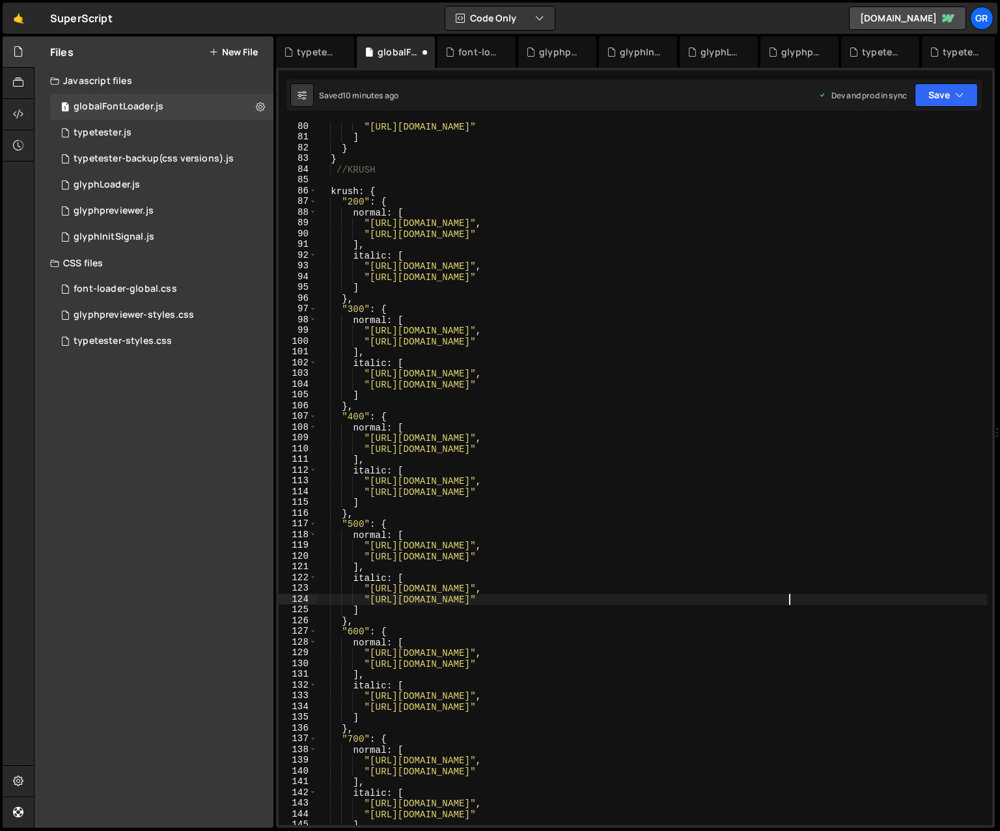
scroll to position [850, 0]
drag, startPoint x: 723, startPoint y: 654, endPoint x: 825, endPoint y: 657, distance: 102.9
click at [712, 657] on div ""[URL][DOMAIN_NAME]" ] } } //KRUSH krush : { "200" : { normal : [ "[URL][DOMAIN…" at bounding box center [652, 483] width 670 height 724
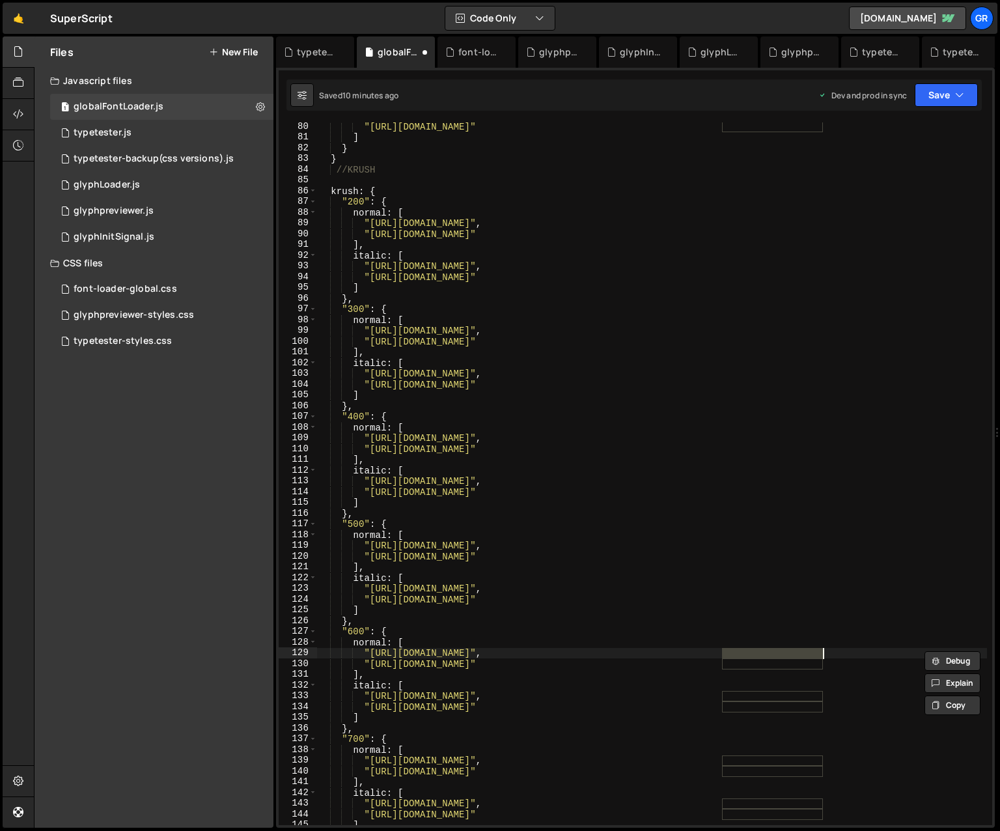
paste textarea "krush/Krush"
drag, startPoint x: 721, startPoint y: 663, endPoint x: 822, endPoint y: 665, distance: 101.6
click at [712, 665] on div ""[URL][DOMAIN_NAME]" ] } } //KRUSH krush : { "200" : { normal : [ "[URL][DOMAIN…" at bounding box center [652, 483] width 670 height 724
paste textarea "krush/Krush"
drag, startPoint x: 816, startPoint y: 652, endPoint x: 830, endPoint y: 641, distance: 17.6
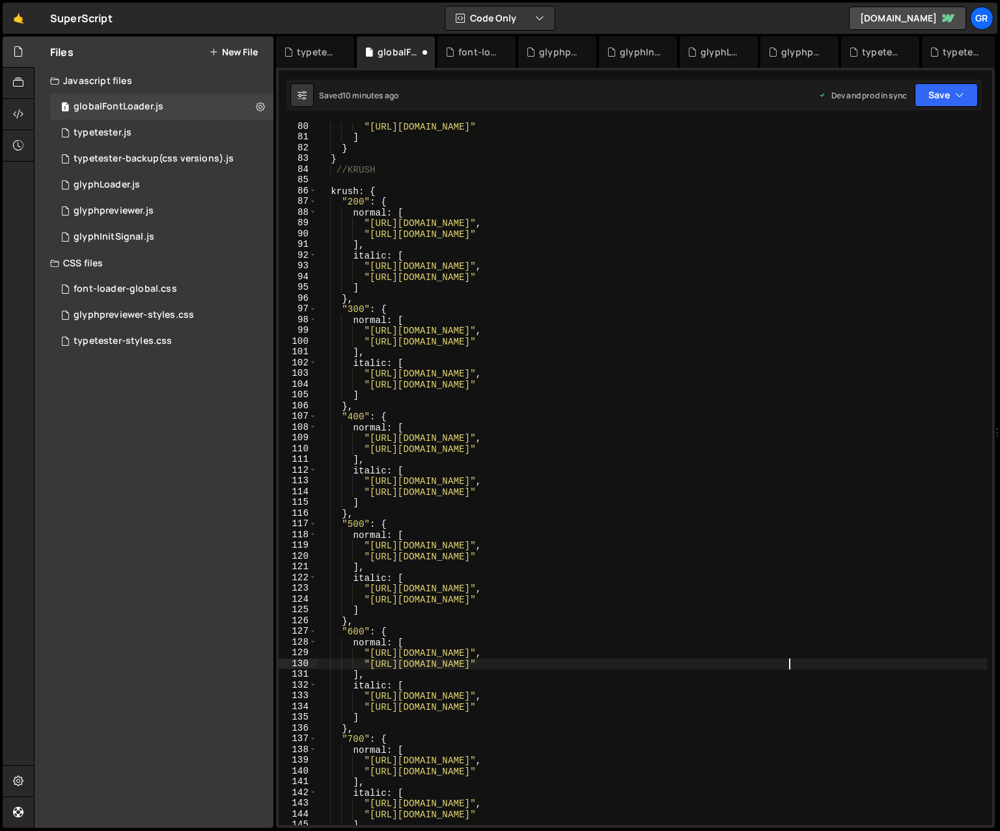
click at [712, 652] on div ""[URL][DOMAIN_NAME]" ] } } //KRUSH krush : { "200" : { normal : [ "[URL][DOMAIN…" at bounding box center [652, 483] width 670 height 724
click at [712, 697] on div ""[URL][DOMAIN_NAME]" ] } } //KRUSH krush : { "200" : { normal : [ "[URL][DOMAIN…" at bounding box center [652, 483] width 670 height 724
click at [712, 663] on div ""[URL][DOMAIN_NAME]" ] } } //KRUSH krush : { "200" : { normal : [ "[URL][DOMAIN…" at bounding box center [652, 483] width 670 height 724
click at [712, 694] on div ""[URL][DOMAIN_NAME]" ] } } //KRUSH krush : { "200" : { normal : [ "[URL][DOMAIN…" at bounding box center [652, 483] width 670 height 724
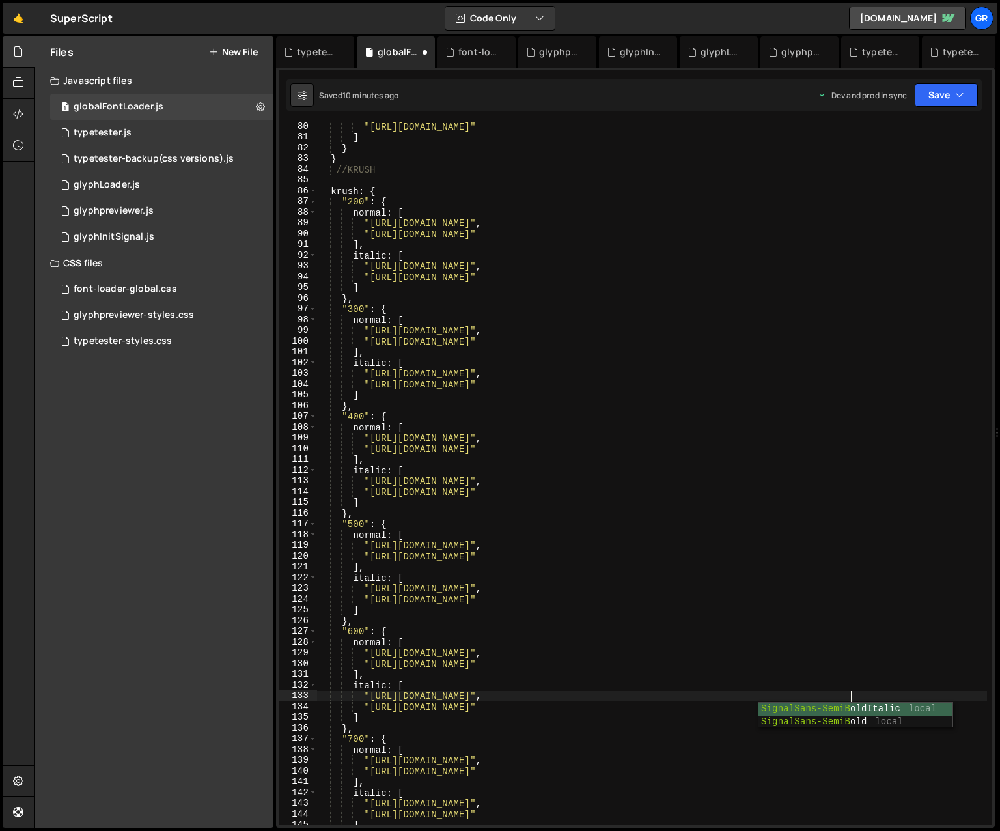
scroll to position [0, 36]
click at [712, 678] on div ""[URL][DOMAIN_NAME]" ] } } //KRUSH krush : { "200" : { normal : [ "[URL][DOMAIN…" at bounding box center [652, 483] width 670 height 724
click at [712, 706] on div ""[URL][DOMAIN_NAME]" ] } } //KRUSH krush : { "200" : { normal : [ "[URL][DOMAIN…" at bounding box center [652, 483] width 670 height 724
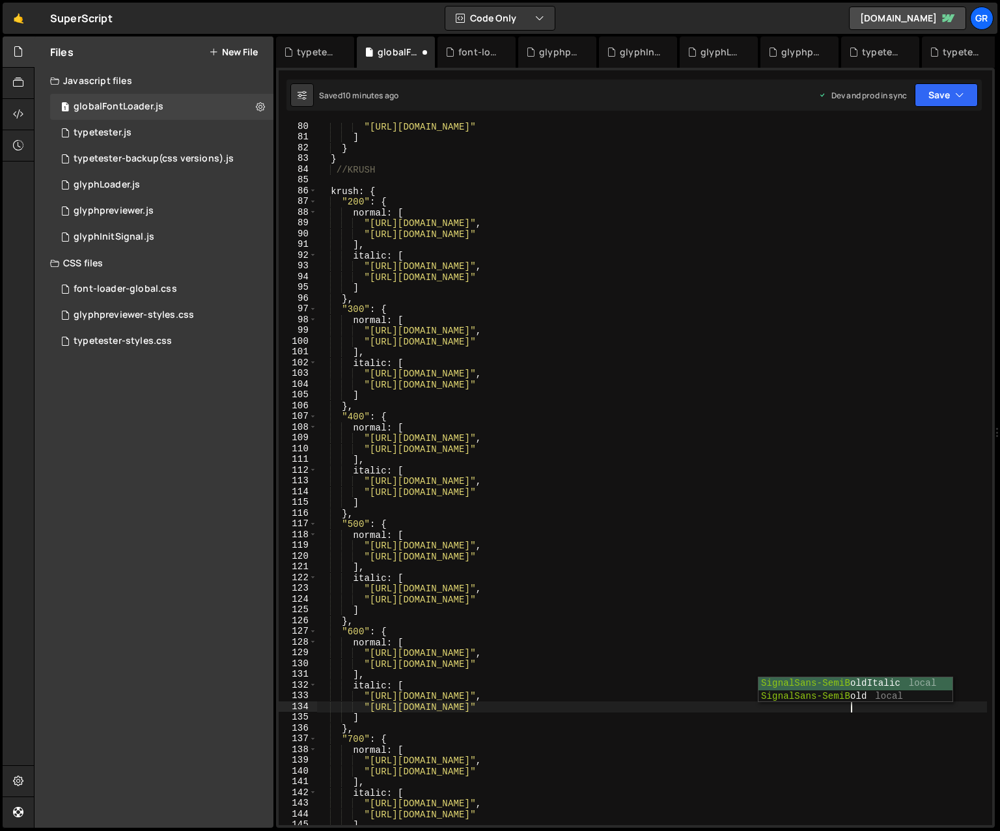
click at [712, 715] on div ""[URL][DOMAIN_NAME]" ] } } //KRUSH krush : { "200" : { normal : [ "[URL][DOMAIN…" at bounding box center [652, 483] width 670 height 724
drag, startPoint x: 723, startPoint y: 695, endPoint x: 822, endPoint y: 693, distance: 99.0
click at [712, 693] on div ""[URL][DOMAIN_NAME]" ] } } //KRUSH krush : { "200" : { normal : [ "[URL][DOMAIN…" at bounding box center [652, 483] width 670 height 724
paste textarea "krush/Krush"
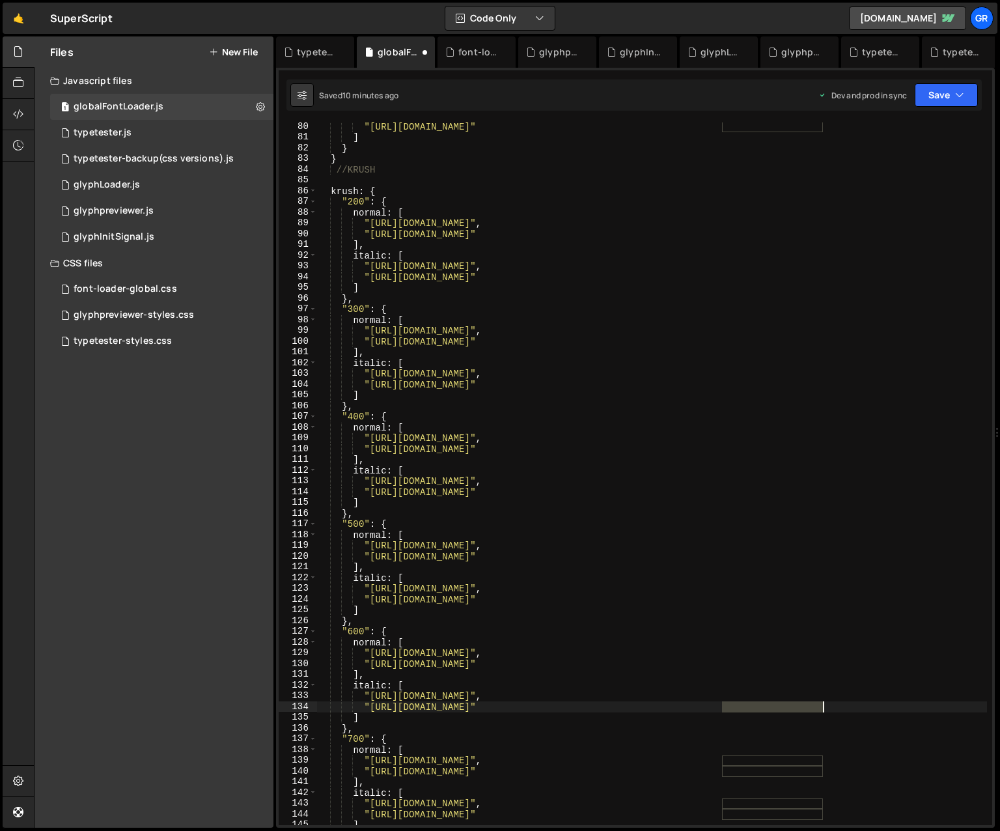
drag, startPoint x: 748, startPoint y: 708, endPoint x: 820, endPoint y: 706, distance: 72.3
click at [712, 706] on div ""[URL][DOMAIN_NAME]" ] } } //KRUSH krush : { "200" : { normal : [ "[URL][DOMAIN…" at bounding box center [652, 483] width 670 height 724
paste textarea "krush/Krush"
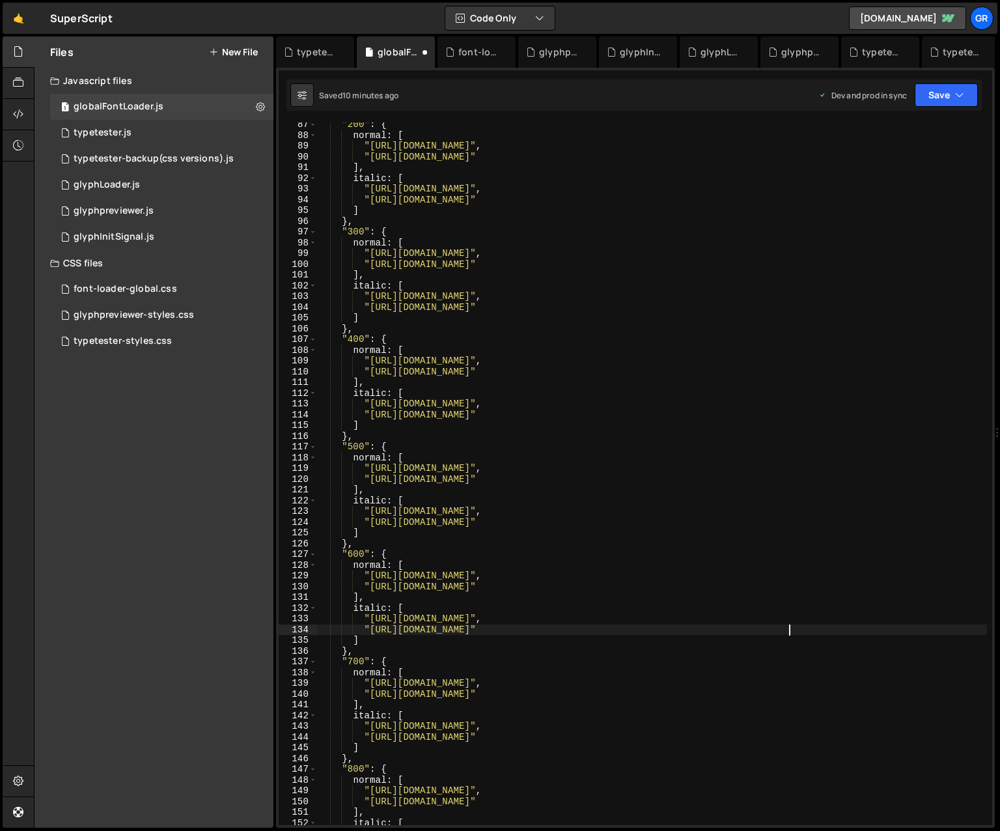
scroll to position [927, 0]
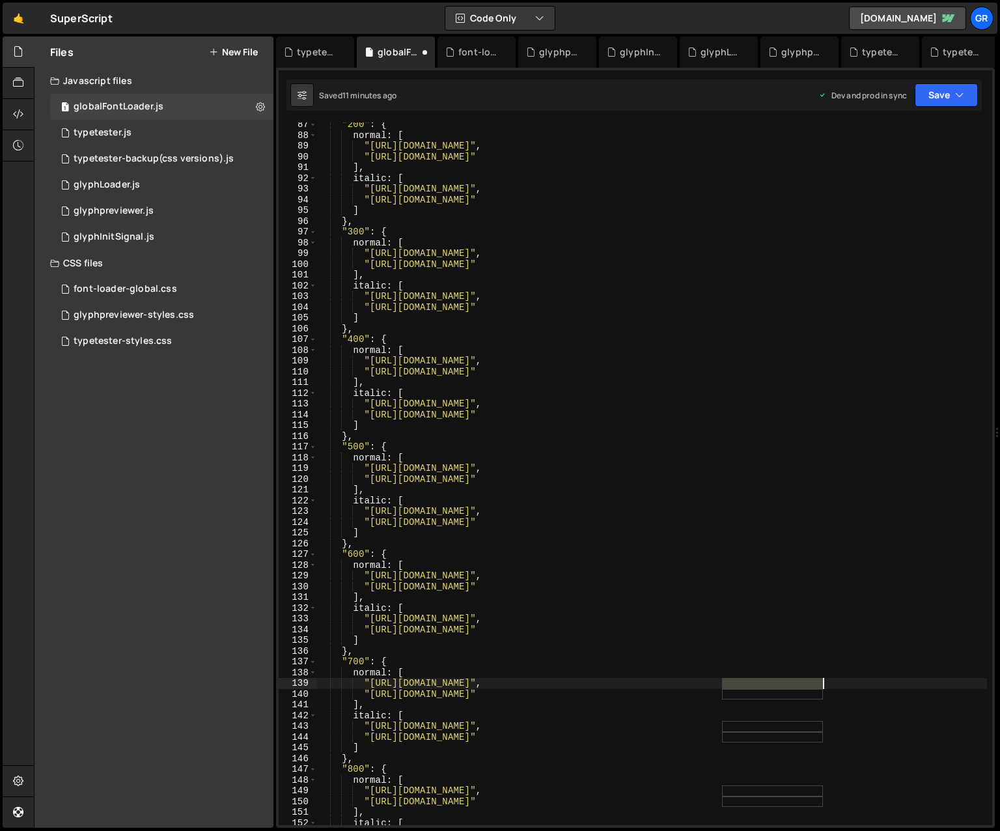
drag, startPoint x: 722, startPoint y: 682, endPoint x: 821, endPoint y: 680, distance: 99.0
click at [712, 680] on div ""200" : { normal : [ "[URL][DOMAIN_NAME]" , "[URL][DOMAIN_NAME]" ] , italic : […" at bounding box center [652, 481] width 670 height 724
paste textarea "krush/Krush"
drag, startPoint x: 723, startPoint y: 693, endPoint x: 821, endPoint y: 693, distance: 98.3
click at [712, 693] on div ""200" : { normal : [ "[URL][DOMAIN_NAME]" , "[URL][DOMAIN_NAME]" ] , italic : […" at bounding box center [652, 481] width 670 height 724
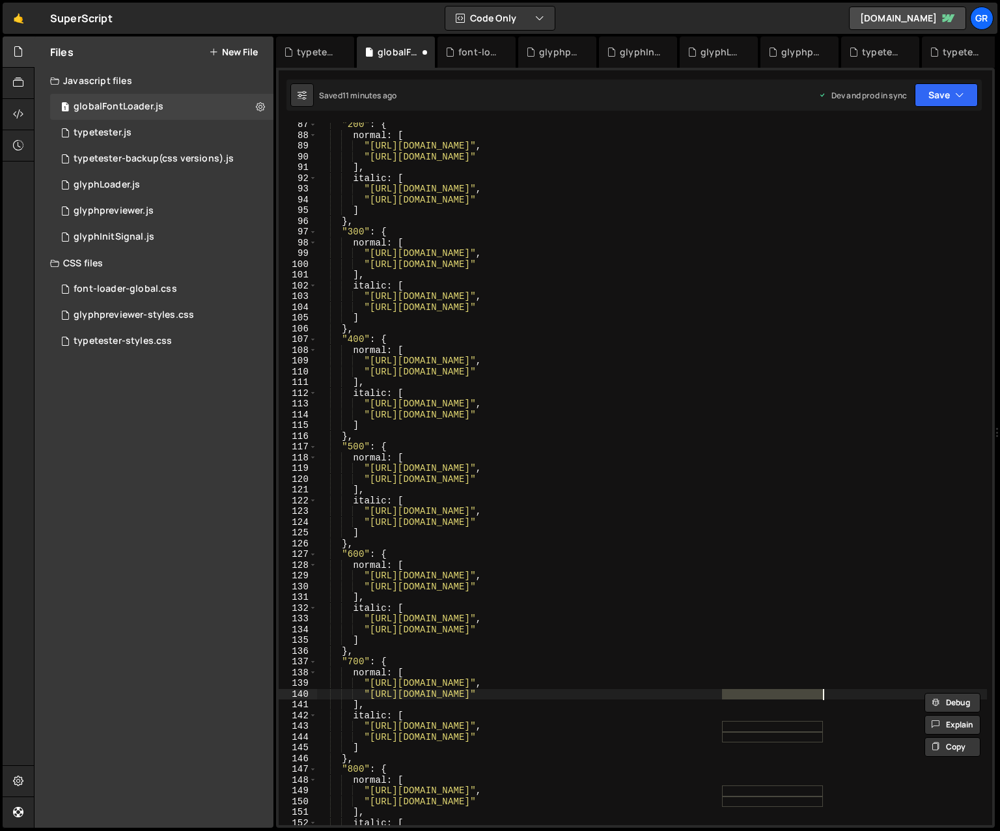
paste textarea "krush/Krush"
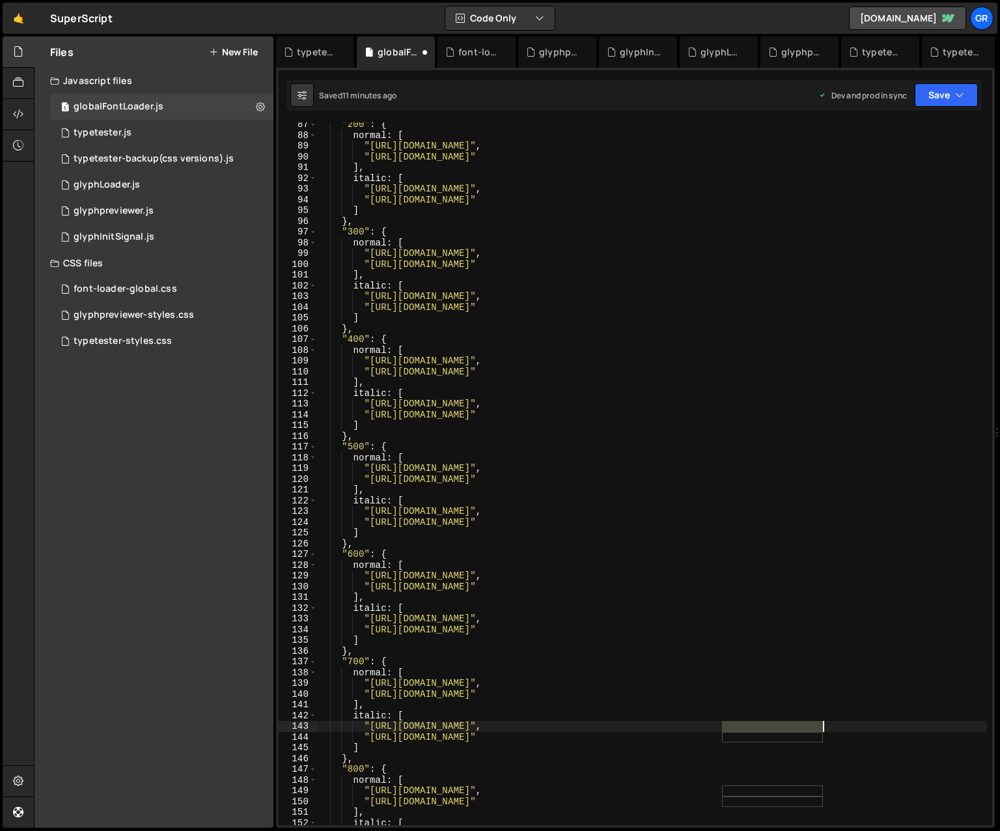
drag, startPoint x: 723, startPoint y: 726, endPoint x: 820, endPoint y: 724, distance: 97.7
click at [712, 724] on div ""200" : { normal : [ "[URL][DOMAIN_NAME]" , "[URL][DOMAIN_NAME]" ] , italic : […" at bounding box center [652, 481] width 670 height 724
paste textarea "krush/Krush"
drag, startPoint x: 732, startPoint y: 736, endPoint x: 822, endPoint y: 734, distance: 89.8
click at [712, 734] on div ""200" : { normal : [ "[URL][DOMAIN_NAME]" , "[URL][DOMAIN_NAME]" ] , italic : […" at bounding box center [652, 481] width 670 height 724
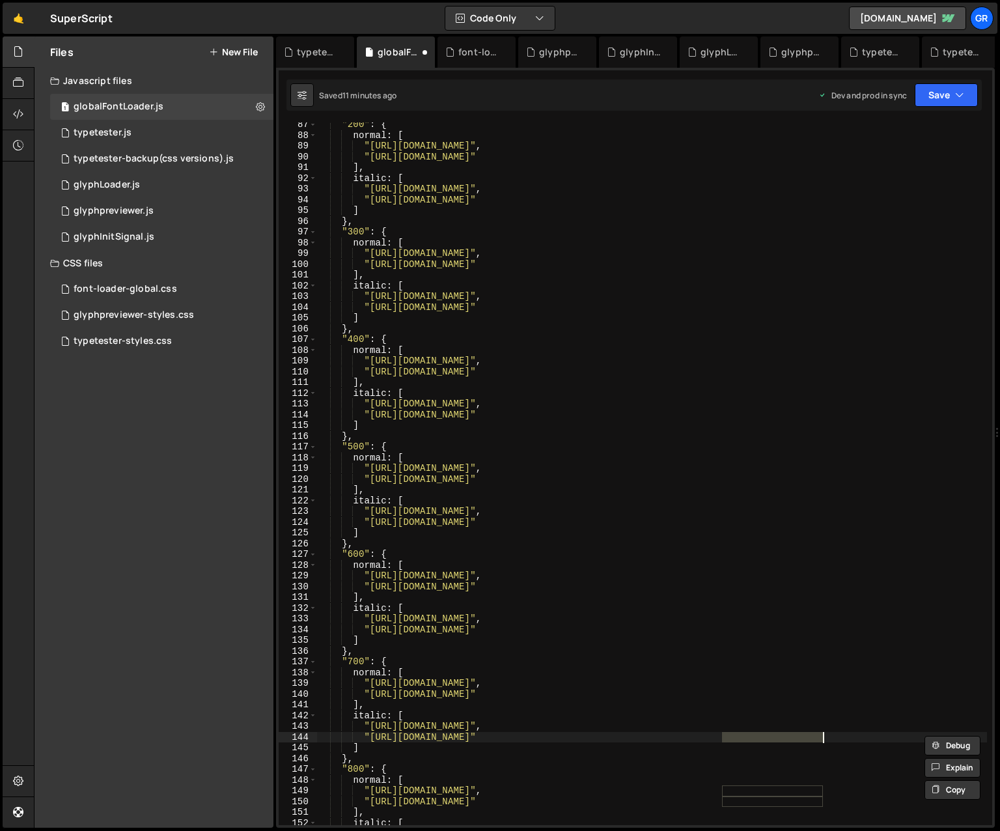
paste textarea "krush/Krush"
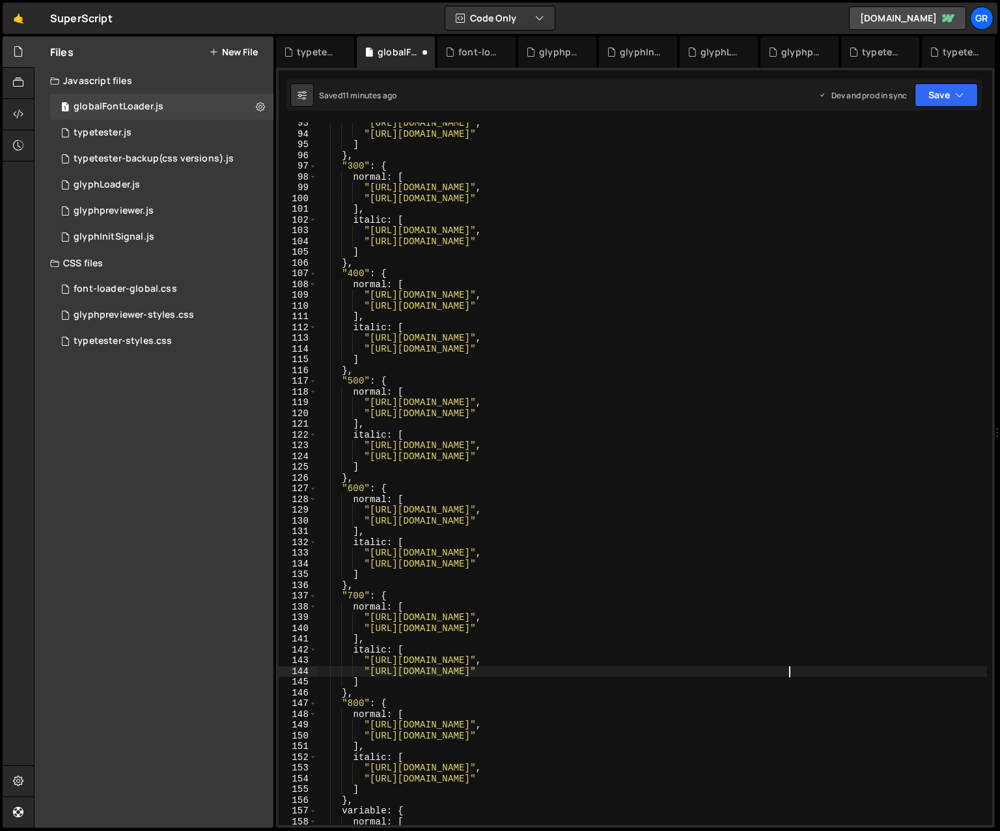
scroll to position [993, 0]
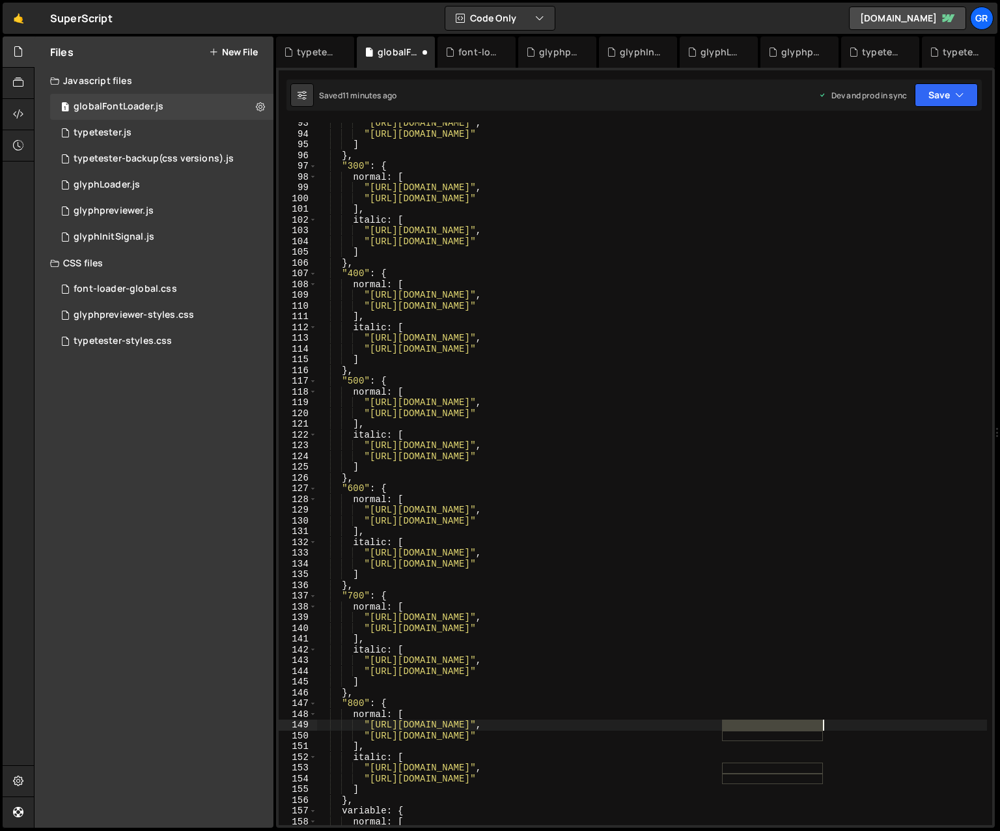
drag, startPoint x: 724, startPoint y: 724, endPoint x: 822, endPoint y: 723, distance: 98.3
click at [712, 723] on div ""[URL][DOMAIN_NAME]" , "[URL][DOMAIN_NAME]" ] } , "300" : { normal : [ "[URL][D…" at bounding box center [652, 480] width 670 height 724
paste textarea "krush/Krush"
drag, startPoint x: 839, startPoint y: 723, endPoint x: 723, endPoint y: 724, distance: 115.9
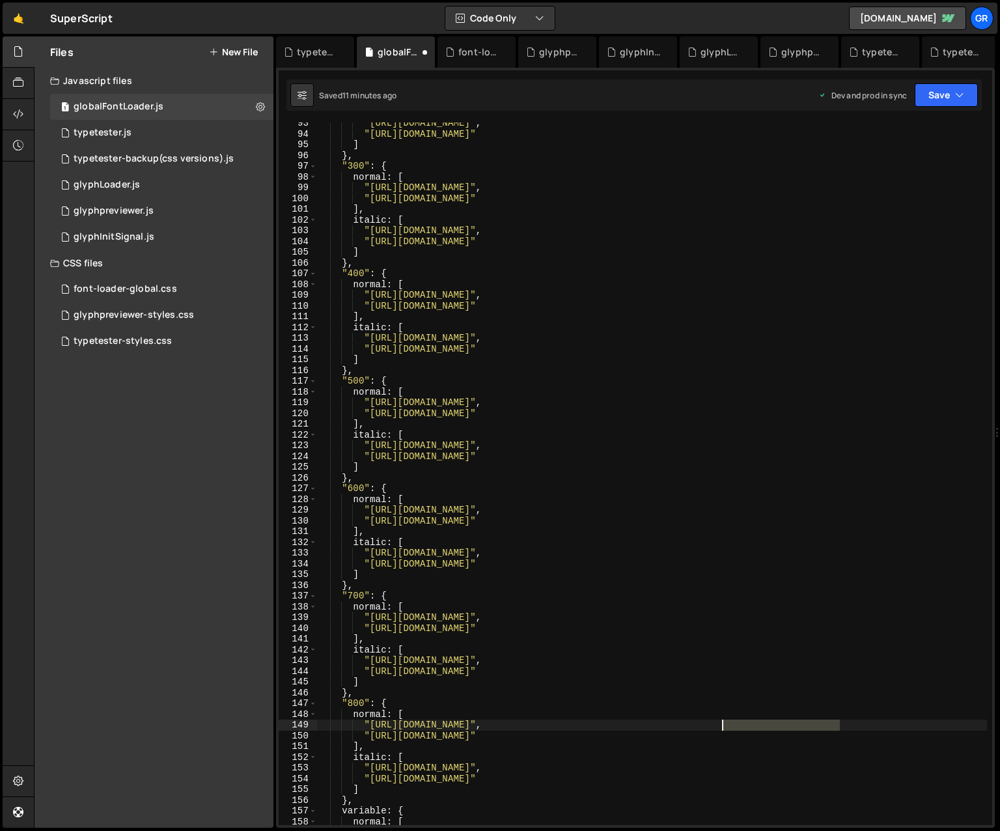
click at [712, 724] on div ""[URL][DOMAIN_NAME]" , "[URL][DOMAIN_NAME]" ] } , "300" : { normal : [ "[URL][D…" at bounding box center [652, 480] width 670 height 724
drag, startPoint x: 724, startPoint y: 736, endPoint x: 849, endPoint y: 733, distance: 125.0
click at [712, 733] on div ""[URL][DOMAIN_NAME]" , "[URL][DOMAIN_NAME]" ] } , "300" : { normal : [ "[URL][D…" at bounding box center [652, 480] width 670 height 724
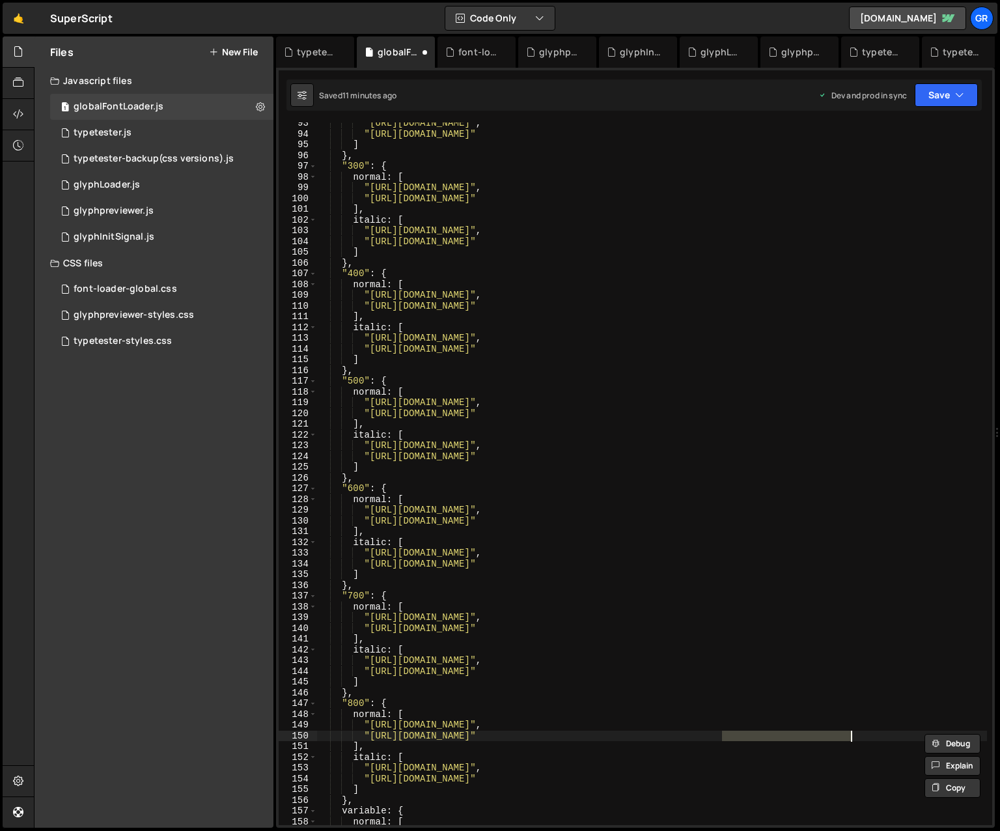
paste textarea "krush/Krush-ExtraBold"
drag, startPoint x: 723, startPoint y: 767, endPoint x: 851, endPoint y: 768, distance: 128.2
click at [712, 768] on div ""[URL][DOMAIN_NAME]" , "[URL][DOMAIN_NAME]" ] } , "300" : { normal : [ "[URL][D…" at bounding box center [652, 480] width 670 height 724
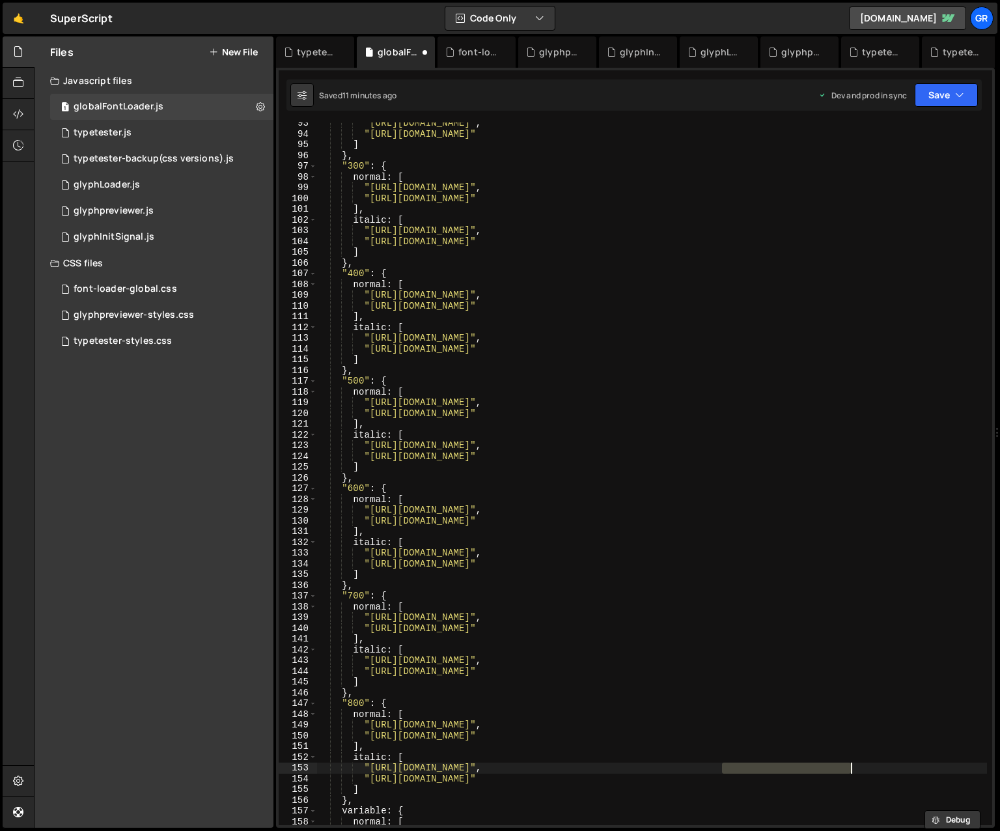
paste textarea "krush/Krush-ExtraBold"
drag, startPoint x: 732, startPoint y: 779, endPoint x: 850, endPoint y: 779, distance: 117.8
click at [712, 779] on div ""[URL][DOMAIN_NAME]" , "[URL][DOMAIN_NAME]" ] } , "300" : { normal : [ "[URL][D…" at bounding box center [652, 480] width 670 height 724
paste textarea "krush/Krush-ExtraBold"
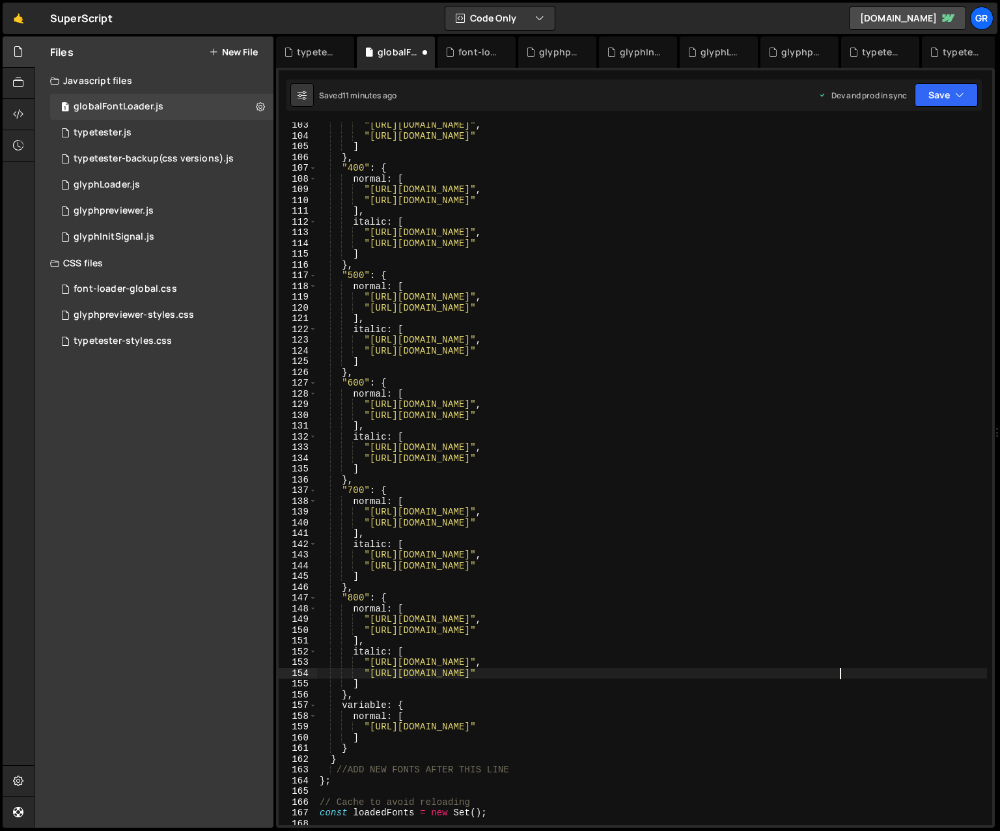
scroll to position [1115, 0]
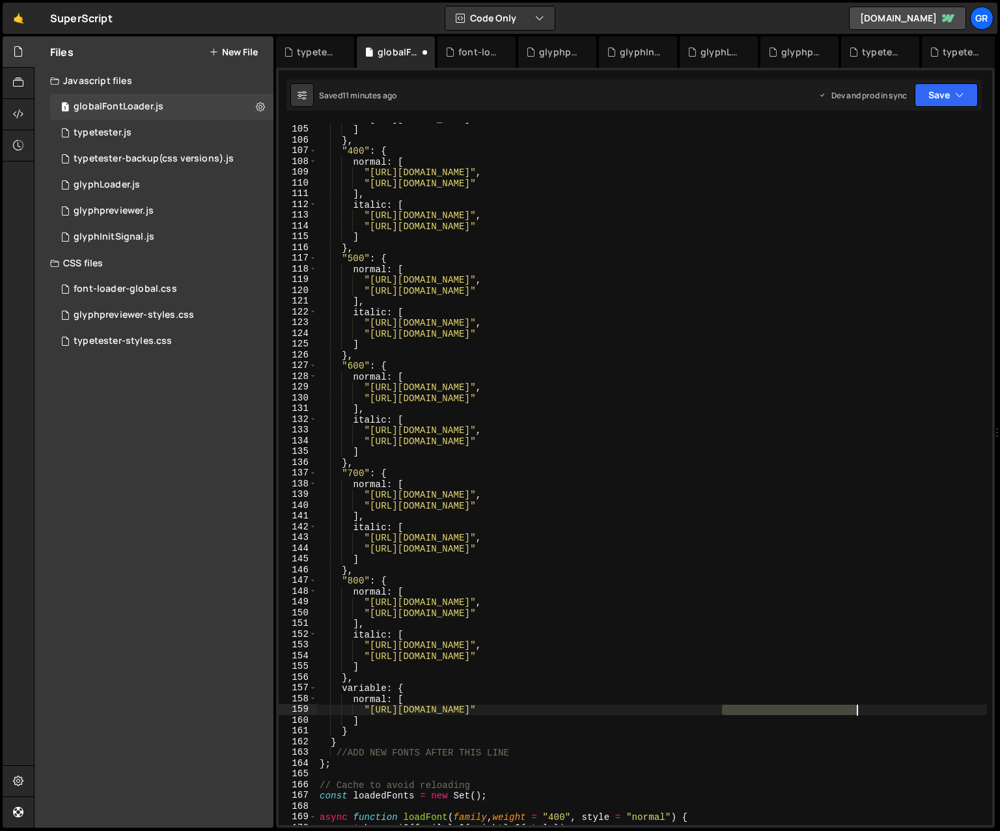
drag, startPoint x: 723, startPoint y: 710, endPoint x: 855, endPoint y: 710, distance: 132.2
click at [712, 710] on div ""[URL][DOMAIN_NAME]" ] } , "400" : { normal : [ "[URL][DOMAIN_NAME]" , "[URL][D…" at bounding box center [652, 475] width 670 height 724
paste textarea "krush/Krush-ExtraBold"
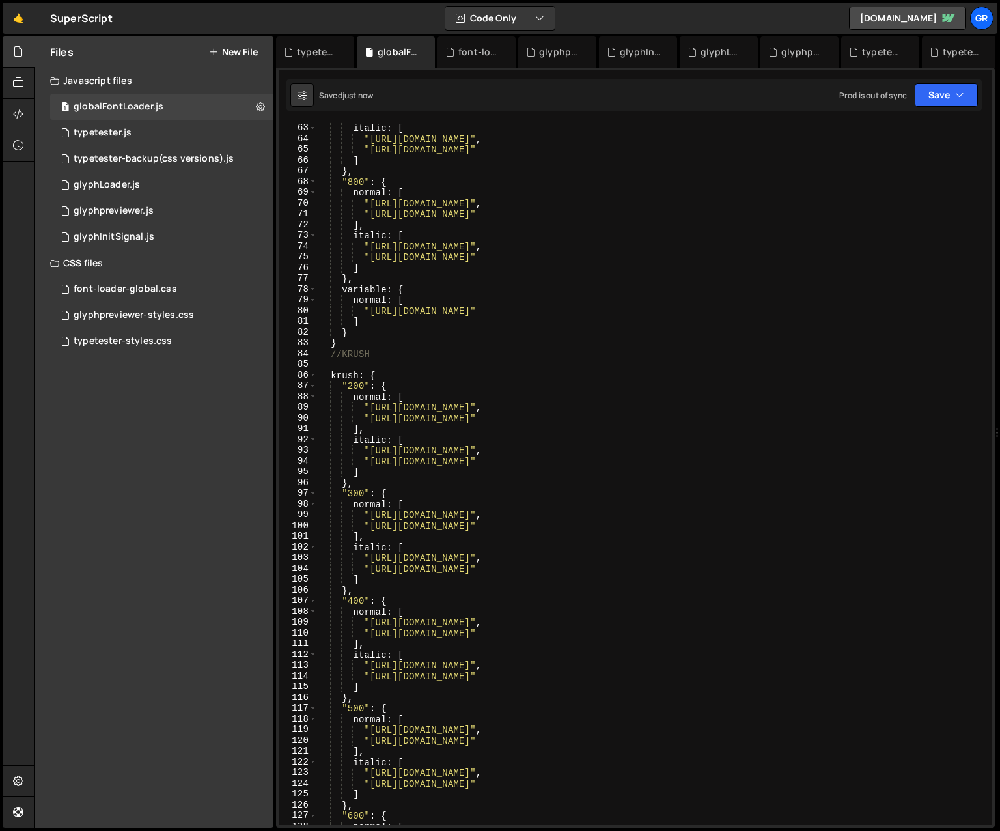
scroll to position [665, 0]
click at [635, 491] on div "] , italic : [ "[URL][DOMAIN_NAME]" , "[URL][DOMAIN_NAME]" ] } , "800" : { norm…" at bounding box center [652, 474] width 670 height 724
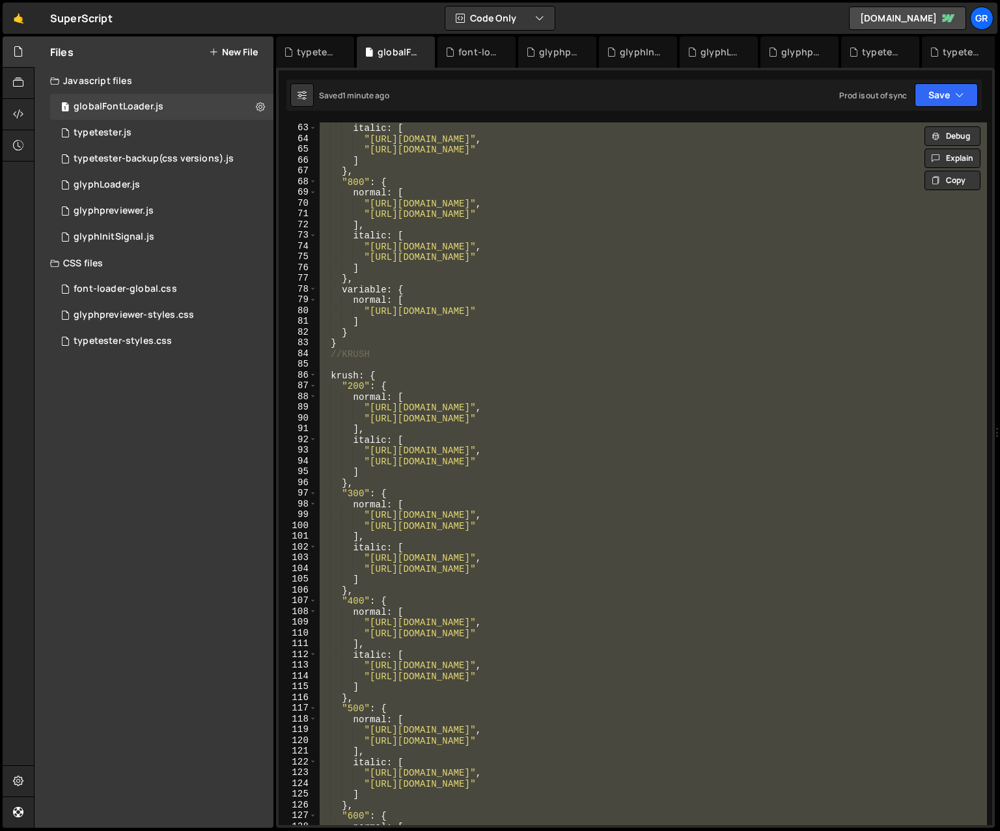
click at [348, 344] on div "] , italic : [ "[URL][DOMAIN_NAME]" , "[URL][DOMAIN_NAME]" ] } , "800" : { norm…" at bounding box center [652, 473] width 670 height 702
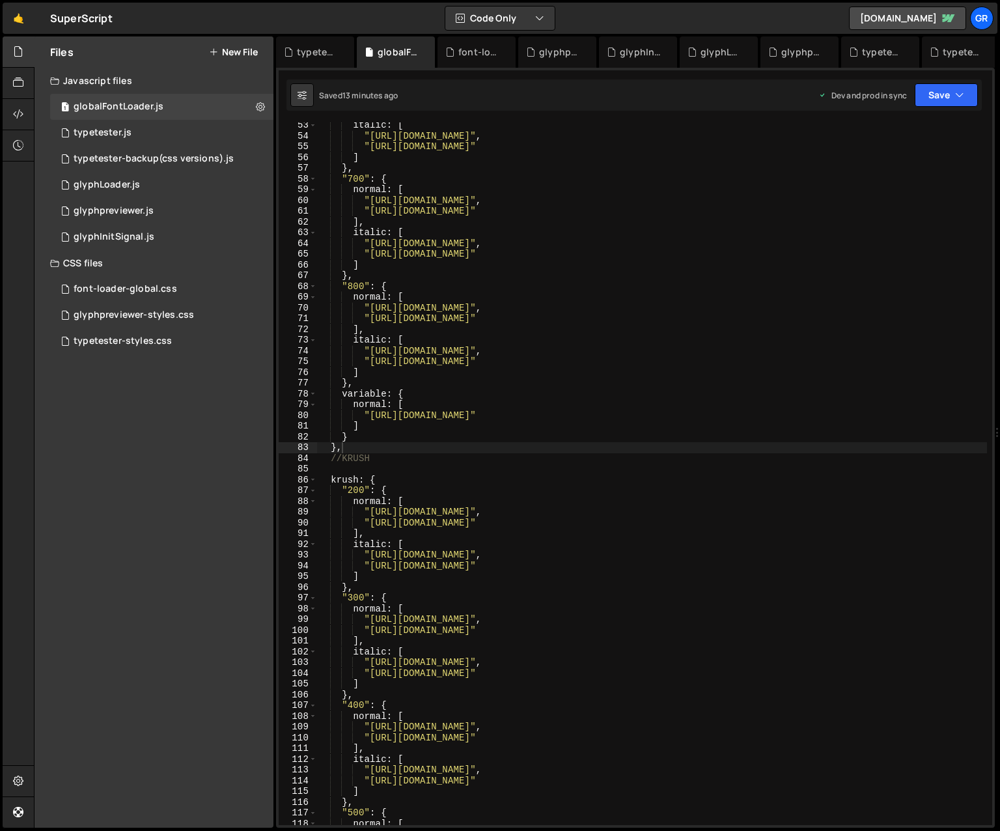
scroll to position [561, 0]
click at [712, 273] on div "italic : [ "[URL][DOMAIN_NAME]" , "[URL][DOMAIN_NAME]" ] } , "700" : { normal :…" at bounding box center [652, 482] width 670 height 724
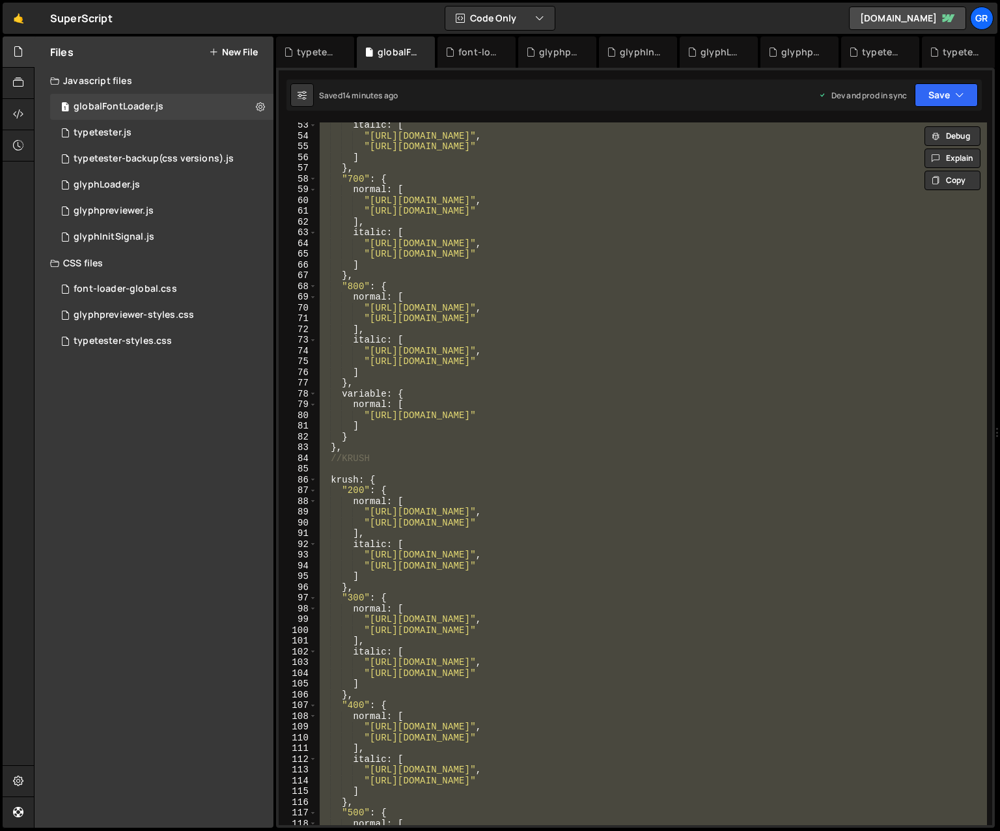
paste textarea
type textarea "window.loadFont = loadFont; // expose globally"
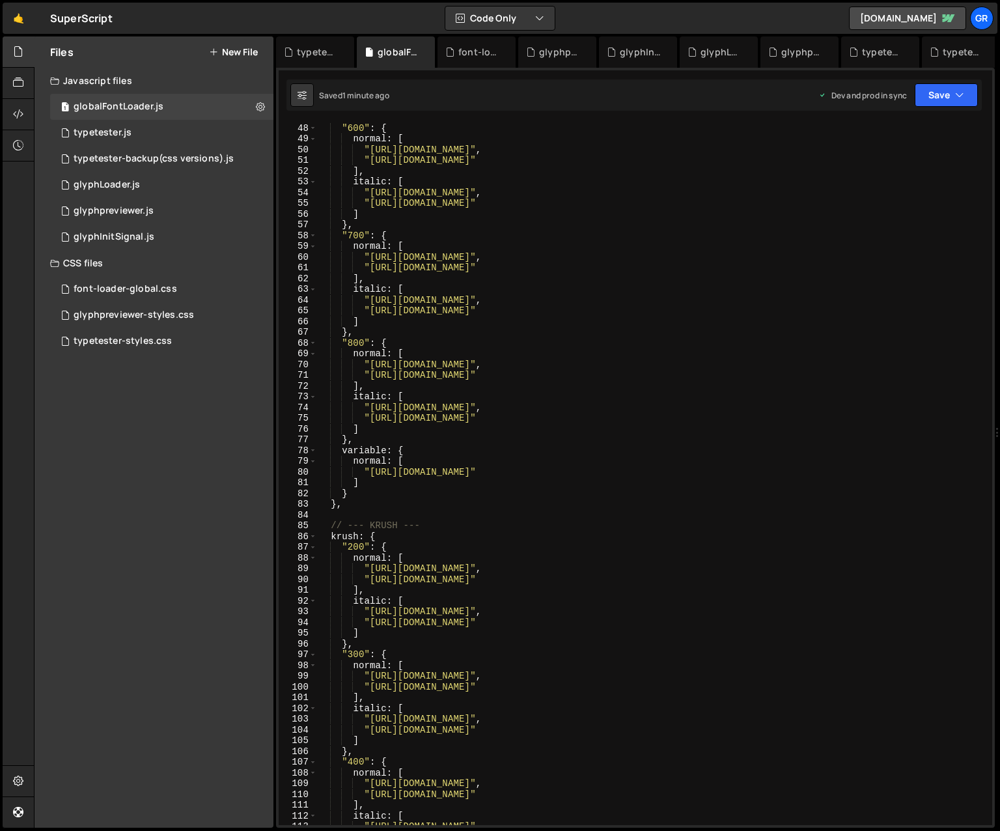
scroll to position [473, 0]
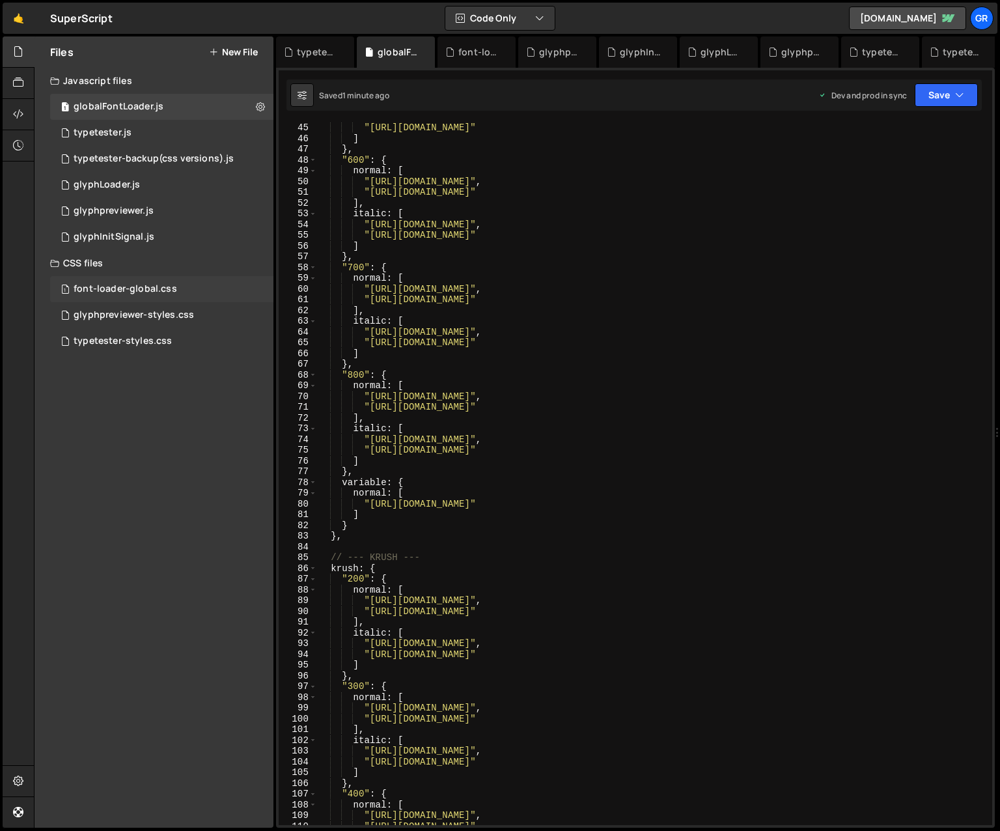
click at [154, 294] on div "font-loader-global.css" at bounding box center [126, 289] width 104 height 12
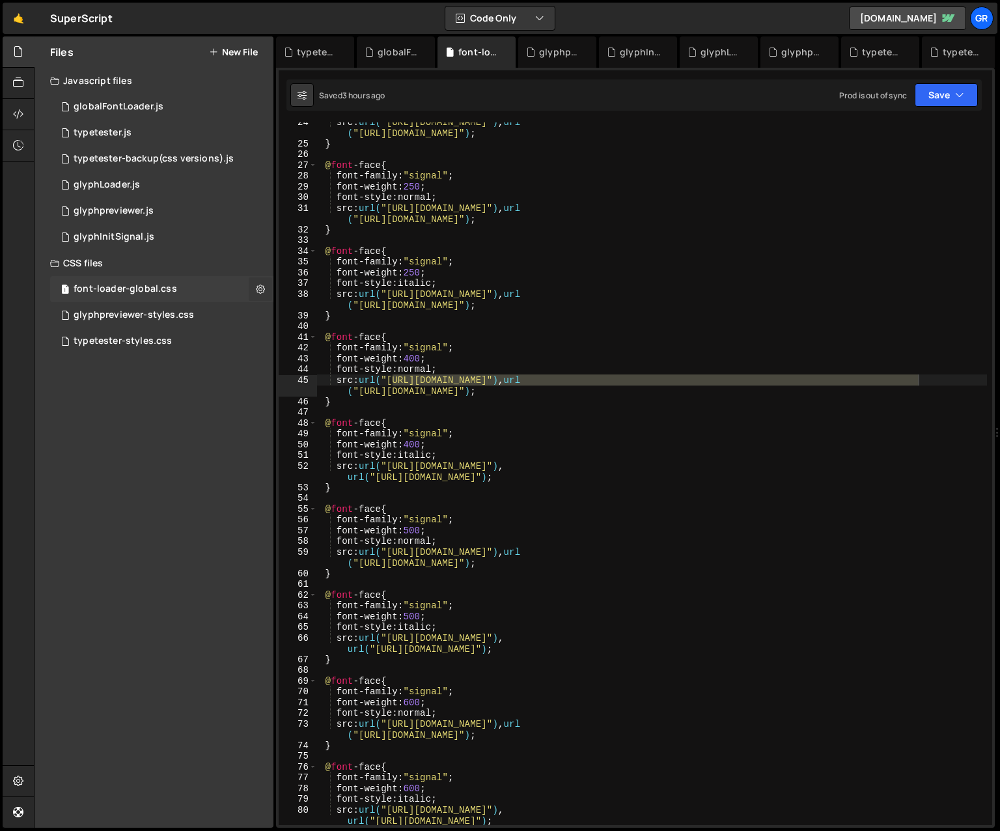
click at [261, 290] on icon at bounding box center [260, 289] width 9 height 12
type input "font-loader-global"
radio input "false"
radio input "true"
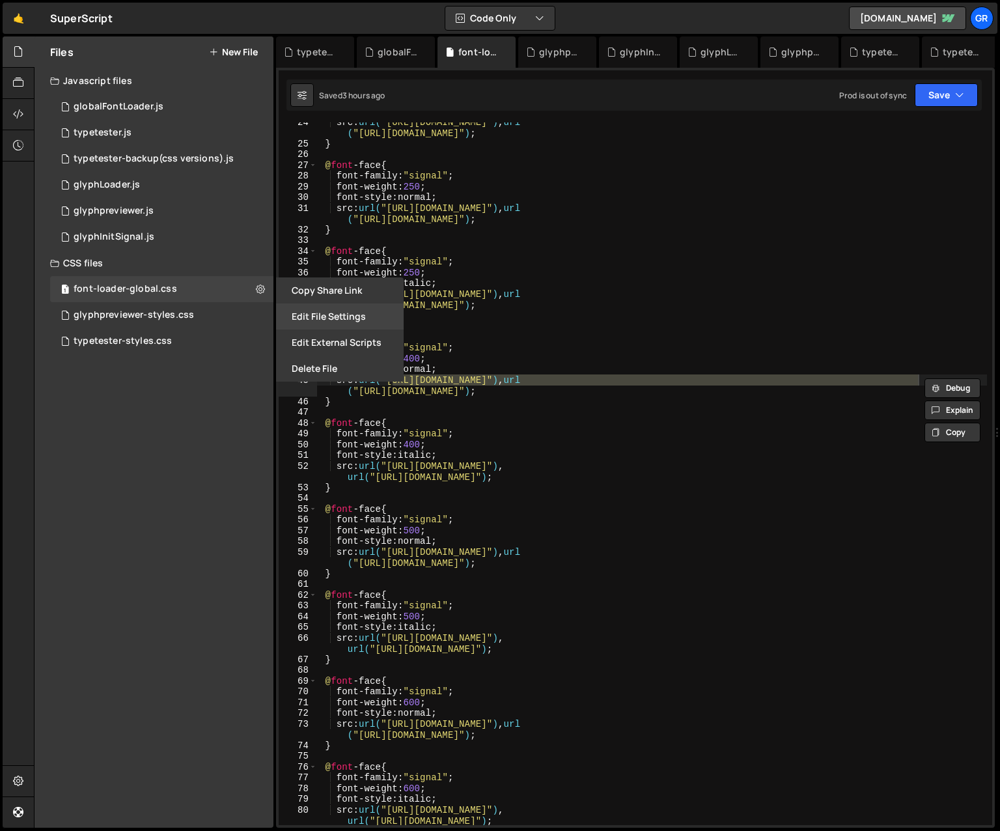
click at [337, 314] on button "Edit File Settings" at bounding box center [340, 316] width 128 height 26
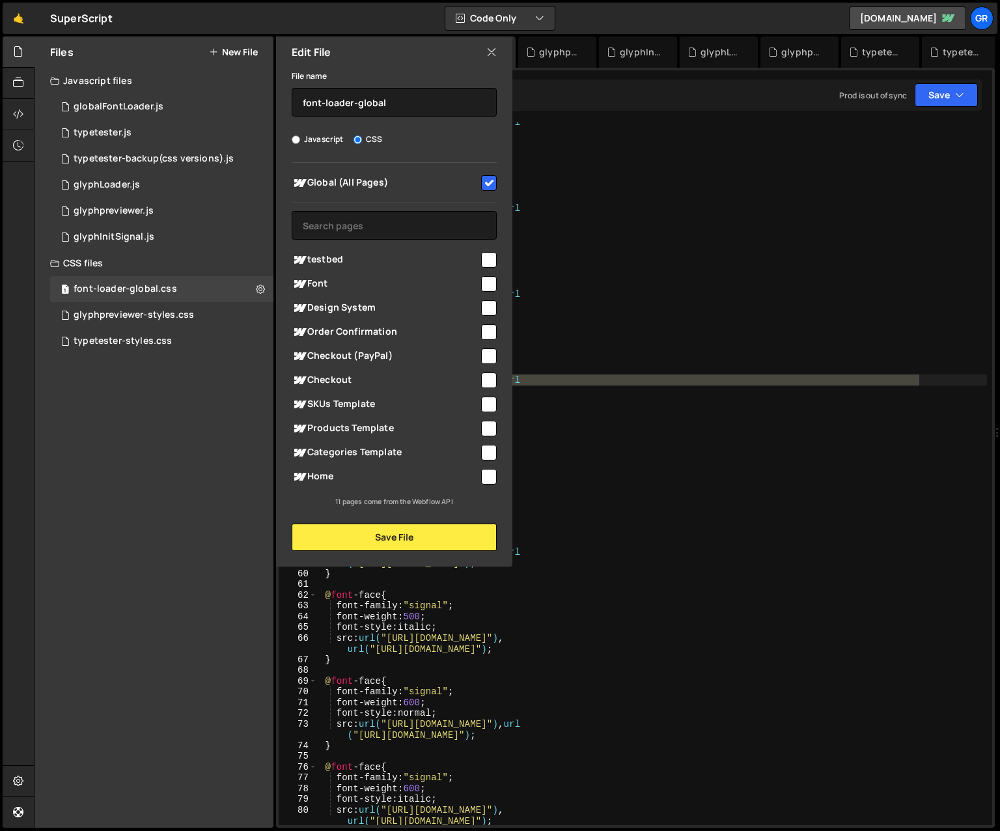
click at [484, 178] on input "checkbox" at bounding box center [489, 183] width 16 height 16
checkbox input "false"
click at [389, 536] on button "Save File" at bounding box center [394, 536] width 205 height 27
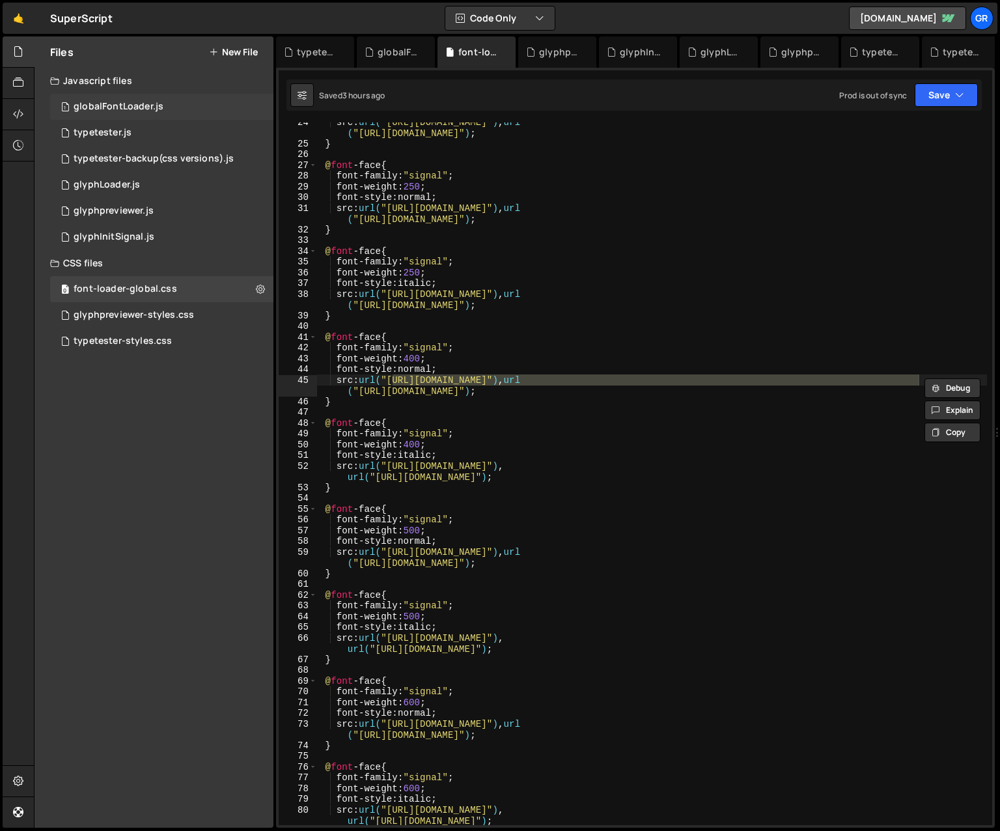
click at [149, 105] on div "globalFontLoader.js" at bounding box center [119, 107] width 90 height 12
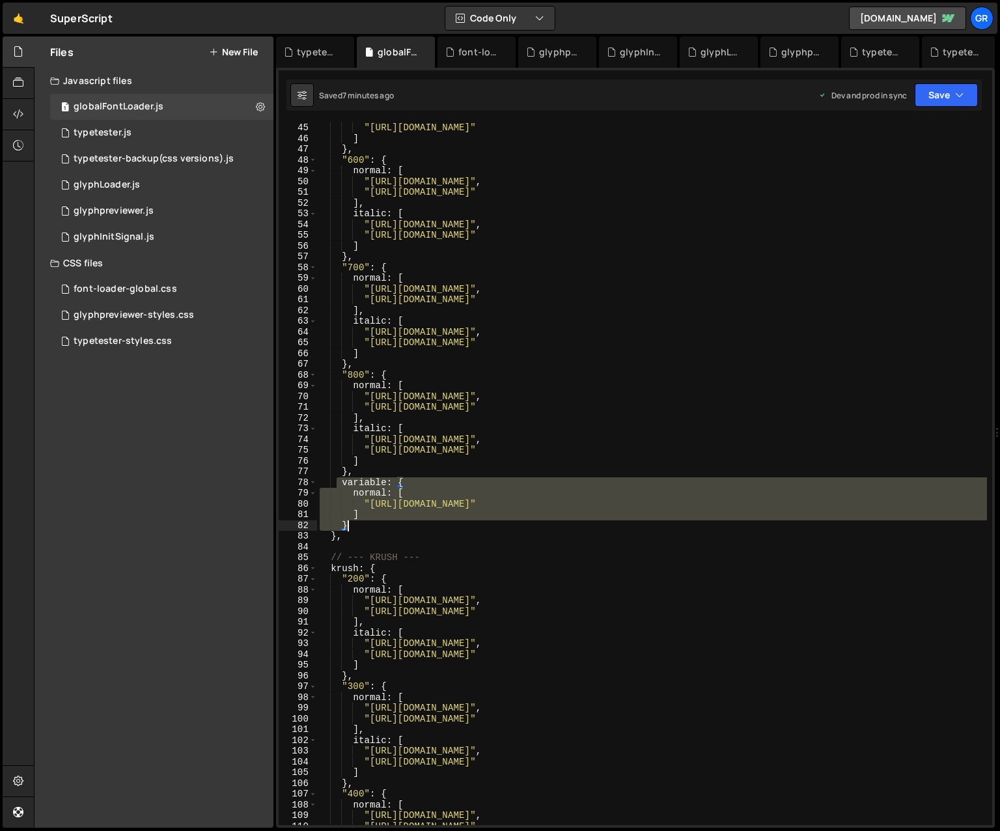
drag, startPoint x: 338, startPoint y: 481, endPoint x: 361, endPoint y: 522, distance: 47.2
click at [361, 522] on div ""[URL][DOMAIN_NAME]" ] } , "600" : { normal : [ "[URL][DOMAIN_NAME]" , "[URL][D…" at bounding box center [652, 484] width 670 height 724
type textarea "] }"
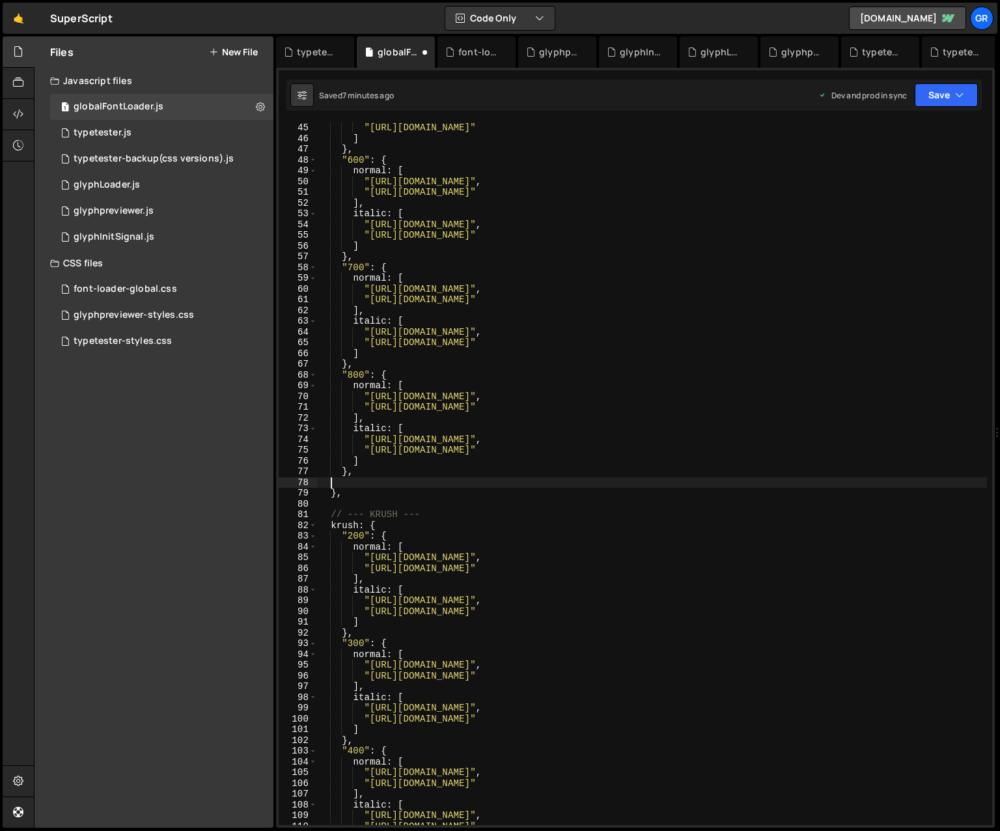
scroll to position [0, 0]
click at [371, 497] on div ""[URL][DOMAIN_NAME]" ] } , "600" : { normal : [ "[URL][DOMAIN_NAME]" , "[URL][D…" at bounding box center [652, 484] width 670 height 724
type textarea "},"
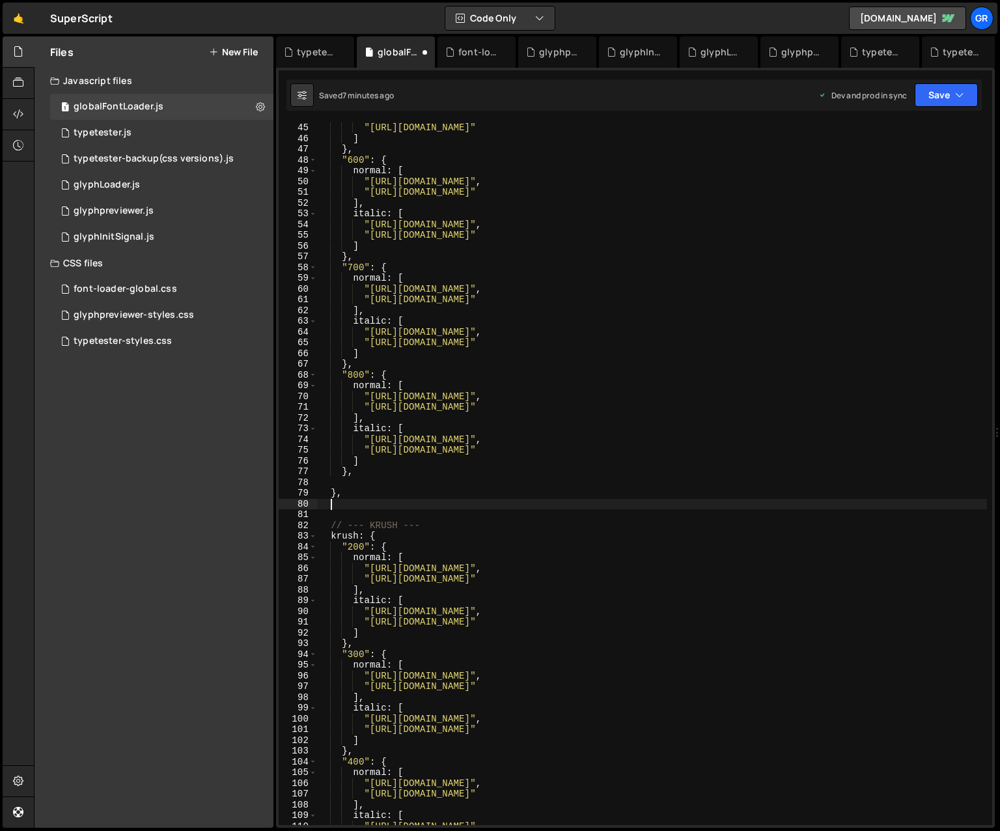
paste textarea "},"
type textarea "},"
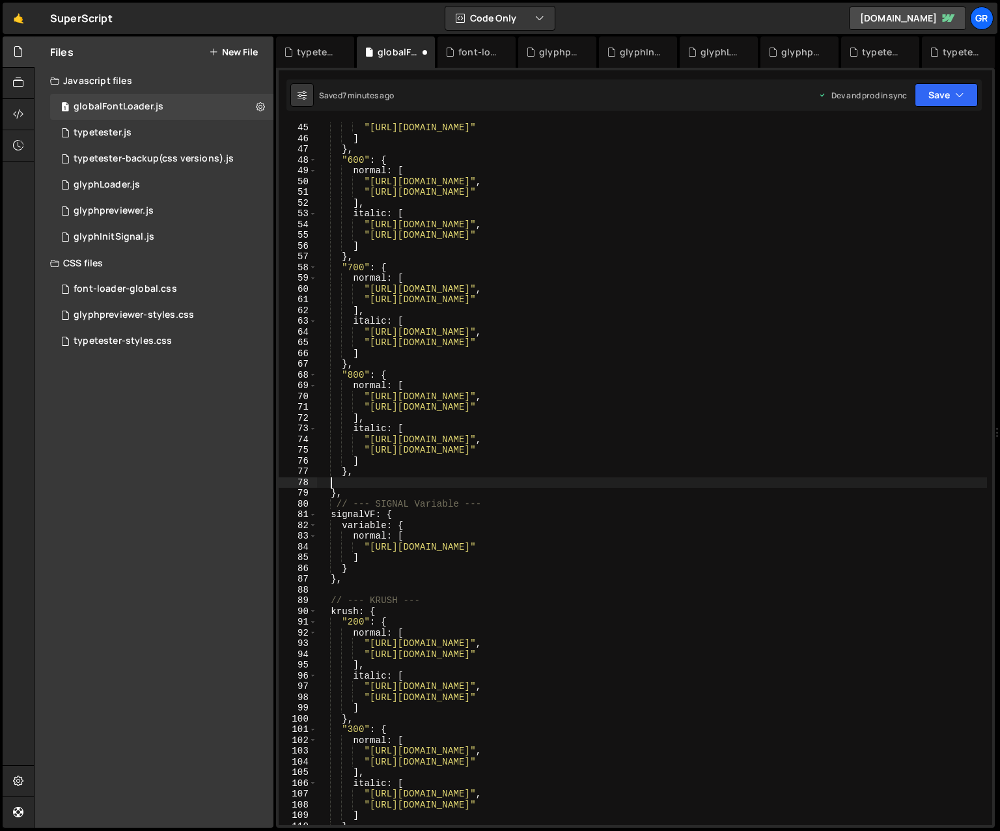
click at [333, 482] on div ""[URL][DOMAIN_NAME]" ] } , "600" : { normal : [ "[URL][DOMAIN_NAME]" , "[URL][D…" at bounding box center [652, 484] width 670 height 724
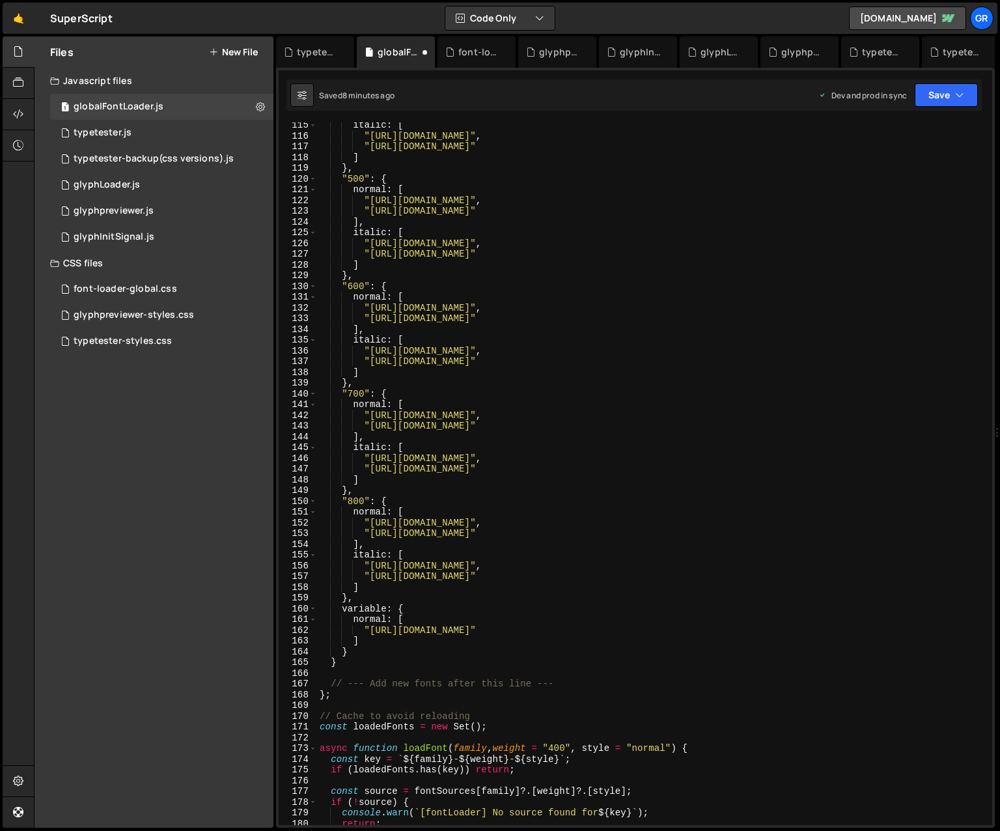
scroll to position [1284, 0]
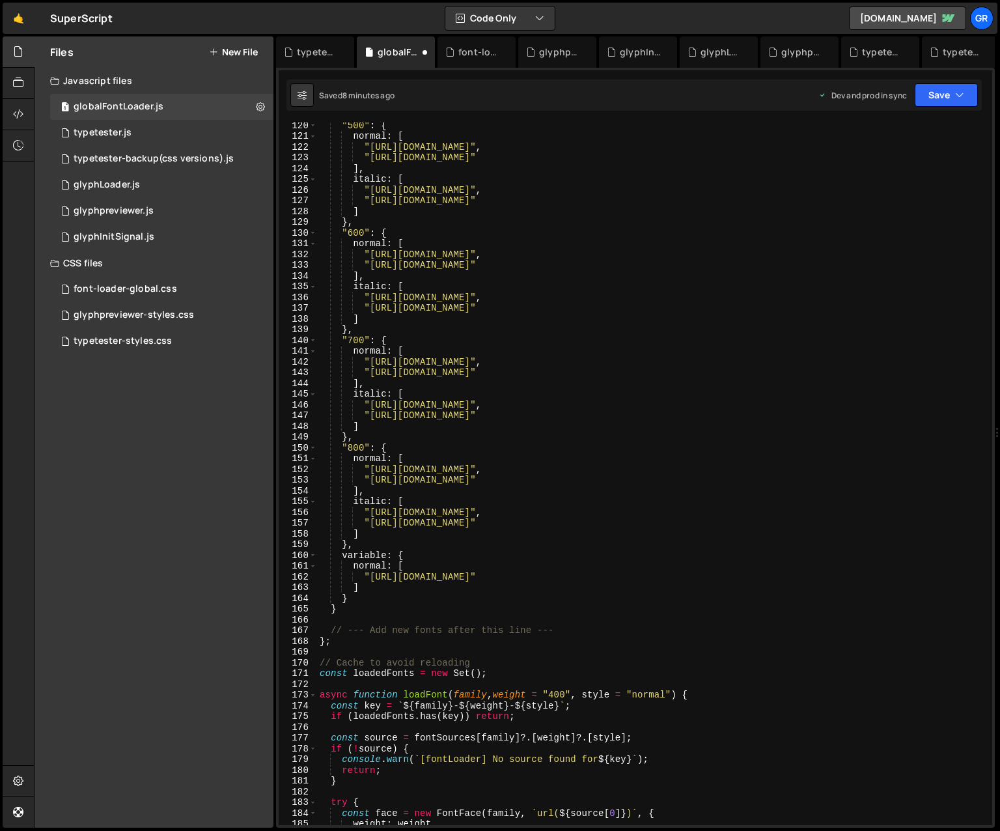
click at [341, 607] on div ""500" : { normal : [ "[URL][DOMAIN_NAME]" , "[URL][DOMAIN_NAME]" ] , italic : […" at bounding box center [652, 482] width 670 height 724
type textarea "},"
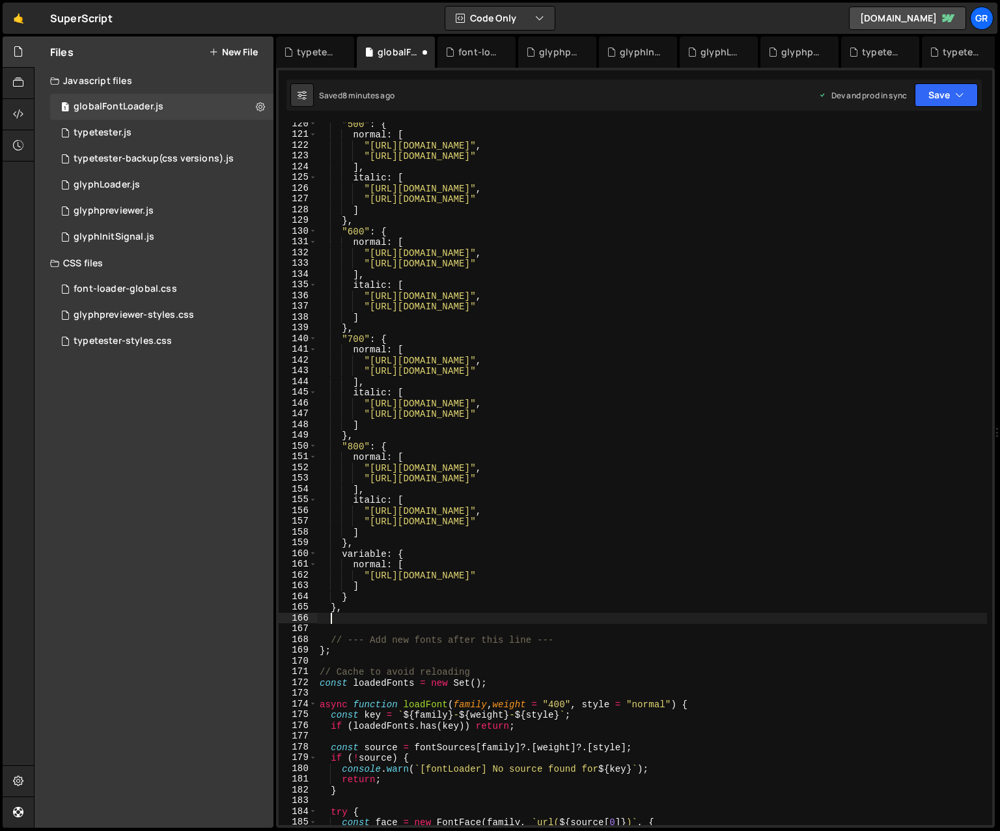
paste textarea "}"
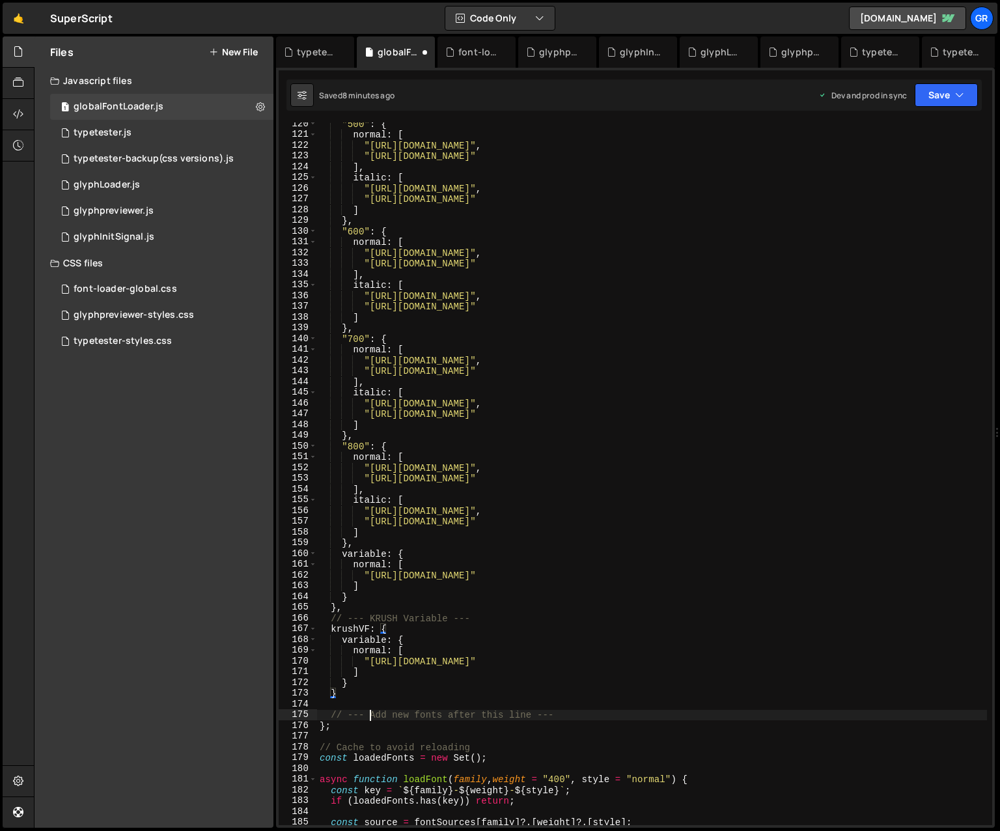
click at [370, 714] on div ""500" : { normal : [ "[URL][DOMAIN_NAME]" , "[URL][DOMAIN_NAME]" ] , italic : […" at bounding box center [652, 480] width 670 height 724
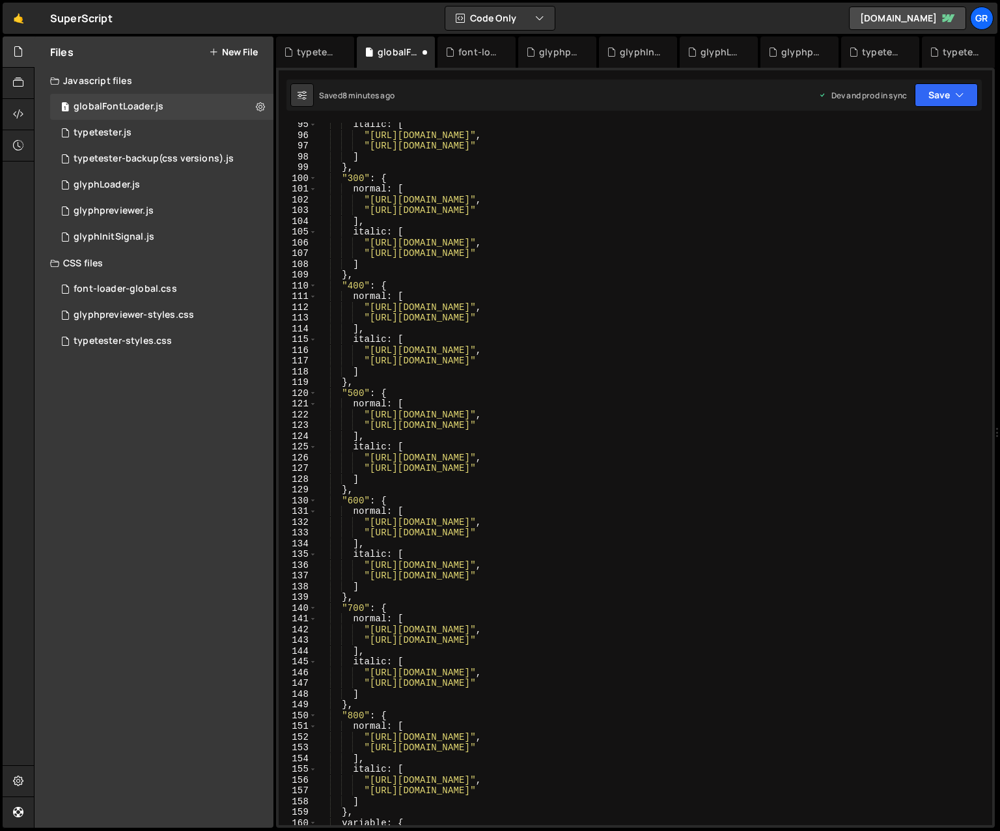
scroll to position [1517, 0]
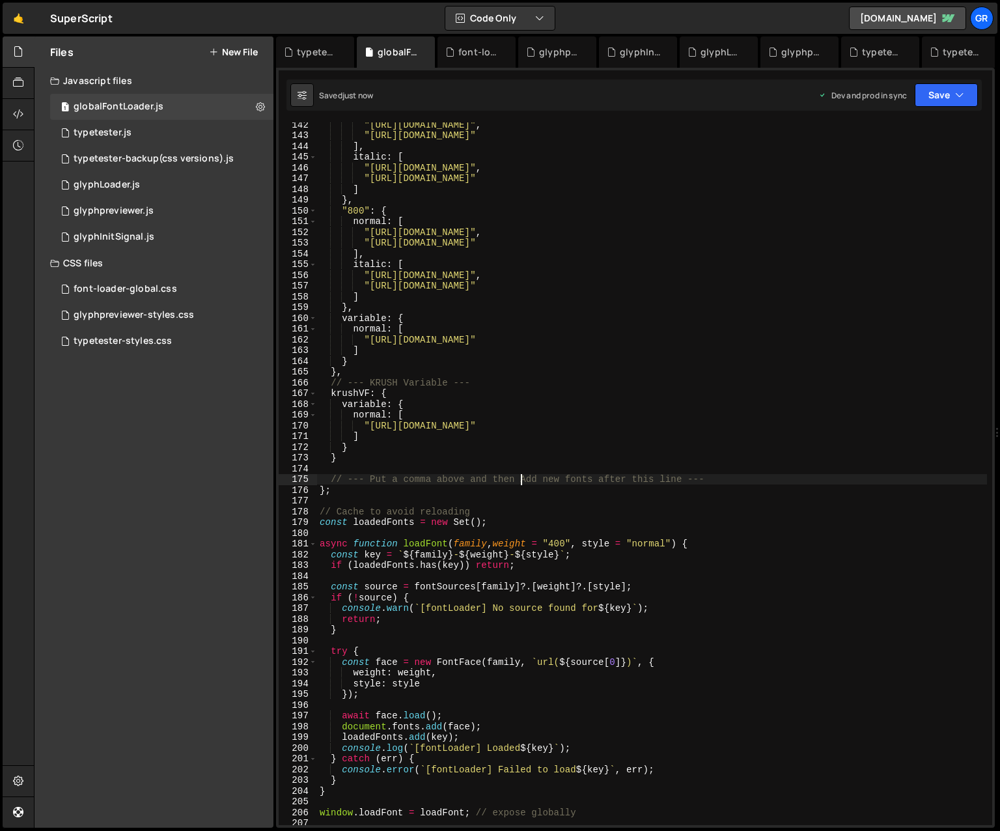
type textarea "// --- Put a comma above and then Add new fonts after this line ---"
click at [100, 133] on div "typetester.js" at bounding box center [103, 133] width 58 height 12
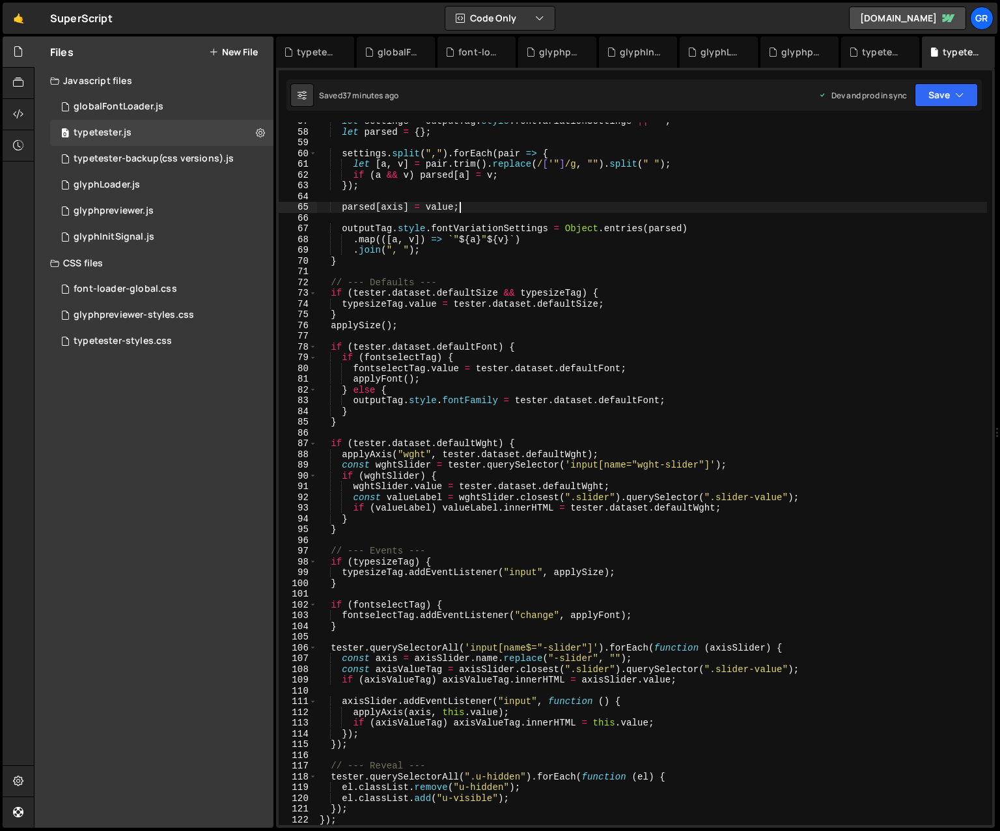
click at [543, 209] on div "let settings = outputTag . style . fontVariationSettings || "" ; let parsed = {…" at bounding box center [652, 478] width 670 height 724
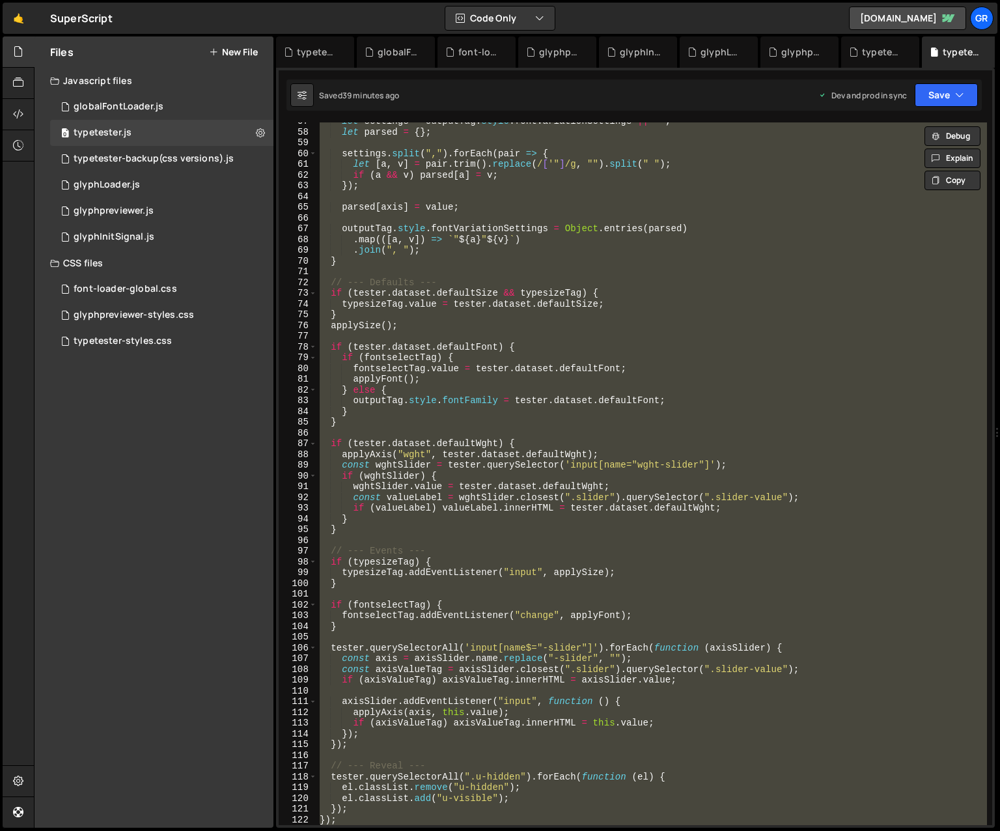
click at [571, 256] on div "let settings = outputTag . style . fontVariationSettings || "" ; let parsed = {…" at bounding box center [652, 473] width 670 height 702
paste textarea
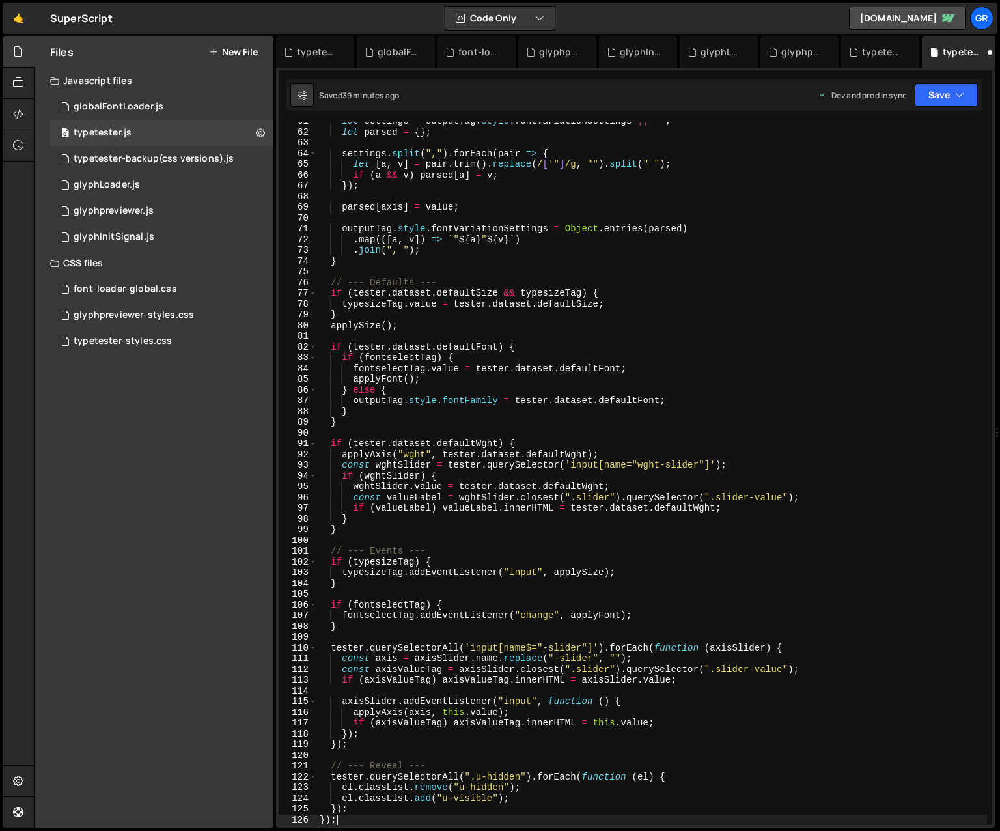
type textarea "});"
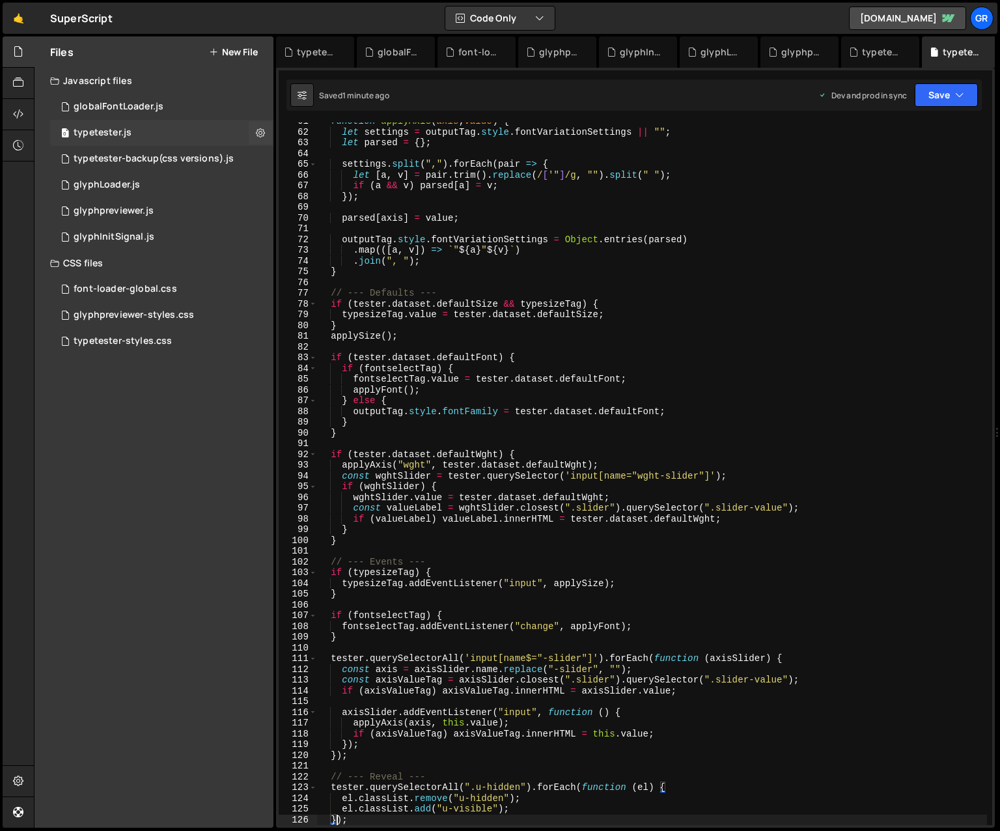
click at [136, 132] on div "0 typetester.js 0" at bounding box center [161, 133] width 223 height 26
click at [143, 109] on div "globalFontLoader.js" at bounding box center [119, 107] width 90 height 12
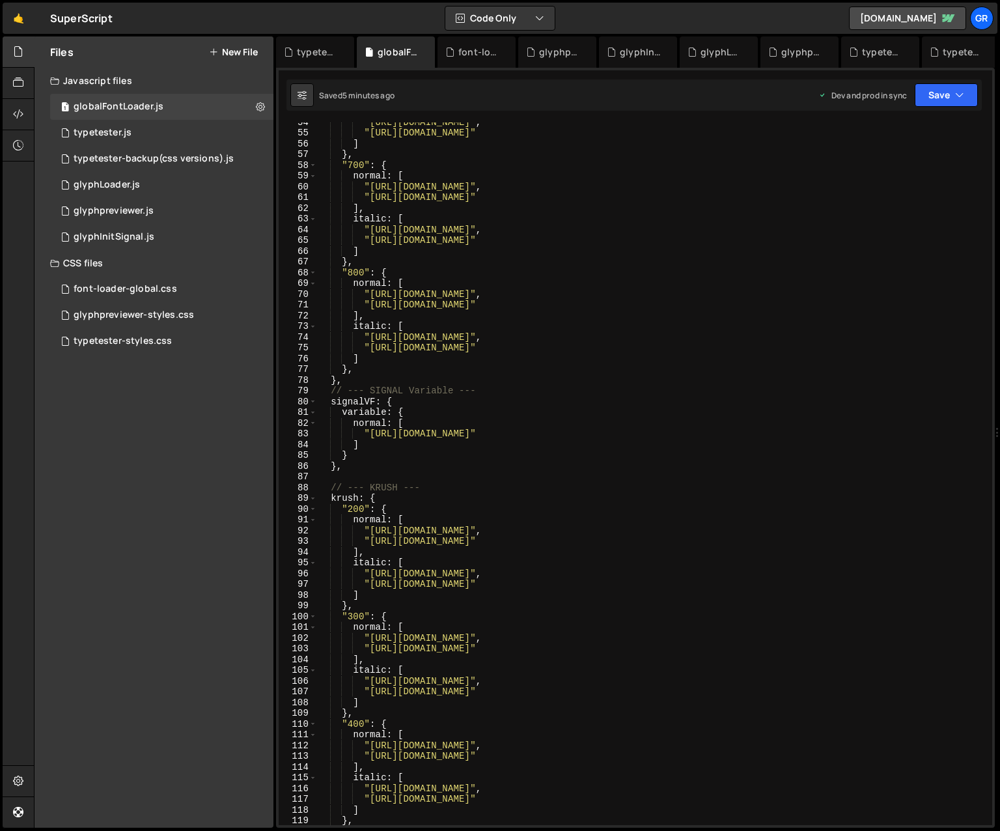
scroll to position [575, 0]
click at [488, 193] on div ""[URL][DOMAIN_NAME]" , "[URL][DOMAIN_NAME]" ] } , "700" : { normal : [ "[URL][D…" at bounding box center [652, 479] width 670 height 724
type textarea "window.loadFont = loadFont; // expose globally"
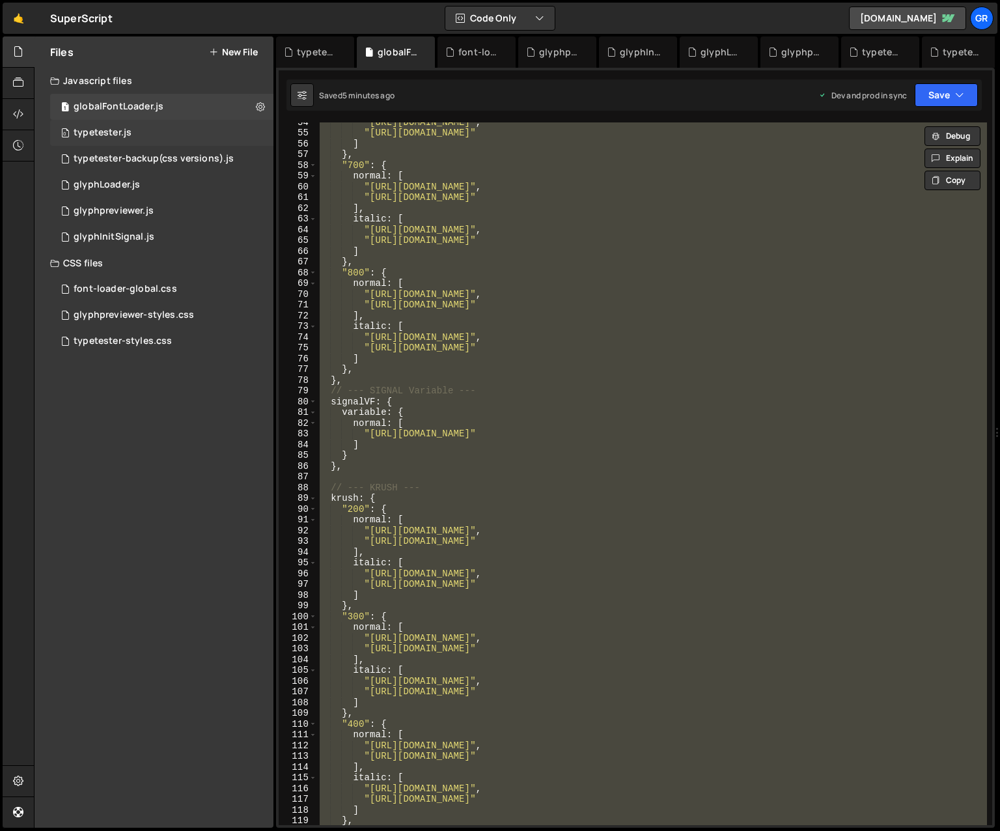
click at [113, 136] on div "typetester.js" at bounding box center [103, 133] width 58 height 12
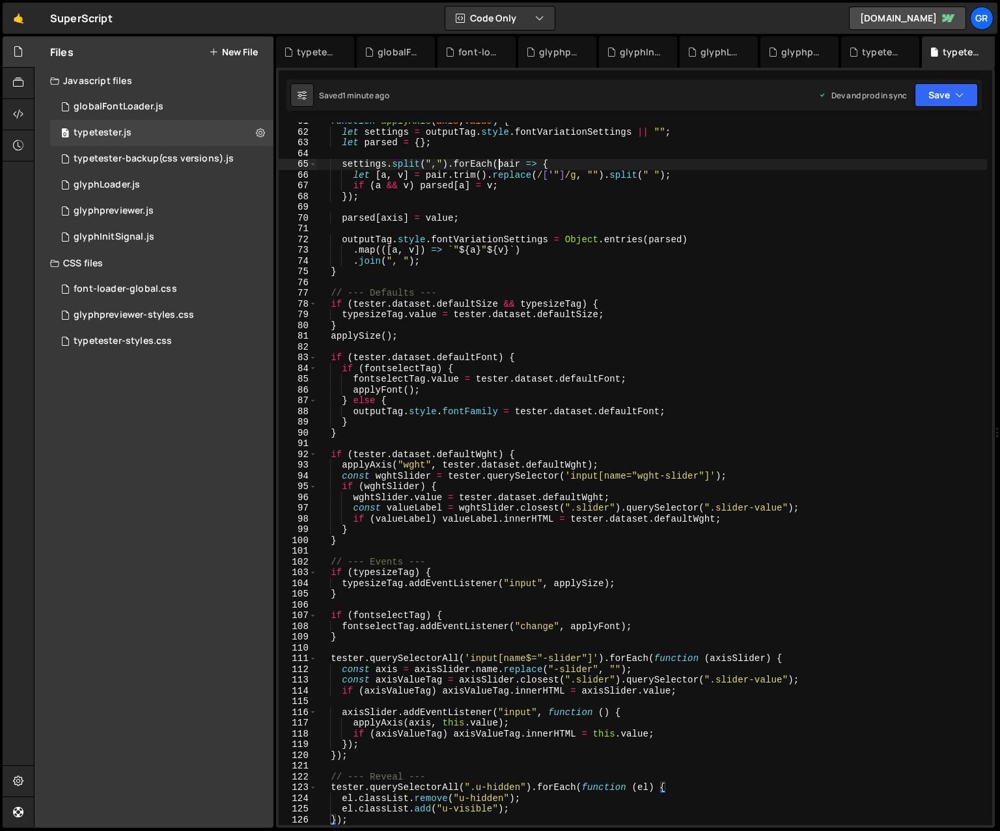
click at [499, 161] on div "function applyAxis ( axis , value ) { let settings = outputTag . style . fontVa…" at bounding box center [652, 478] width 670 height 724
type textarea "});"
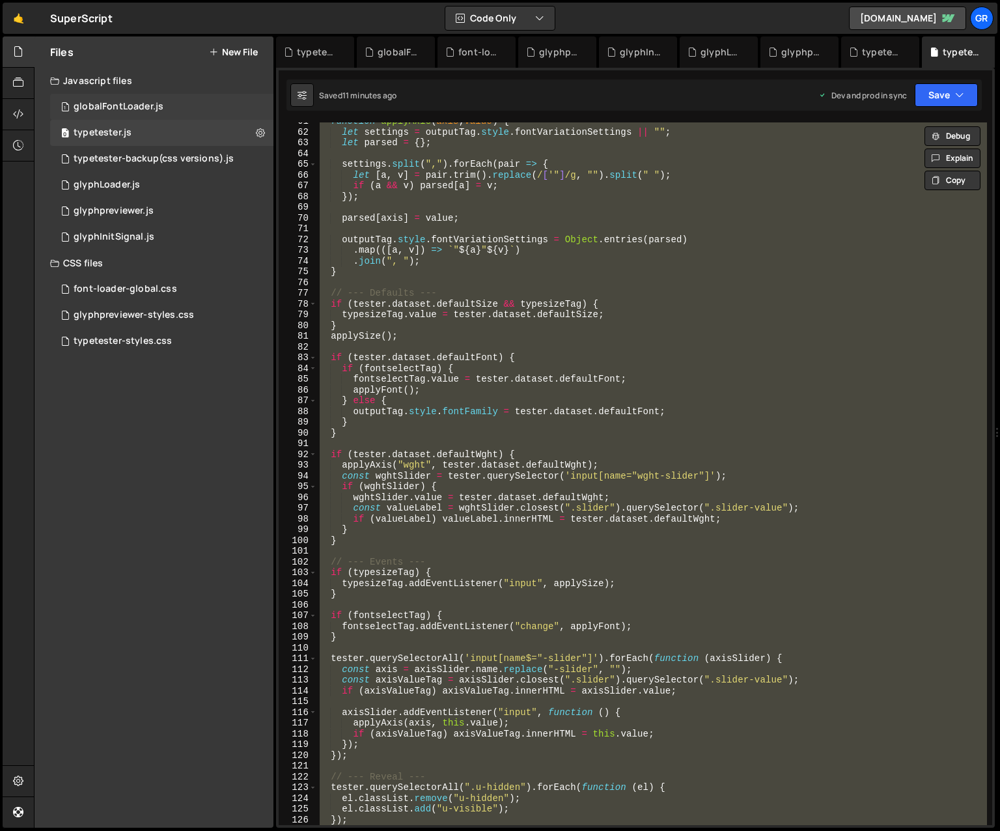
click at [154, 104] on div "globalFontLoader.js" at bounding box center [119, 107] width 90 height 12
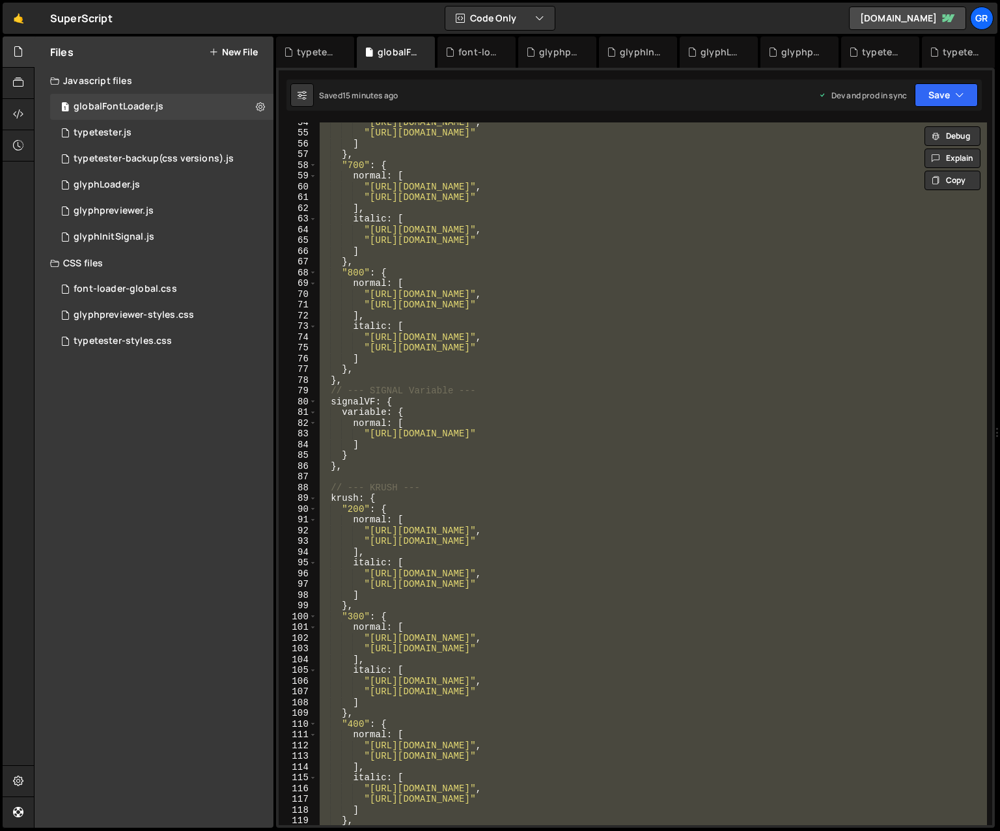
click at [523, 174] on div ""[URL][DOMAIN_NAME]" , "[URL][DOMAIN_NAME]" ] } , "700" : { normal : [ "[URL][D…" at bounding box center [652, 473] width 670 height 702
paste textarea
type textarea "window.loadFont = loadFont; // expose globally"
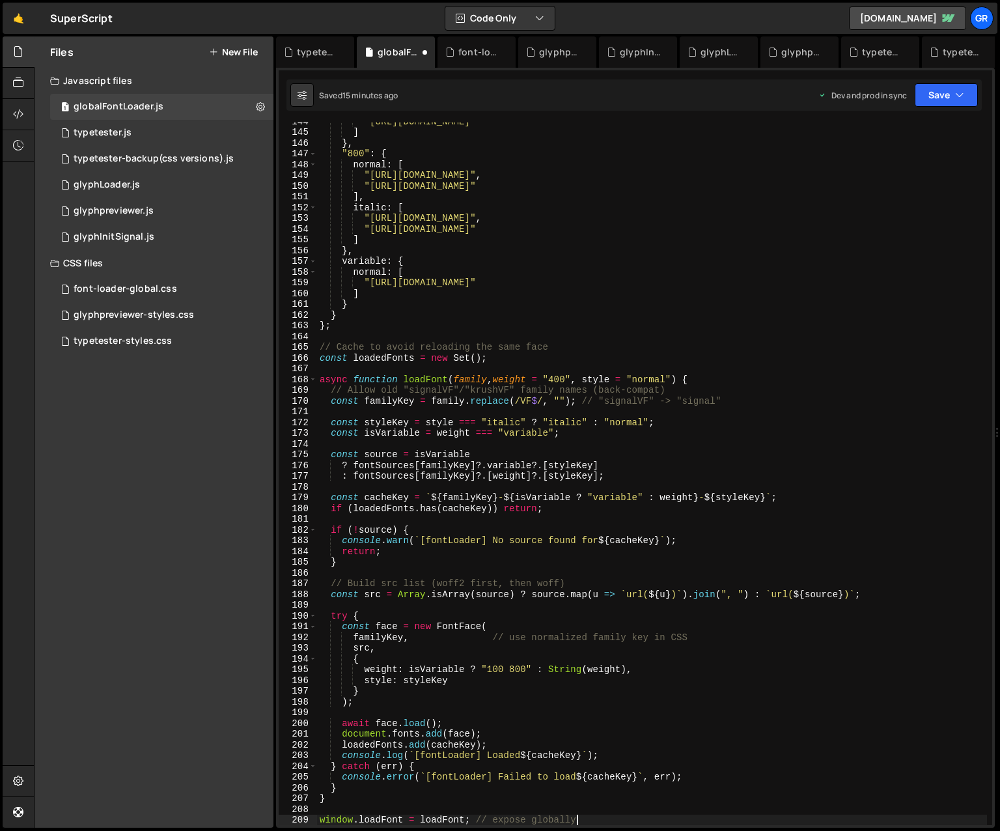
scroll to position [1542, 0]
click at [140, 136] on div "0 typetester.js 0" at bounding box center [161, 133] width 223 height 26
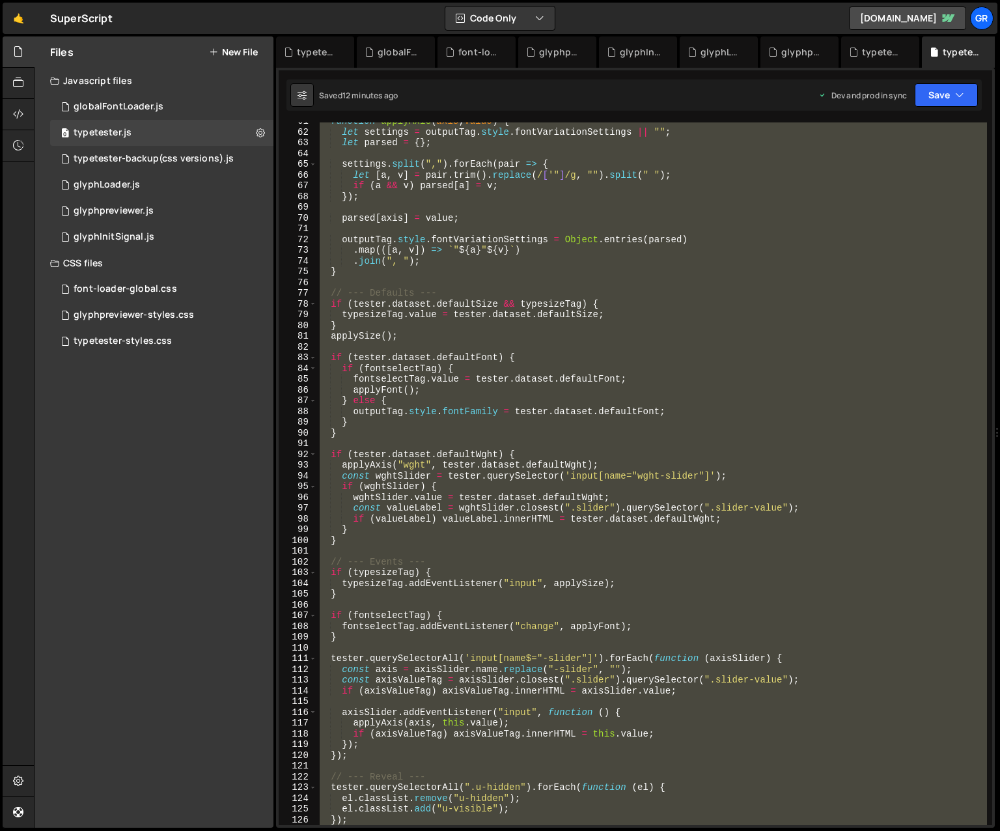
click at [557, 223] on div "function applyAxis ( axis , value ) { let settings = outputTag . style . fontVa…" at bounding box center [652, 473] width 670 height 702
paste textarea
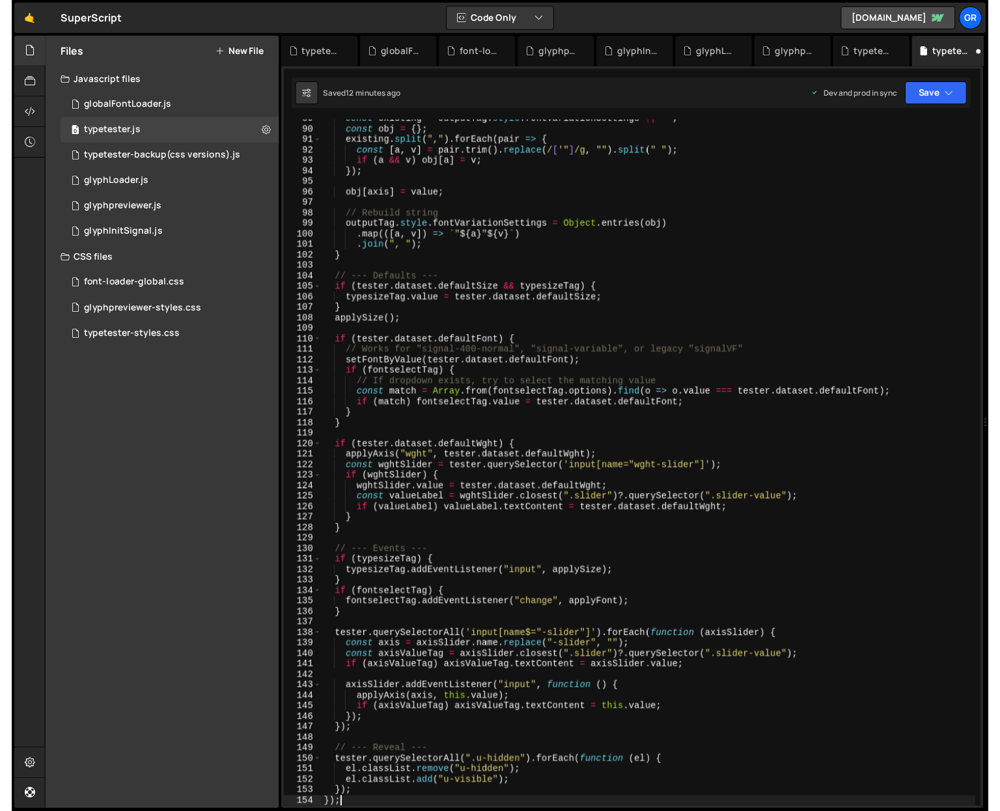
scroll to position [952, 0]
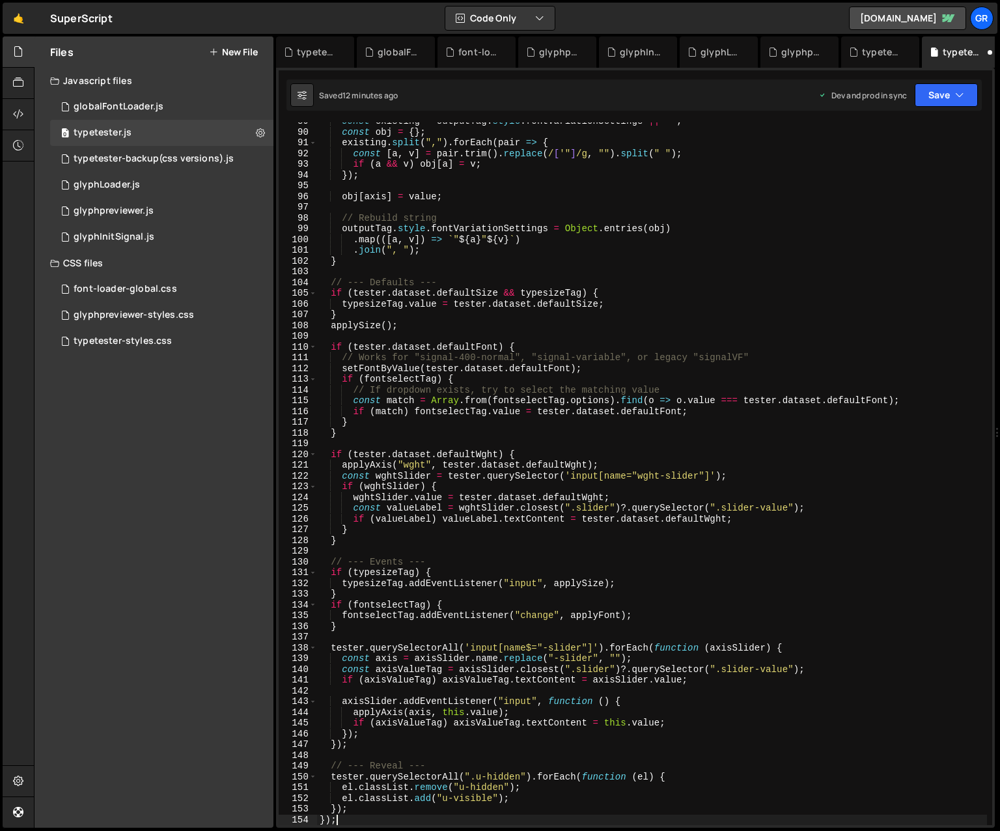
type textarea "});"
